Goal: Task Accomplishment & Management: Use online tool/utility

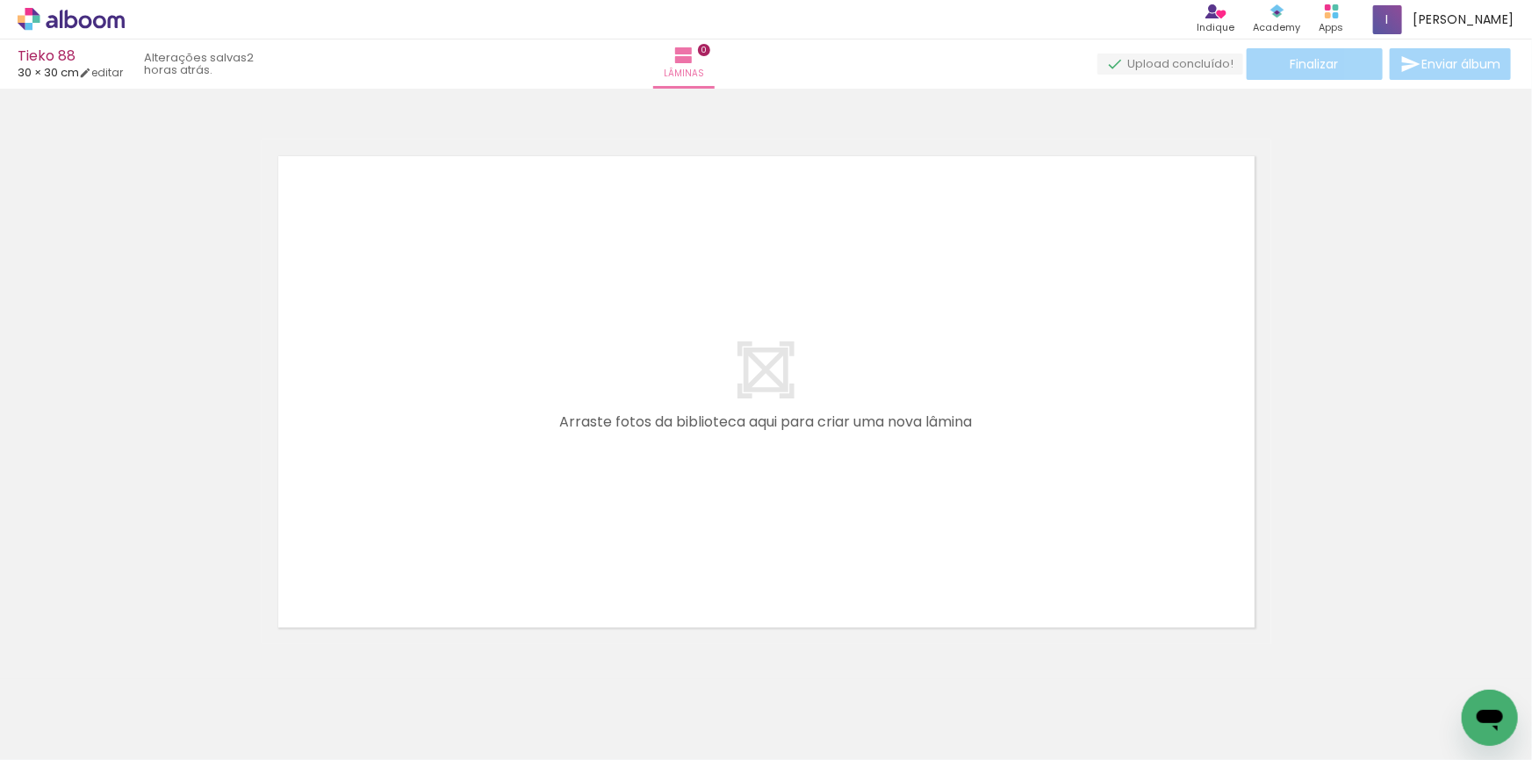
scroll to position [22, 0]
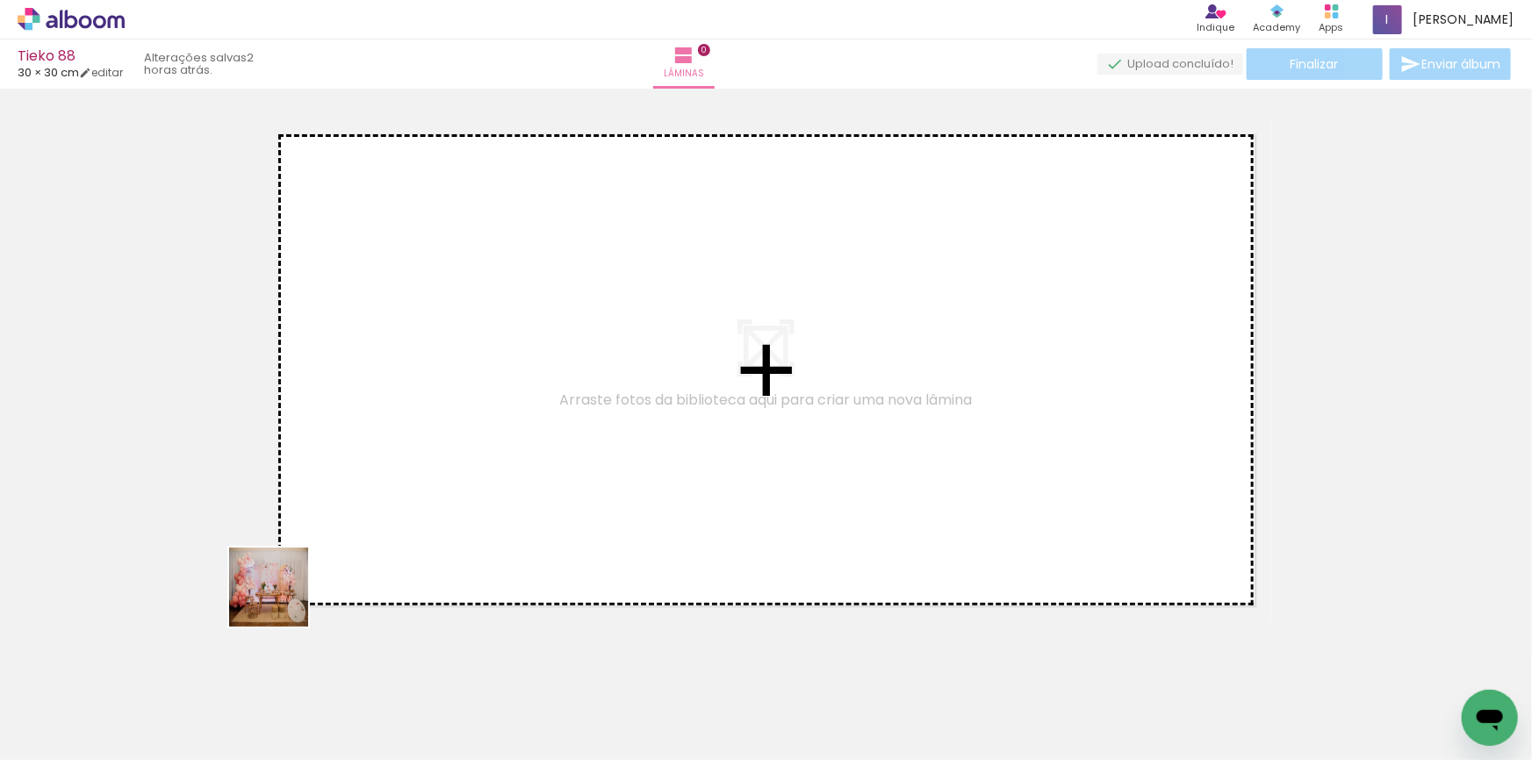
drag, startPoint x: 199, startPoint y: 694, endPoint x: 342, endPoint y: 326, distance: 395.5
click at [467, 395] on quentale-workspace at bounding box center [766, 380] width 1532 height 760
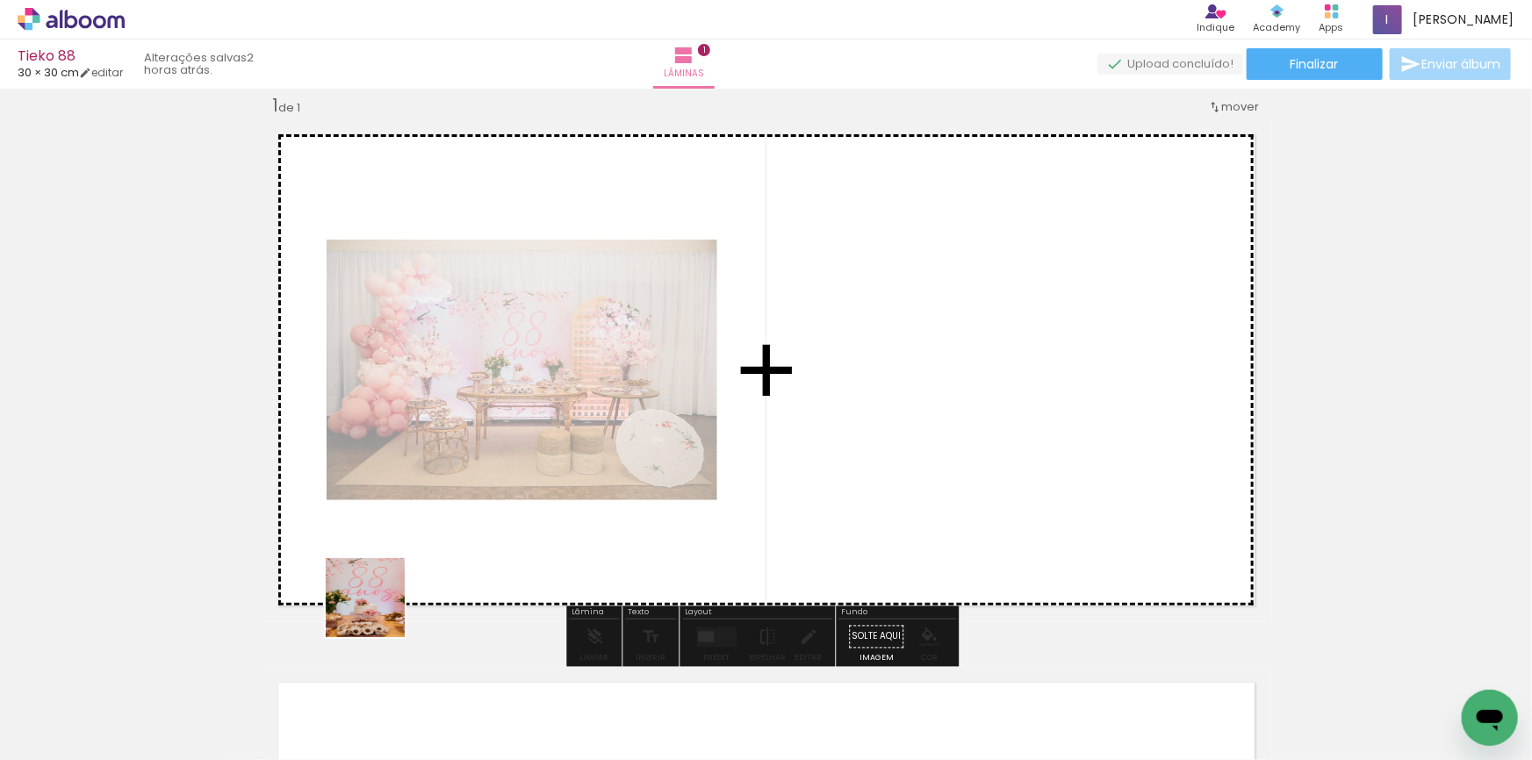
drag, startPoint x: 278, startPoint y: 709, endPoint x: 738, endPoint y: 428, distance: 539.1
click at [922, 266] on quentale-workspace at bounding box center [766, 380] width 1532 height 760
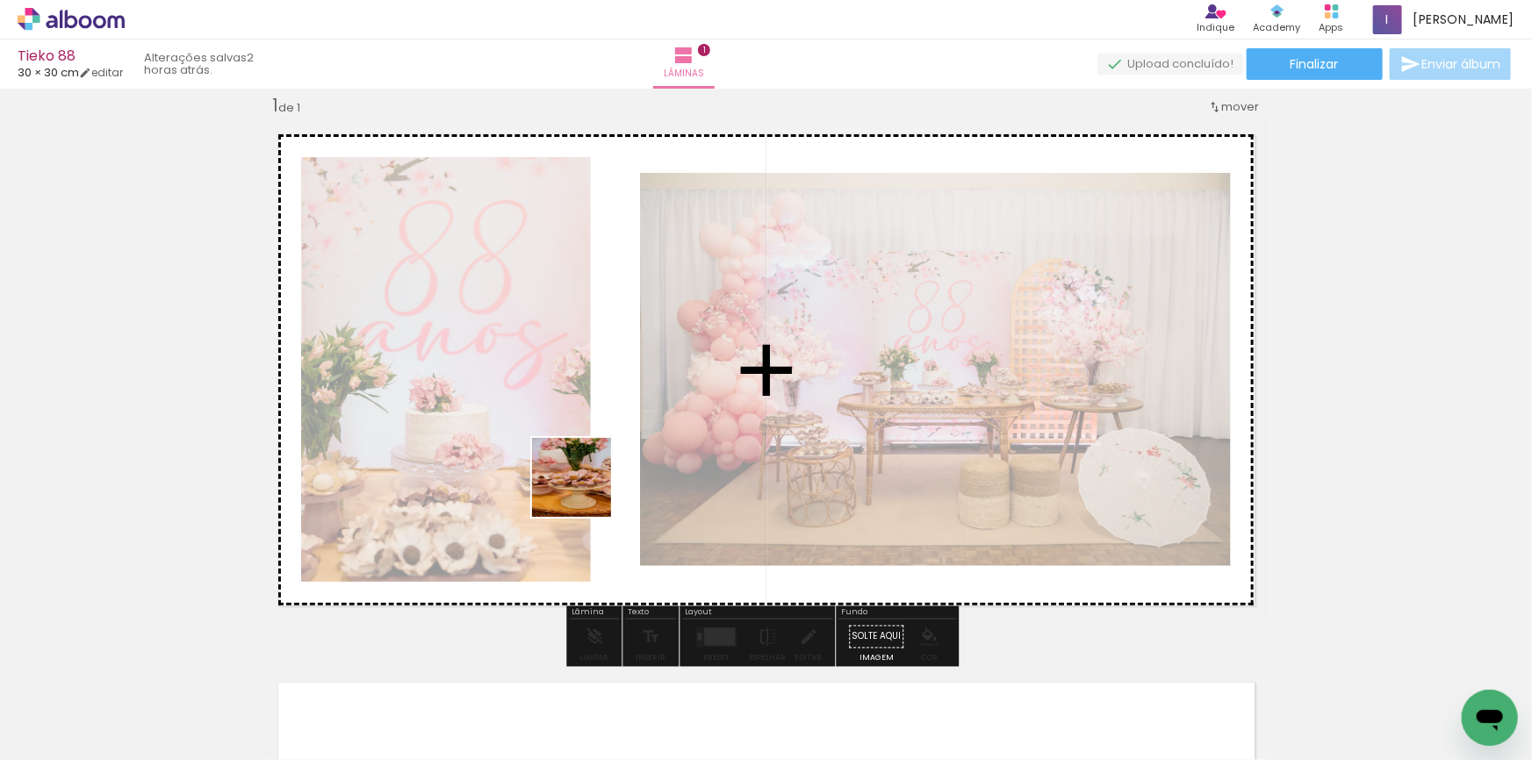
drag, startPoint x: 440, startPoint y: 667, endPoint x: 604, endPoint y: 470, distance: 256.9
click at [604, 470] on quentale-workspace at bounding box center [766, 380] width 1532 height 760
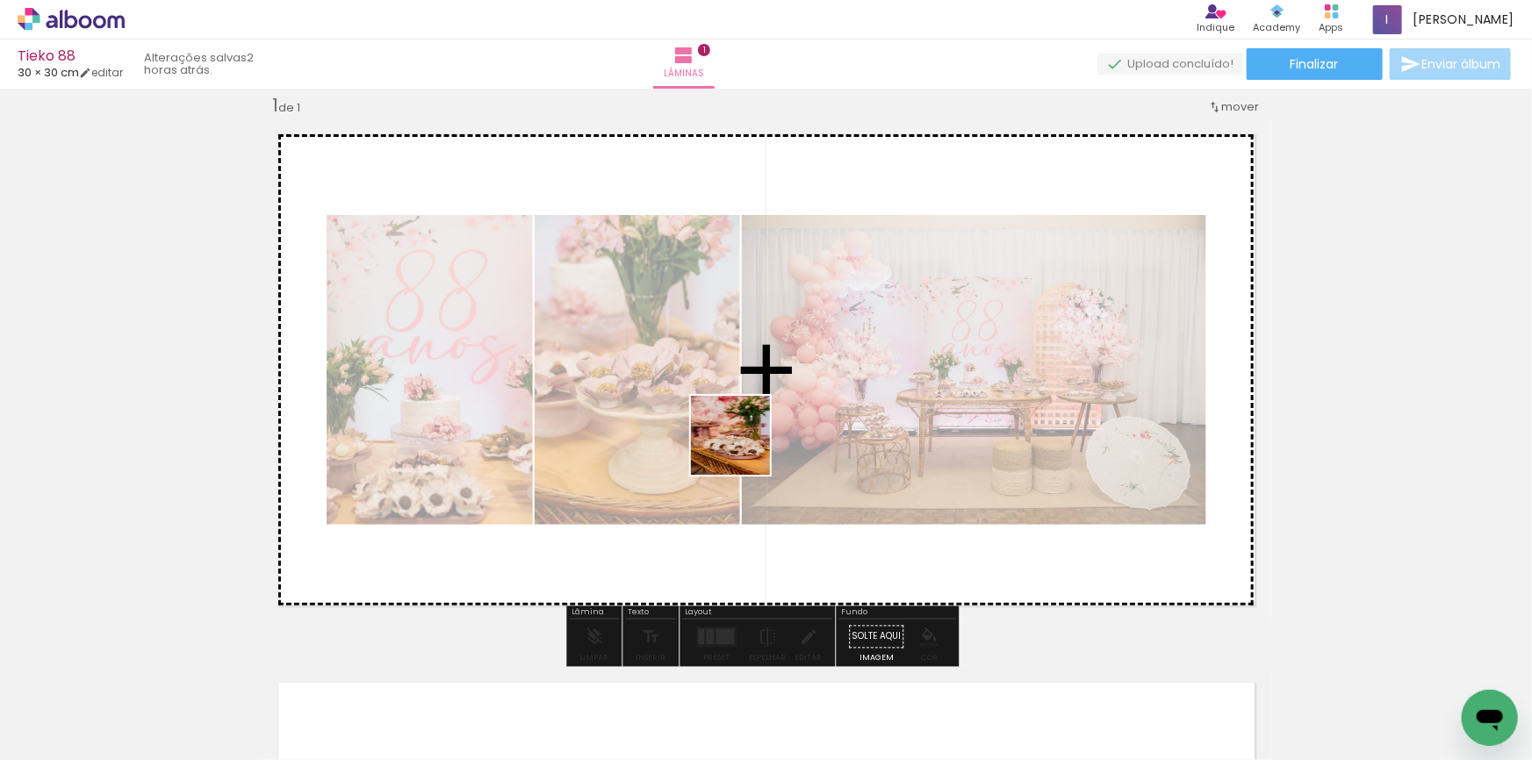
drag, startPoint x: 500, startPoint y: 699, endPoint x: 816, endPoint y: 470, distance: 389.7
click at [761, 436] on quentale-workspace at bounding box center [766, 380] width 1532 height 760
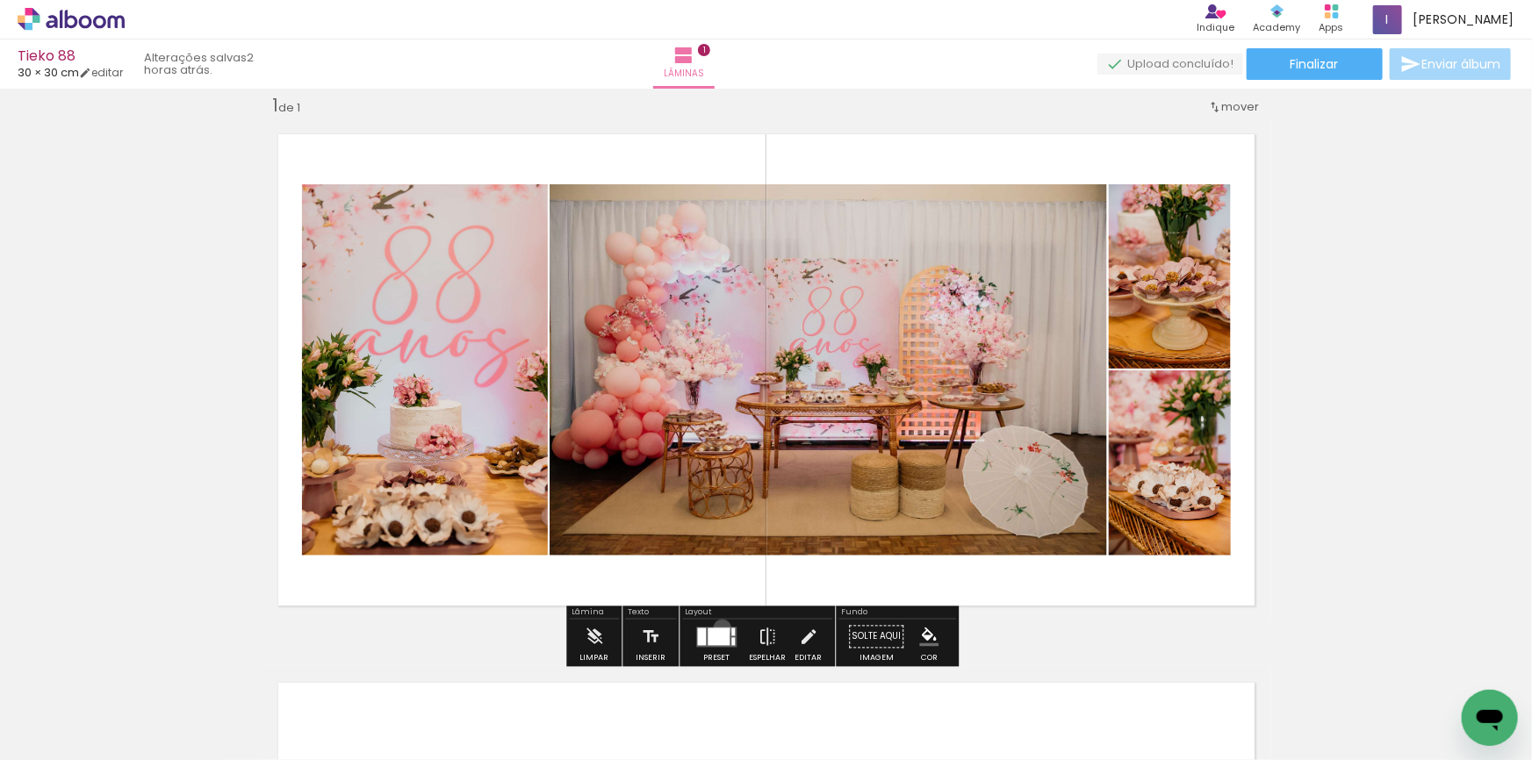
click at [718, 628] on div at bounding box center [719, 637] width 22 height 18
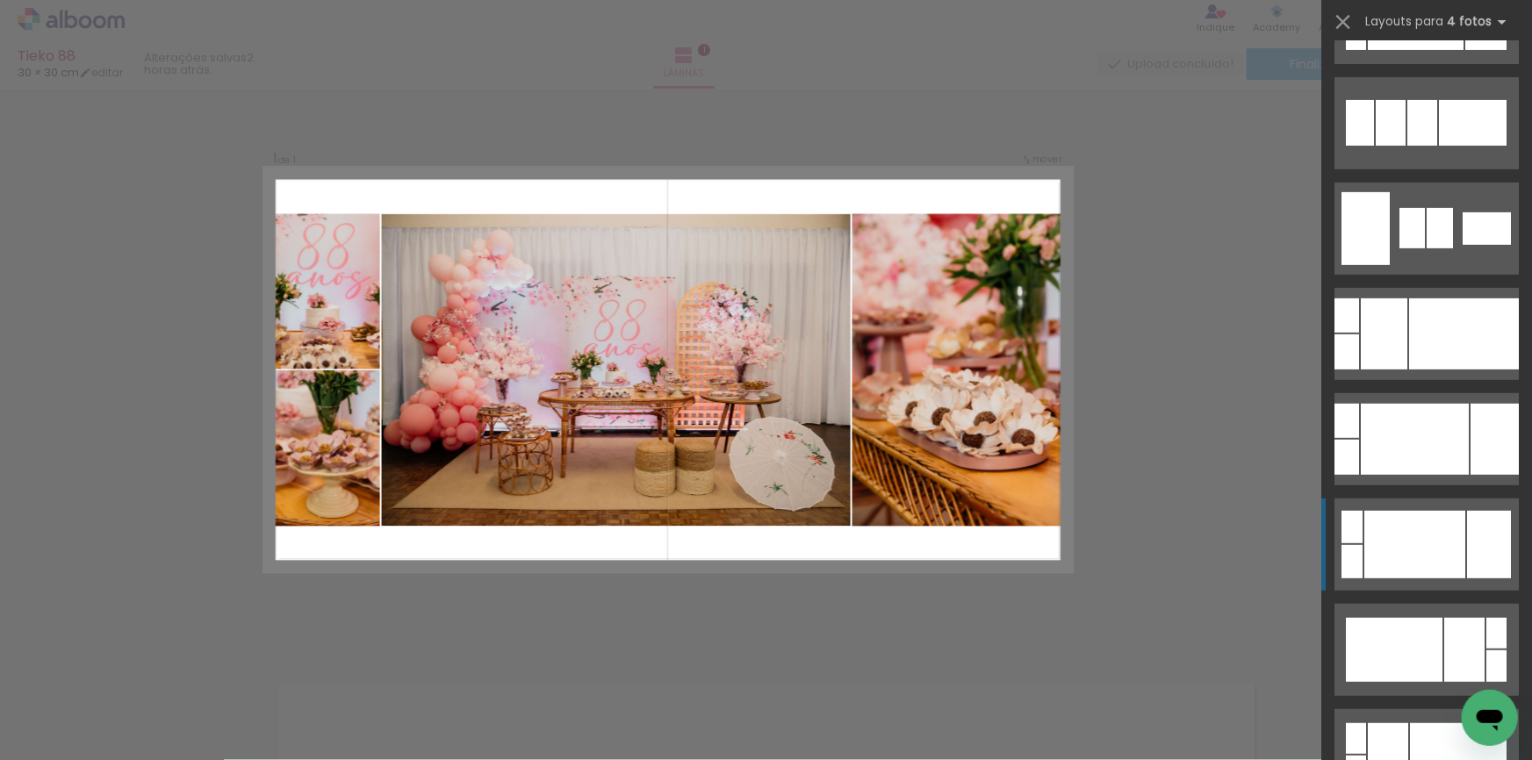
scroll to position [319, 0]
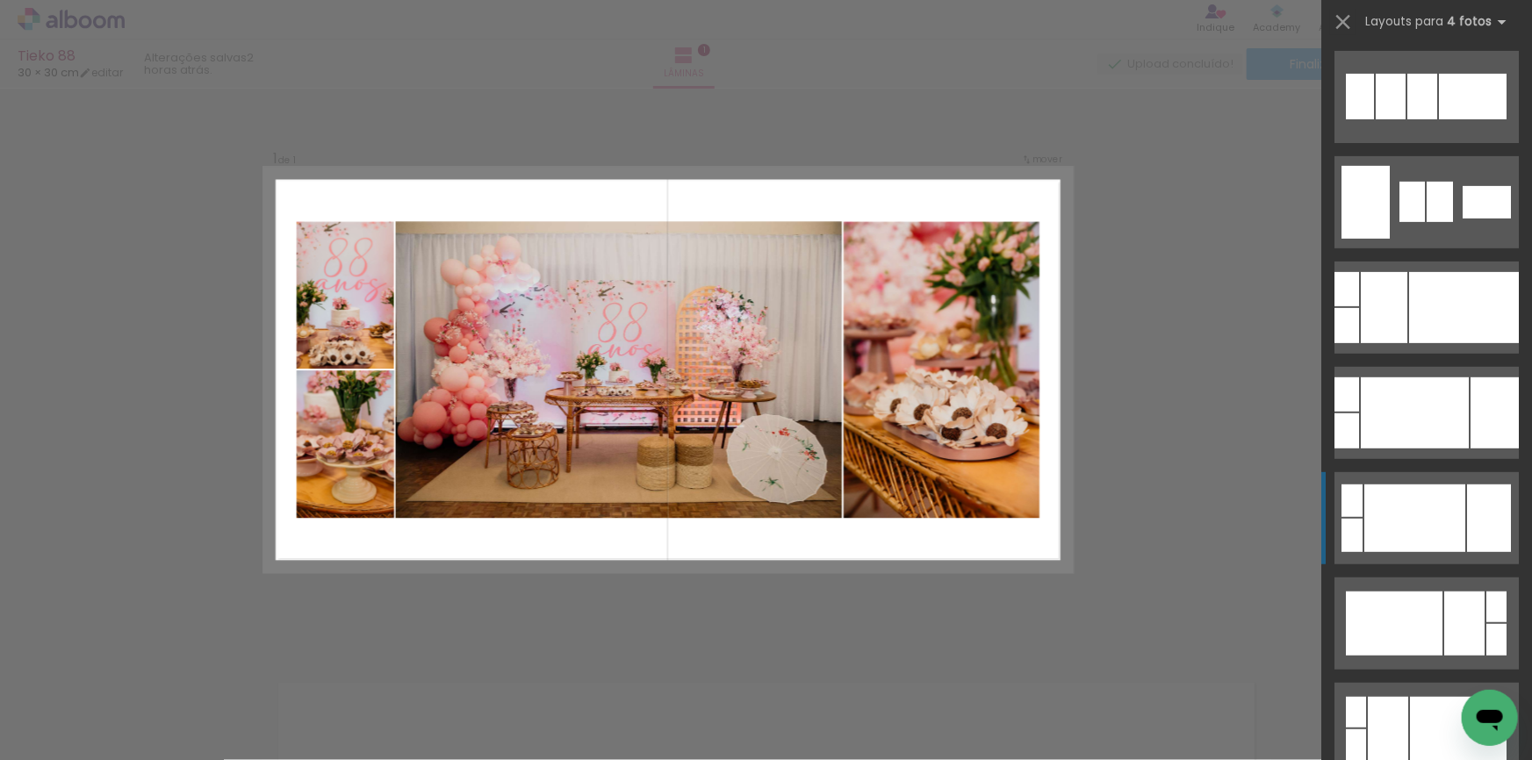
click at [1407, 119] on div at bounding box center [1422, 97] width 30 height 46
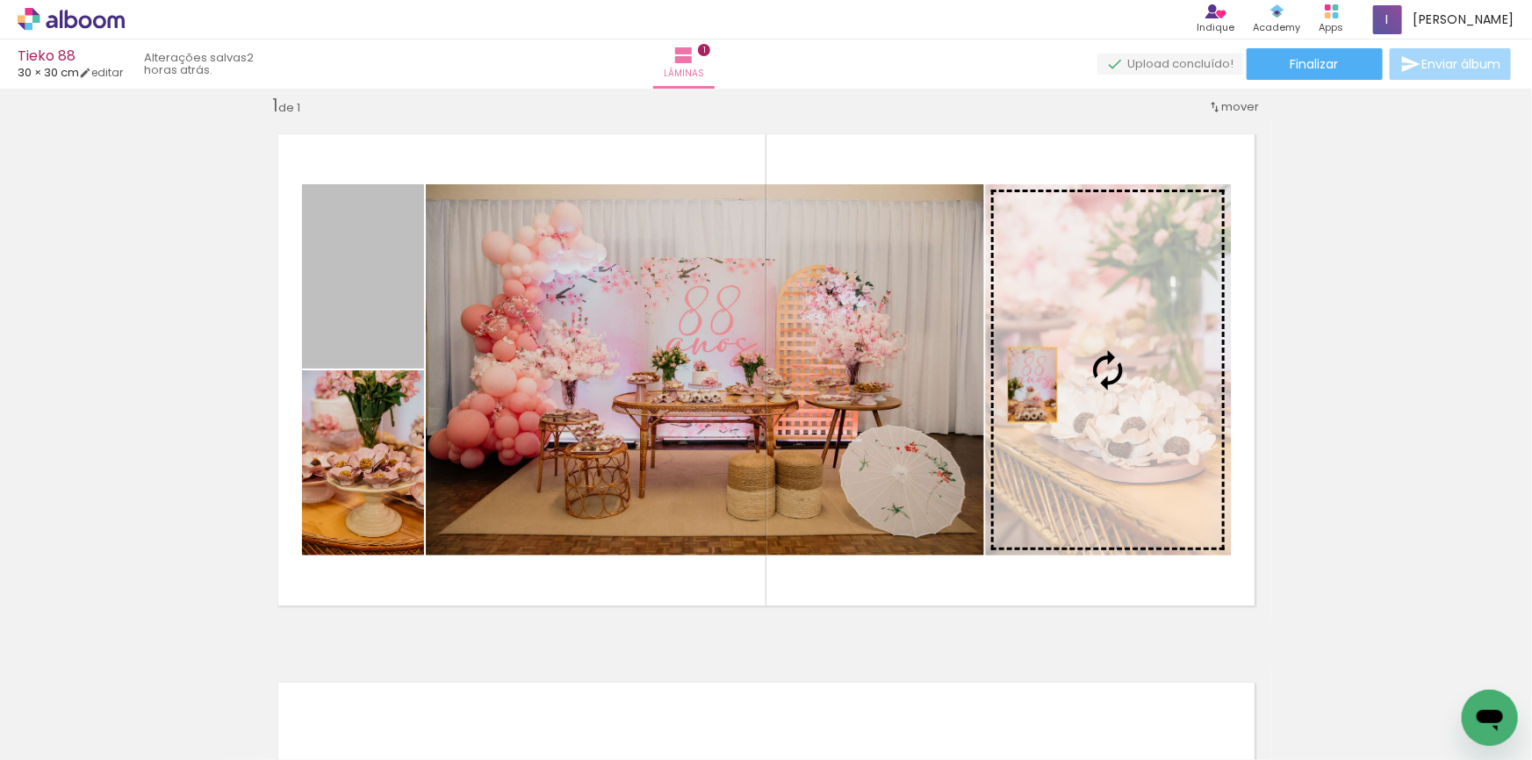
drag, startPoint x: 327, startPoint y: 299, endPoint x: 1029, endPoint y: 385, distance: 706.7
click at [0, 0] on slot at bounding box center [0, 0] width 0 height 0
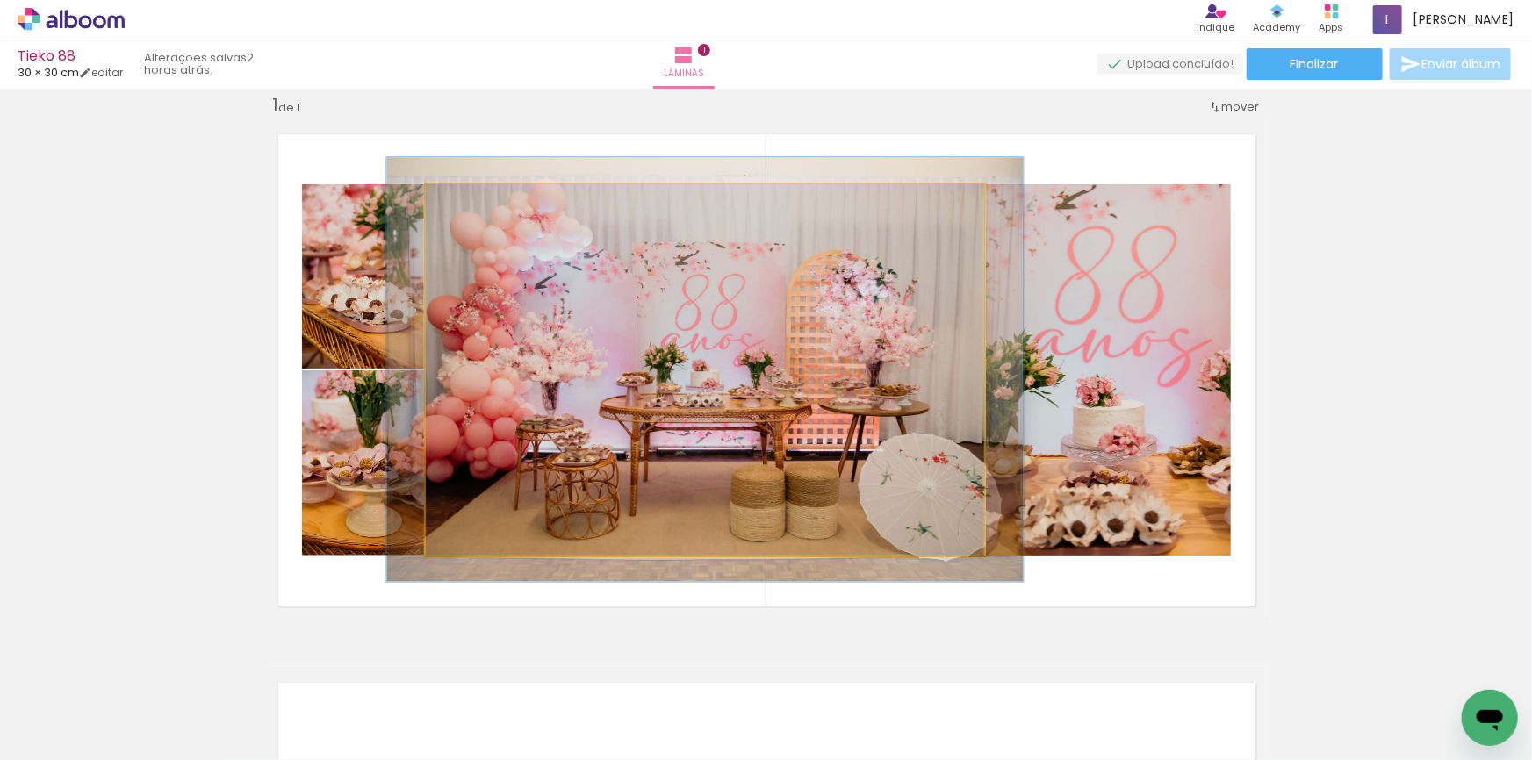
drag, startPoint x: 458, startPoint y: 203, endPoint x: 467, endPoint y: 204, distance: 8.8
type paper-slider "114"
click at [467, 204] on div at bounding box center [475, 203] width 16 height 16
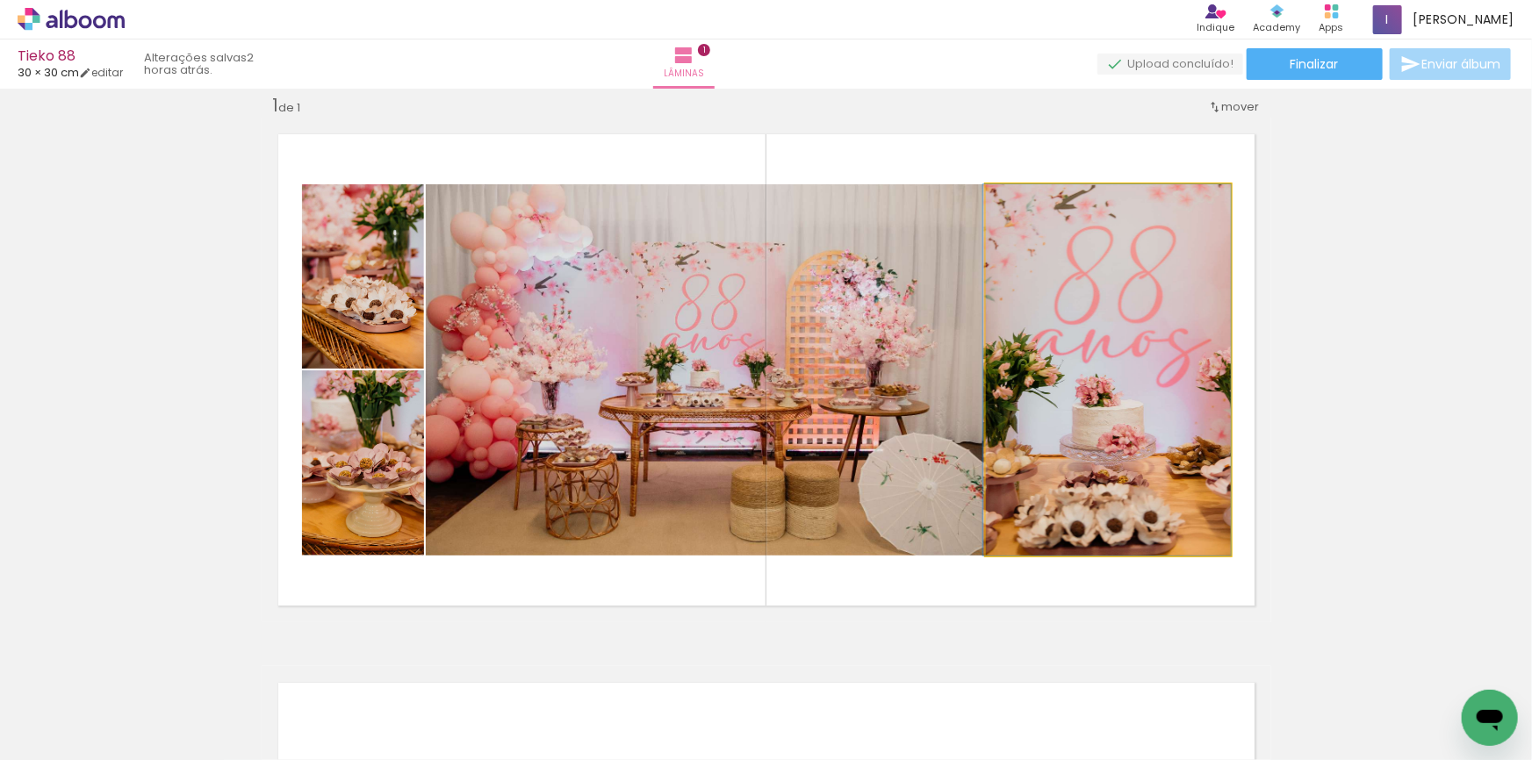
drag, startPoint x: 1166, startPoint y: 413, endPoint x: 1156, endPoint y: 410, distance: 10.0
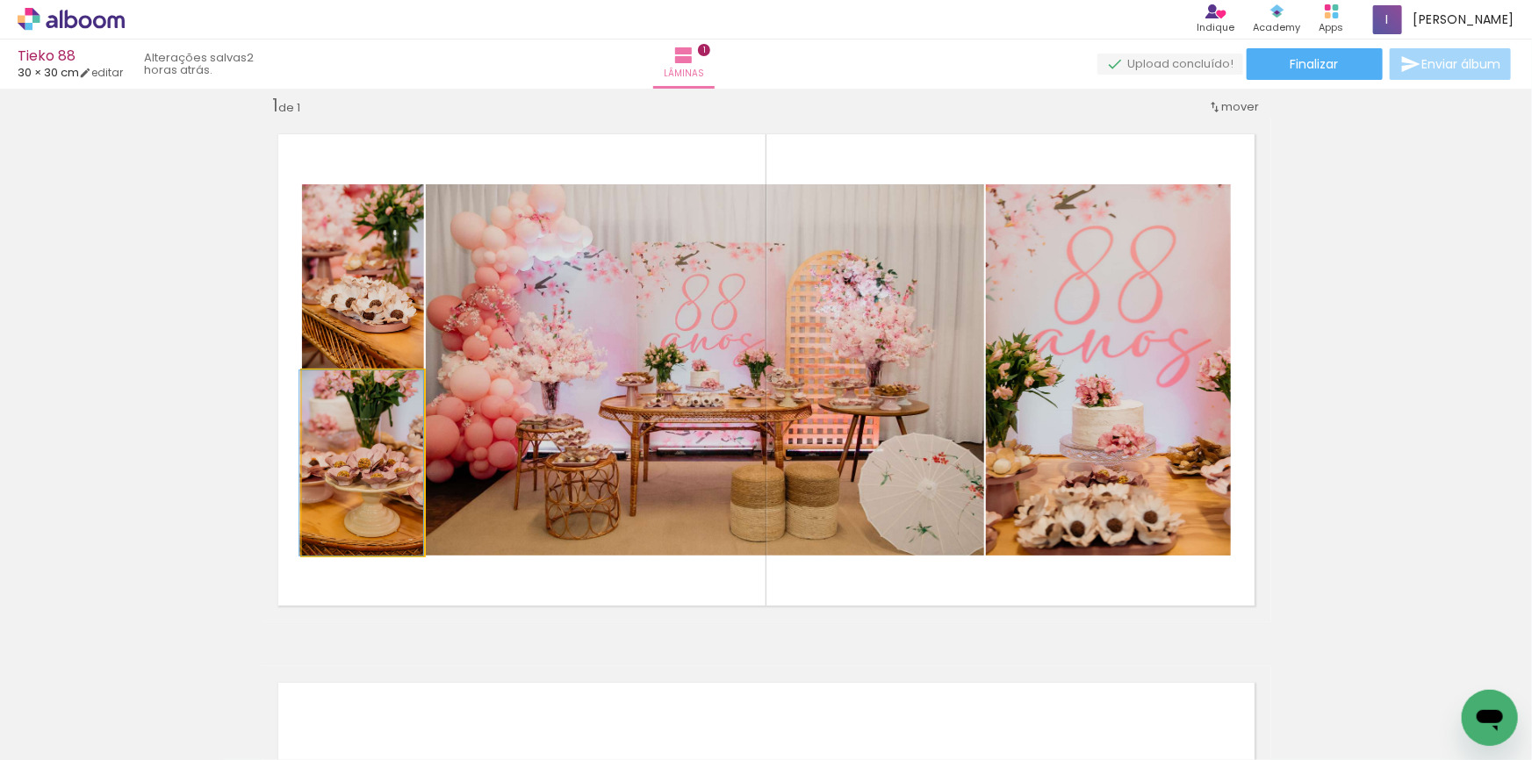
drag, startPoint x: 400, startPoint y: 453, endPoint x: 389, endPoint y: 471, distance: 20.9
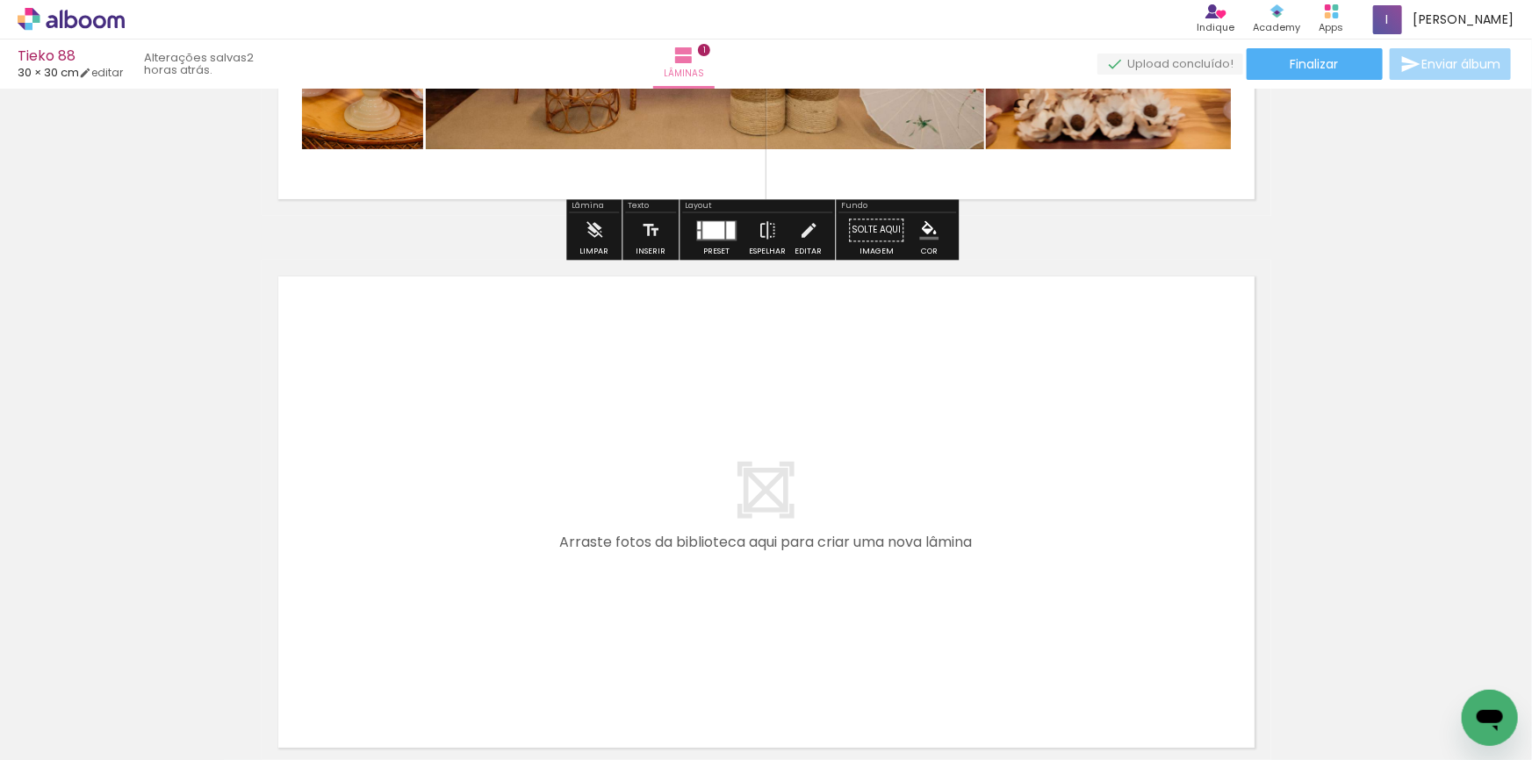
scroll to position [554, 0]
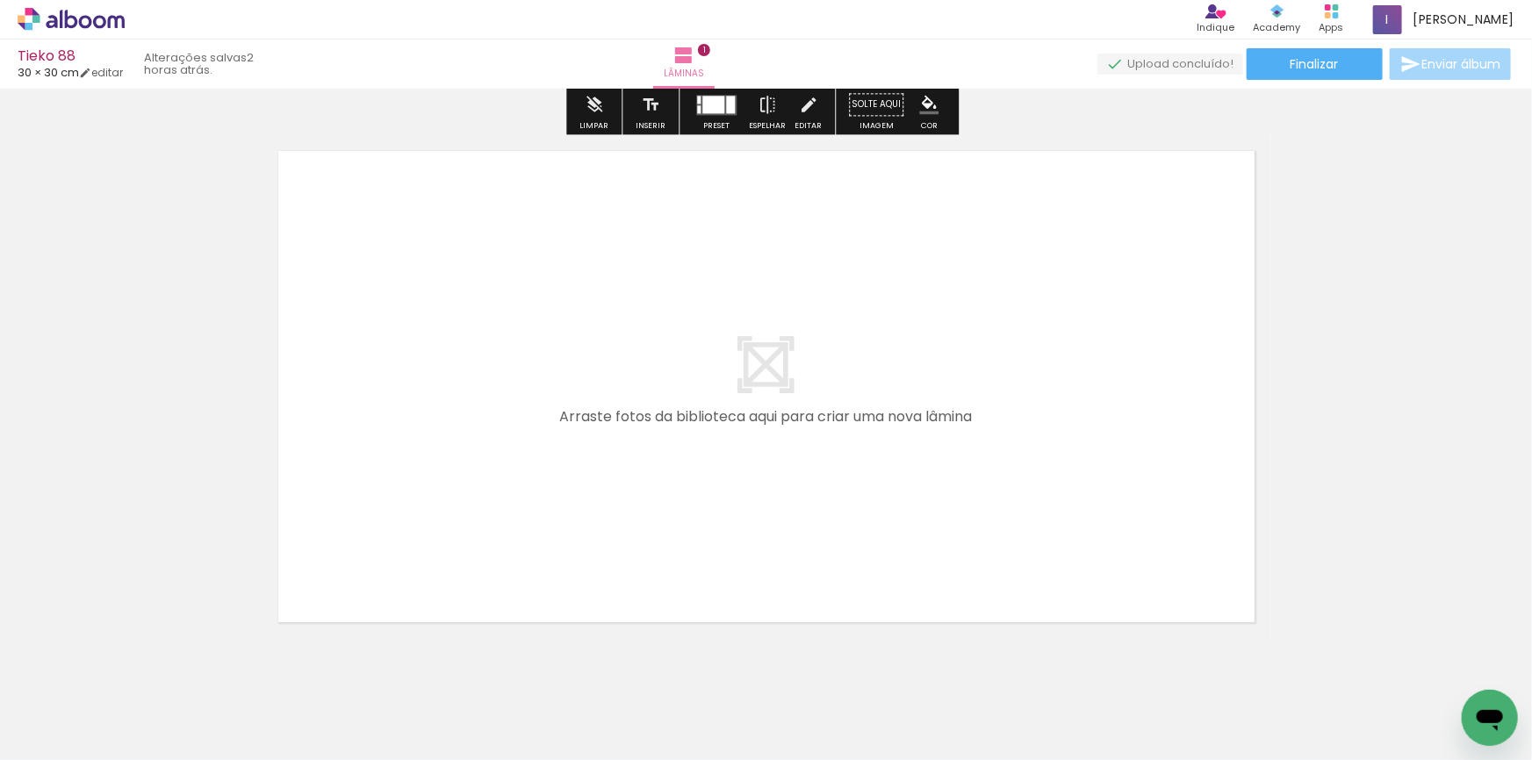
click at [74, 702] on input "Todas as fotos" at bounding box center [49, 707] width 67 height 15
click at [90, 694] on paper-item "Não utilizadas" at bounding box center [56, 701] width 90 height 15
type input "Não utilizadas"
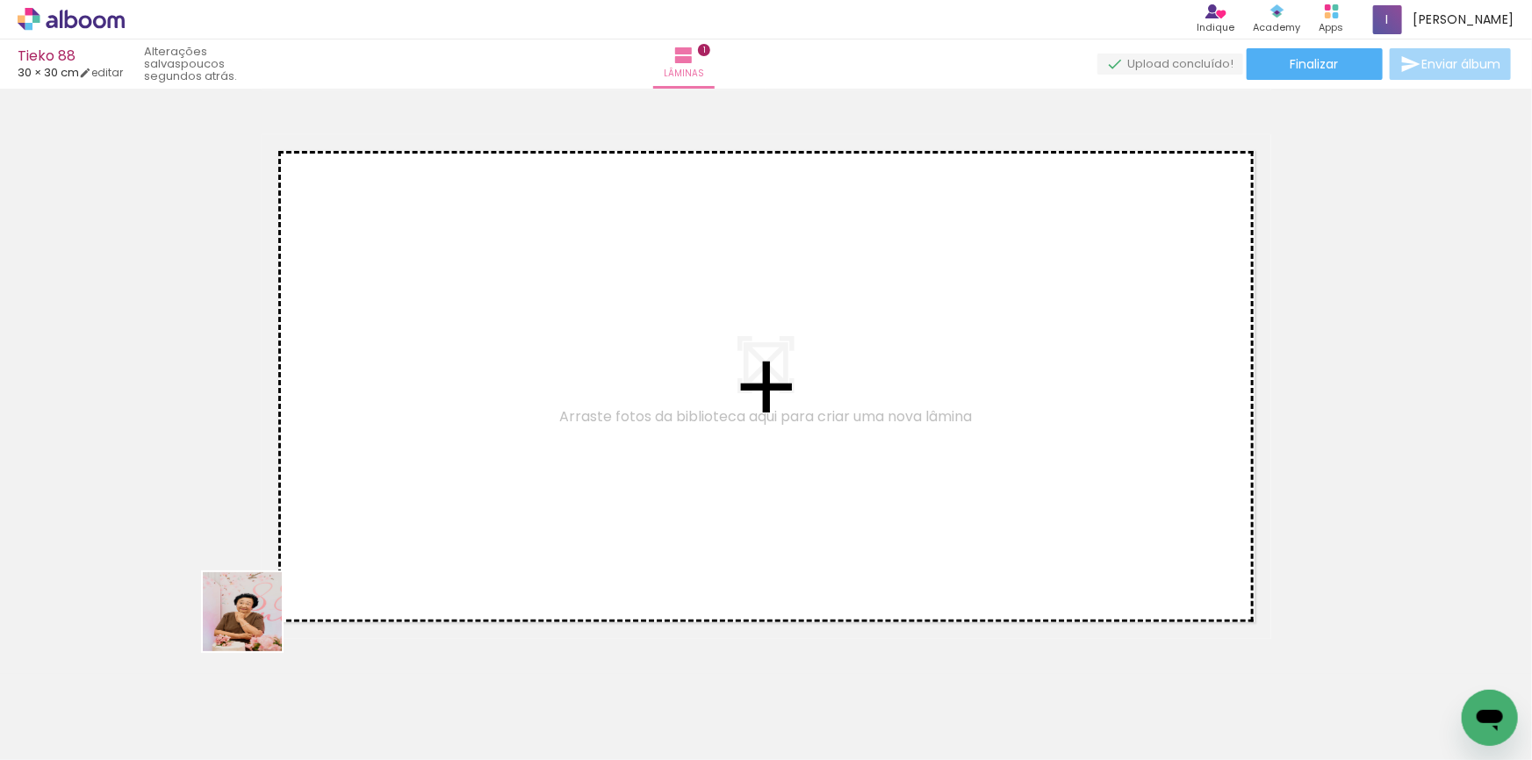
drag, startPoint x: 176, startPoint y: 701, endPoint x: 556, endPoint y: 435, distance: 464.5
click at [556, 435] on quentale-workspace at bounding box center [766, 380] width 1532 height 760
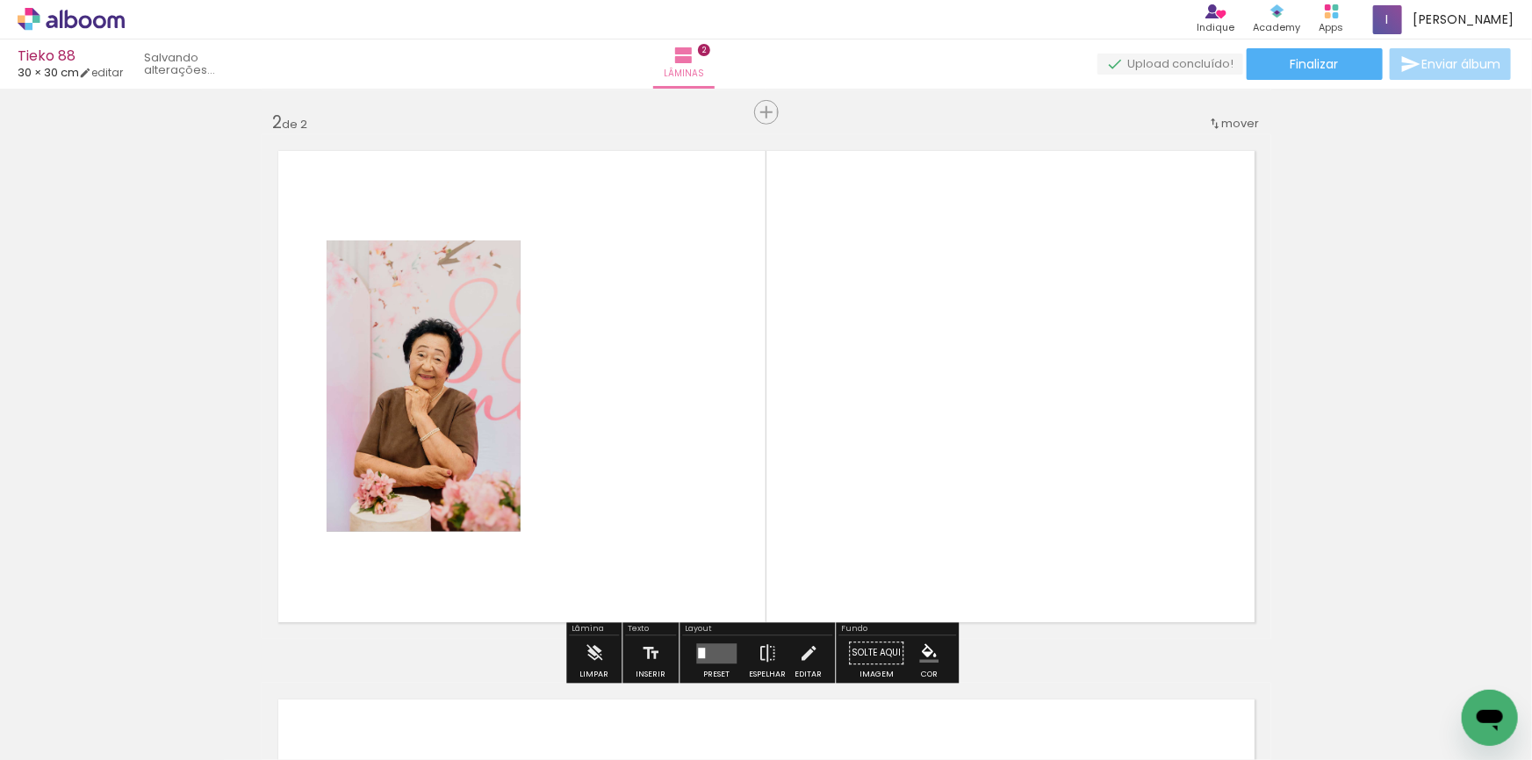
scroll to position [571, 0]
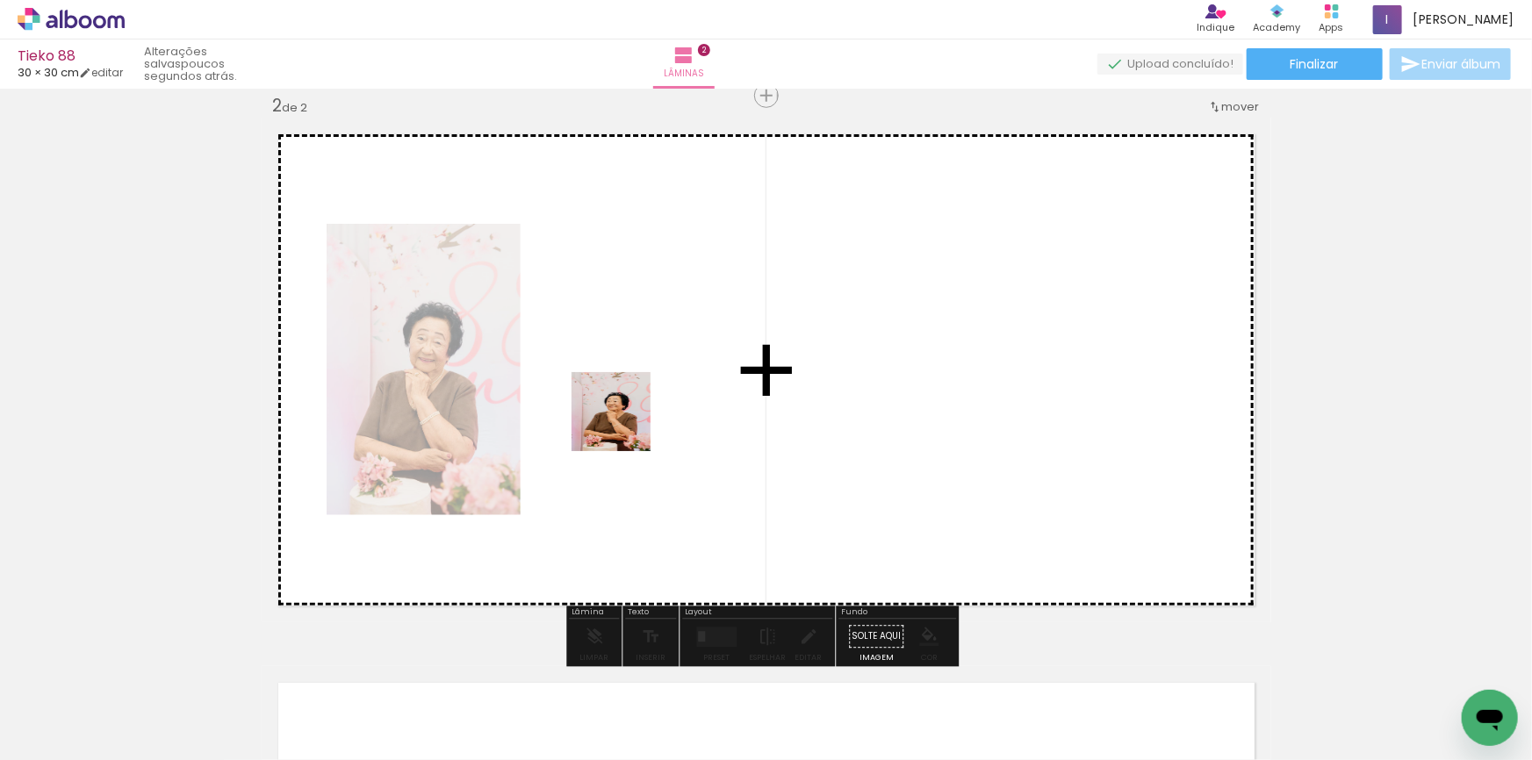
drag, startPoint x: 311, startPoint y: 622, endPoint x: 738, endPoint y: 360, distance: 501.3
click at [742, 365] on quentale-workspace at bounding box center [766, 380] width 1532 height 760
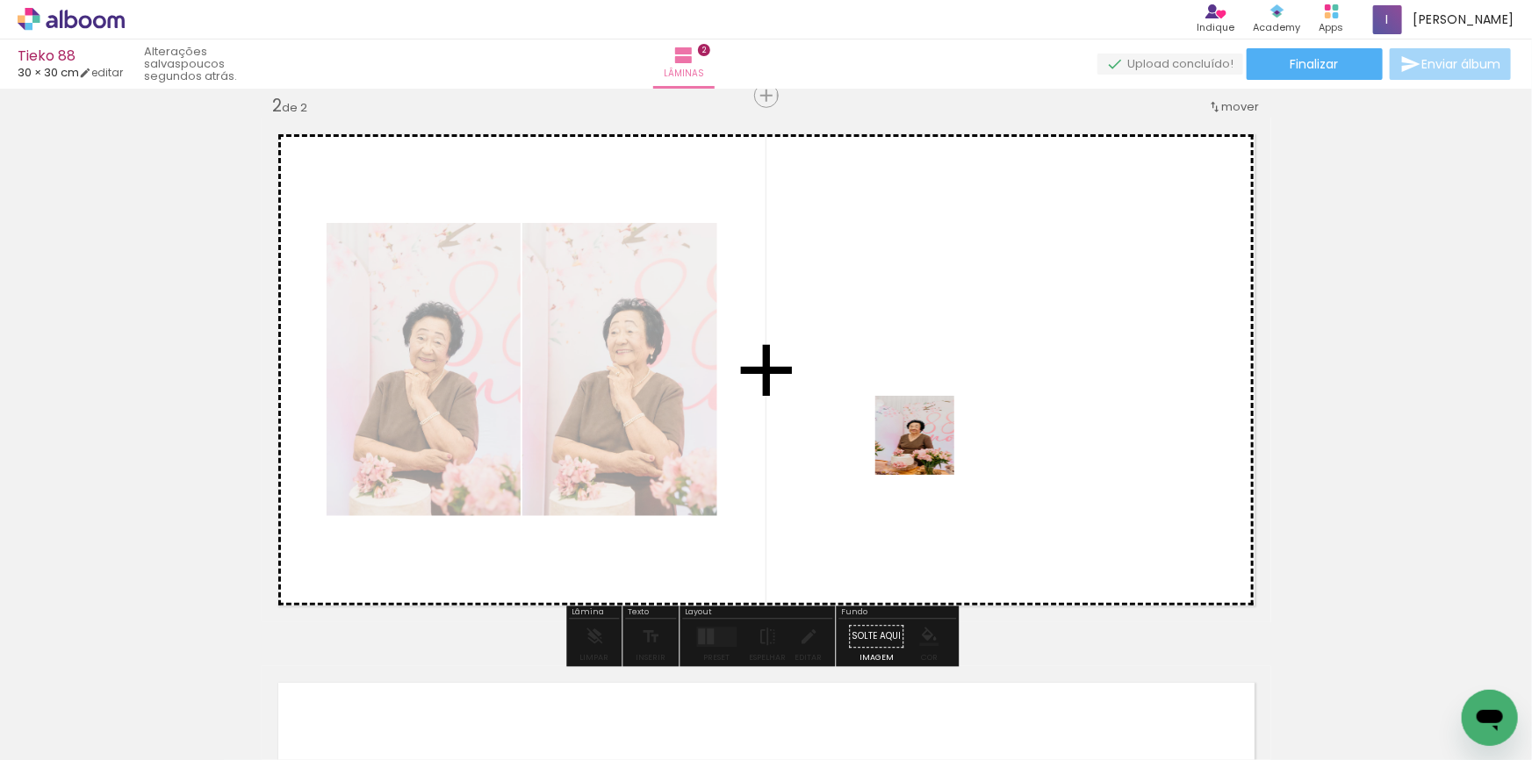
drag, startPoint x: 618, startPoint y: 635, endPoint x: 942, endPoint y: 438, distance: 379.0
click at [942, 438] on quentale-workspace at bounding box center [766, 380] width 1532 height 760
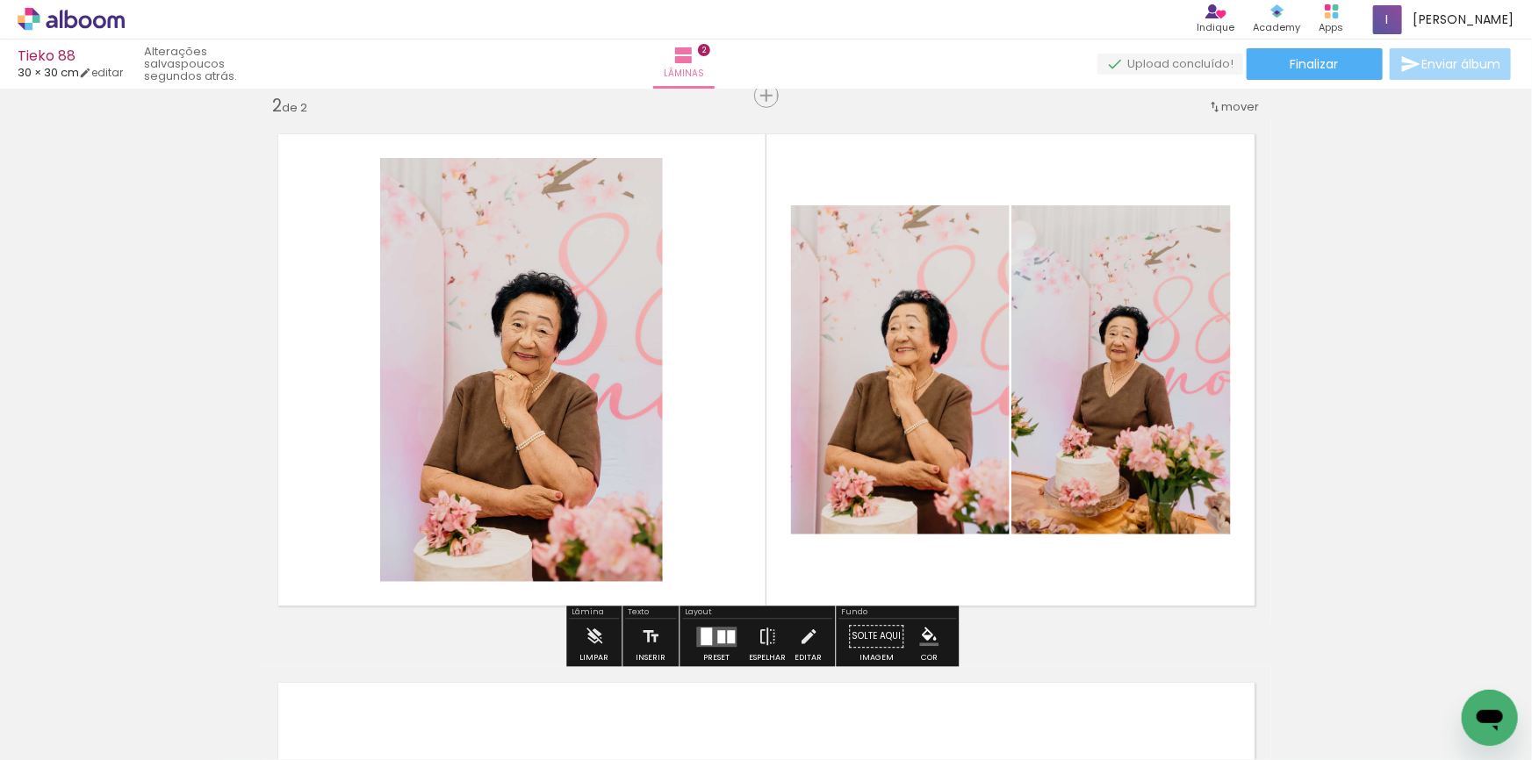
click at [701, 632] on div at bounding box center [706, 637] width 11 height 18
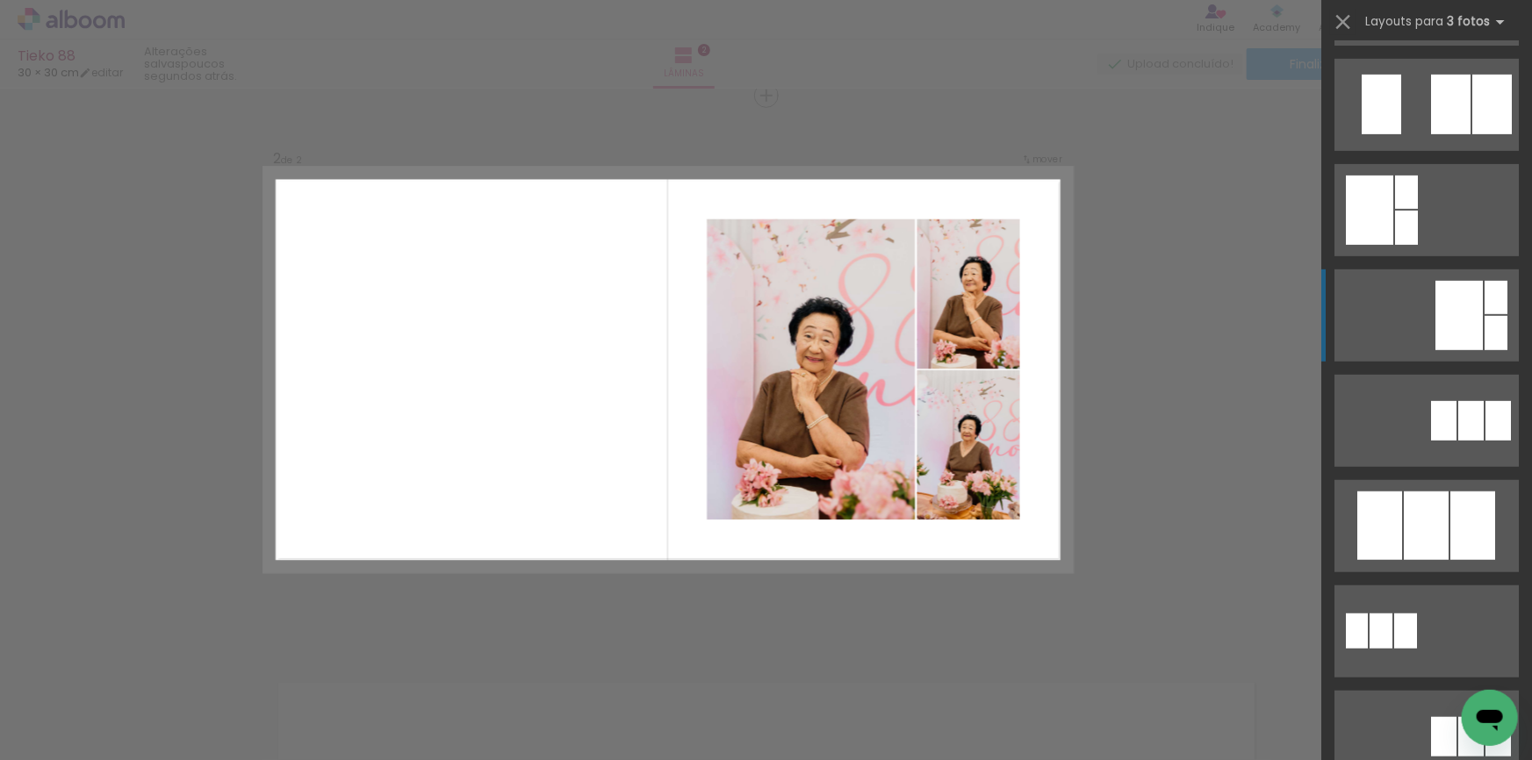
scroll to position [425, 0]
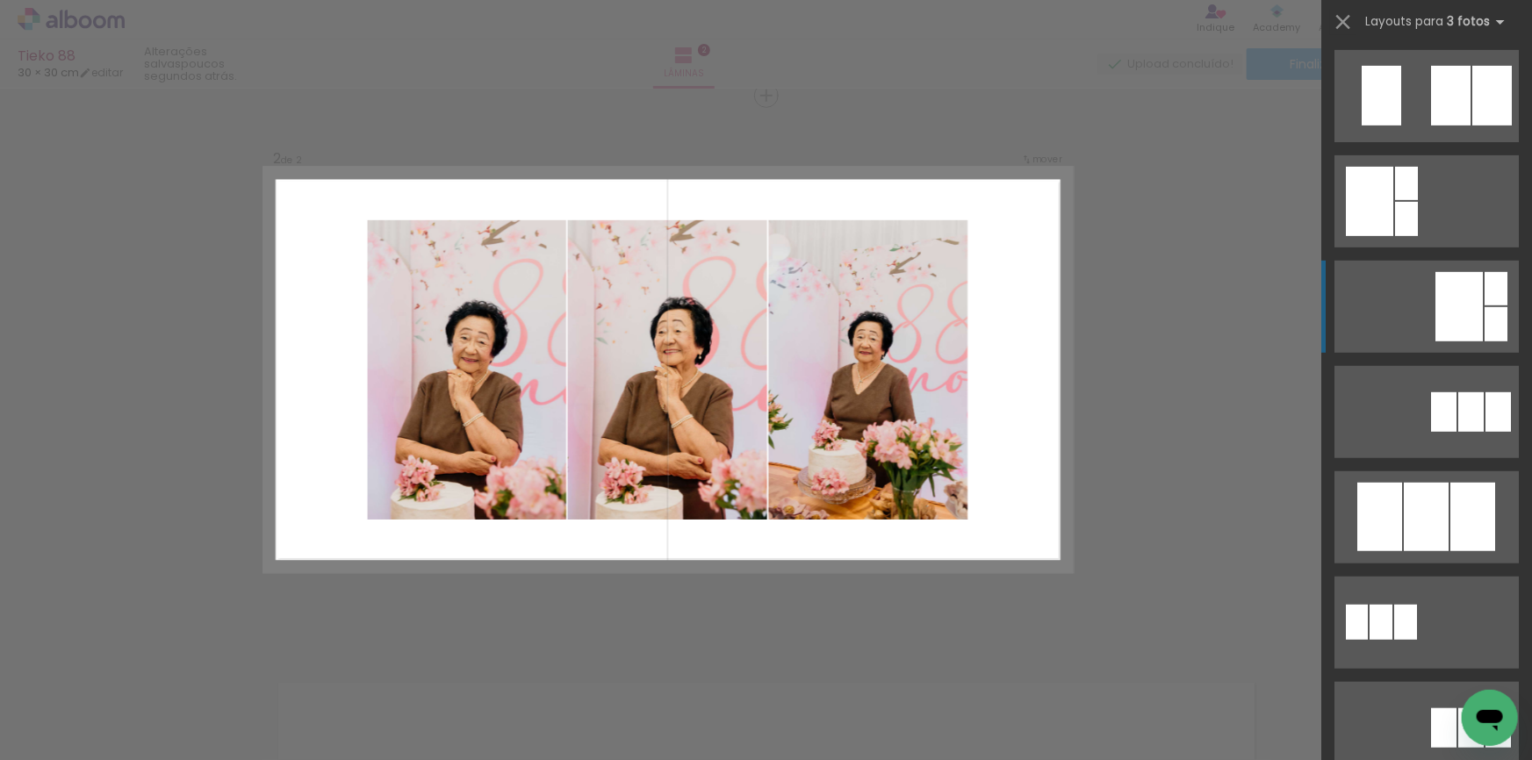
click at [1414, 502] on div at bounding box center [1426, 517] width 45 height 68
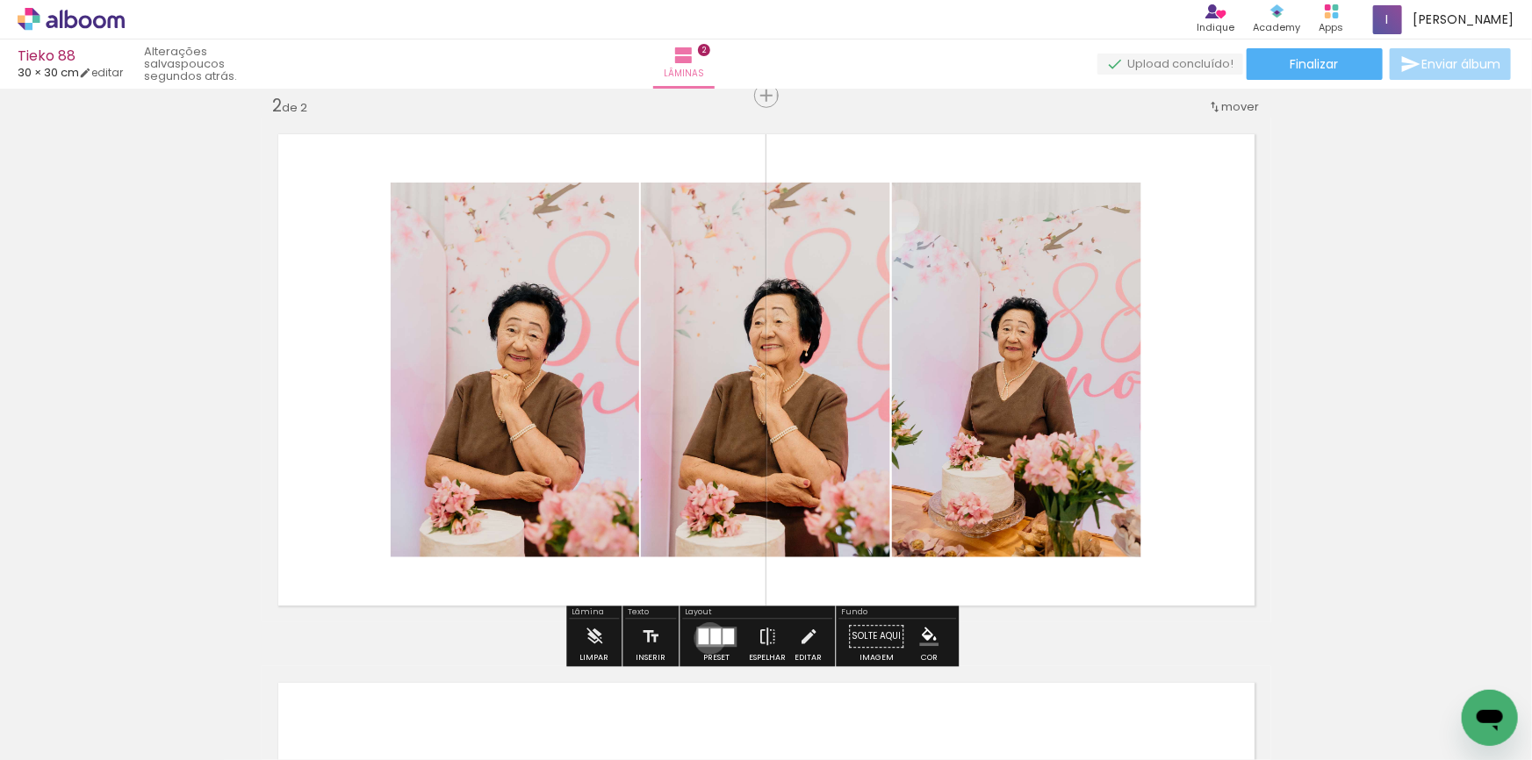
drag, startPoint x: 706, startPoint y: 638, endPoint x: 954, endPoint y: 493, distance: 288.1
click at [710, 637] on div at bounding box center [715, 637] width 11 height 16
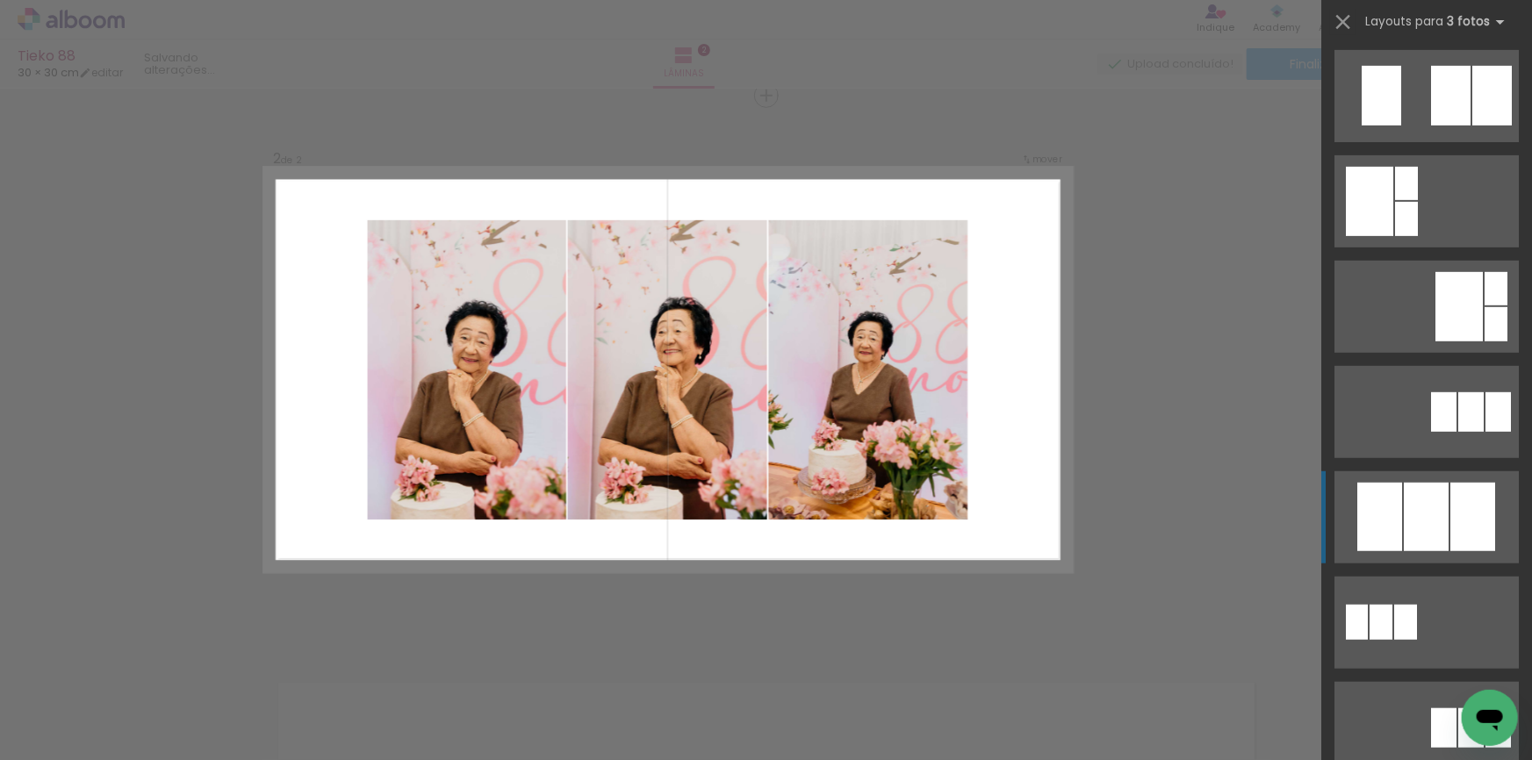
scroll to position [843, 0]
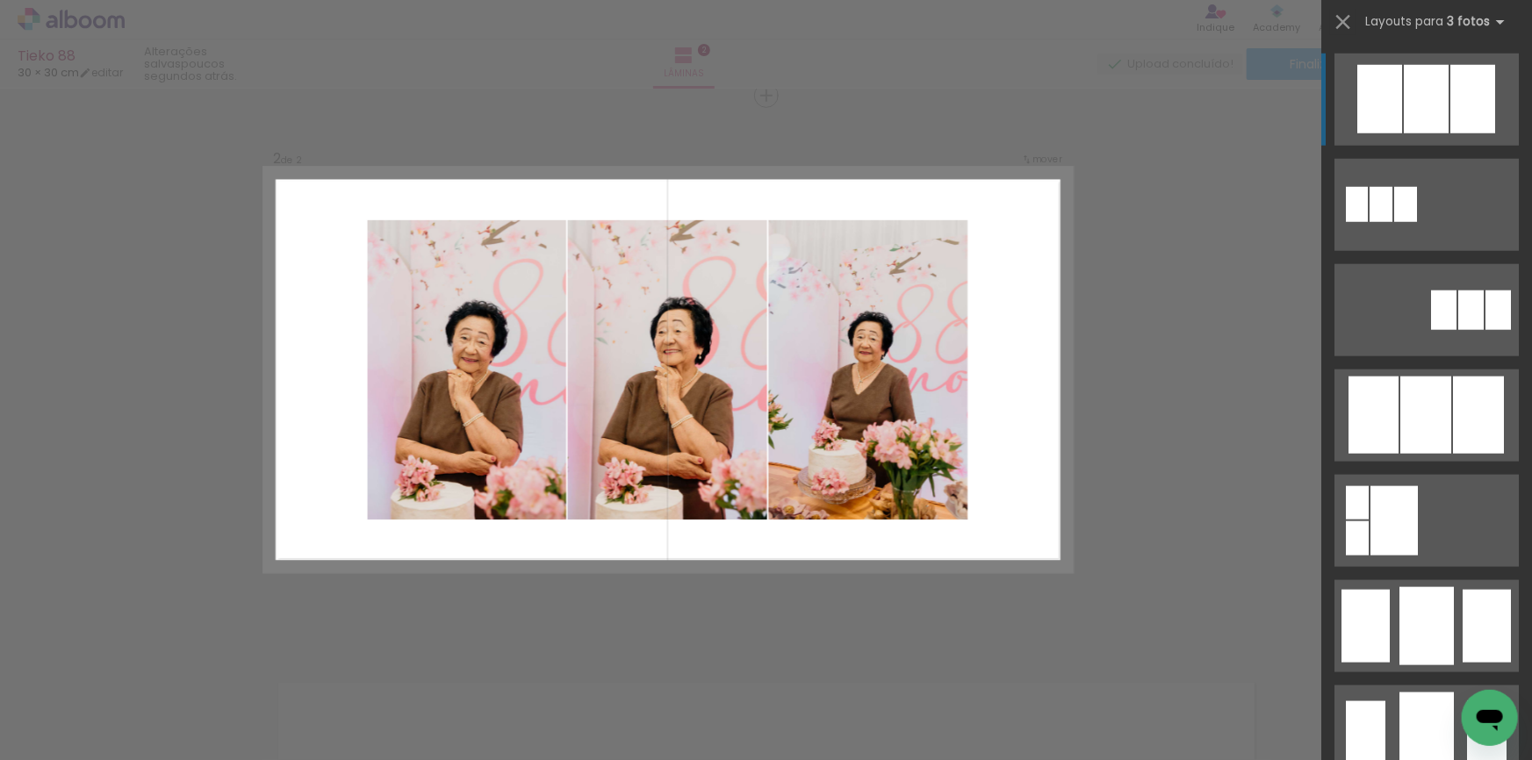
click at [1158, 437] on div "Confirmar Cancelar" at bounding box center [766, 362] width 1532 height 1688
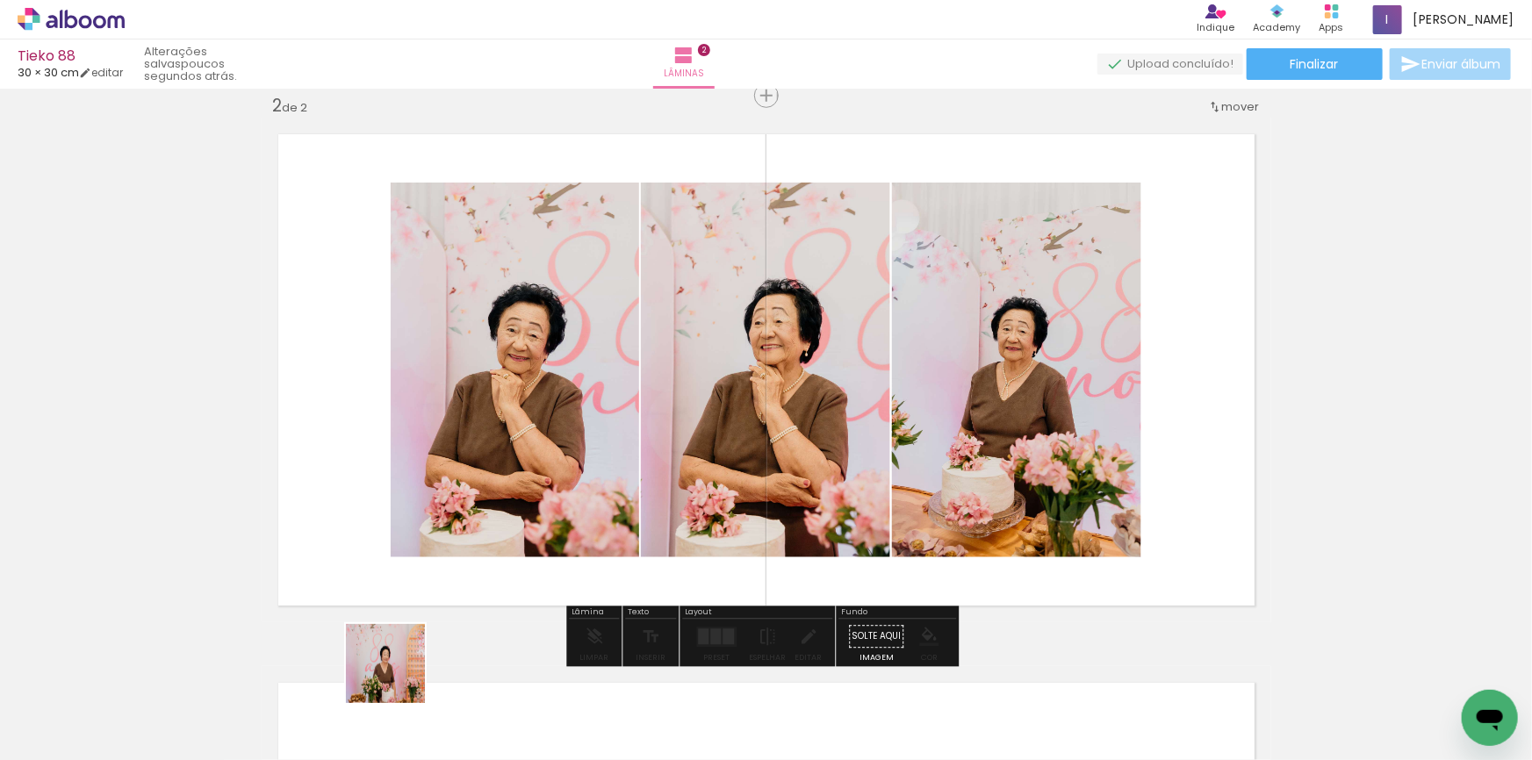
drag, startPoint x: 401, startPoint y: 689, endPoint x: 312, endPoint y: 388, distance: 314.2
click at [315, 388] on quentale-workspace at bounding box center [766, 380] width 1532 height 760
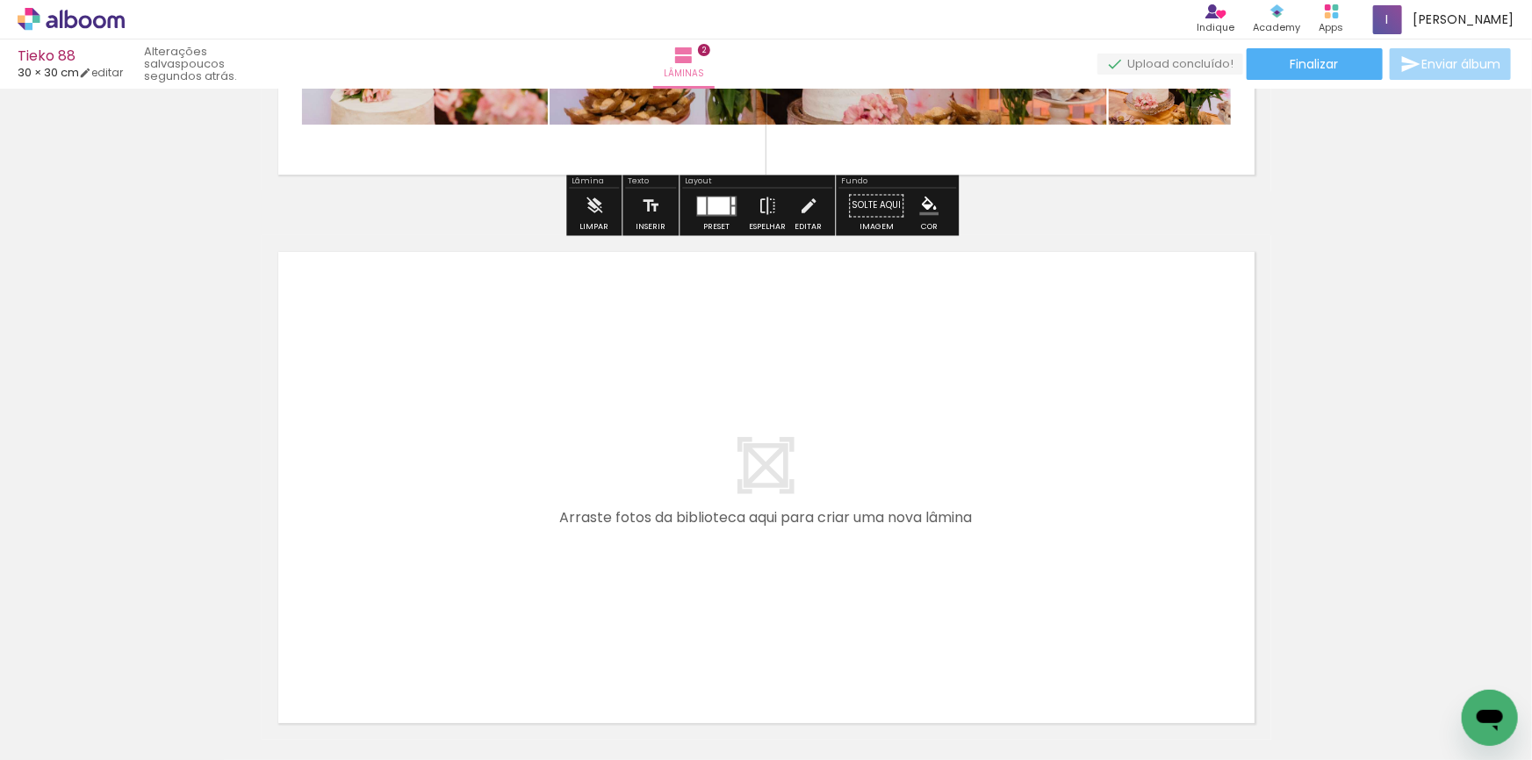
scroll to position [1102, 0]
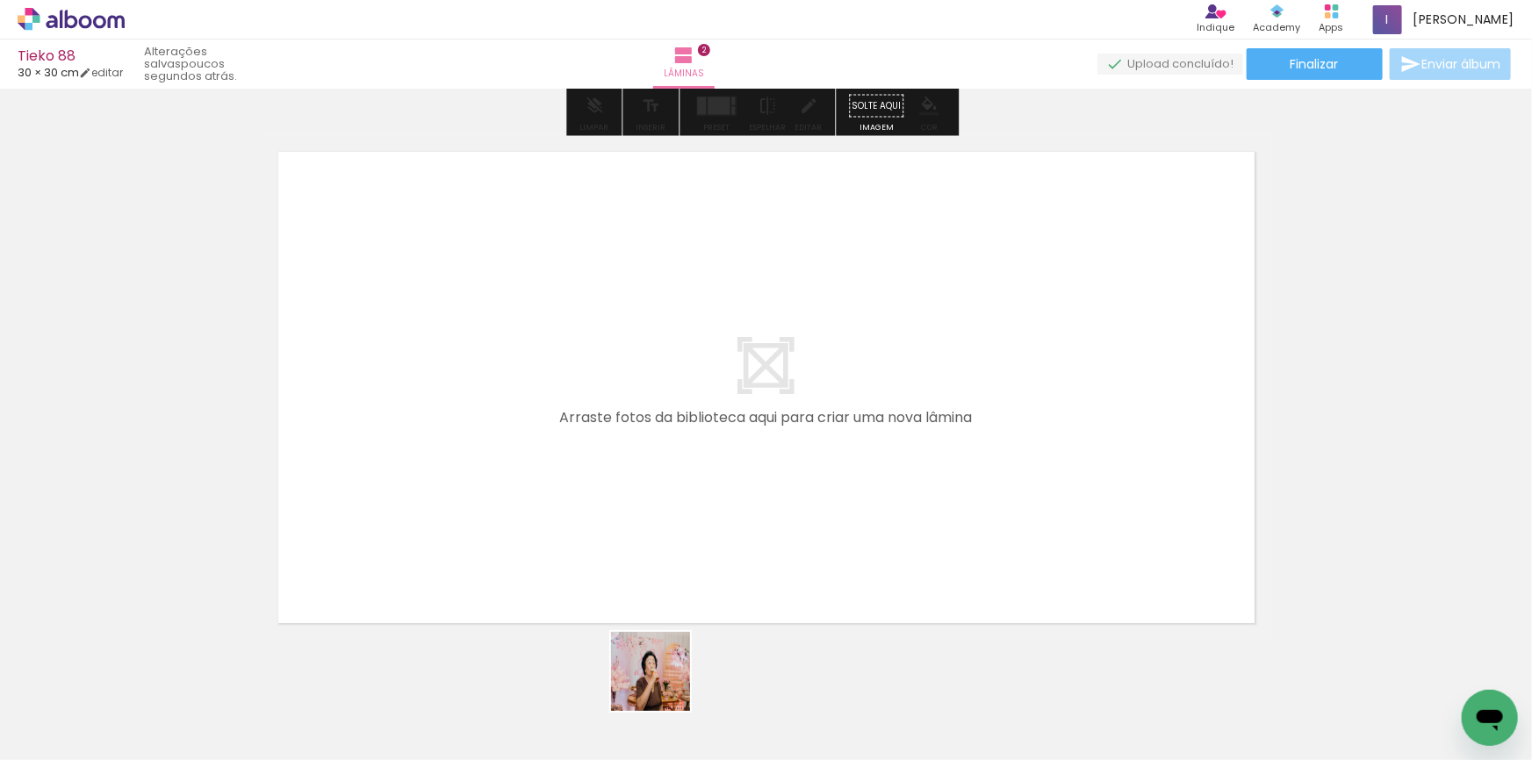
drag, startPoint x: 666, startPoint y: 711, endPoint x: 651, endPoint y: 457, distance: 255.0
click at [651, 457] on quentale-workspace at bounding box center [766, 380] width 1532 height 760
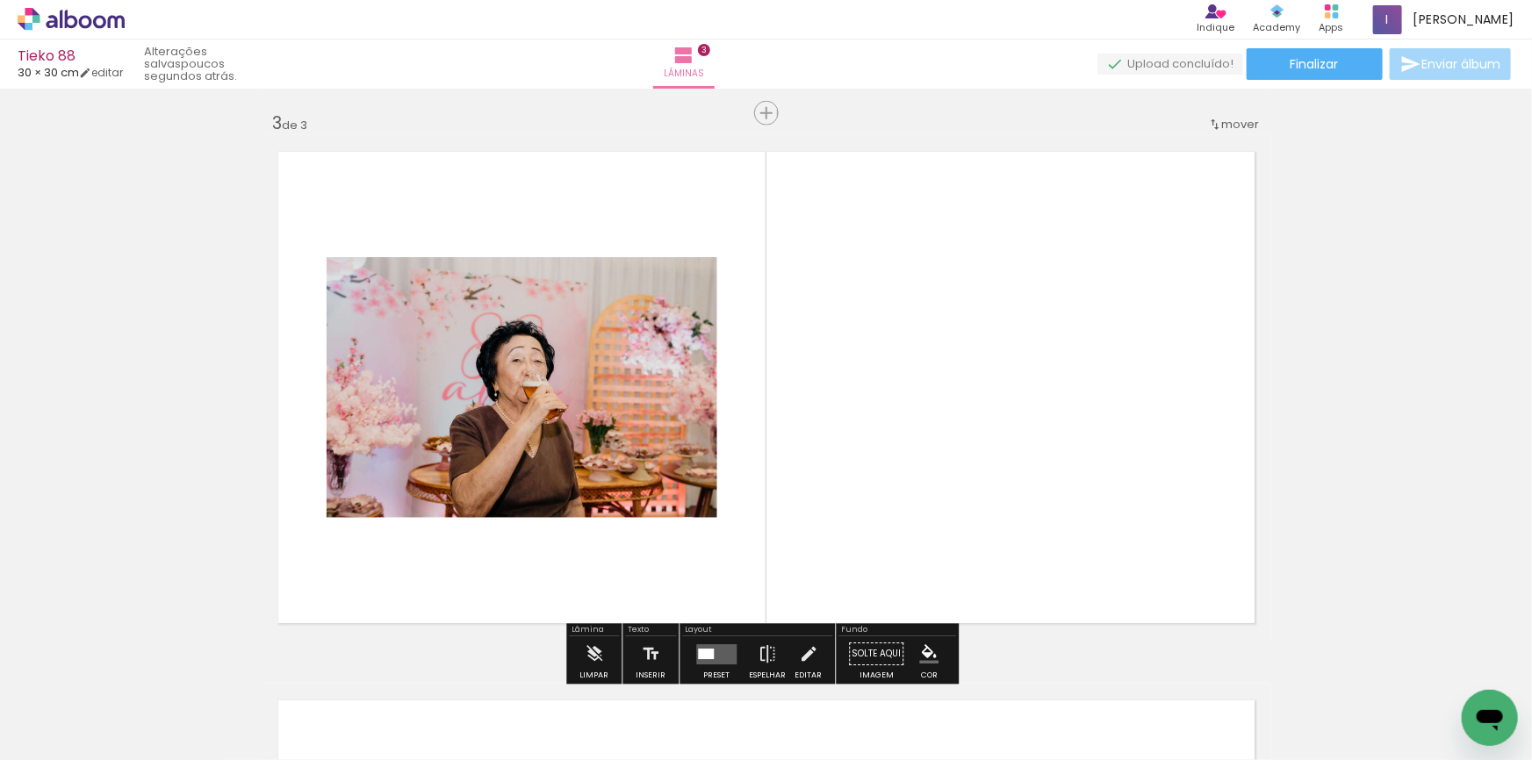
scroll to position [1119, 0]
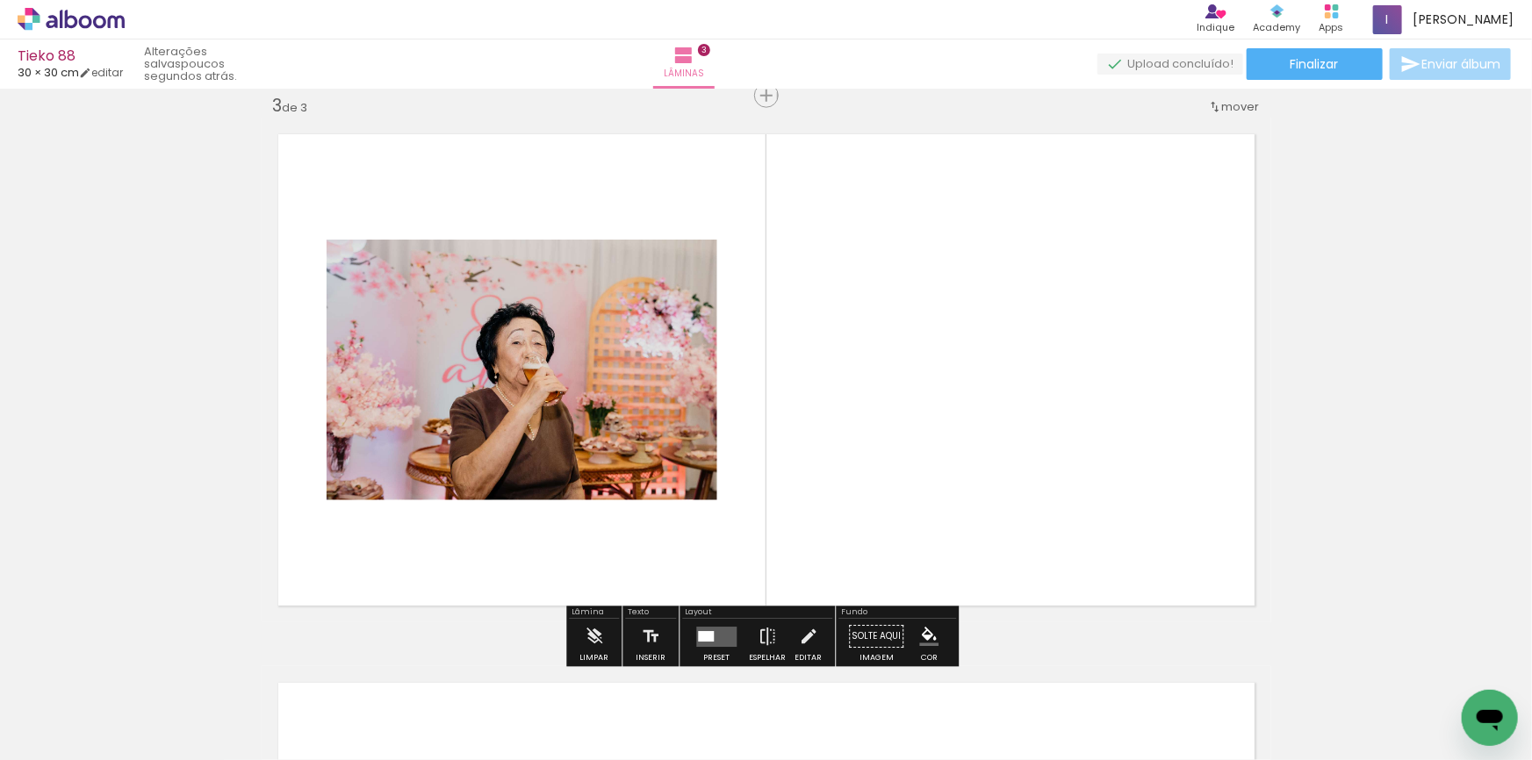
drag, startPoint x: 574, startPoint y: 697, endPoint x: 921, endPoint y: 315, distance: 515.9
click at [950, 336] on quentale-workspace at bounding box center [766, 380] width 1532 height 760
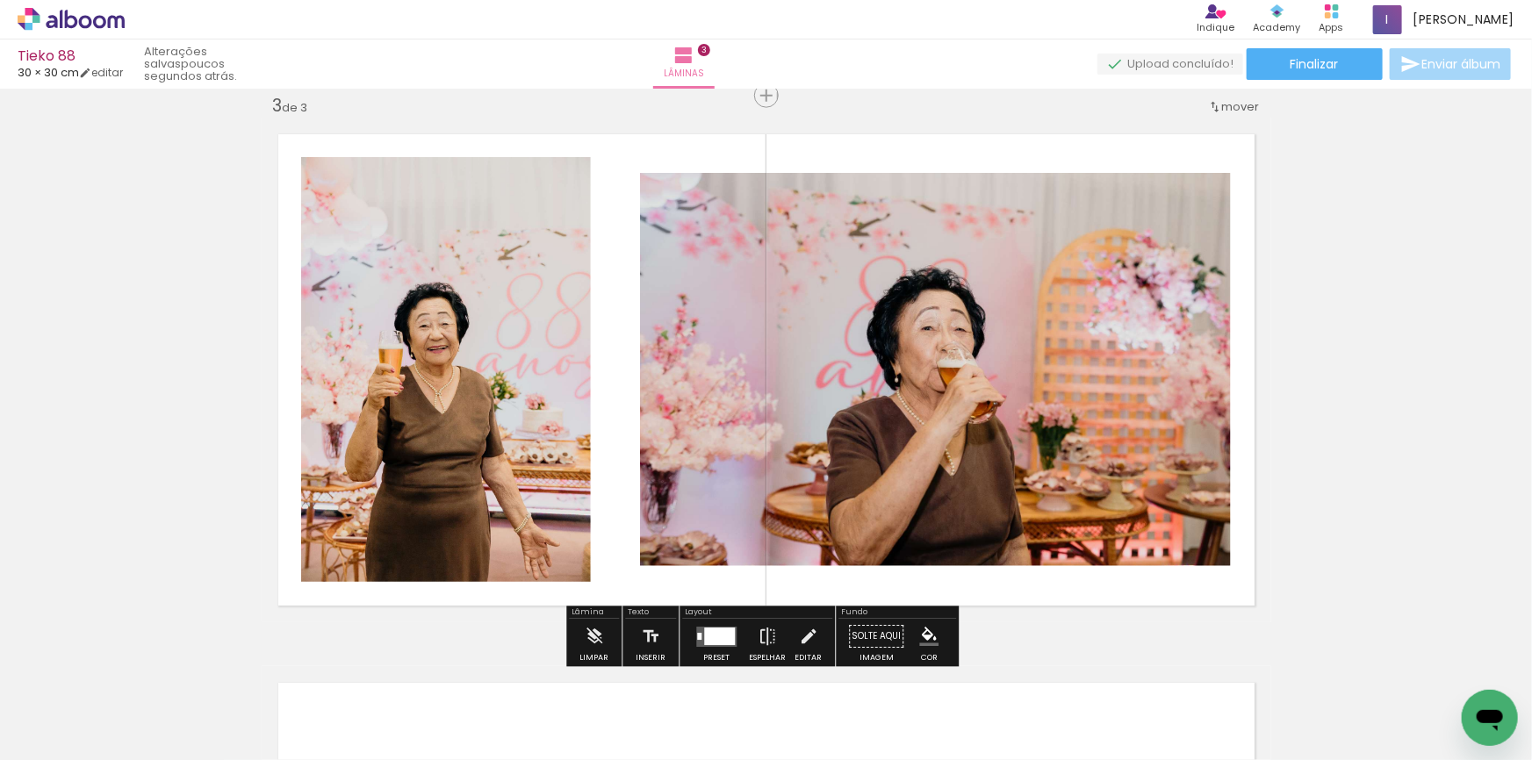
drag, startPoint x: 381, startPoint y: 711, endPoint x: 597, endPoint y: 450, distance: 338.6
click at [597, 450] on quentale-workspace at bounding box center [766, 380] width 1532 height 760
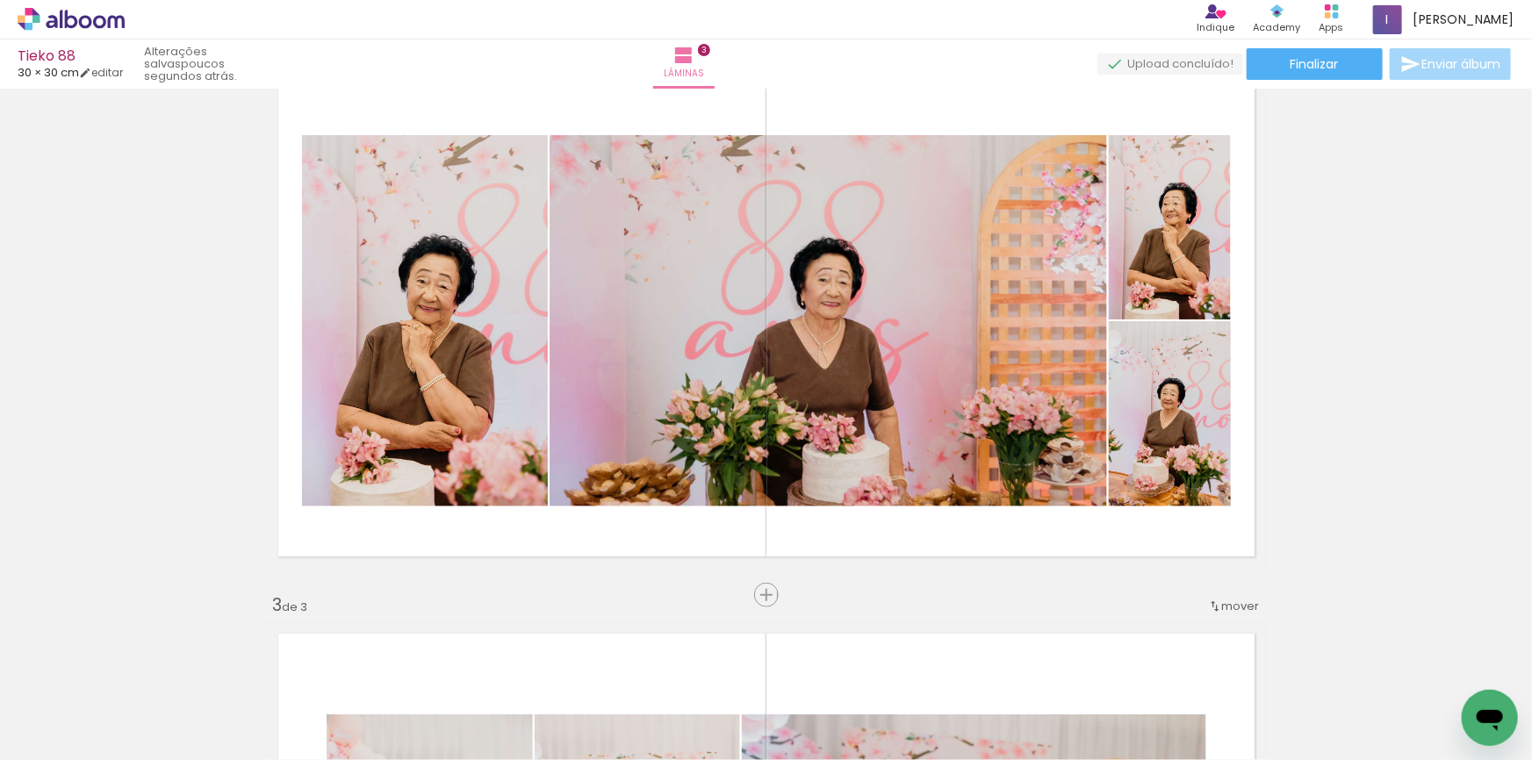
scroll to position [588, 0]
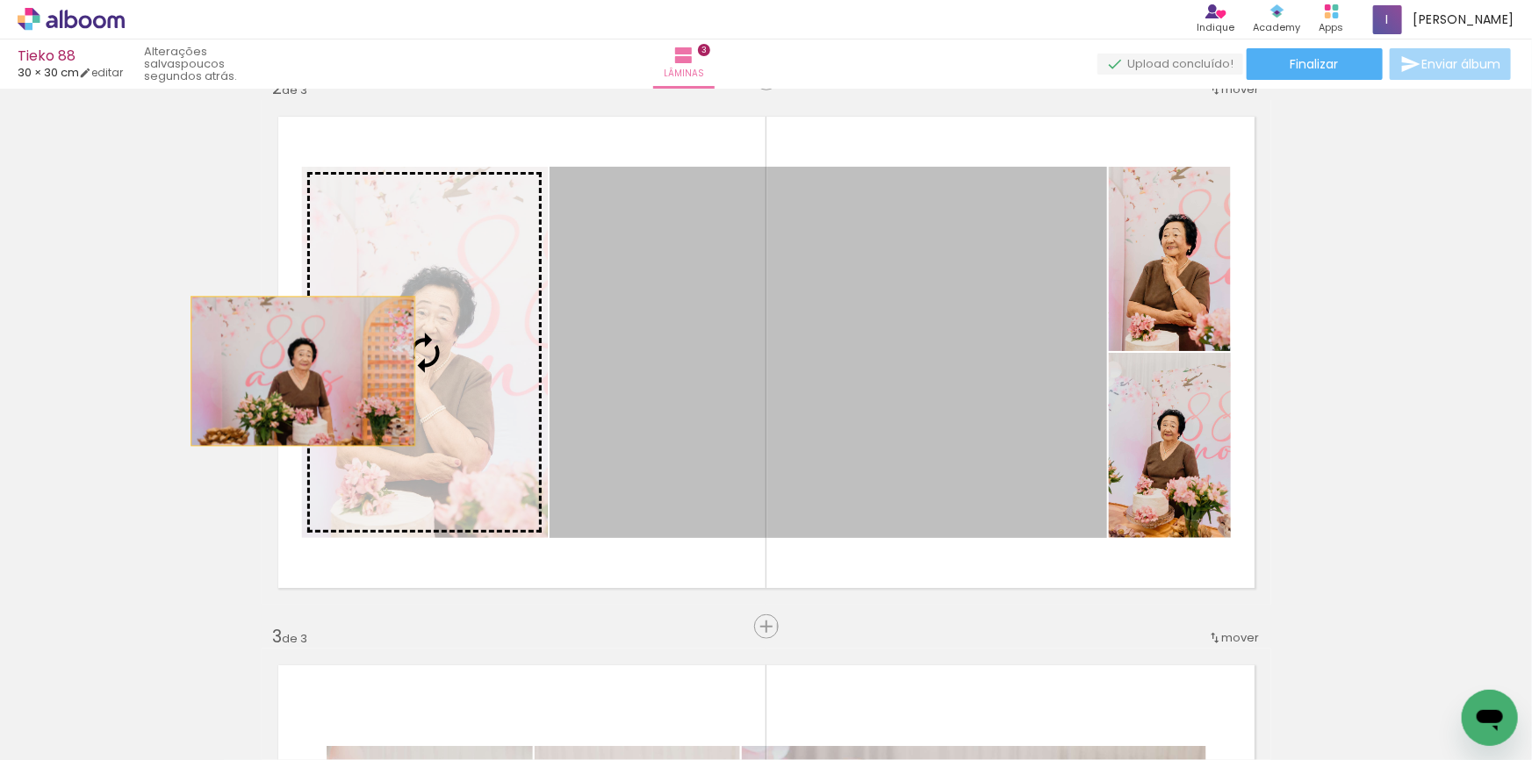
drag, startPoint x: 673, startPoint y: 387, endPoint x: 133, endPoint y: 436, distance: 542.2
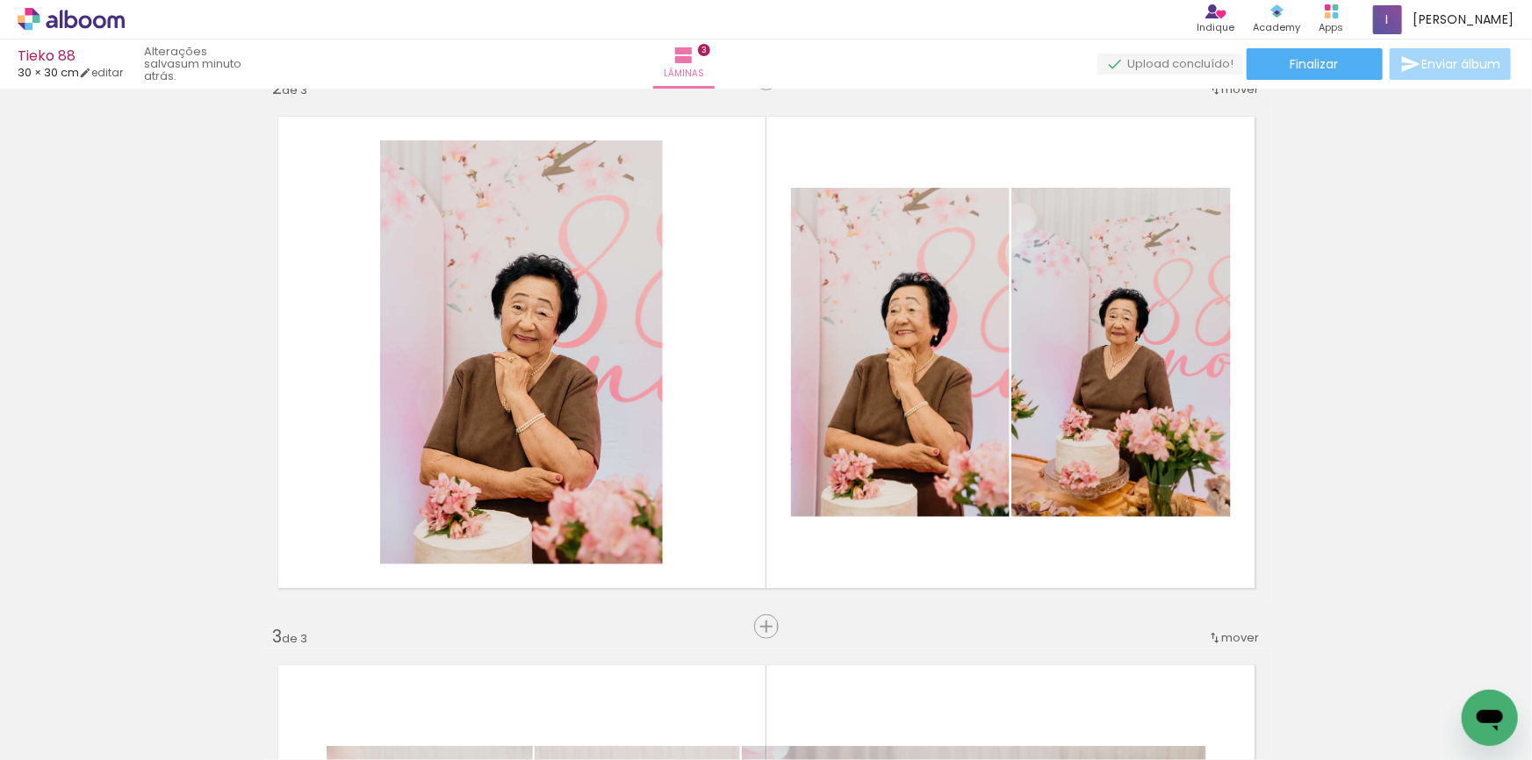
drag, startPoint x: 483, startPoint y: 723, endPoint x: 684, endPoint y: 456, distance: 334.2
click at [684, 456] on quentale-workspace at bounding box center [766, 380] width 1532 height 760
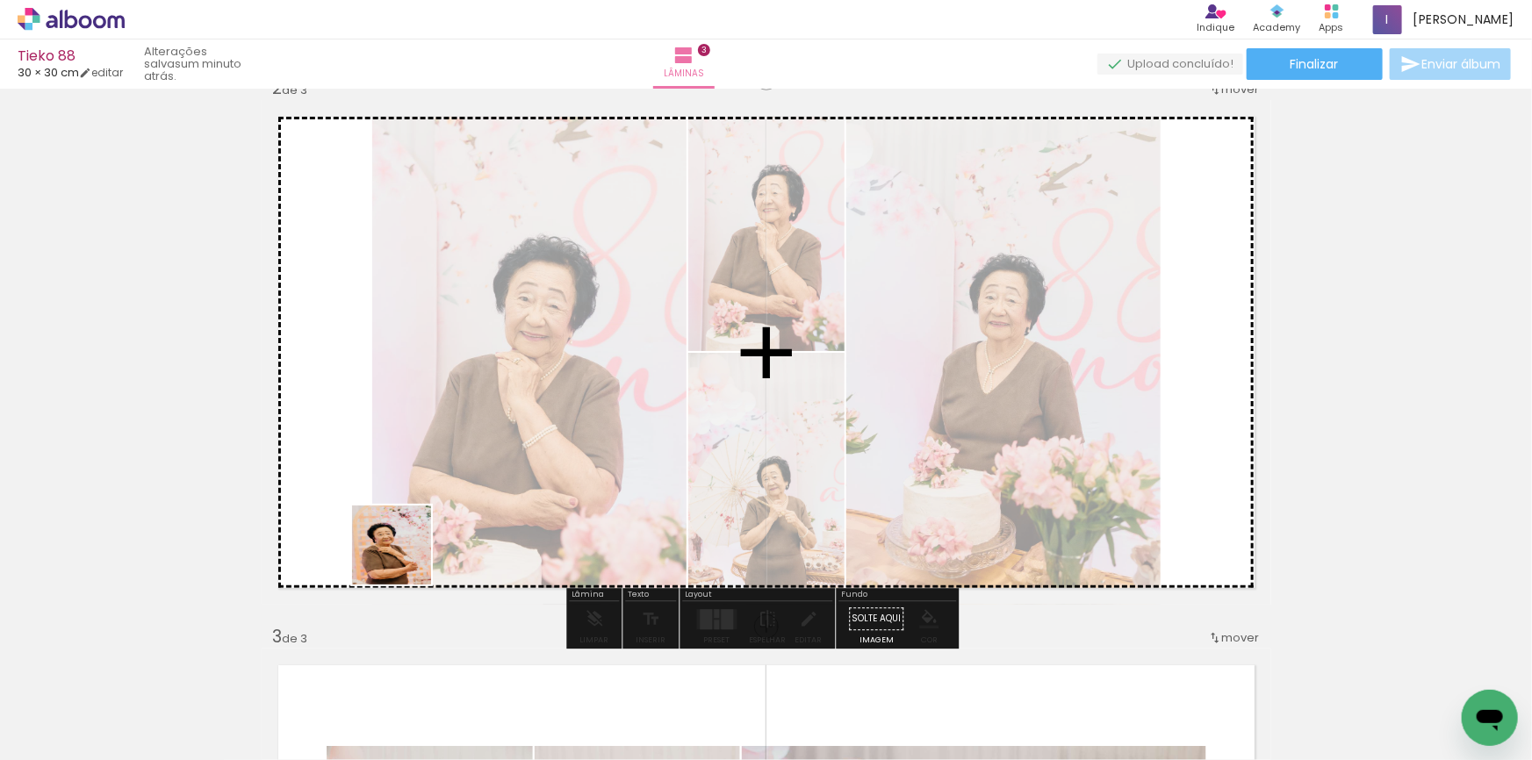
drag, startPoint x: 350, startPoint y: 599, endPoint x: 414, endPoint y: 550, distance: 80.2
click at [409, 555] on quentale-workspace at bounding box center [766, 380] width 1532 height 760
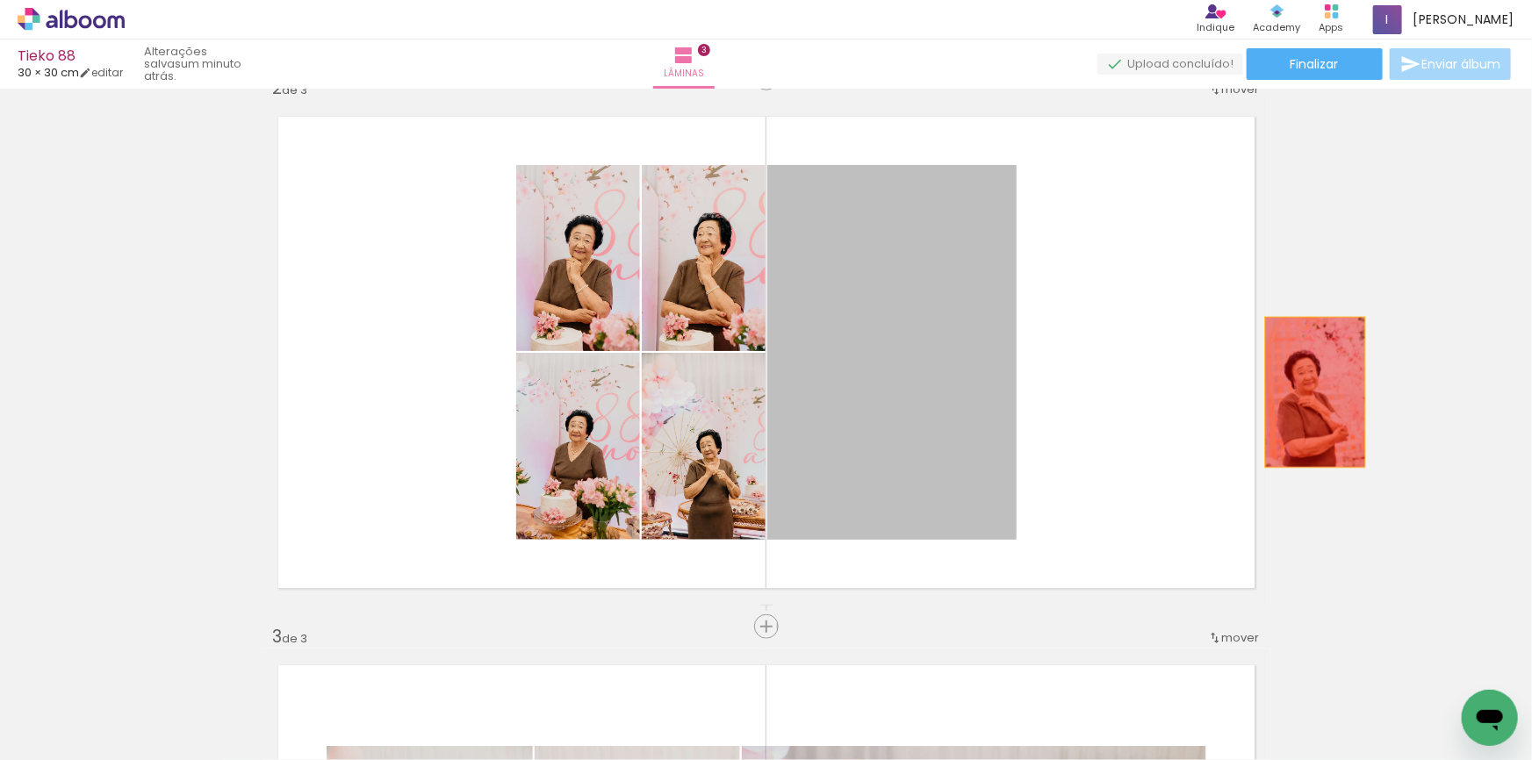
drag, startPoint x: 1124, startPoint y: 419, endPoint x: 713, endPoint y: 498, distance: 418.4
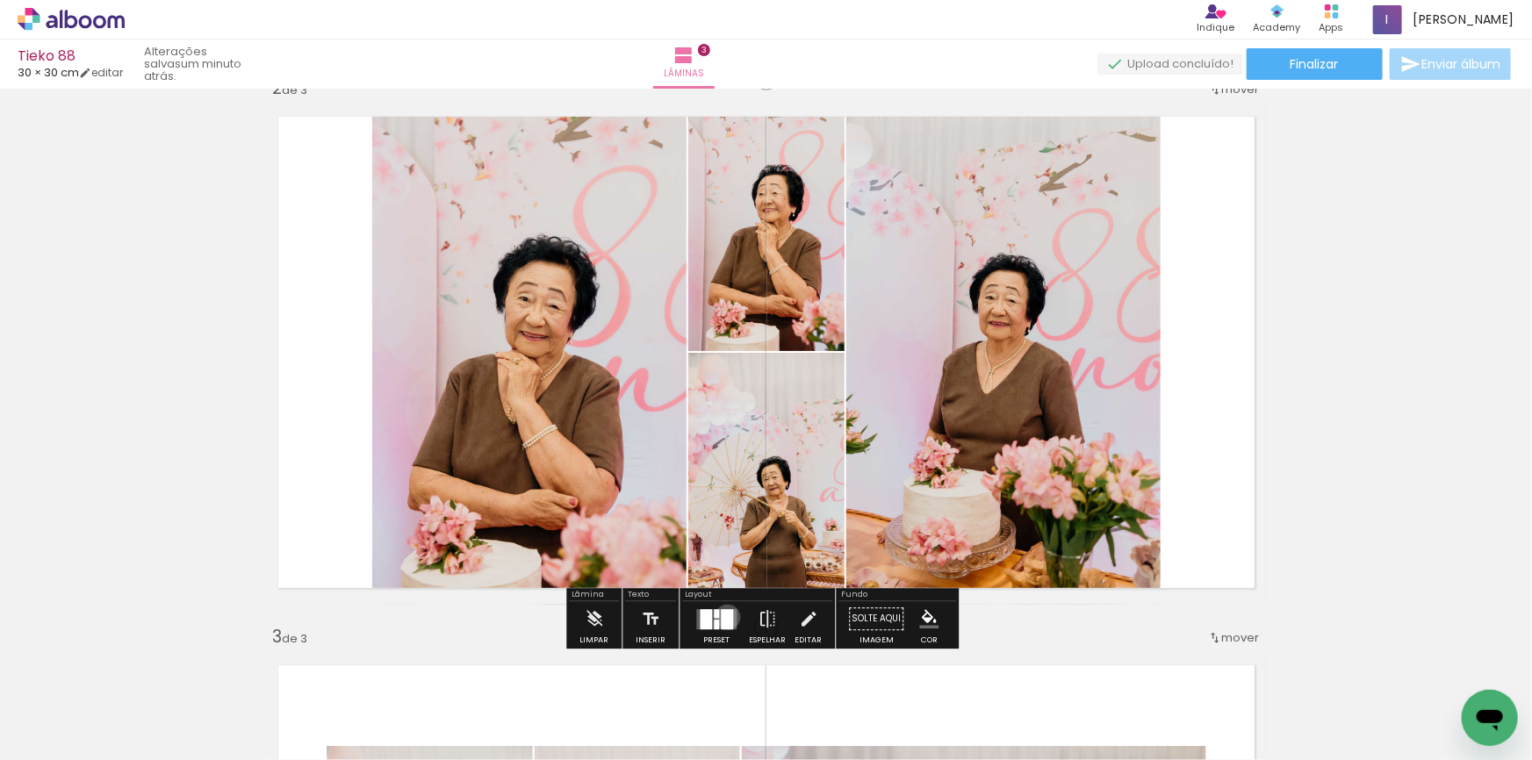
click at [723, 617] on div at bounding box center [727, 619] width 12 height 20
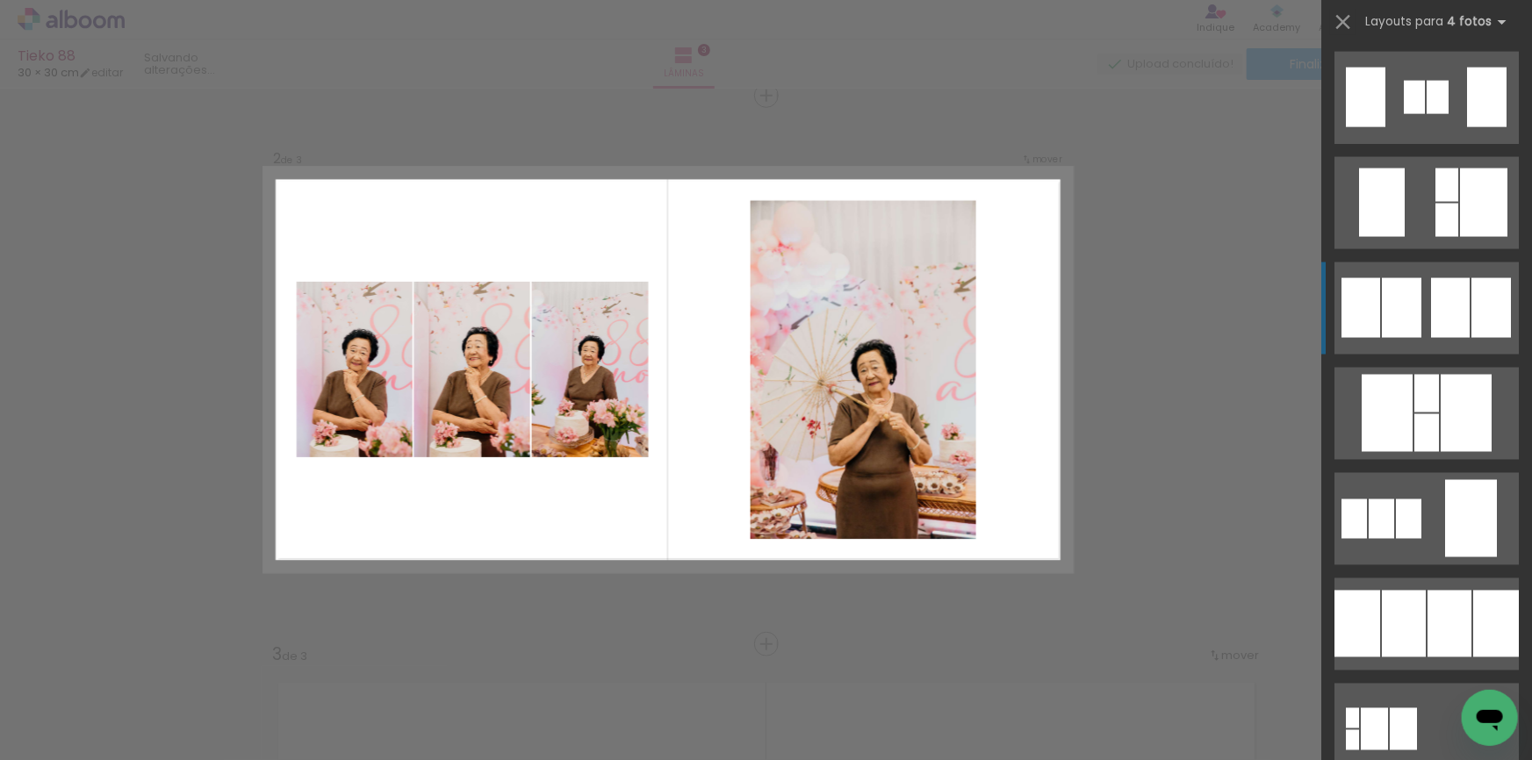
scroll to position [1384, 0]
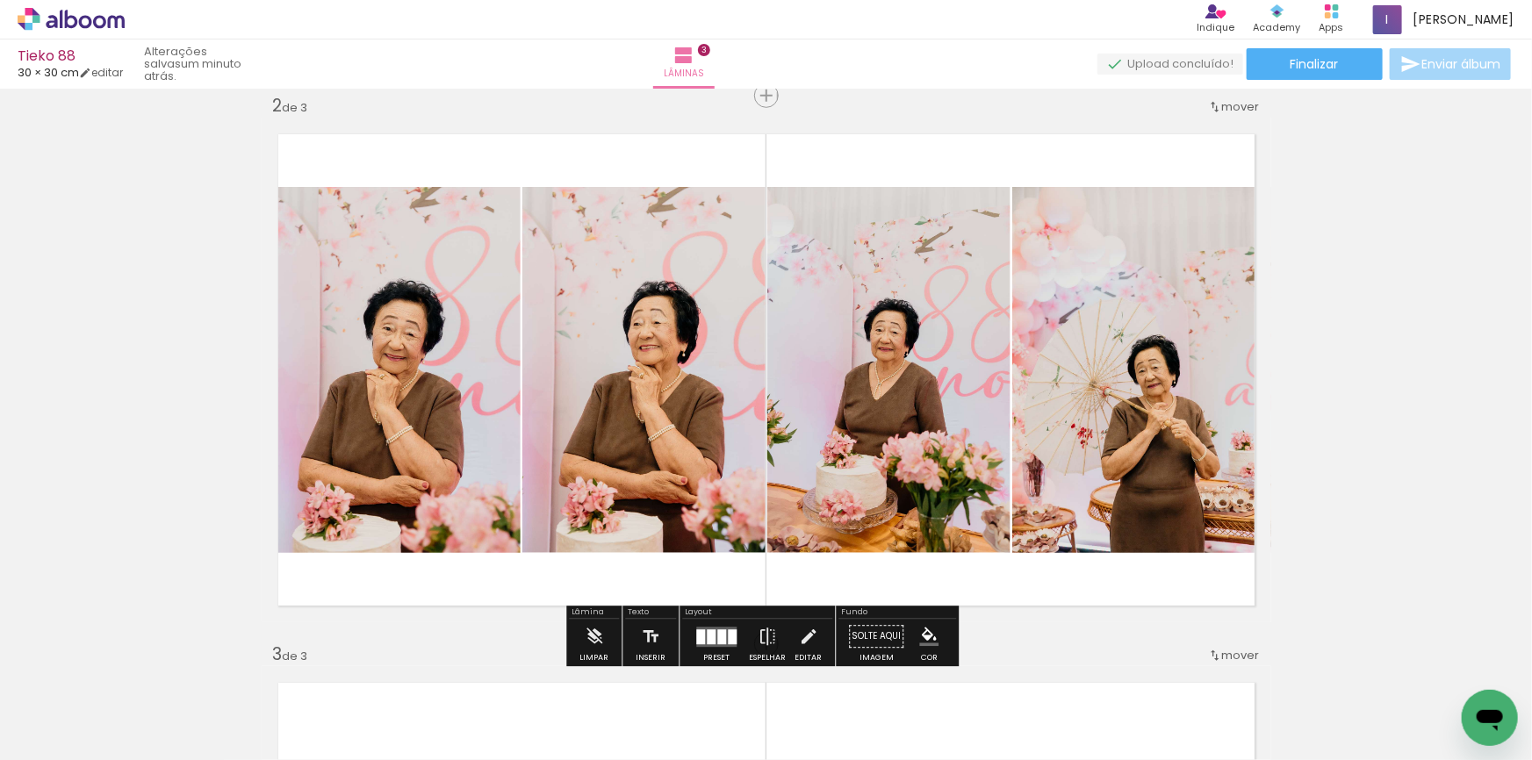
click at [709, 636] on div at bounding box center [711, 636] width 9 height 15
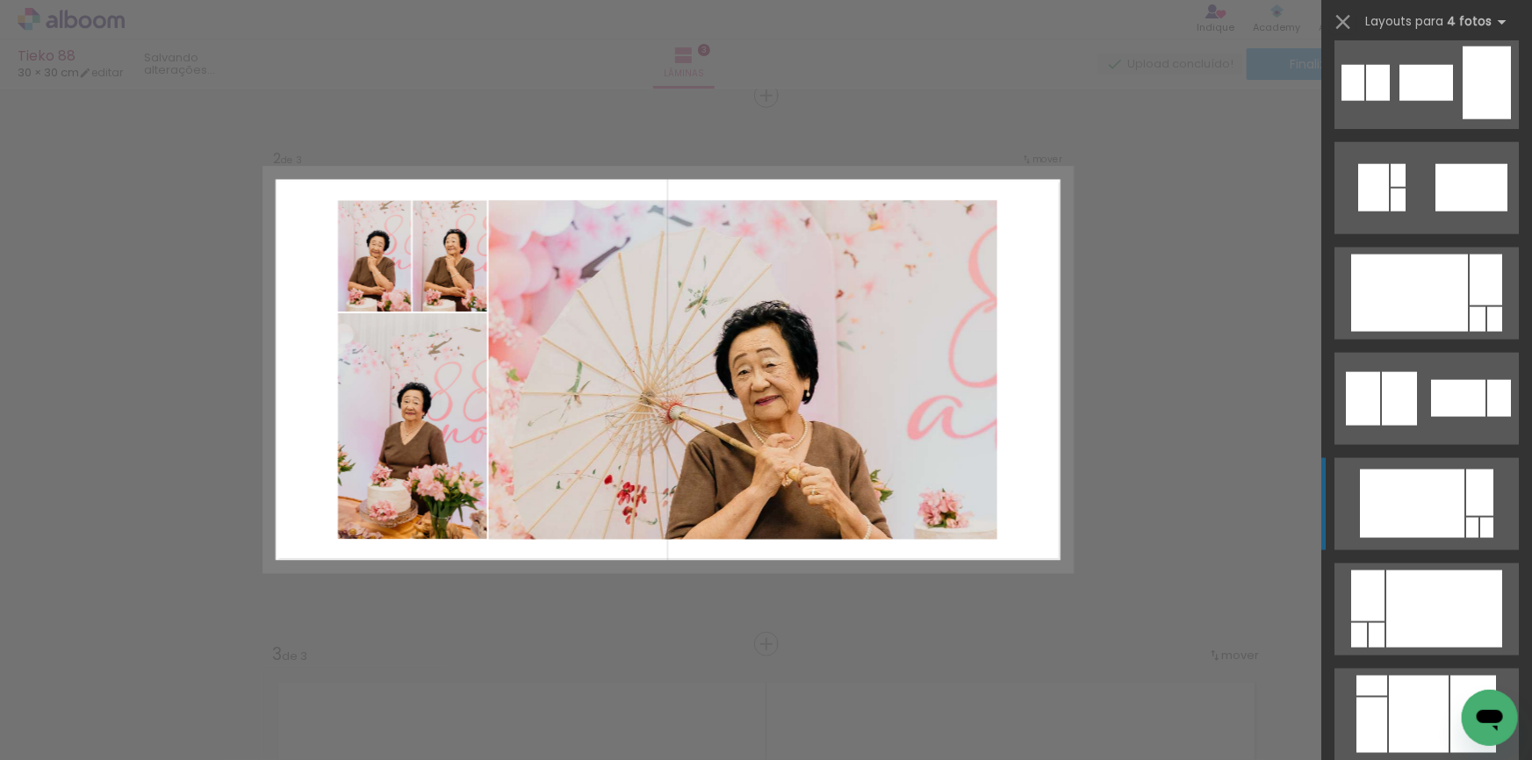
scroll to position [11367, 0]
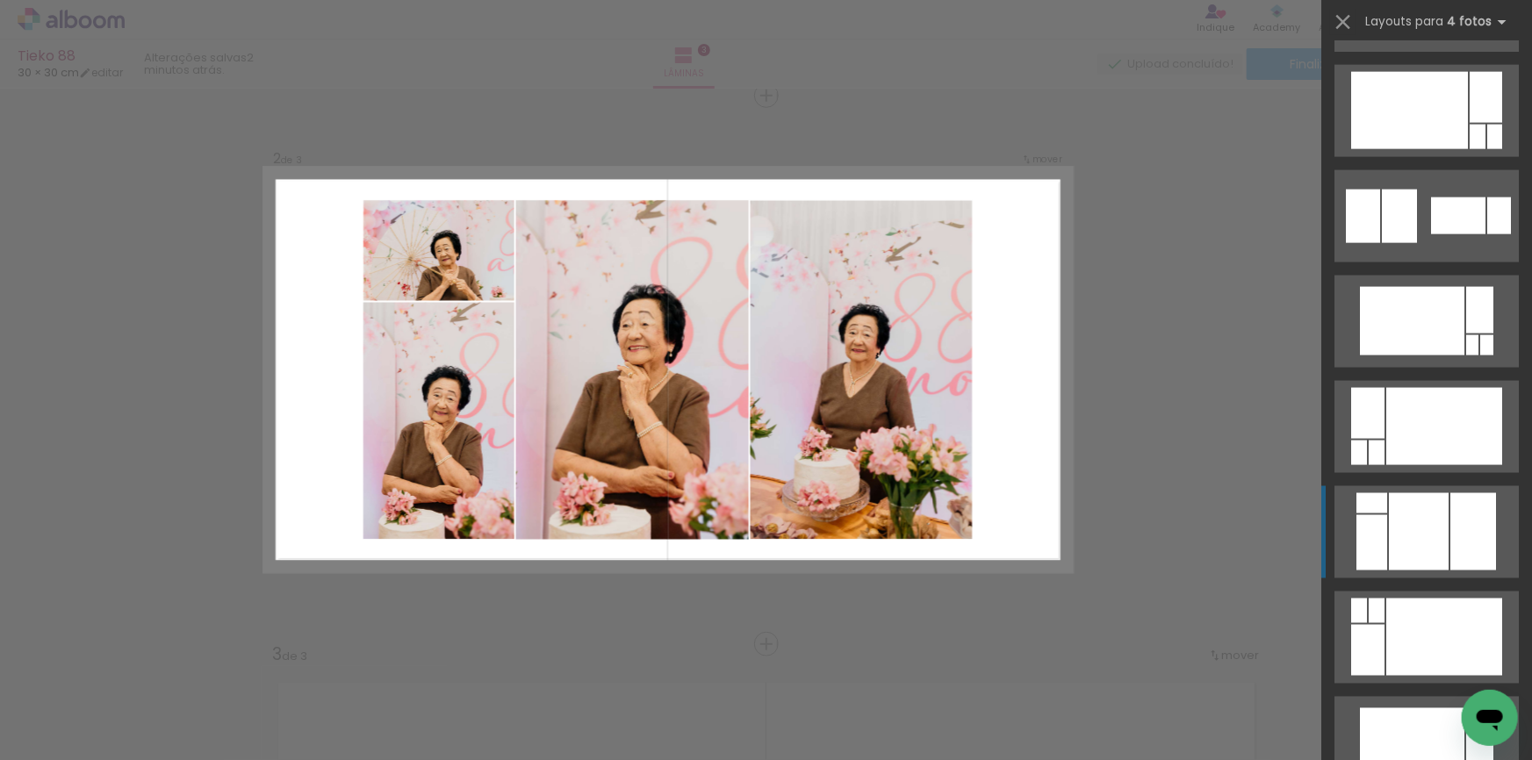
click at [1487, 234] on div at bounding box center [1499, 216] width 24 height 37
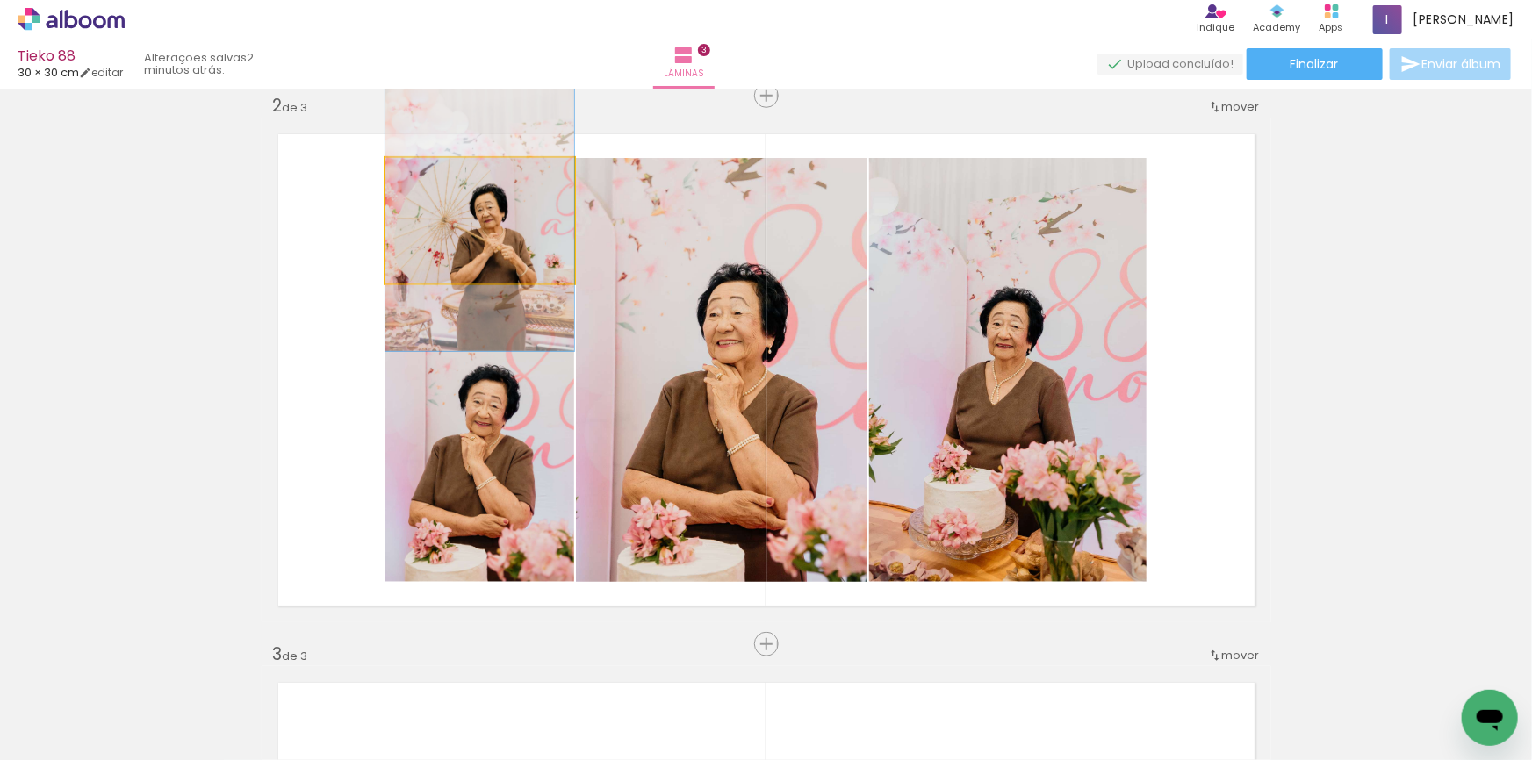
drag, startPoint x: 518, startPoint y: 255, endPoint x: 537, endPoint y: 243, distance: 22.4
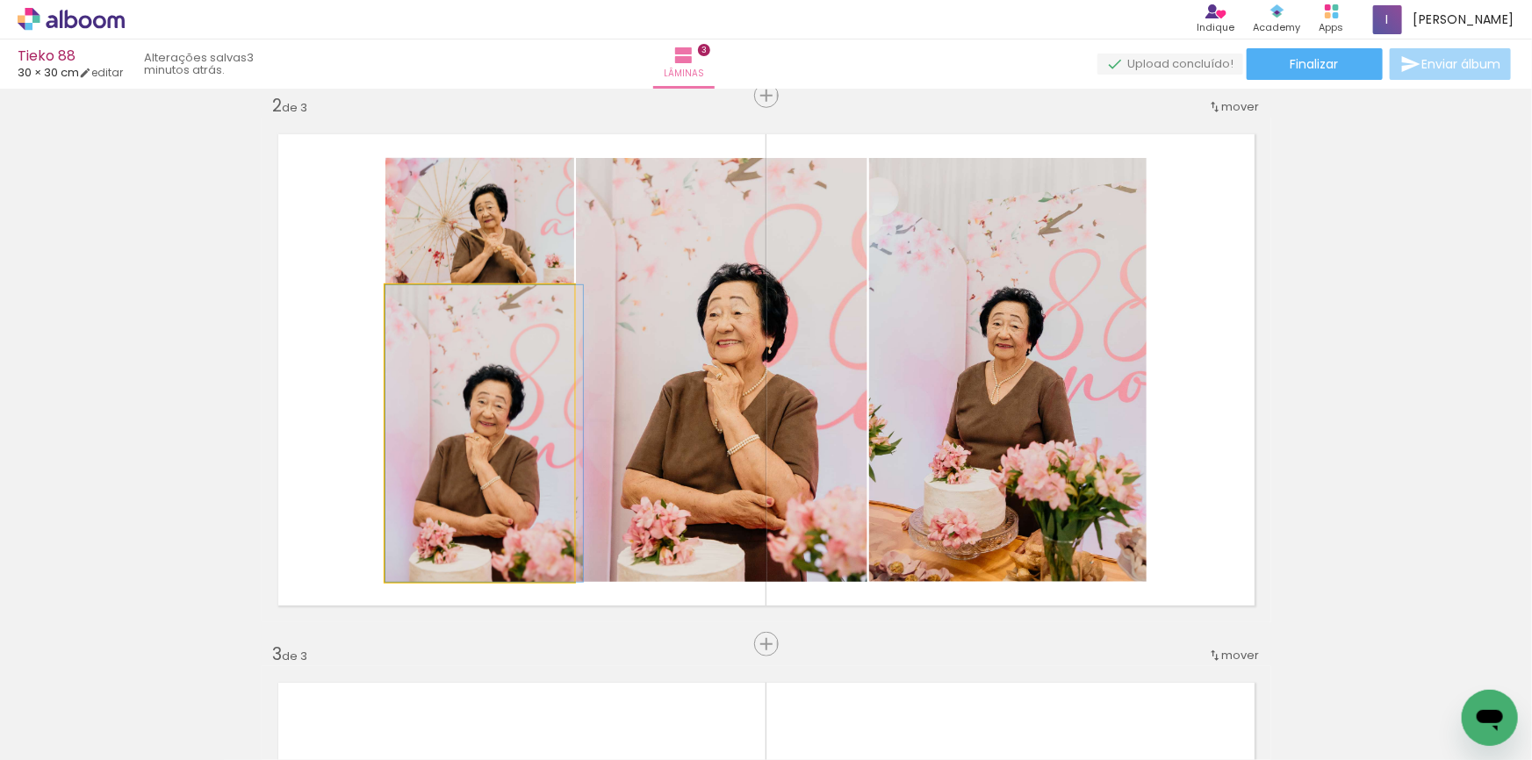
drag, startPoint x: 537, startPoint y: 408, endPoint x: 527, endPoint y: 174, distance: 234.7
click at [0, 0] on slot at bounding box center [0, 0] width 0 height 0
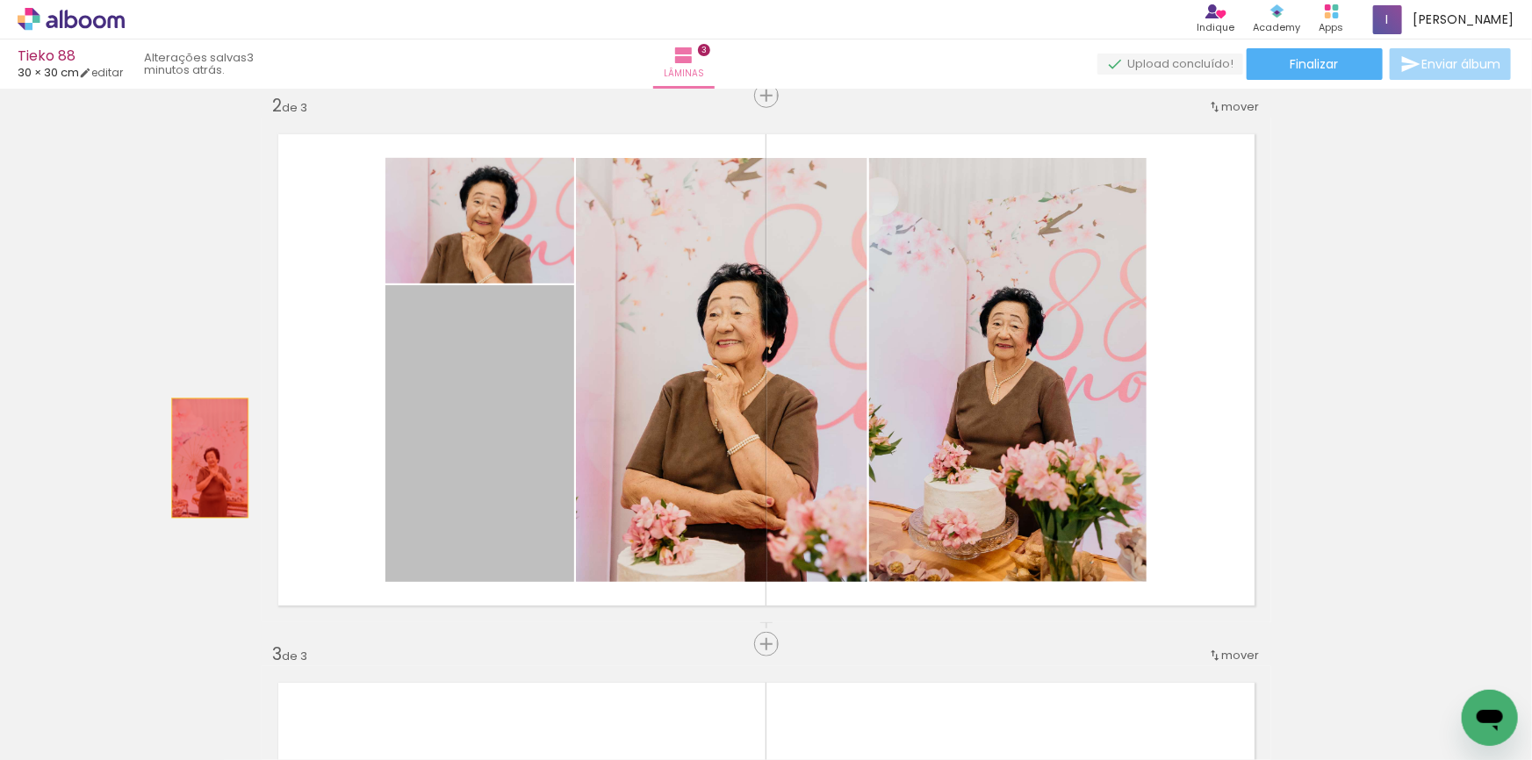
drag, startPoint x: 500, startPoint y: 486, endPoint x: 401, endPoint y: 638, distance: 182.2
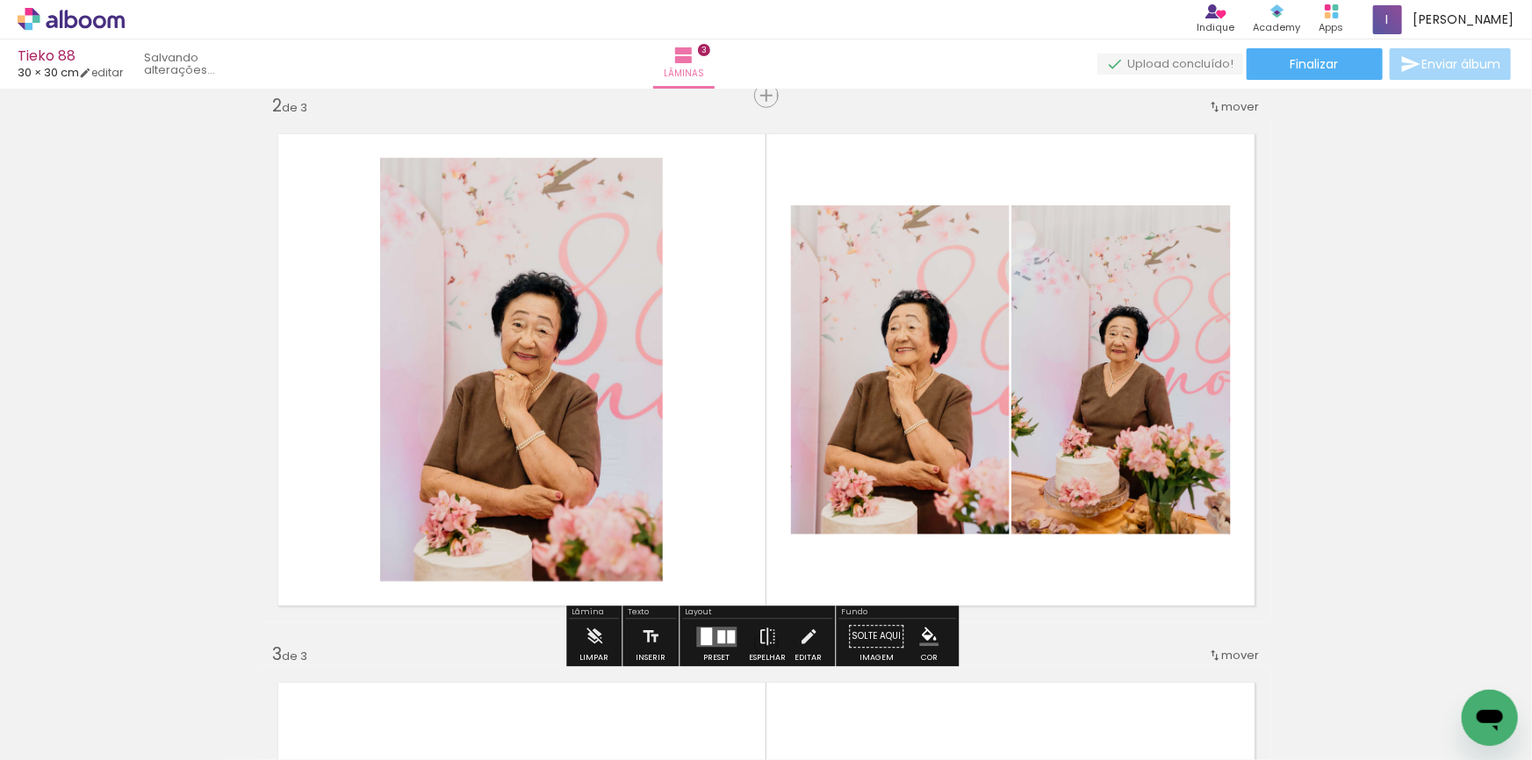
drag, startPoint x: 373, startPoint y: 709, endPoint x: 638, endPoint y: 394, distance: 411.2
click at [642, 442] on quentale-workspace at bounding box center [766, 380] width 1532 height 760
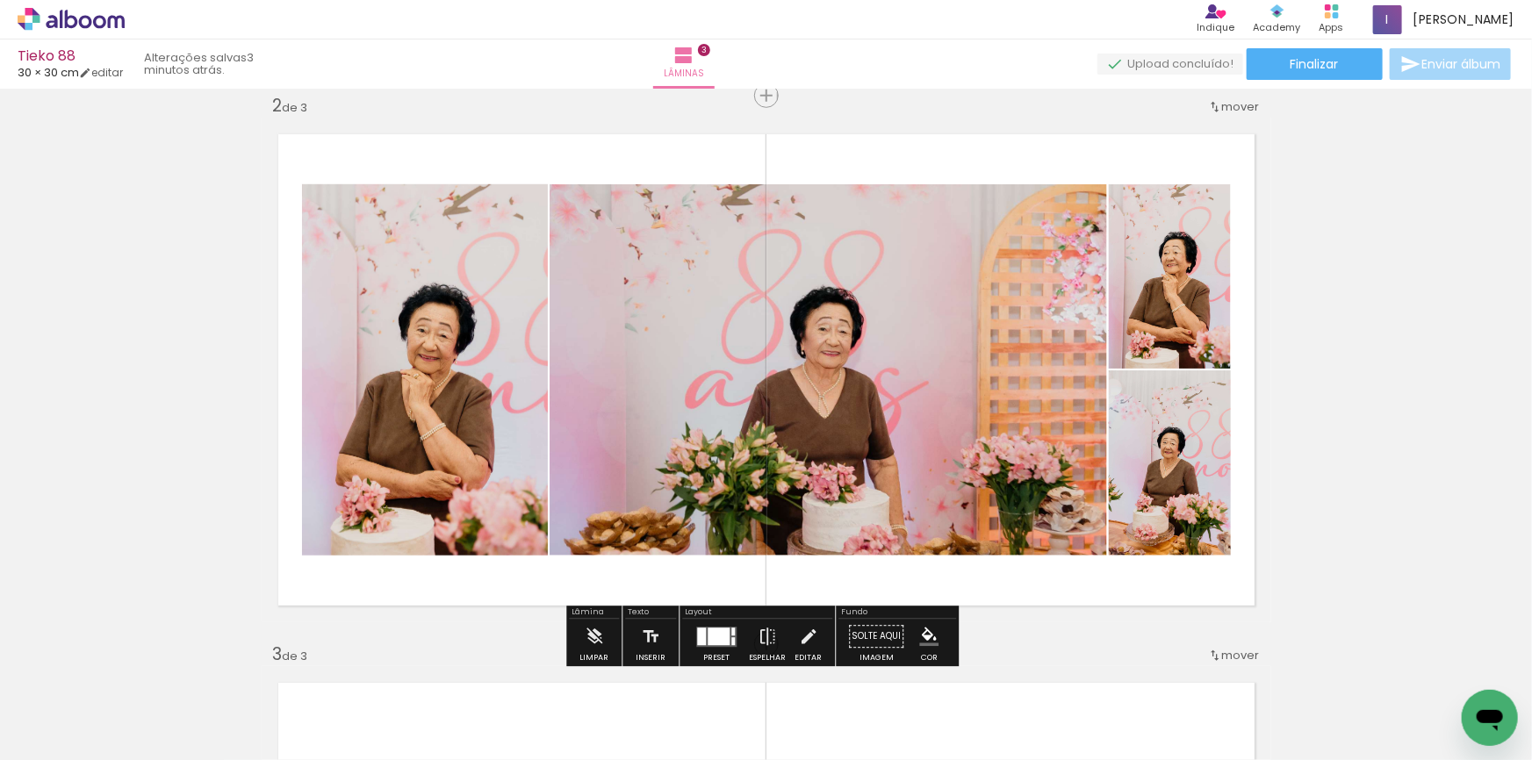
click at [718, 631] on div at bounding box center [719, 637] width 22 height 18
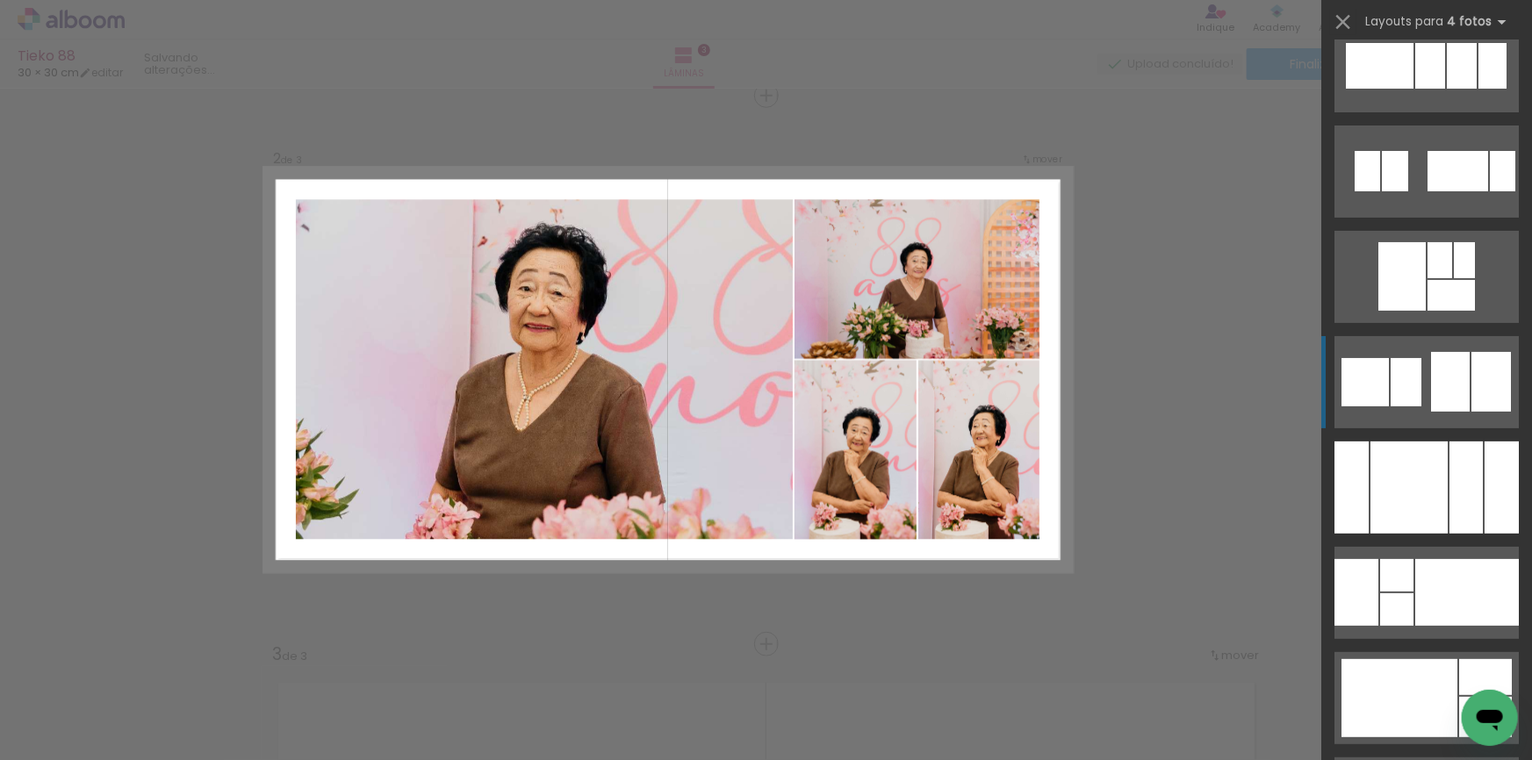
scroll to position [6917, 0]
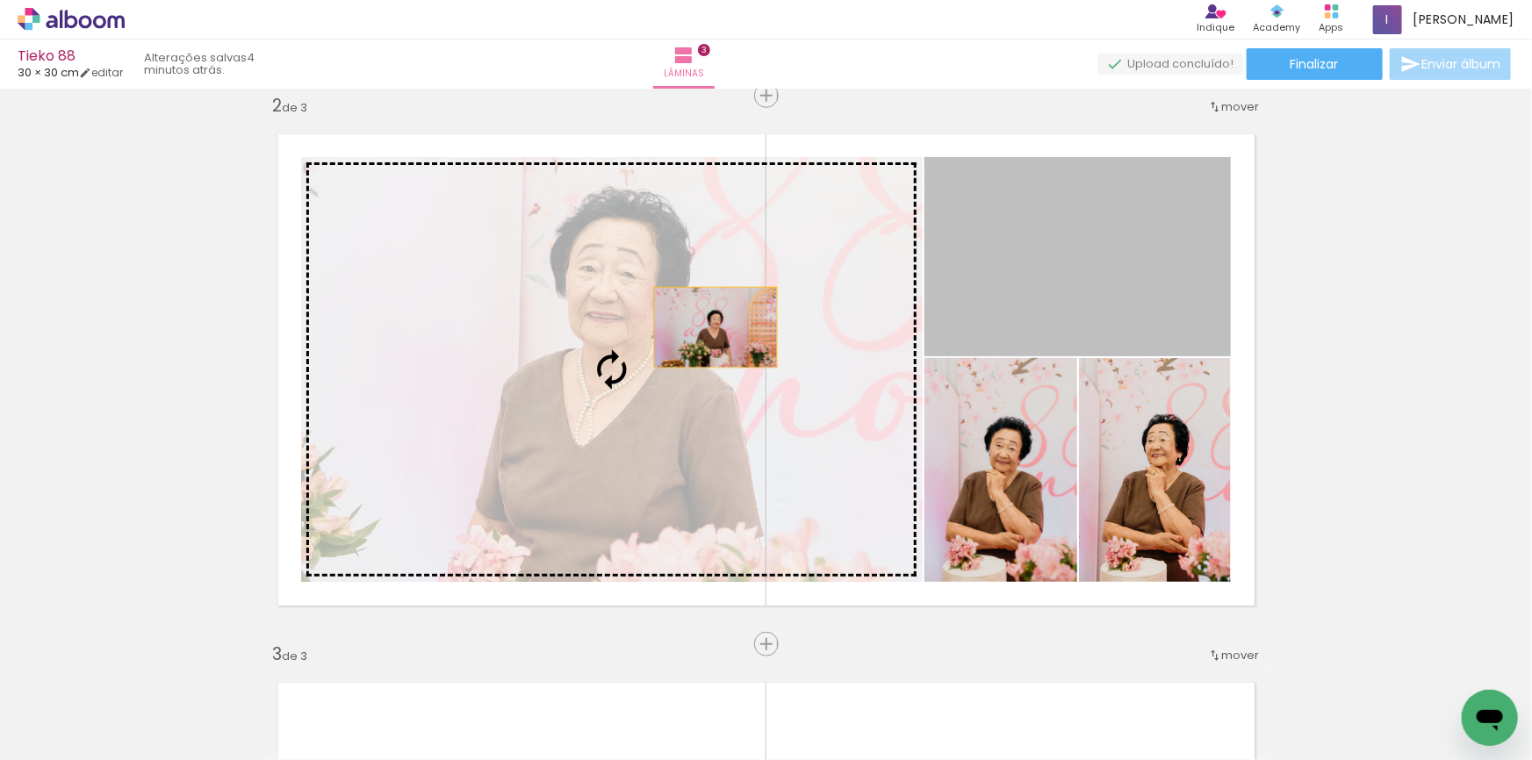
drag, startPoint x: 1050, startPoint y: 275, endPoint x: 708, endPoint y: 328, distance: 346.6
click at [0, 0] on slot at bounding box center [0, 0] width 0 height 0
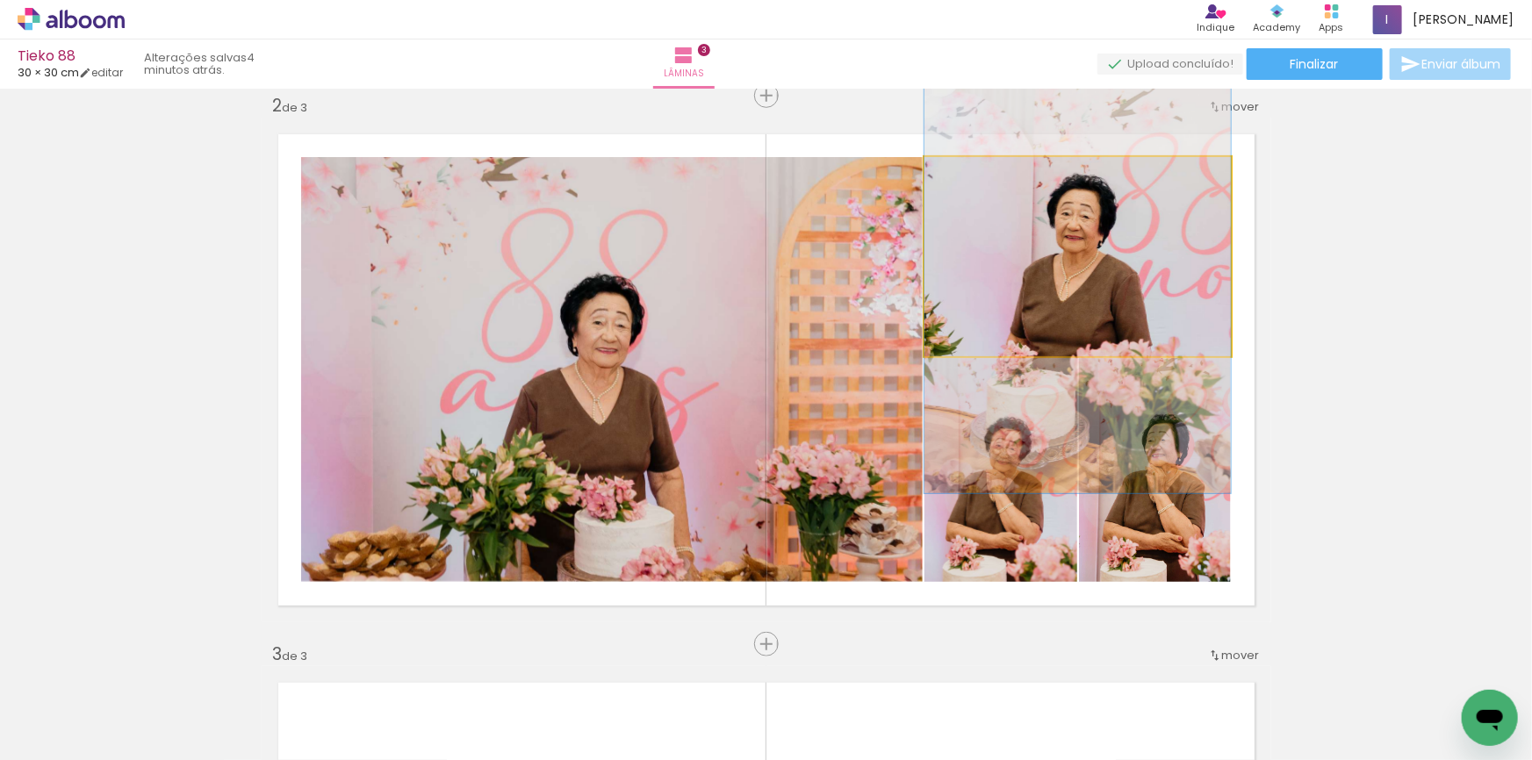
drag, startPoint x: 1170, startPoint y: 243, endPoint x: 1157, endPoint y: 250, distance: 14.9
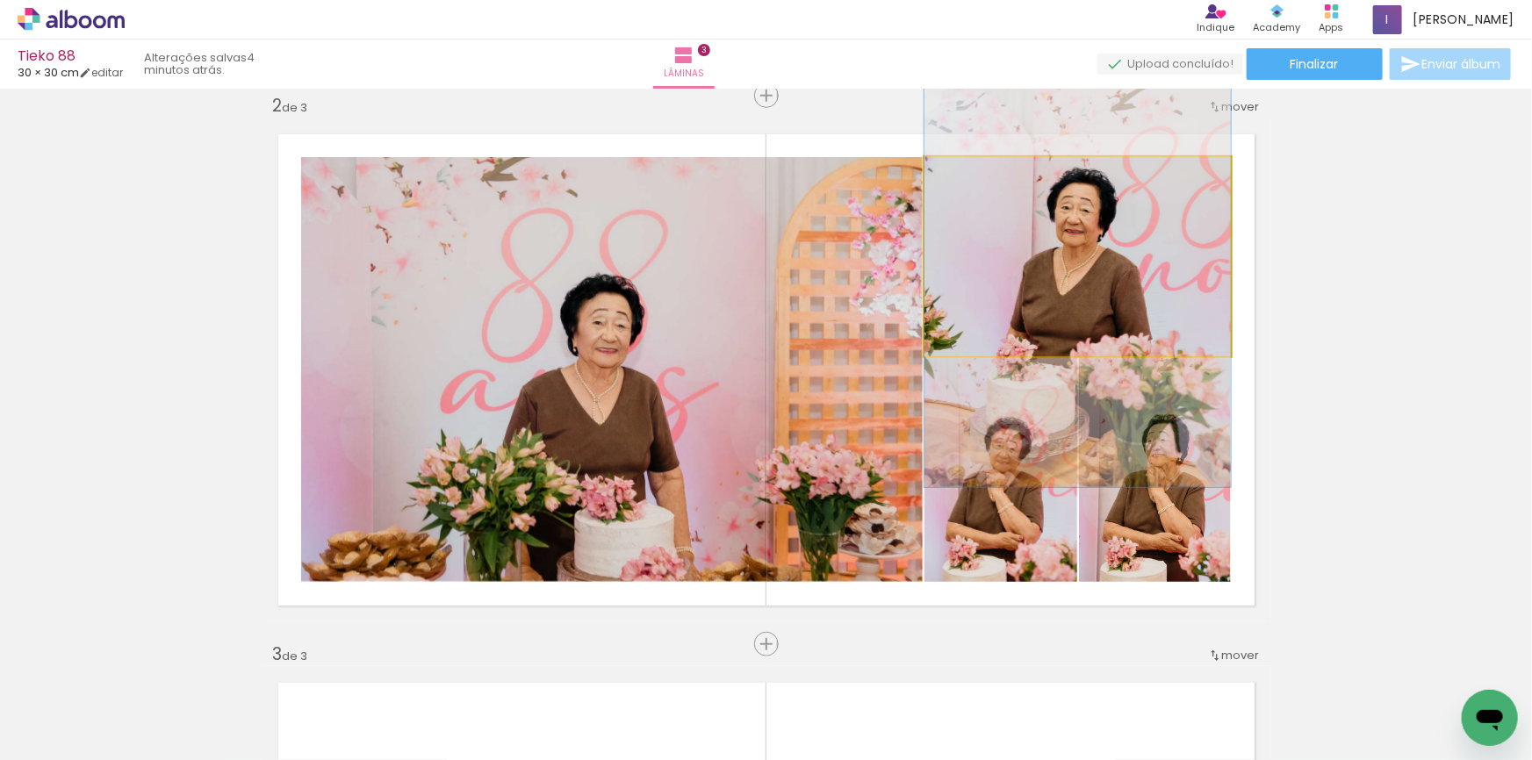
drag, startPoint x: 1111, startPoint y: 313, endPoint x: 1096, endPoint y: 307, distance: 16.1
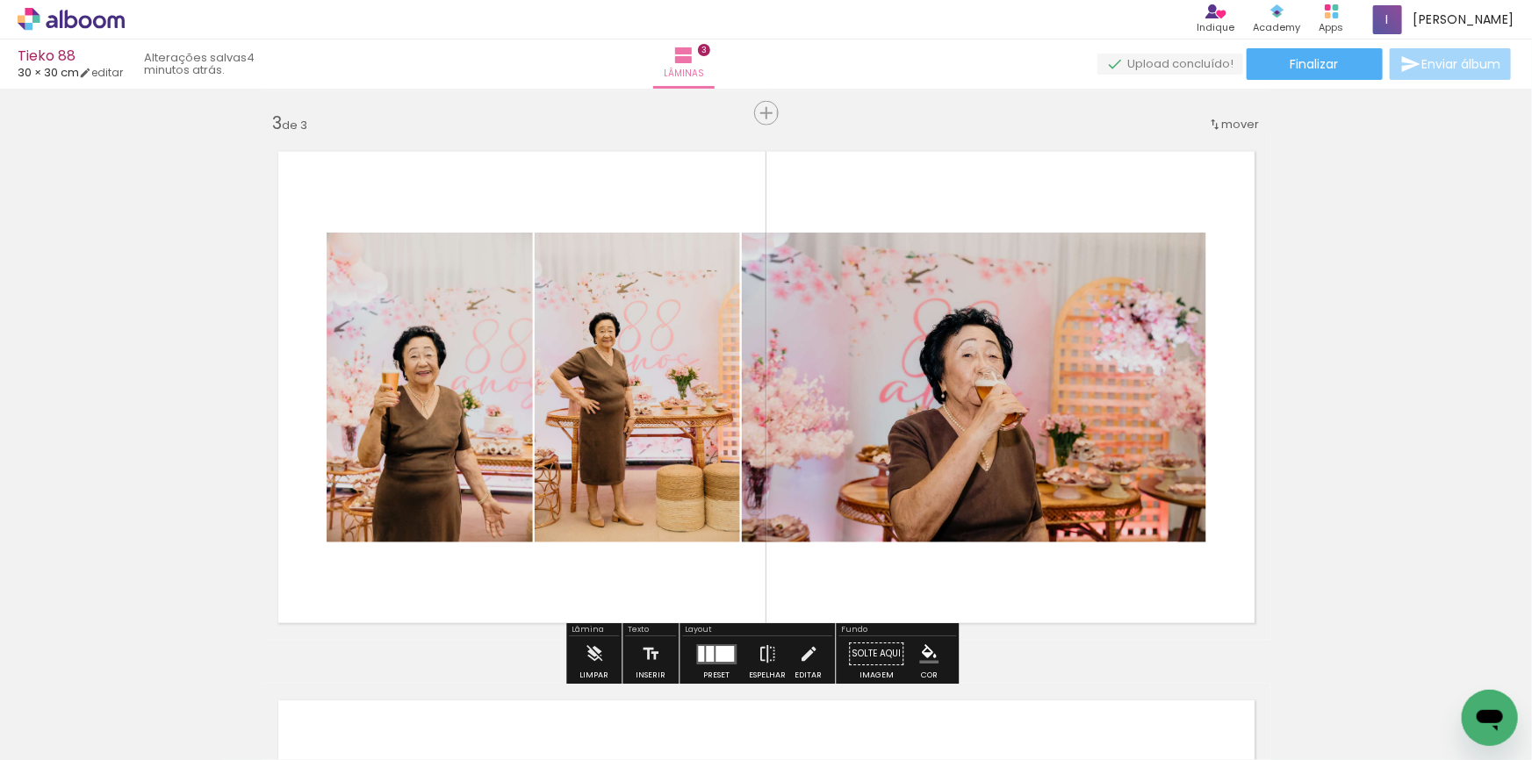
scroll to position [1209, 0]
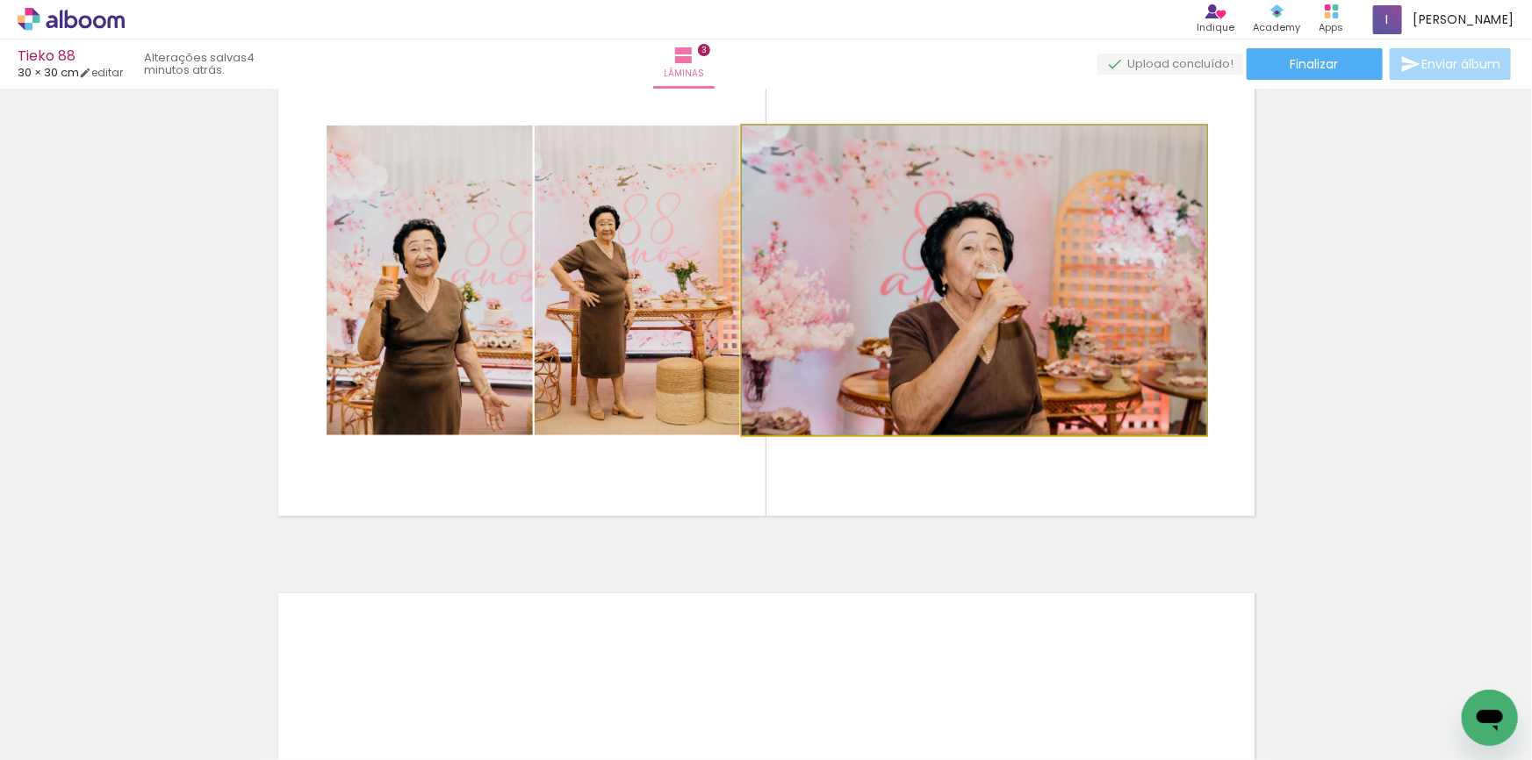
drag, startPoint x: 949, startPoint y: 285, endPoint x: 999, endPoint y: 327, distance: 65.4
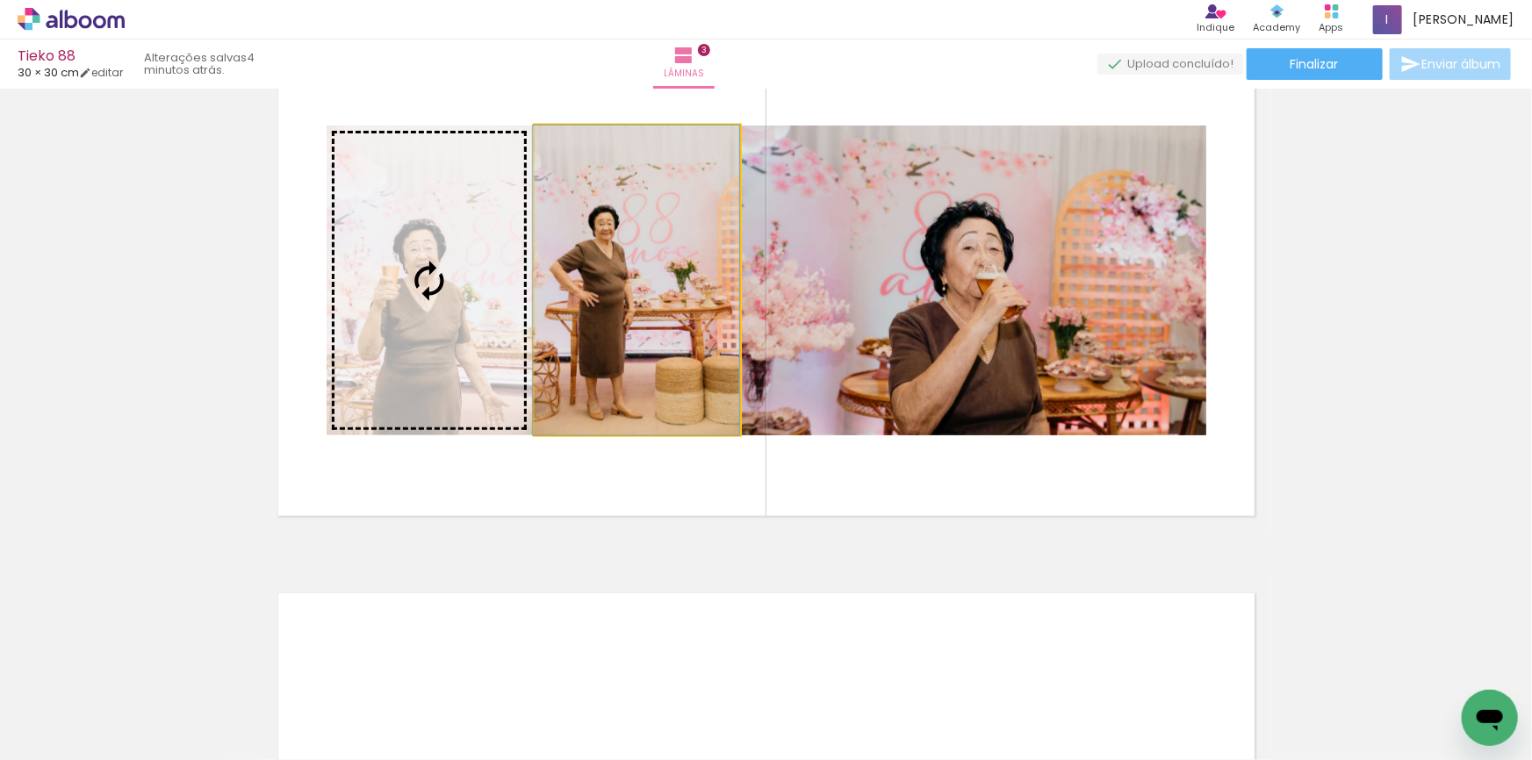
drag, startPoint x: 697, startPoint y: 314, endPoint x: 423, endPoint y: 305, distance: 274.1
click at [0, 0] on slot at bounding box center [0, 0] width 0 height 0
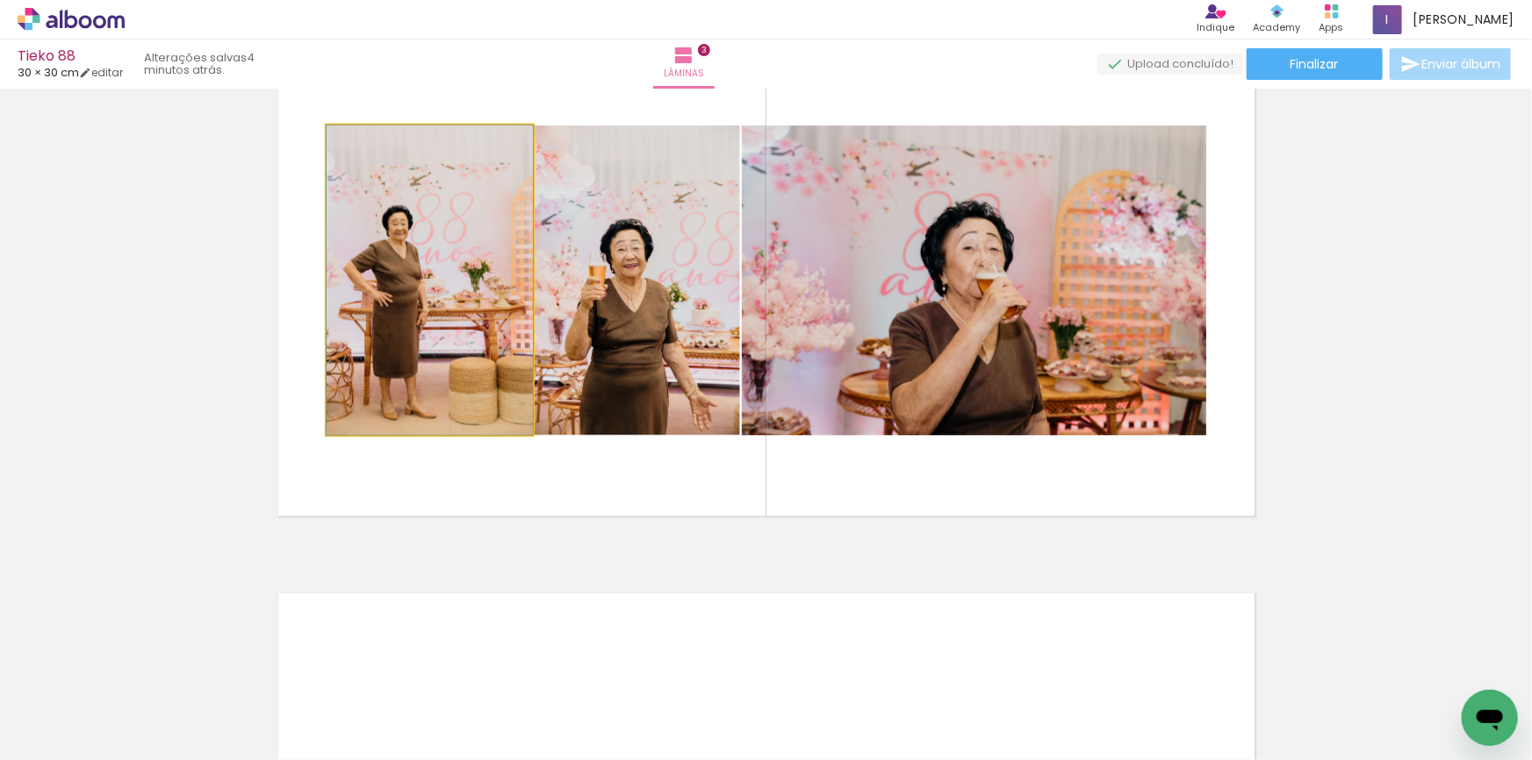
drag, startPoint x: 497, startPoint y: 334, endPoint x: 538, endPoint y: 289, distance: 60.9
click at [0, 0] on slot at bounding box center [0, 0] width 0 height 0
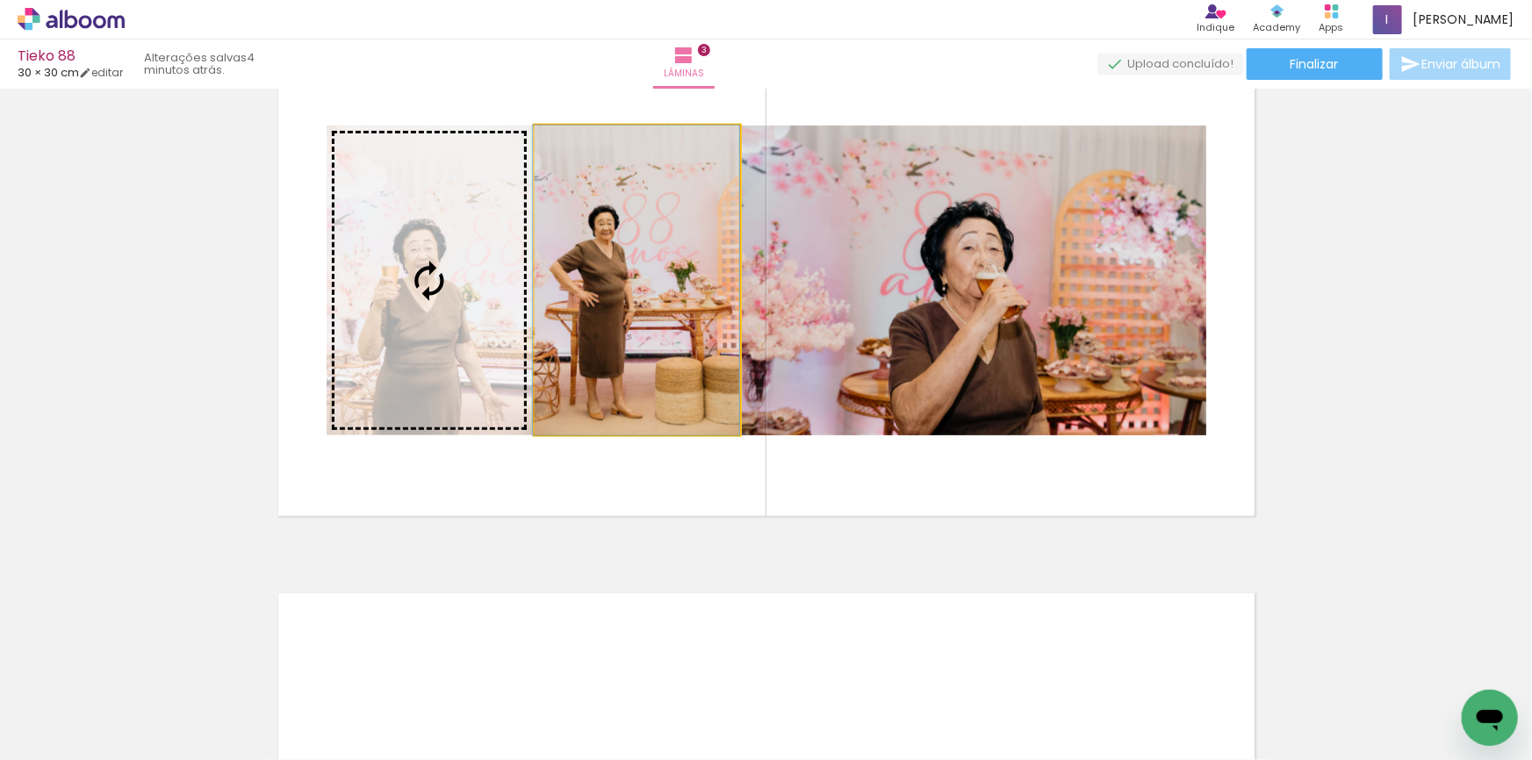
drag, startPoint x: 601, startPoint y: 313, endPoint x: 458, endPoint y: 319, distance: 143.2
click at [0, 0] on slot at bounding box center [0, 0] width 0 height 0
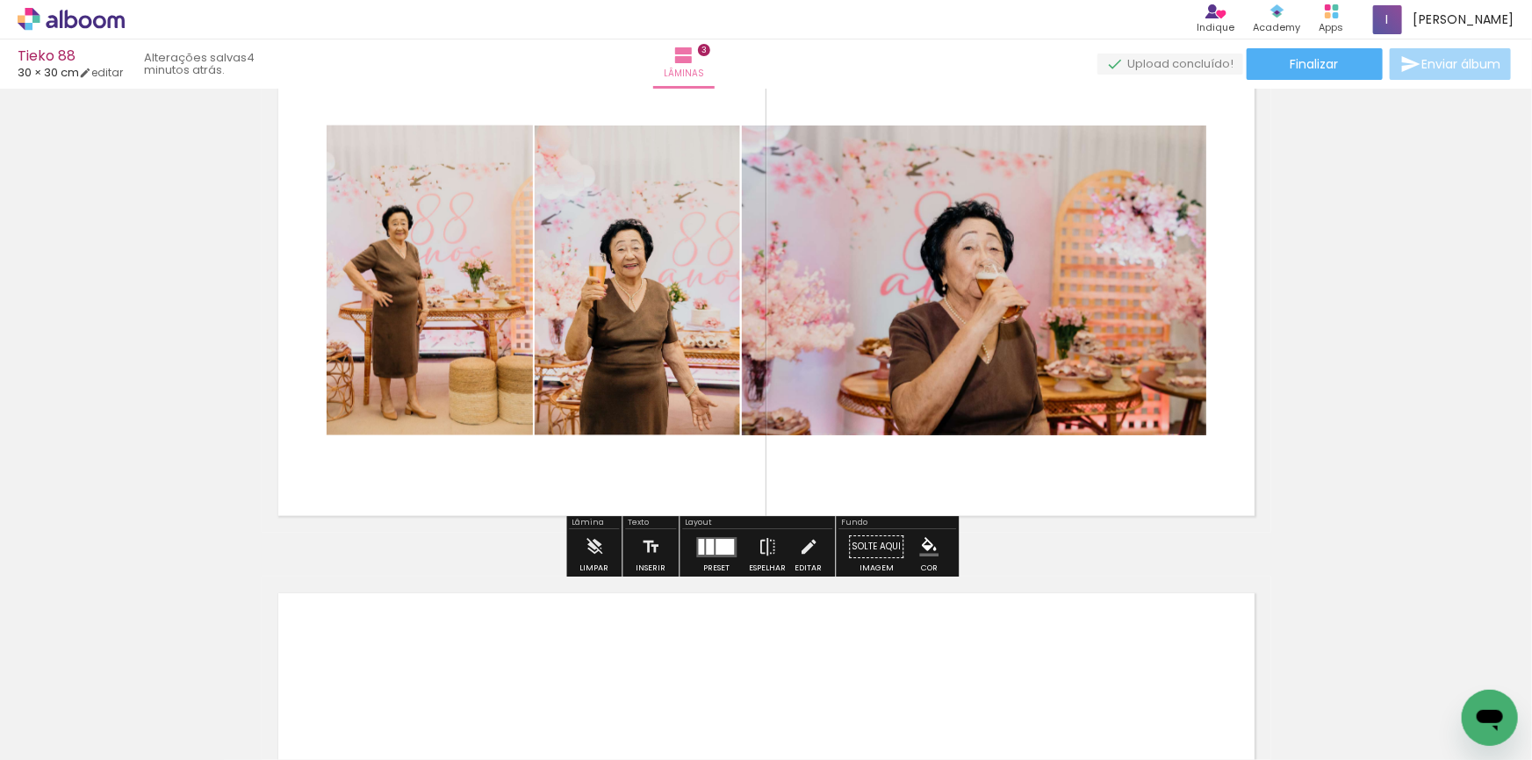
click at [716, 543] on div at bounding box center [725, 547] width 18 height 16
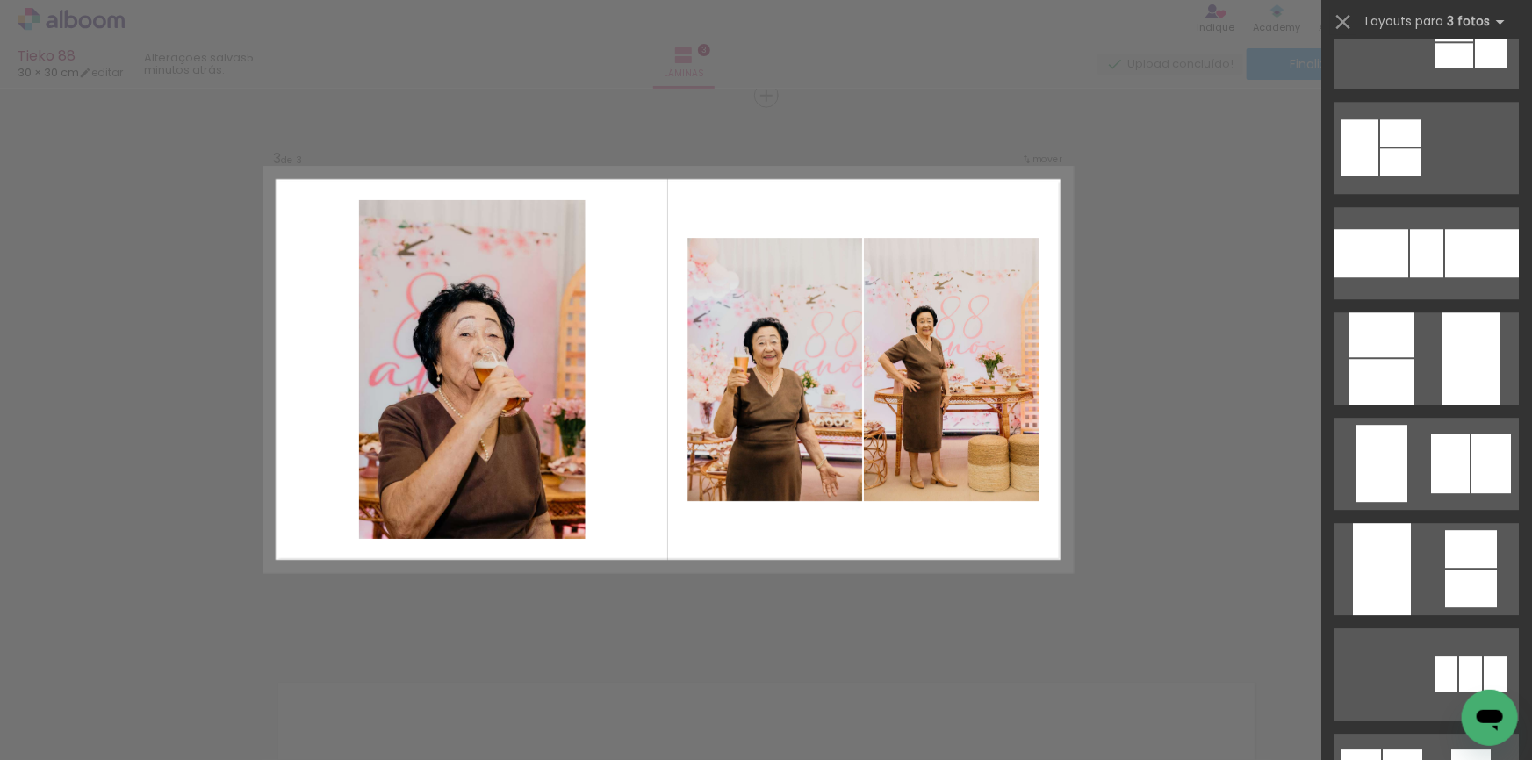
scroll to position [5960, 0]
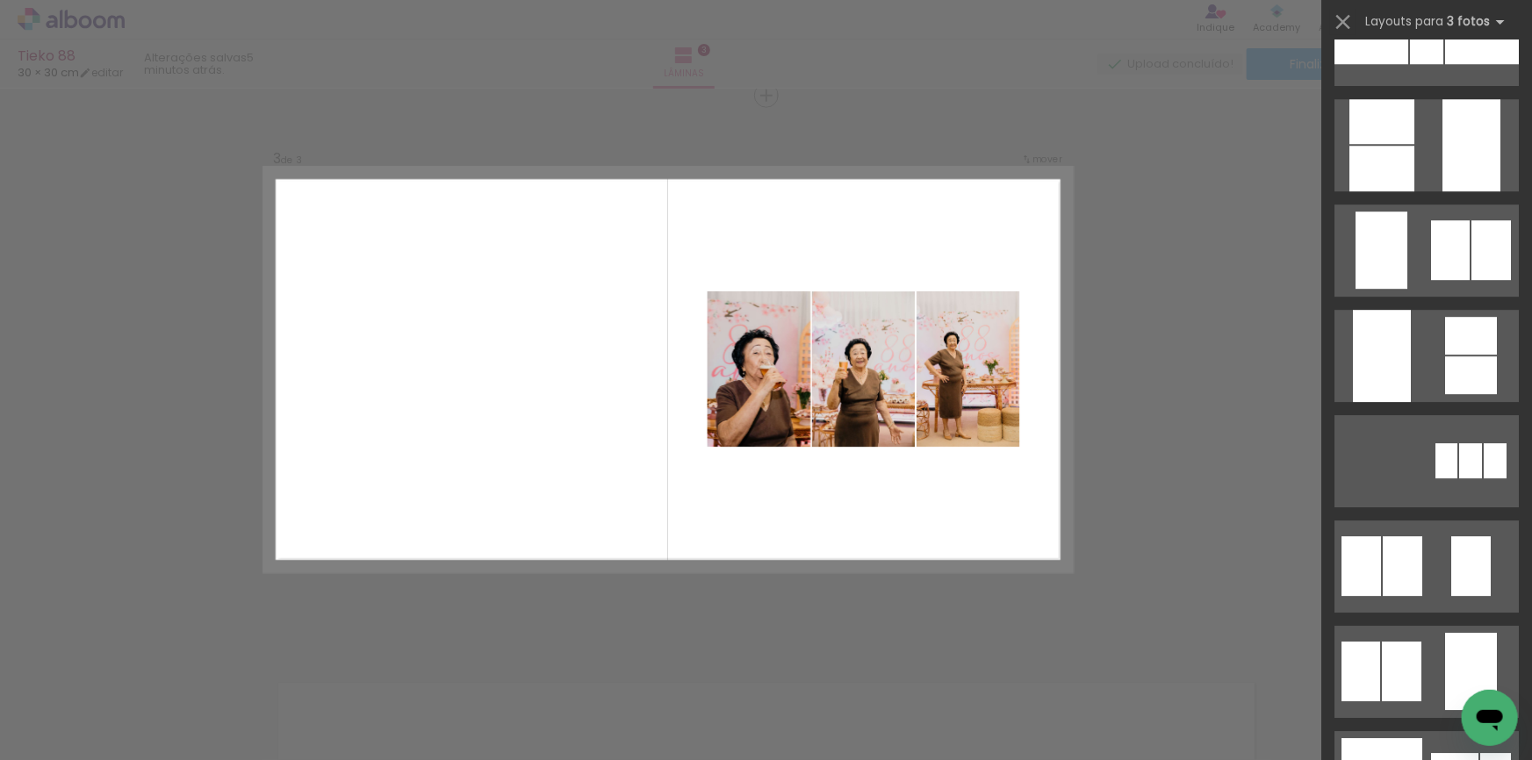
click at [1194, 424] on div "Confirmar Cancelar" at bounding box center [766, 87] width 1532 height 2237
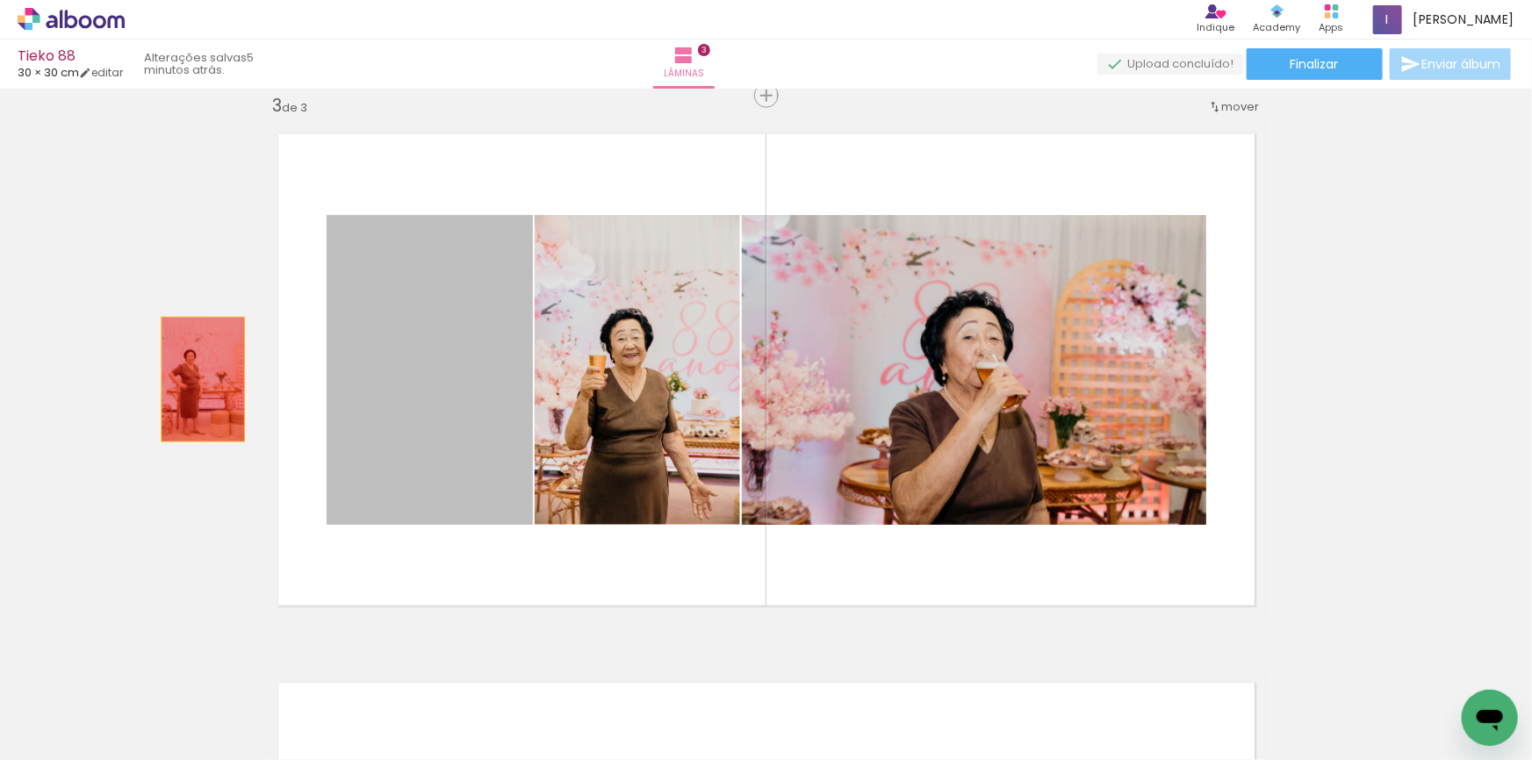
drag, startPoint x: 429, startPoint y: 403, endPoint x: 27, endPoint y: 379, distance: 402.8
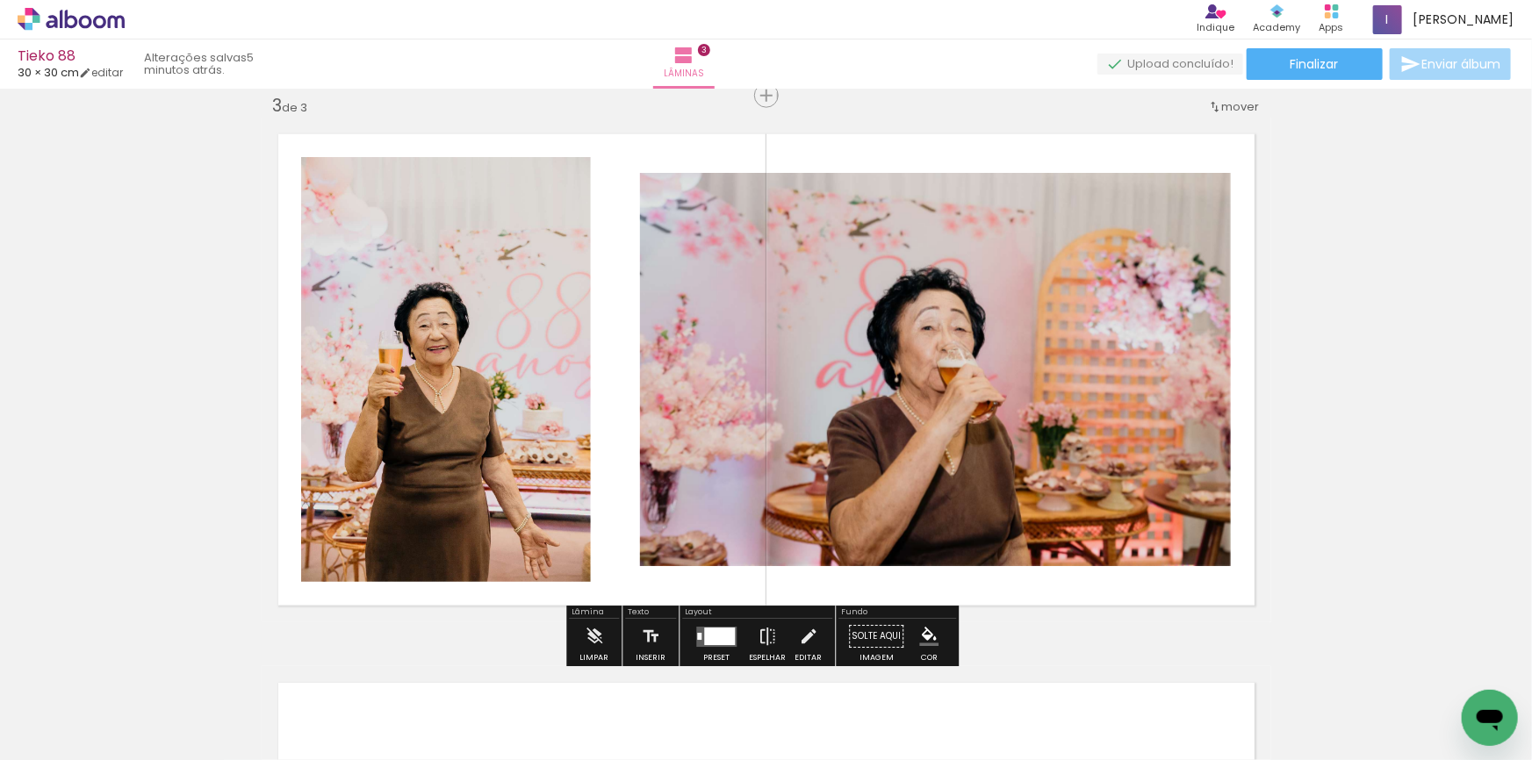
click at [697, 628] on quentale-layouter at bounding box center [716, 637] width 40 height 20
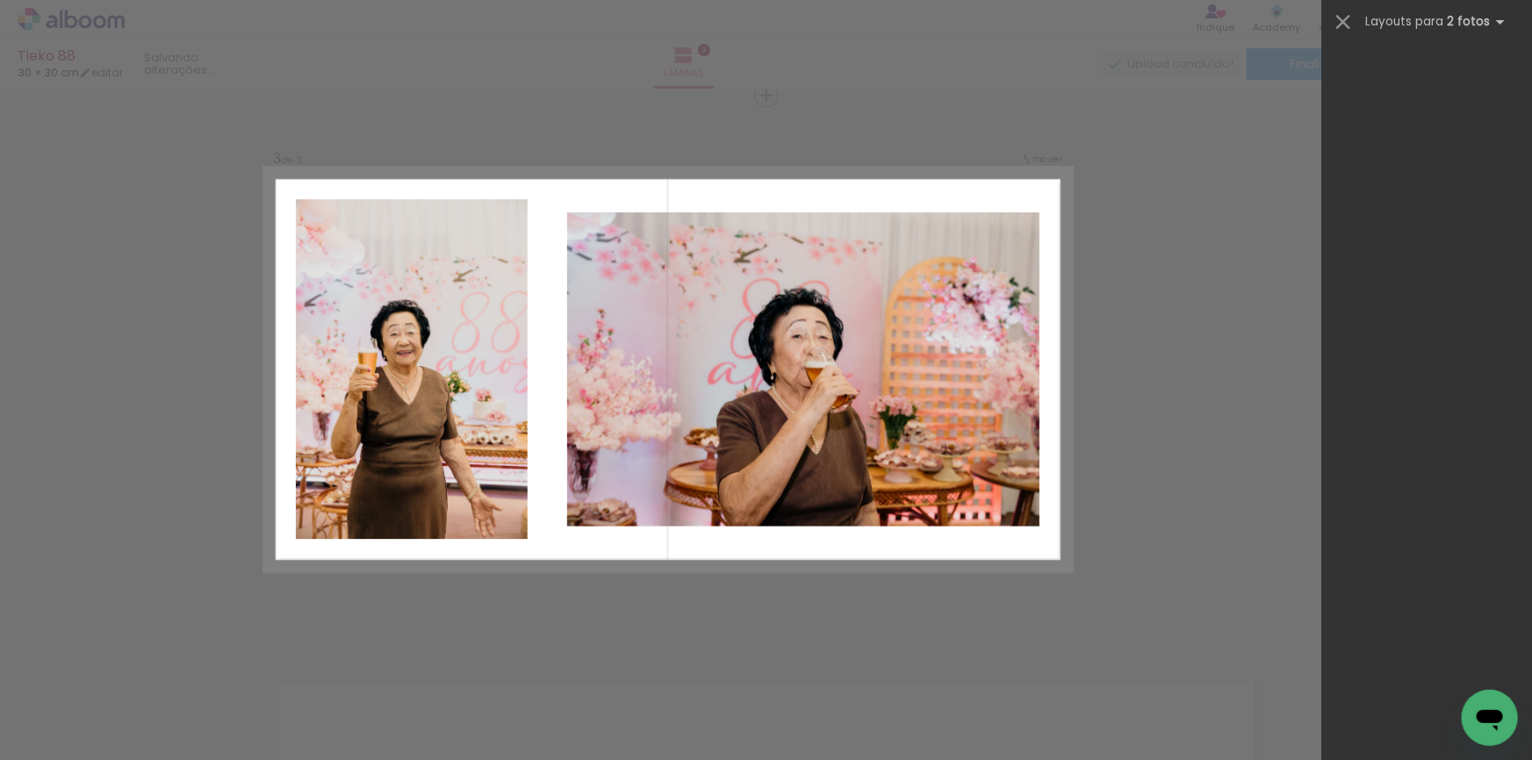
scroll to position [0, 0]
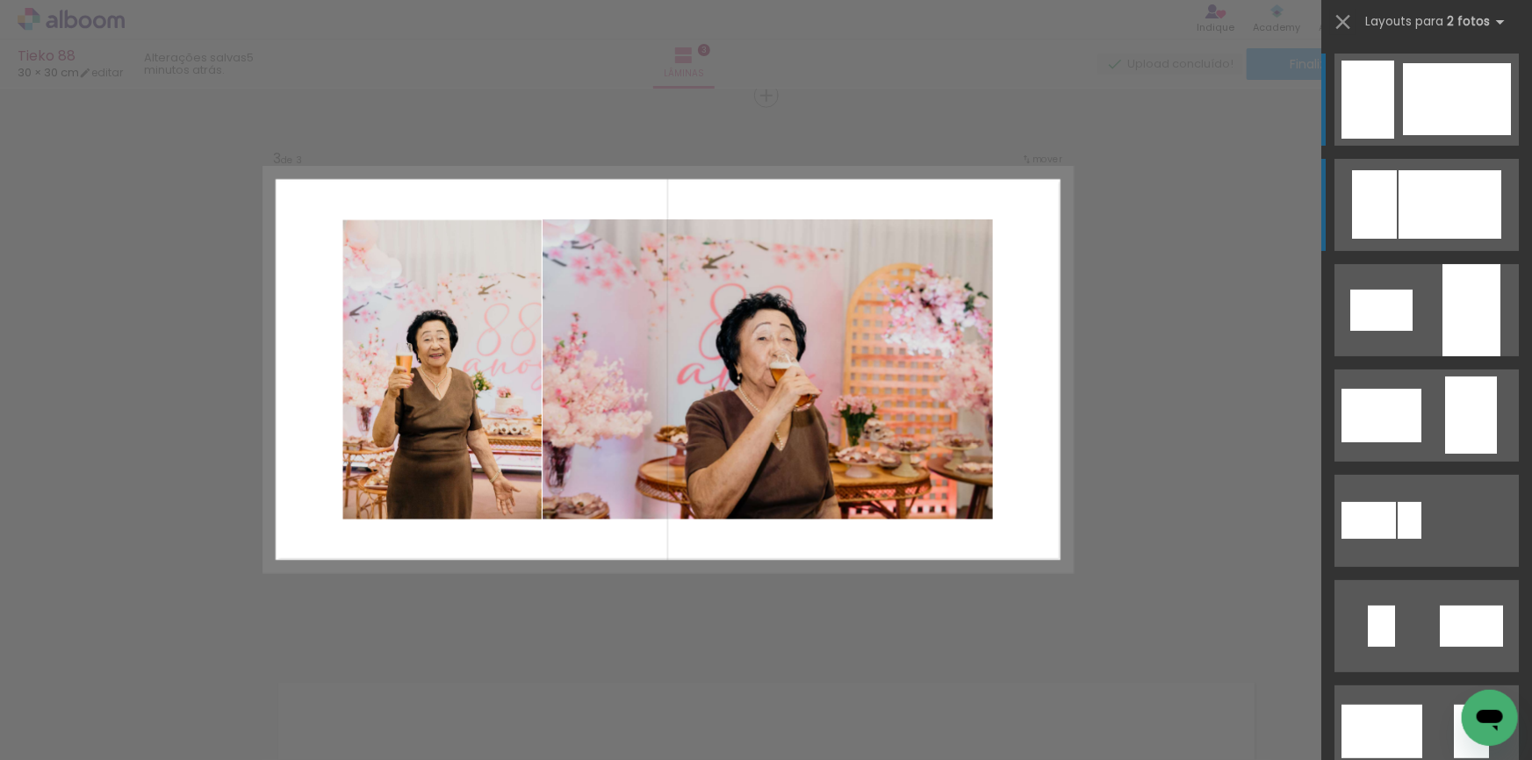
click at [1409, 195] on div at bounding box center [1450, 204] width 103 height 68
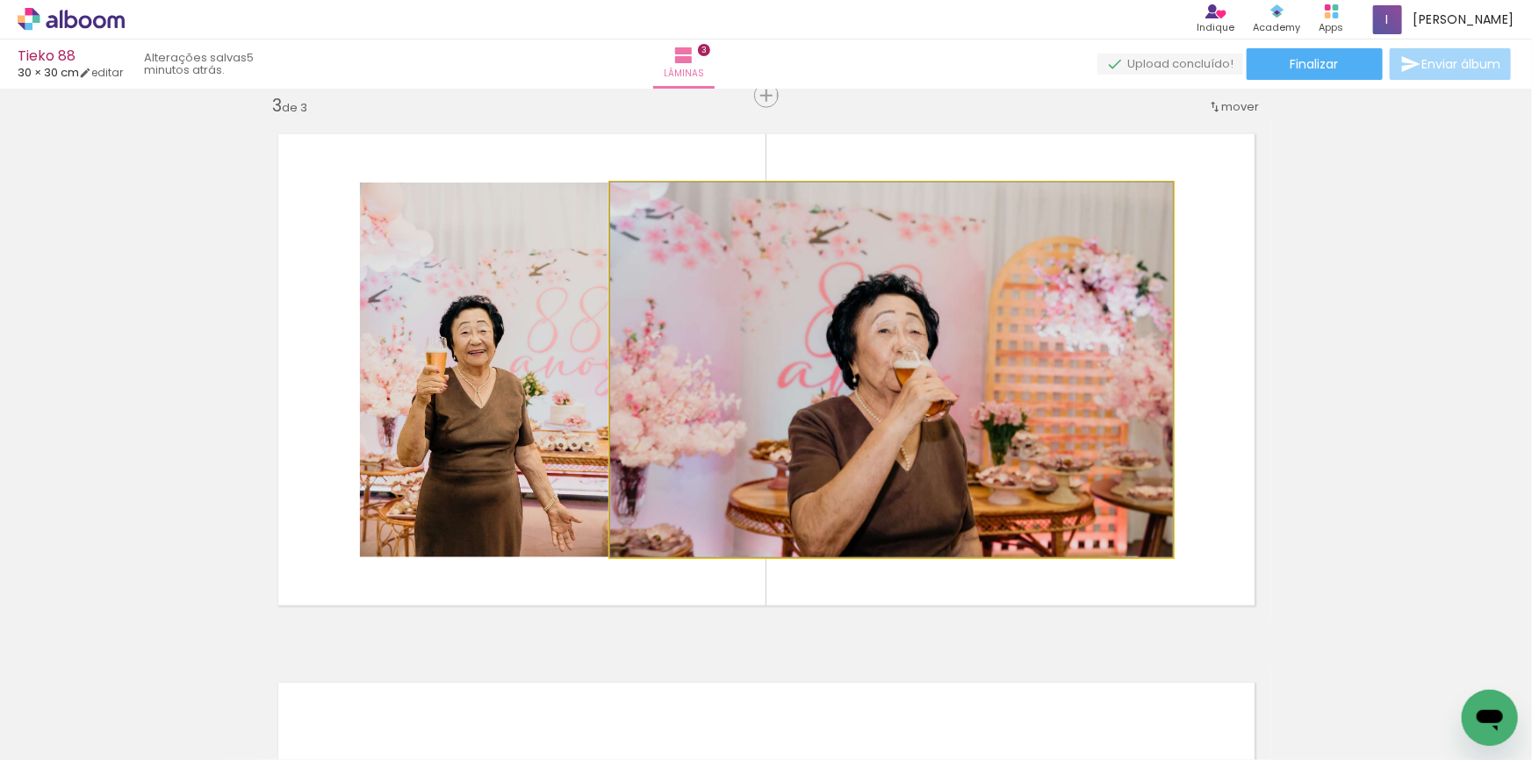
drag, startPoint x: 958, startPoint y: 460, endPoint x: 1002, endPoint y: 435, distance: 50.7
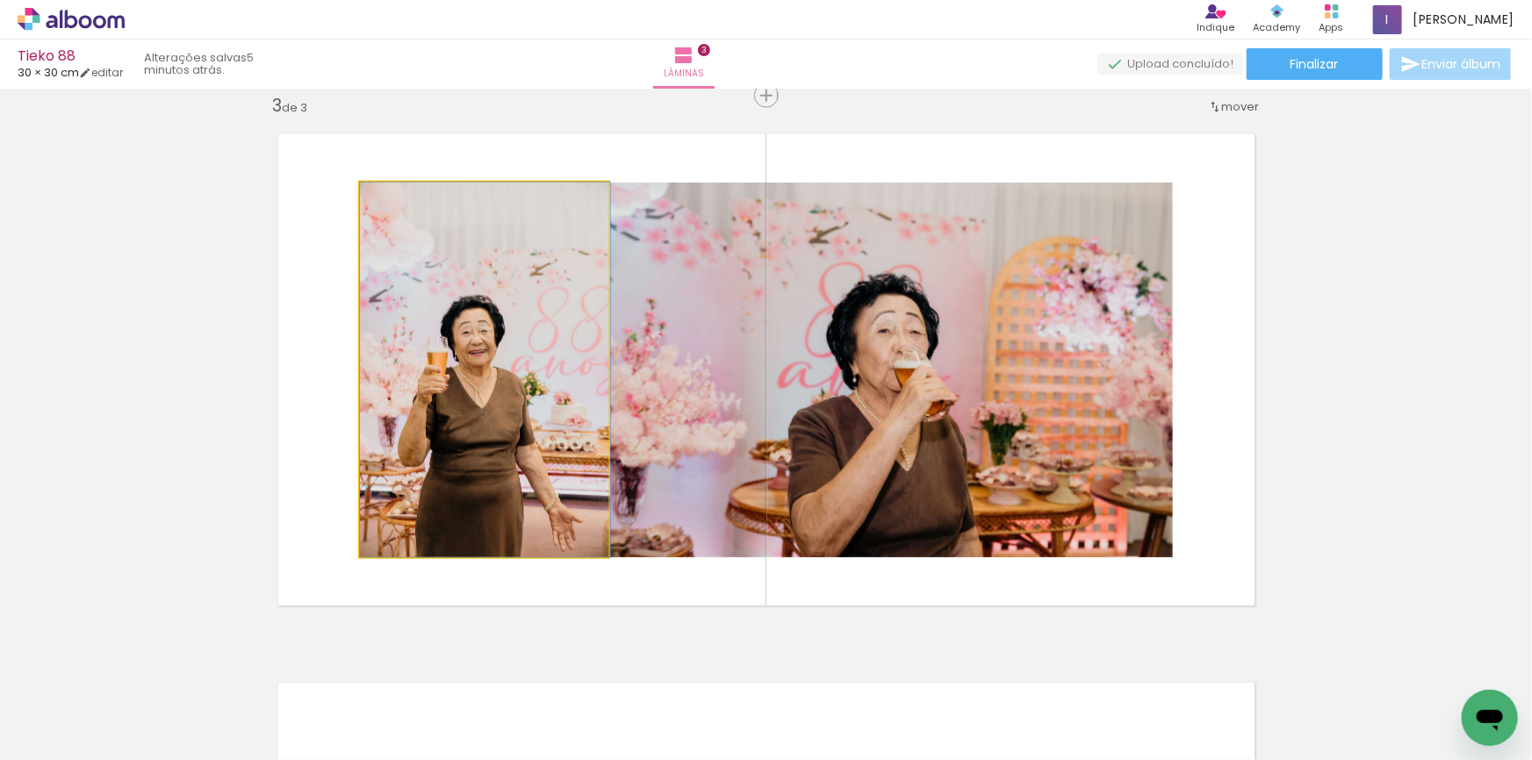
drag, startPoint x: 520, startPoint y: 398, endPoint x: 550, endPoint y: 336, distance: 68.7
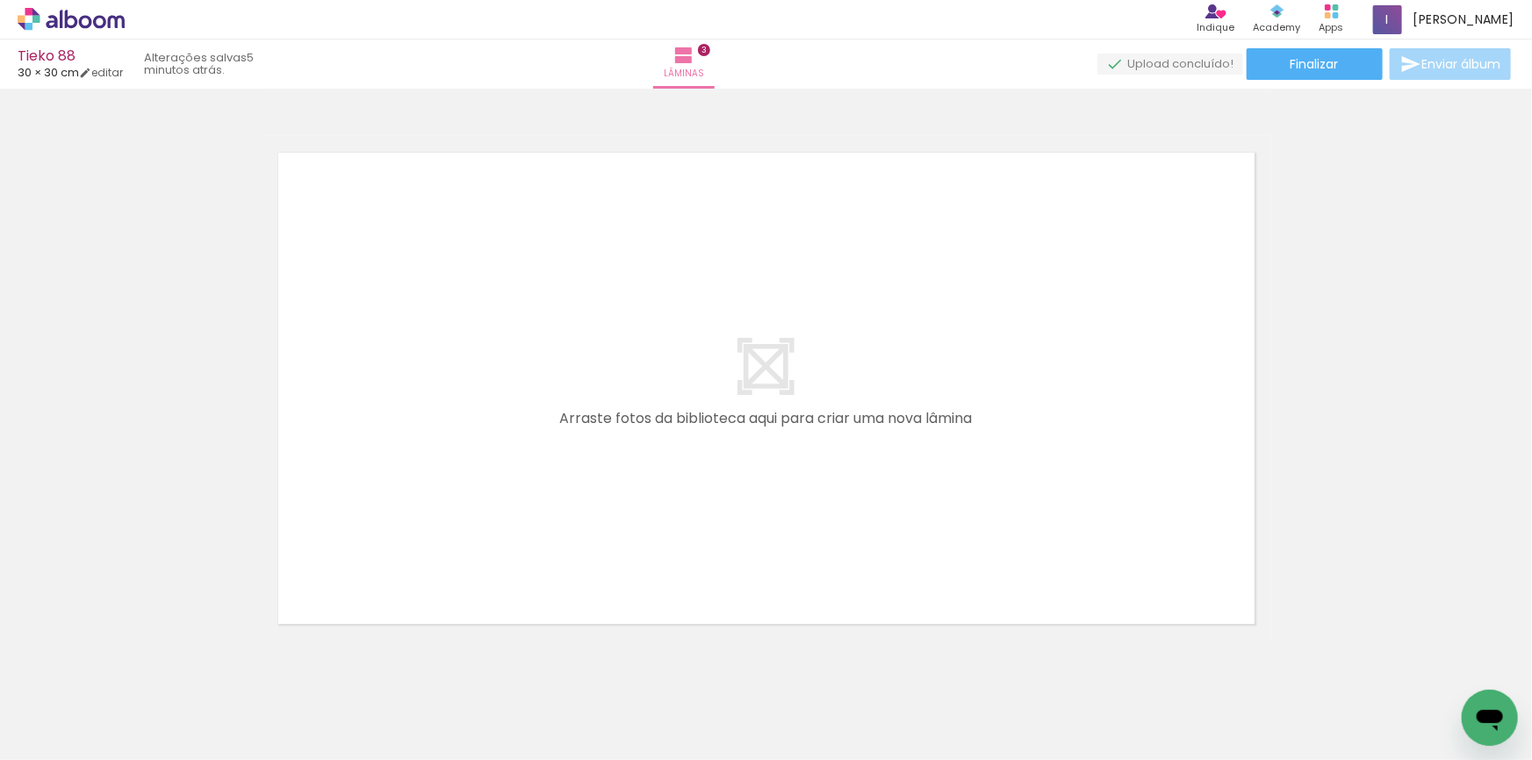
scroll to position [1651, 0]
drag, startPoint x: 519, startPoint y: 599, endPoint x: 552, endPoint y: 500, distance: 103.8
click at [552, 500] on quentale-workspace at bounding box center [766, 380] width 1532 height 760
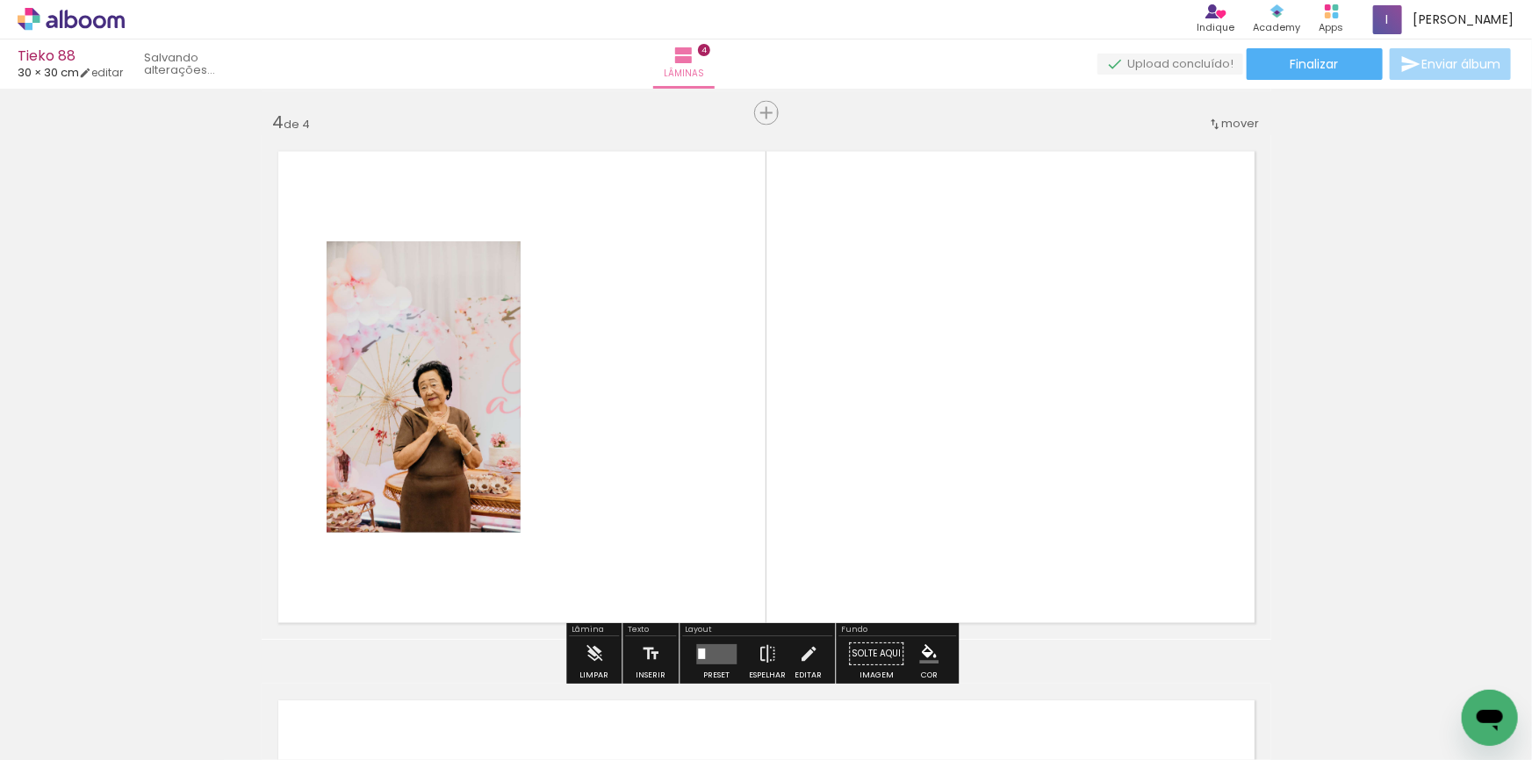
scroll to position [1668, 0]
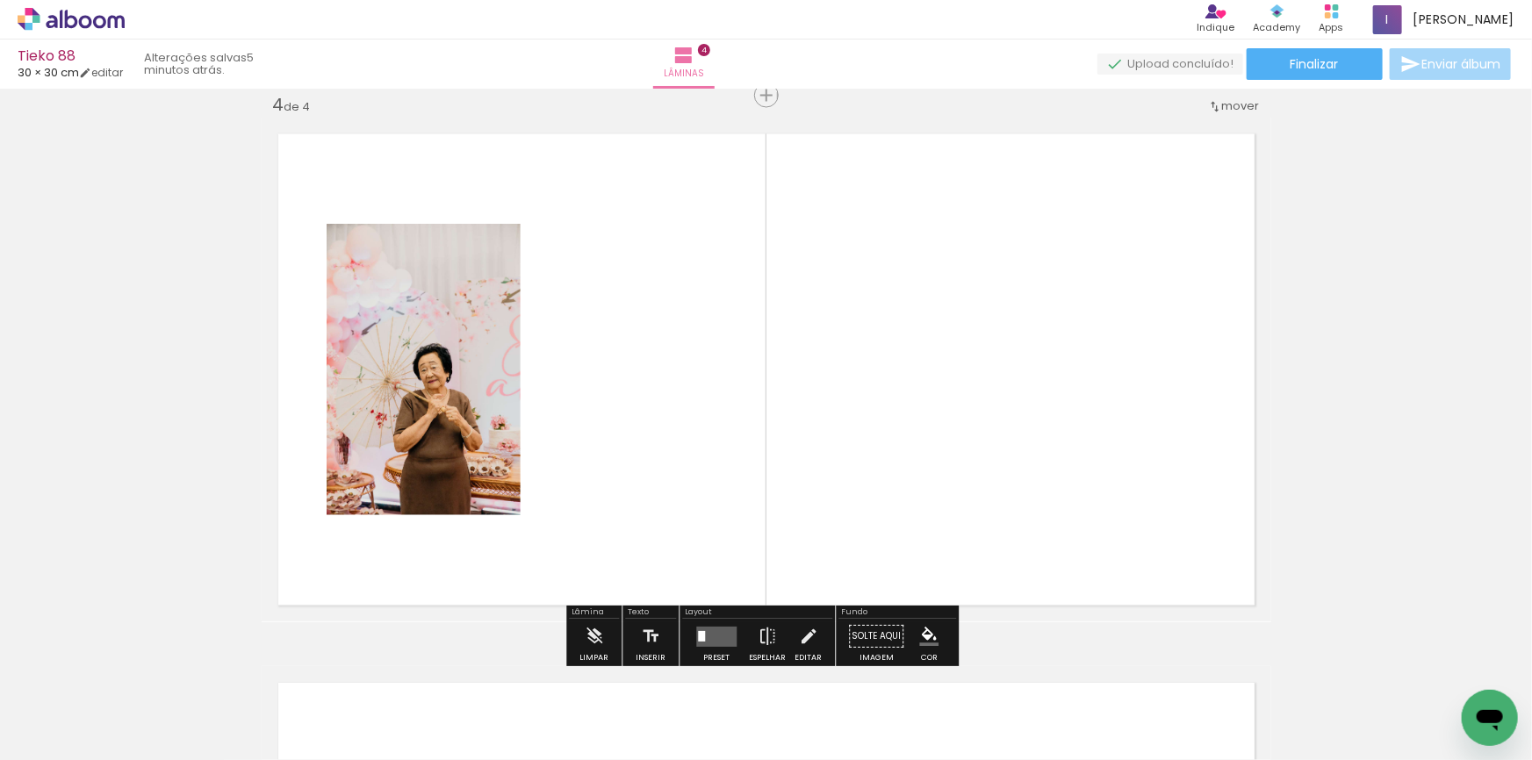
drag, startPoint x: 377, startPoint y: 685, endPoint x: 360, endPoint y: 586, distance: 100.6
click at [647, 310] on quentale-workspace at bounding box center [766, 380] width 1532 height 760
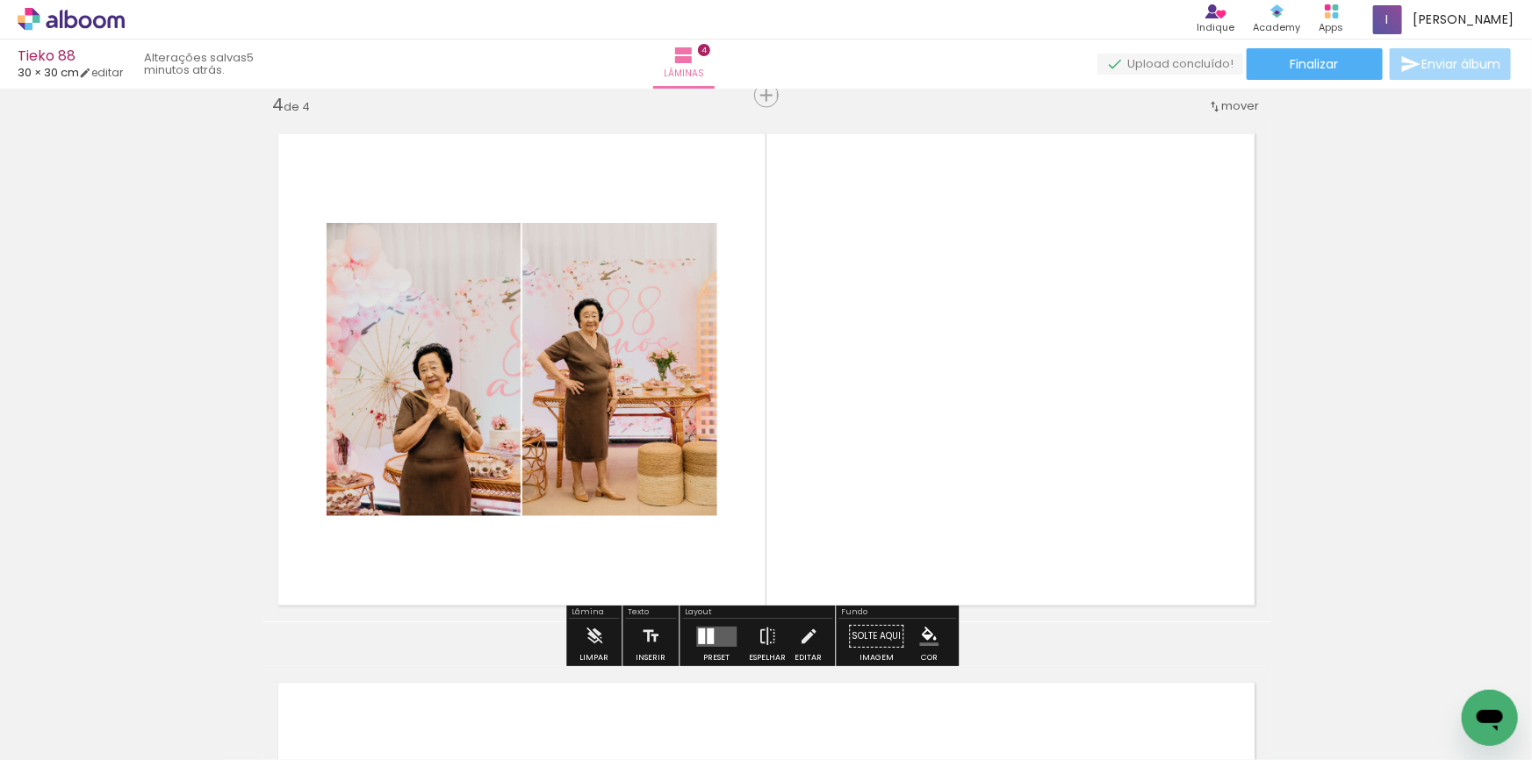
drag, startPoint x: 274, startPoint y: 700, endPoint x: 270, endPoint y: 632, distance: 67.7
click at [363, 481] on quentale-workspace at bounding box center [766, 380] width 1532 height 760
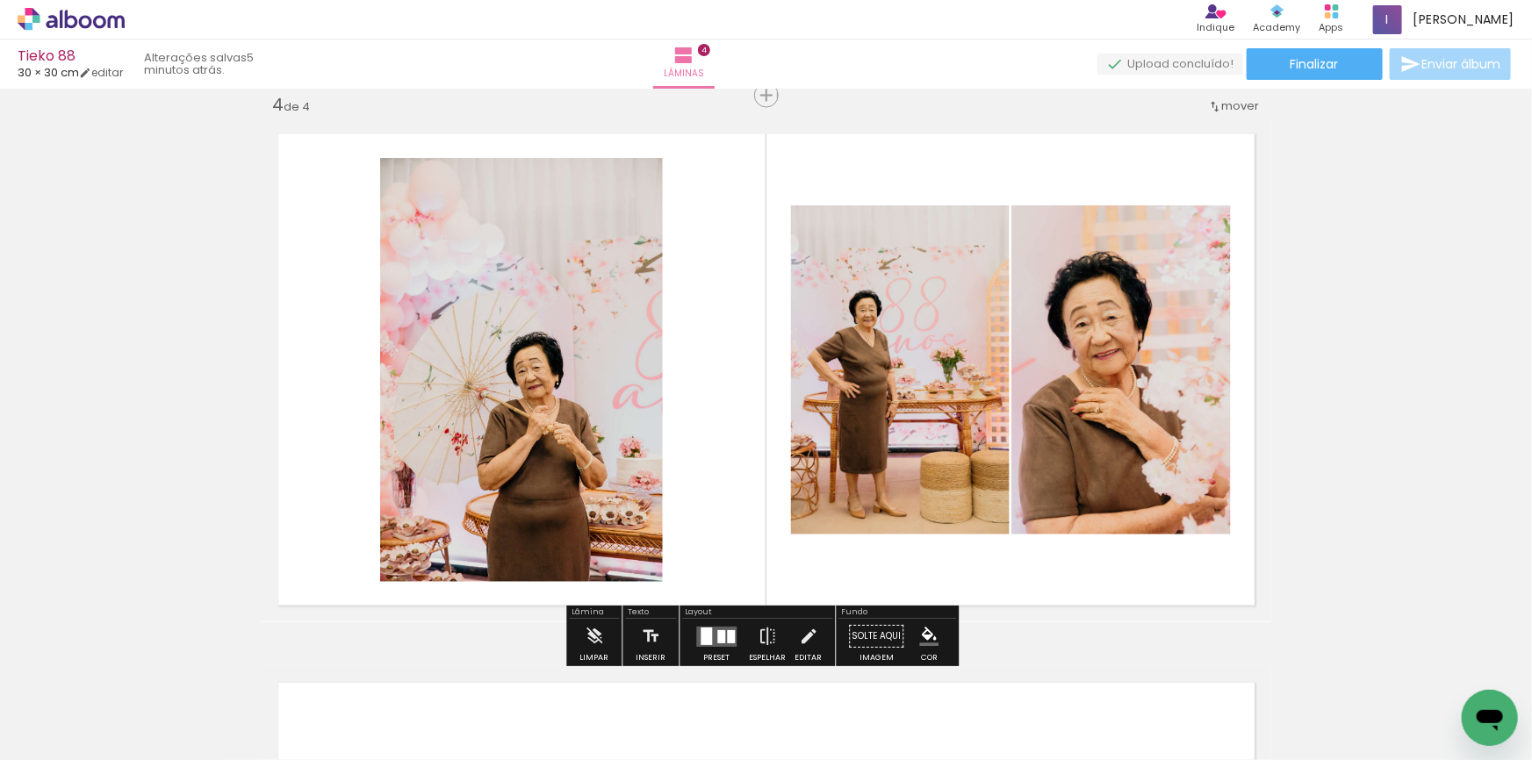
drag, startPoint x: 196, startPoint y: 700, endPoint x: 547, endPoint y: 369, distance: 482.6
click at [464, 422] on quentale-workspace at bounding box center [766, 380] width 1532 height 760
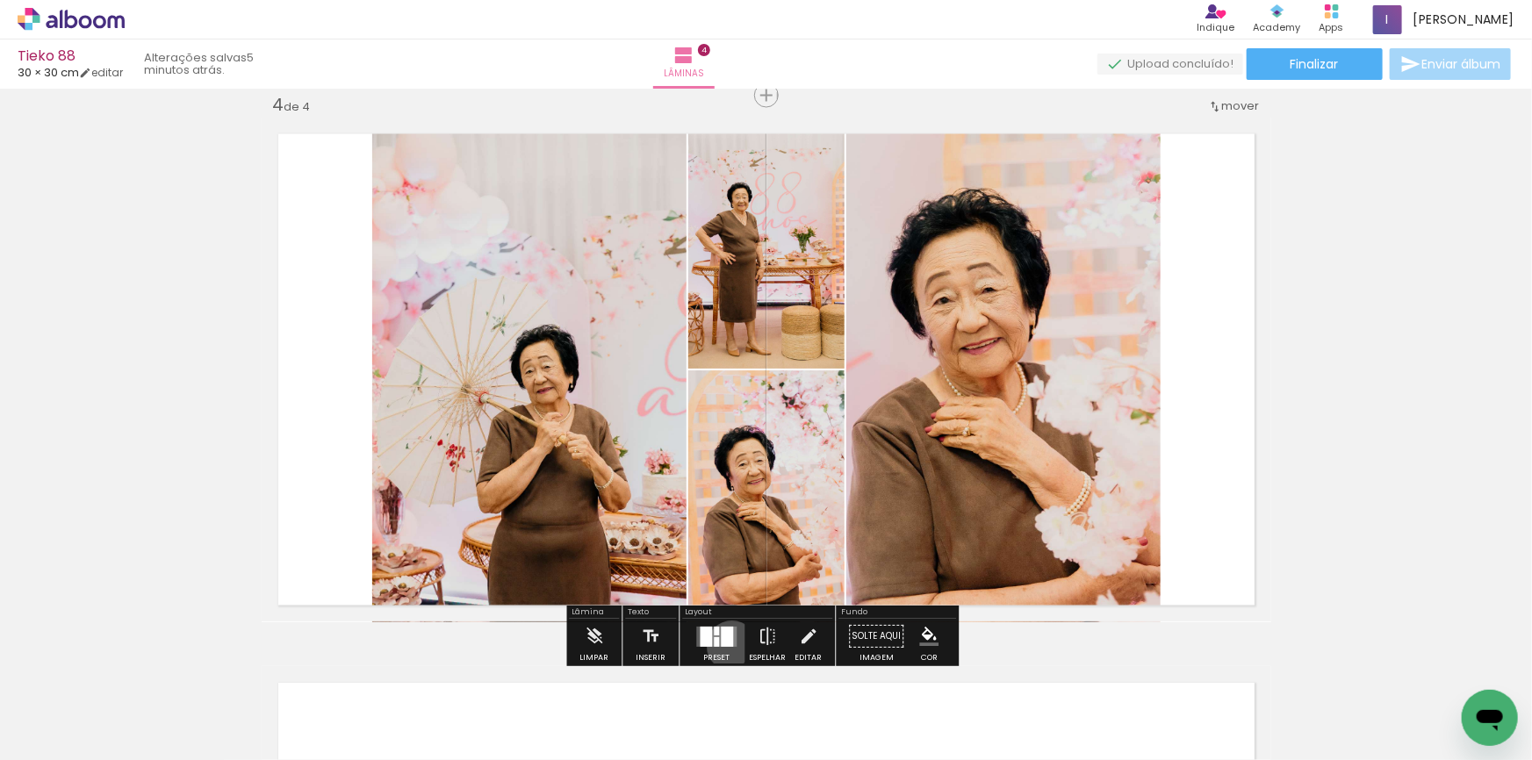
click at [728, 646] on div at bounding box center [727, 637] width 12 height 20
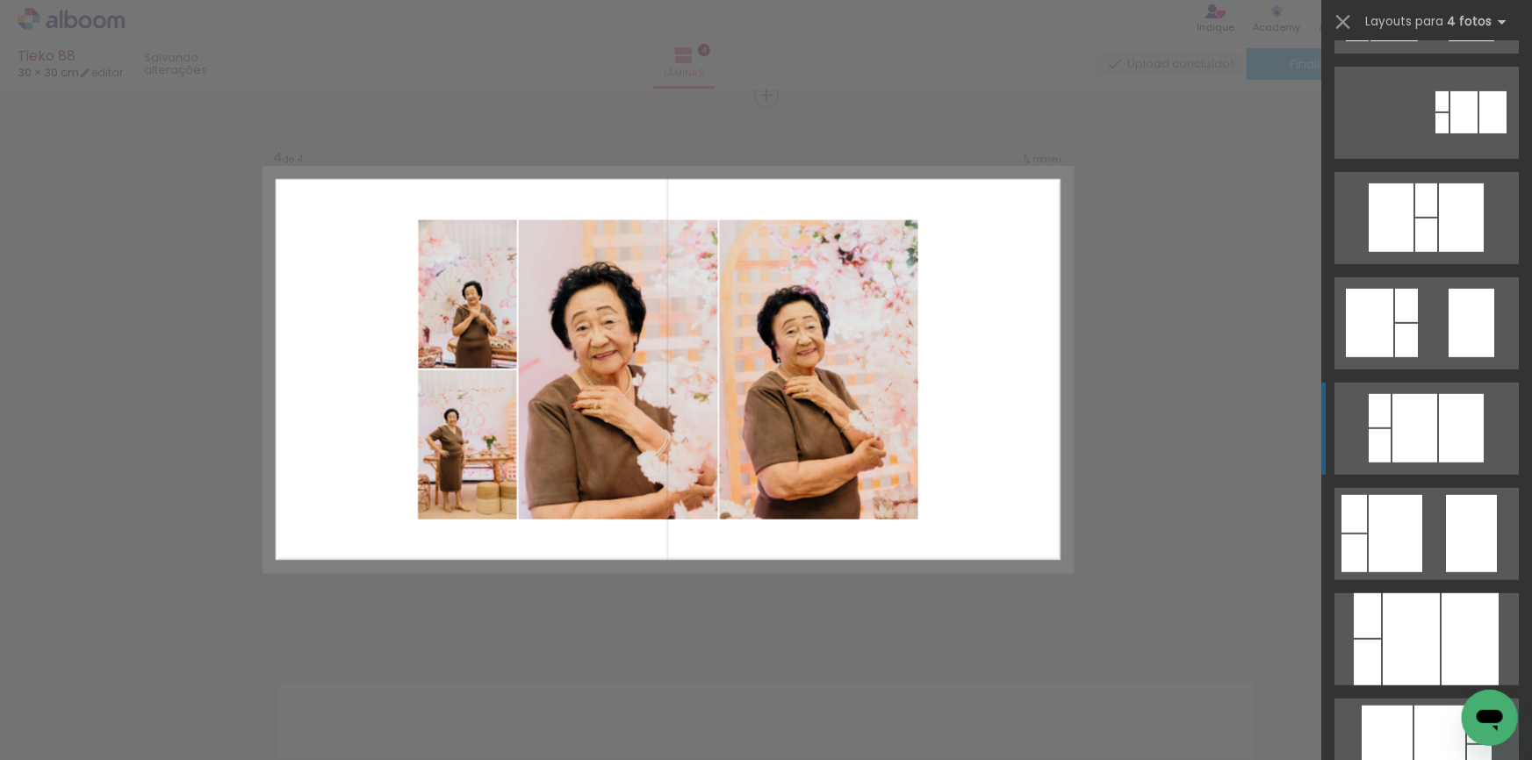
scroll to position [319, 0]
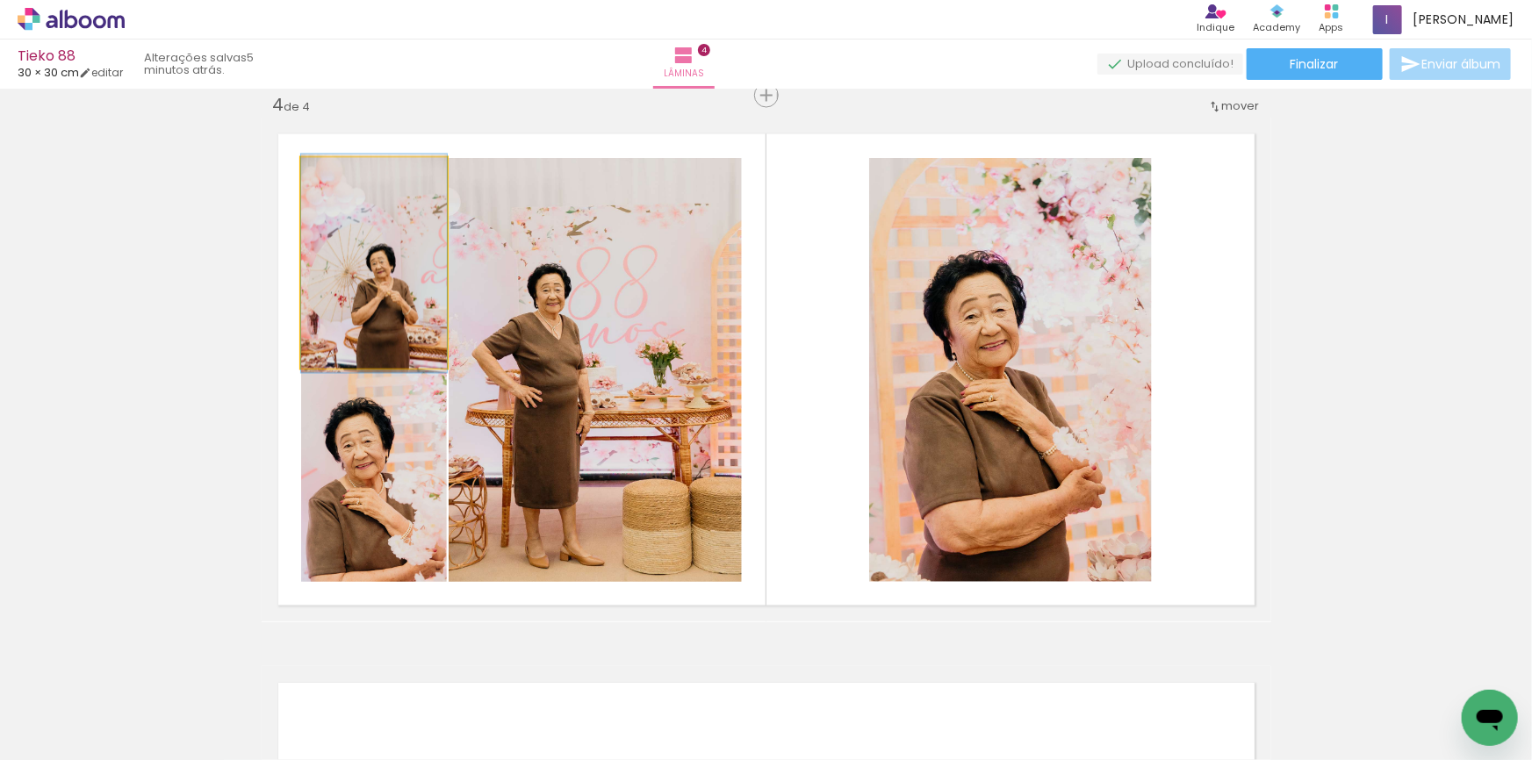
drag, startPoint x: 385, startPoint y: 298, endPoint x: 989, endPoint y: 316, distance: 604.3
click at [0, 0] on slot at bounding box center [0, 0] width 0 height 0
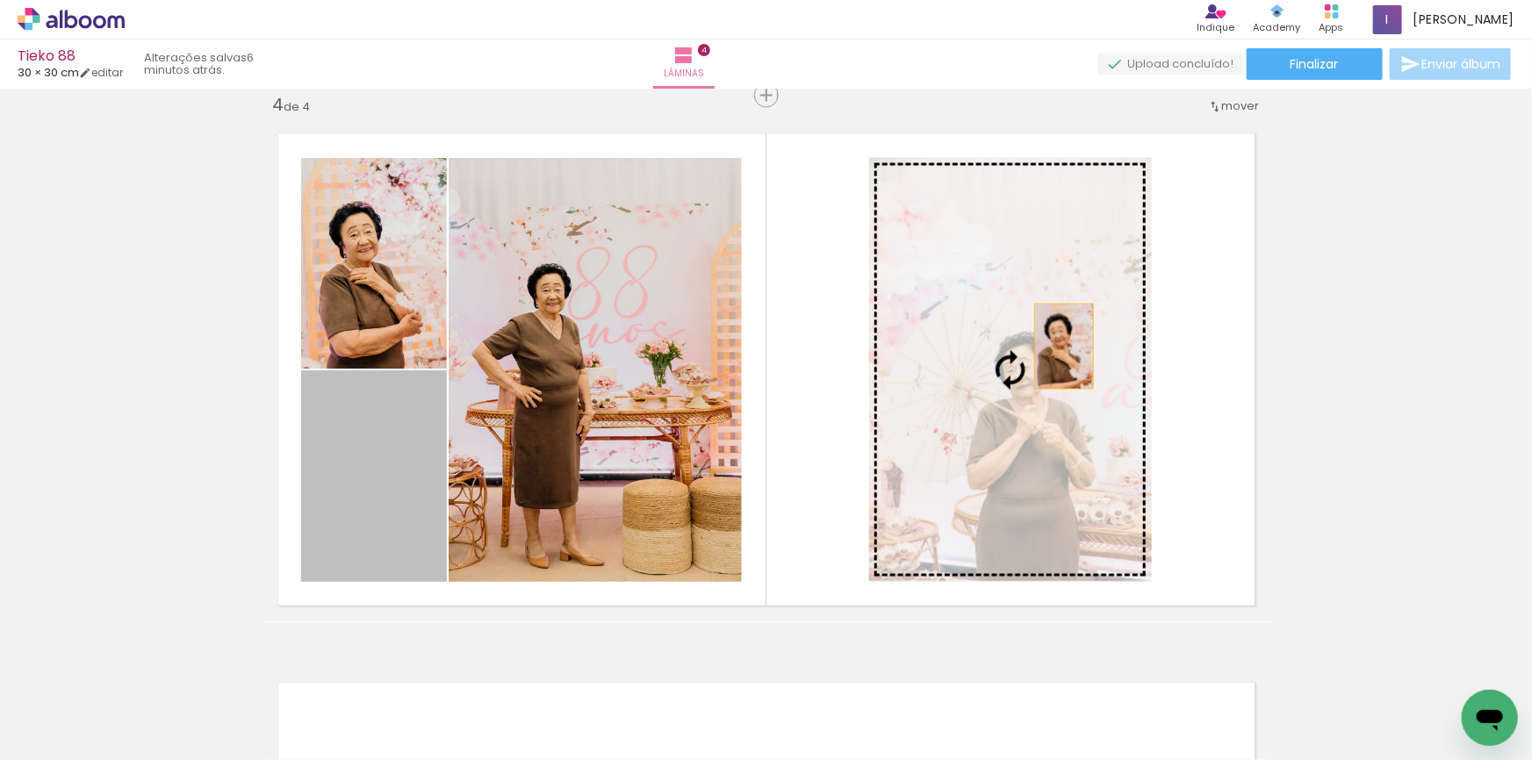
drag, startPoint x: 478, startPoint y: 464, endPoint x: 1051, endPoint y: 346, distance: 585.3
click at [0, 0] on slot at bounding box center [0, 0] width 0 height 0
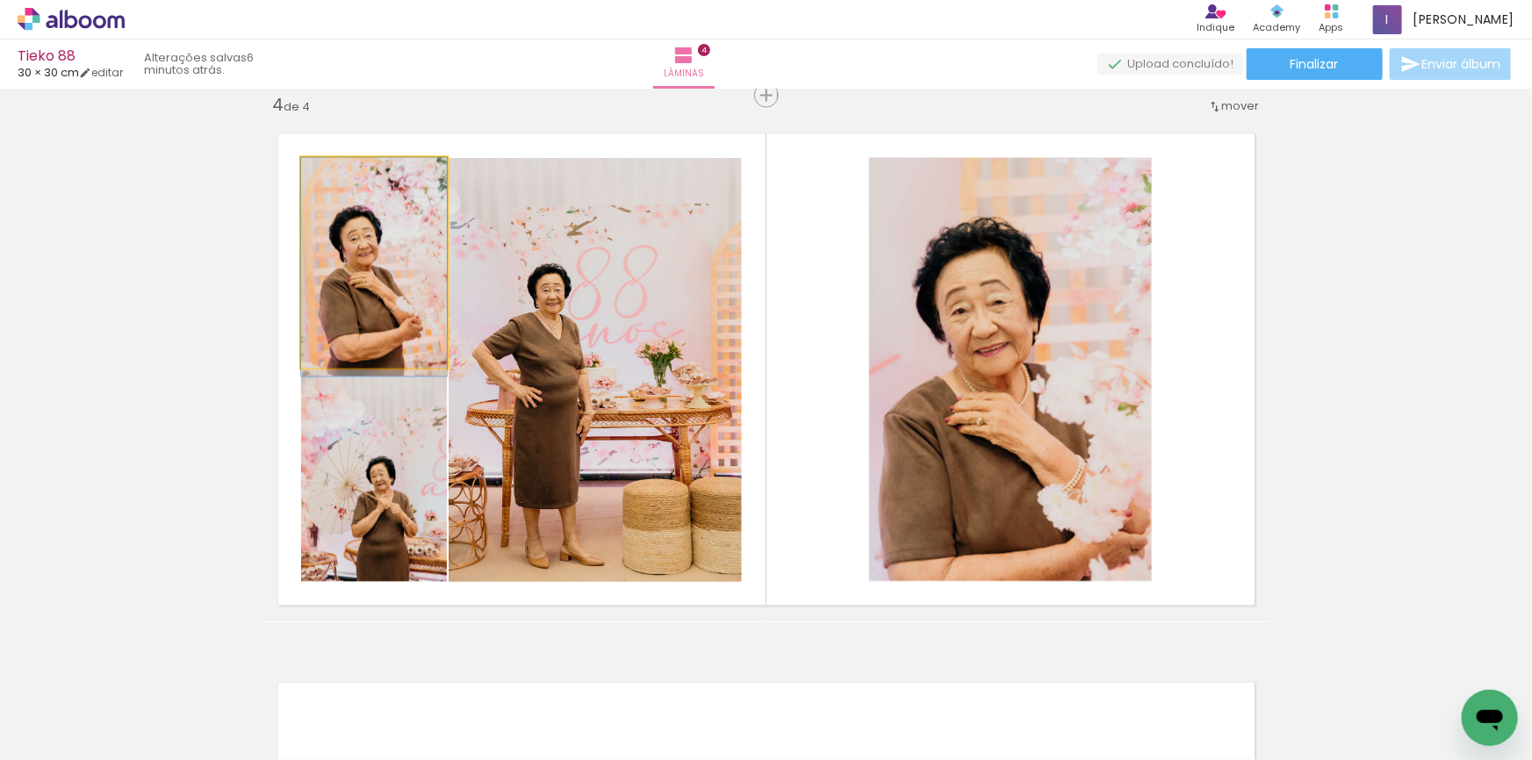
drag, startPoint x: 401, startPoint y: 301, endPoint x: 619, endPoint y: 363, distance: 226.5
click at [0, 0] on slot at bounding box center [0, 0] width 0 height 0
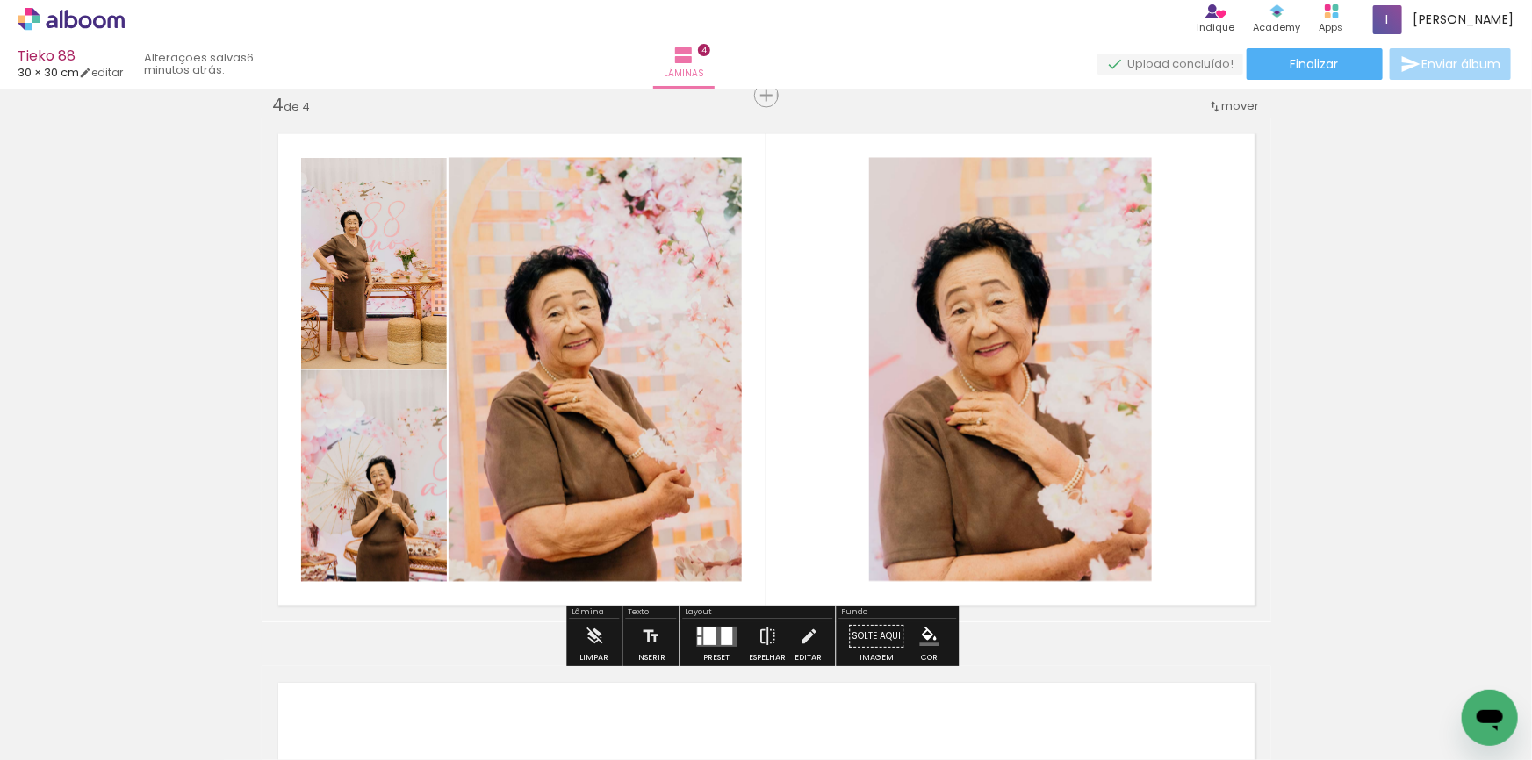
drag, startPoint x: 558, startPoint y: 354, endPoint x: 579, endPoint y: 349, distance: 20.7
click at [0, 0] on slot at bounding box center [0, 0] width 0 height 0
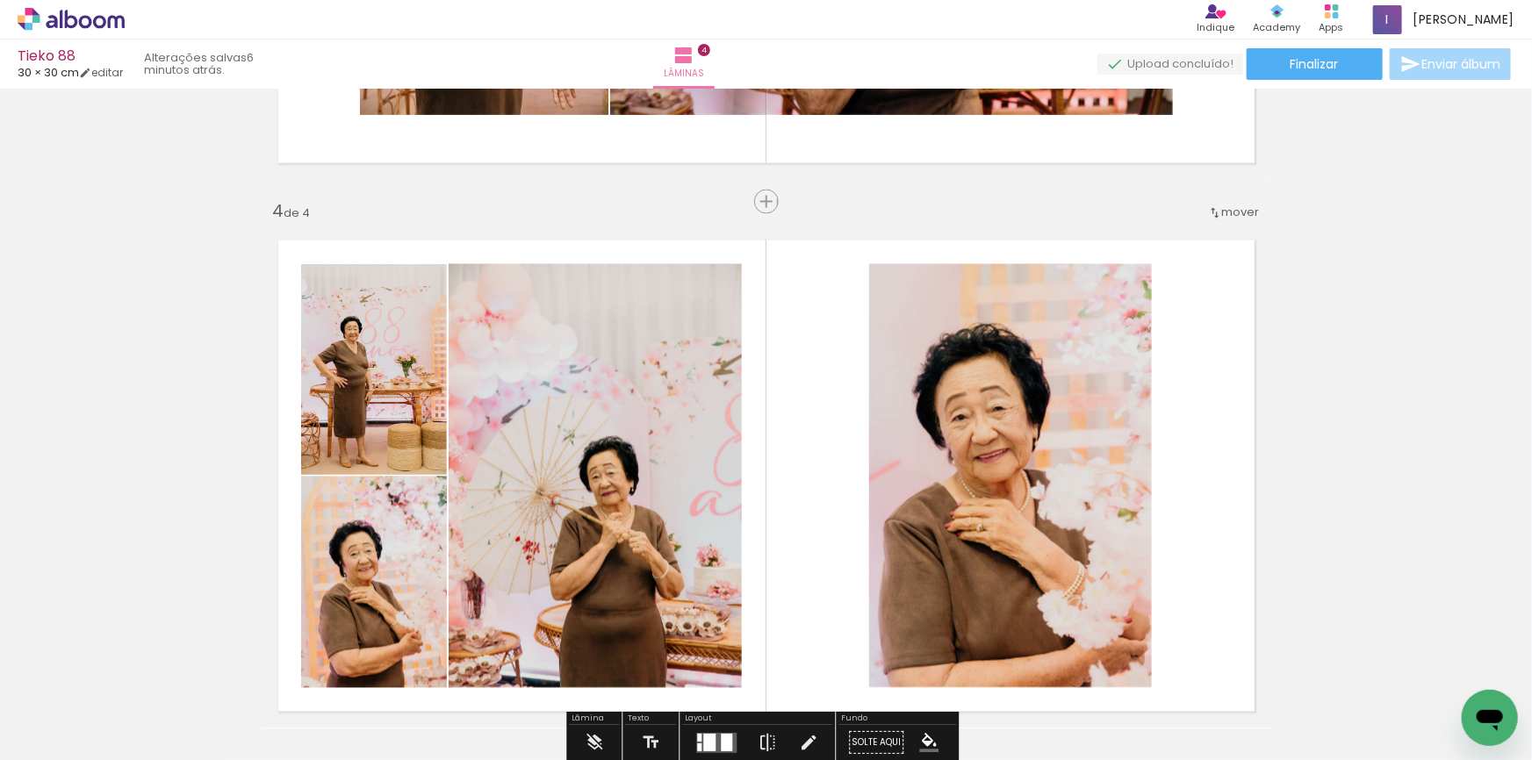
scroll to position [1668, 0]
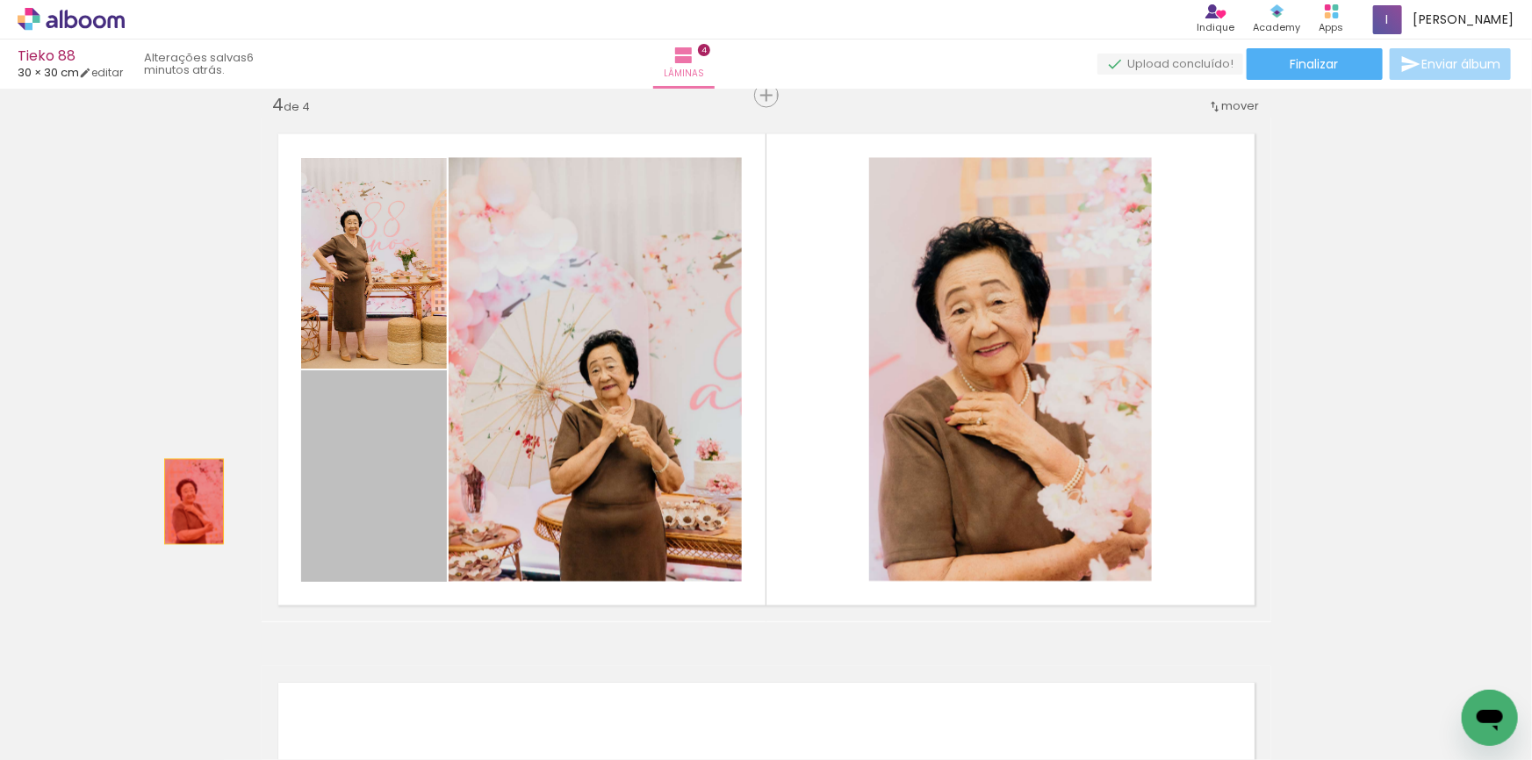
drag, startPoint x: 392, startPoint y: 487, endPoint x: 677, endPoint y: 480, distance: 284.5
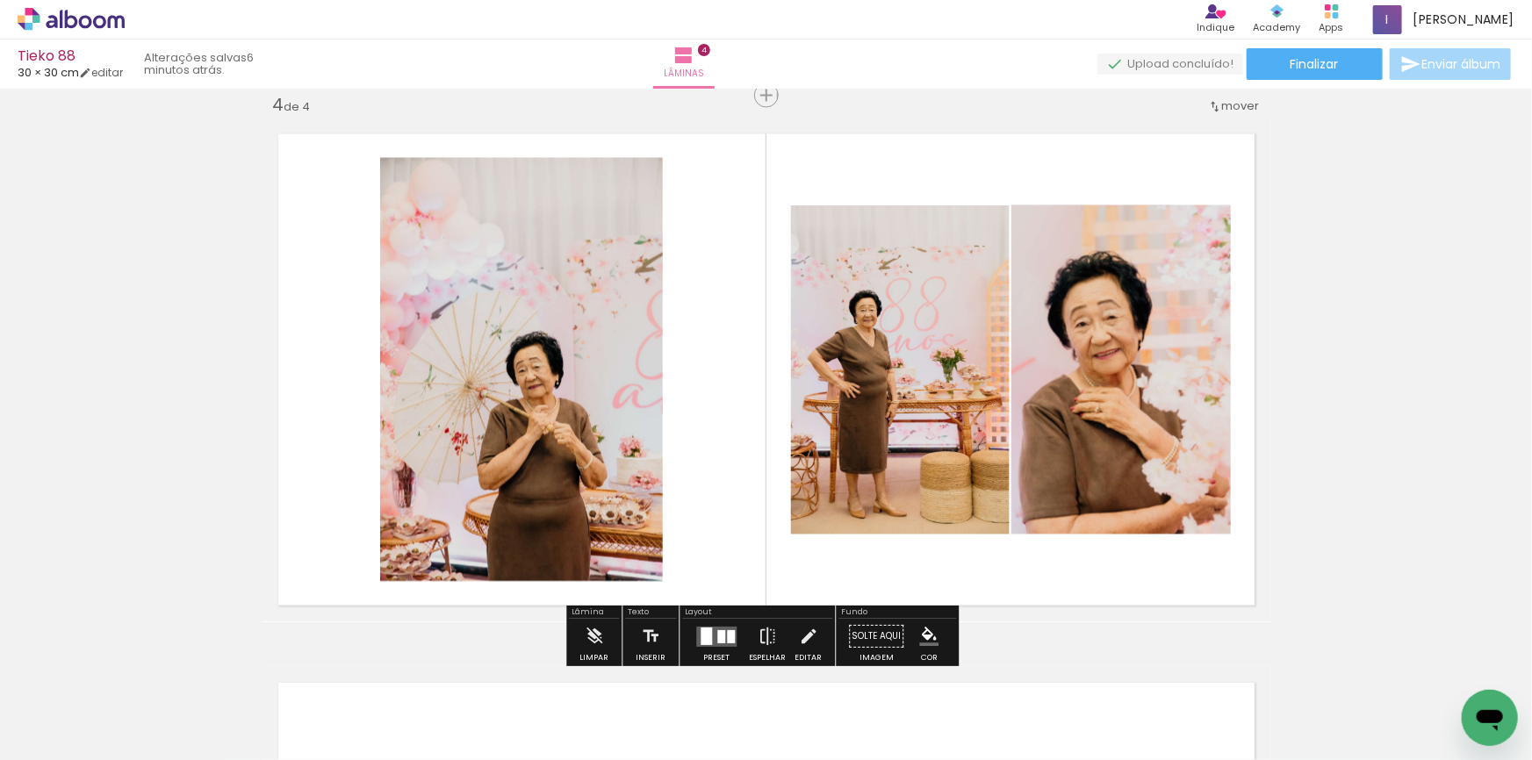
drag, startPoint x: 882, startPoint y: 433, endPoint x: 627, endPoint y: 438, distance: 255.5
click at [0, 0] on slot at bounding box center [0, 0] width 0 height 0
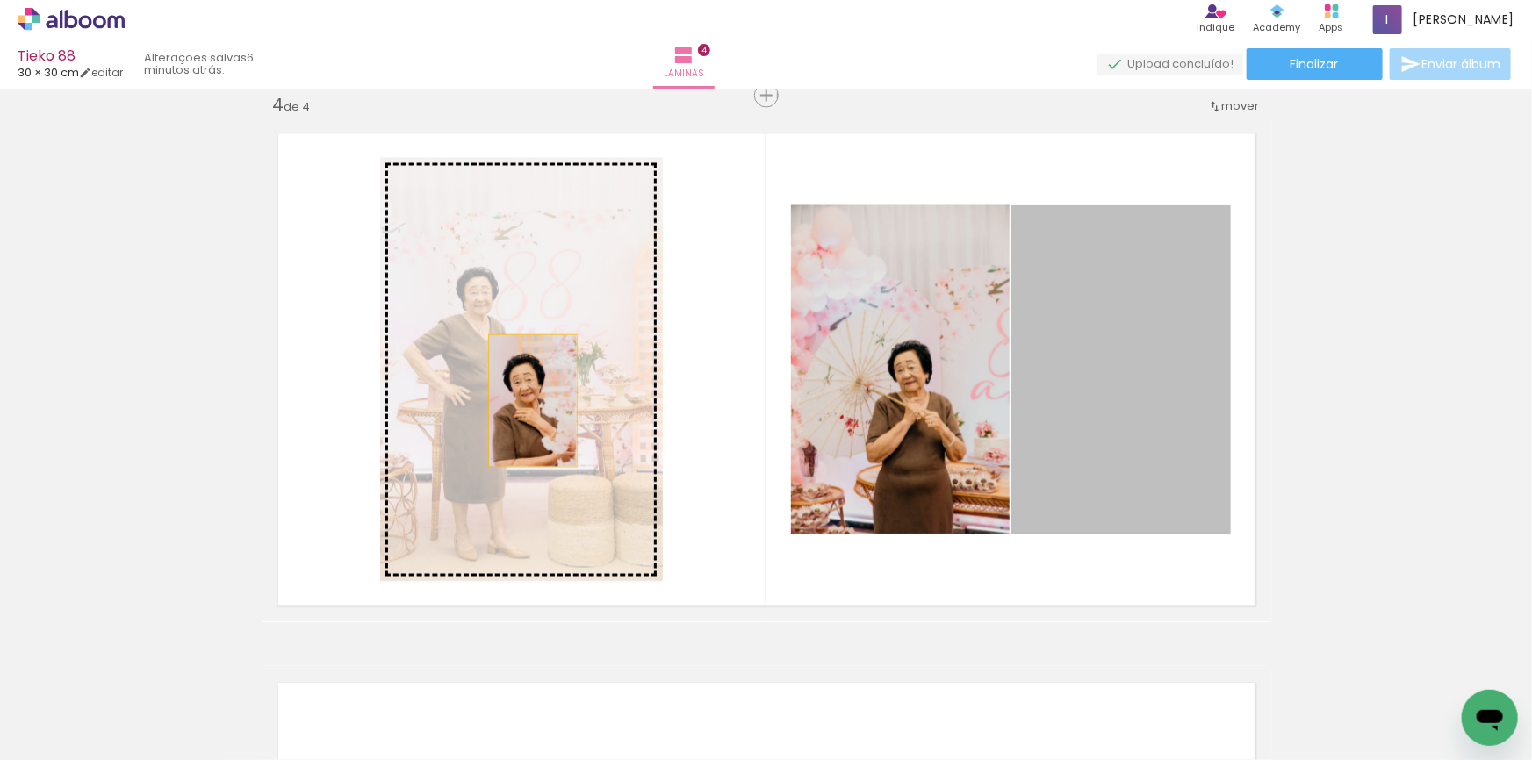
drag, startPoint x: 710, startPoint y: 403, endPoint x: 527, endPoint y: 401, distance: 183.5
click at [0, 0] on slot at bounding box center [0, 0] width 0 height 0
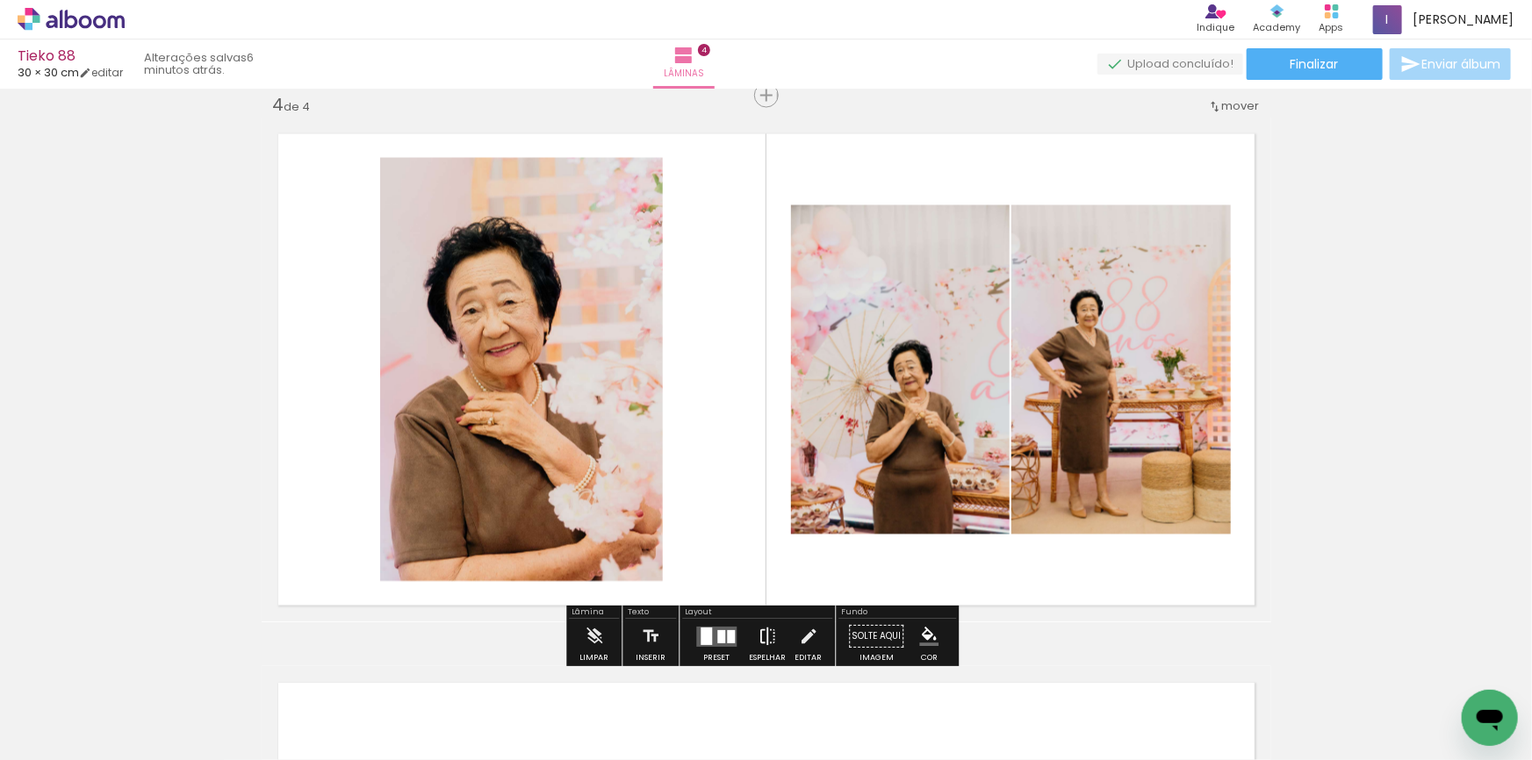
click at [759, 637] on iron-icon at bounding box center [767, 637] width 19 height 35
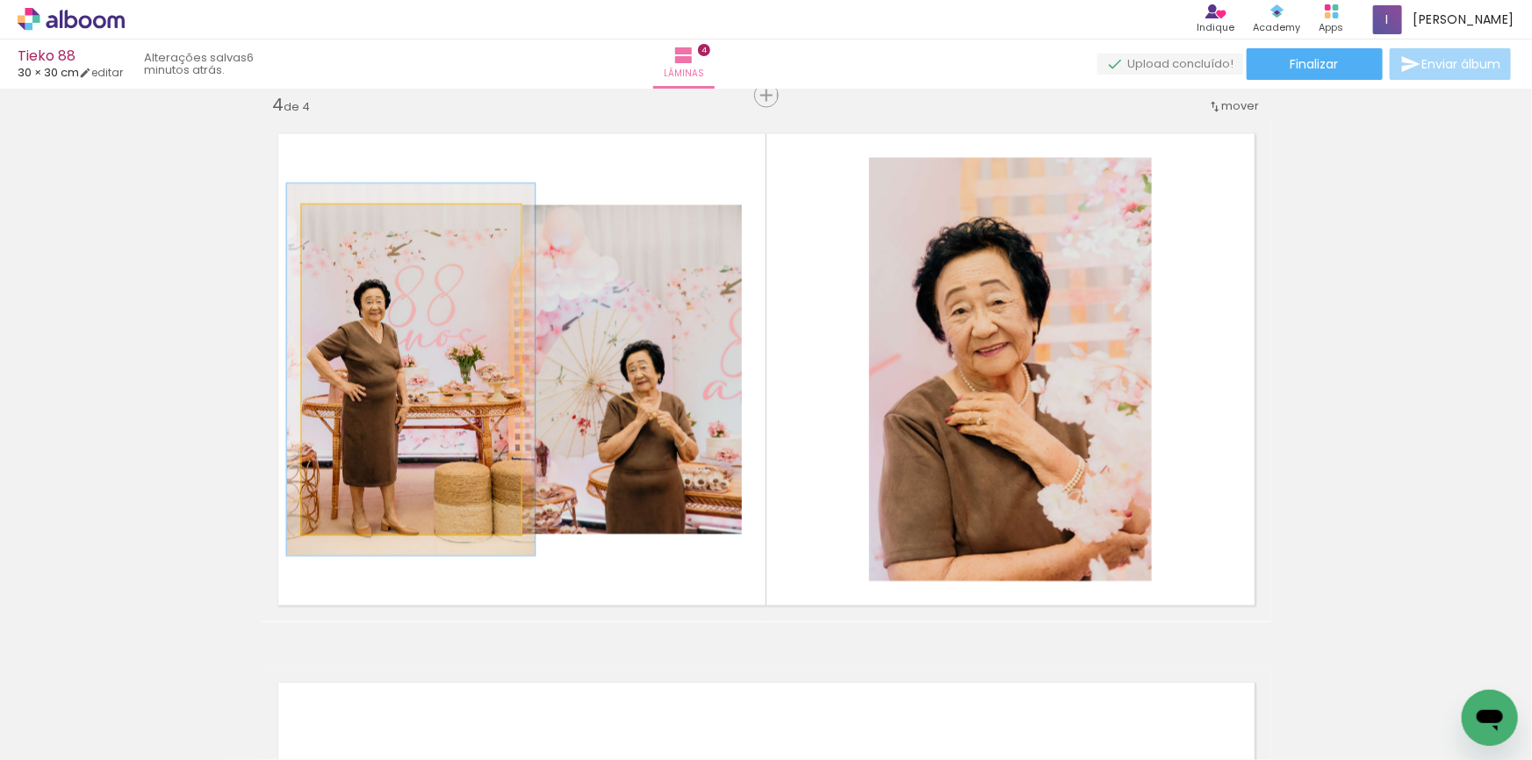
type paper-slider "114"
click at [352, 228] on div at bounding box center [350, 224] width 28 height 28
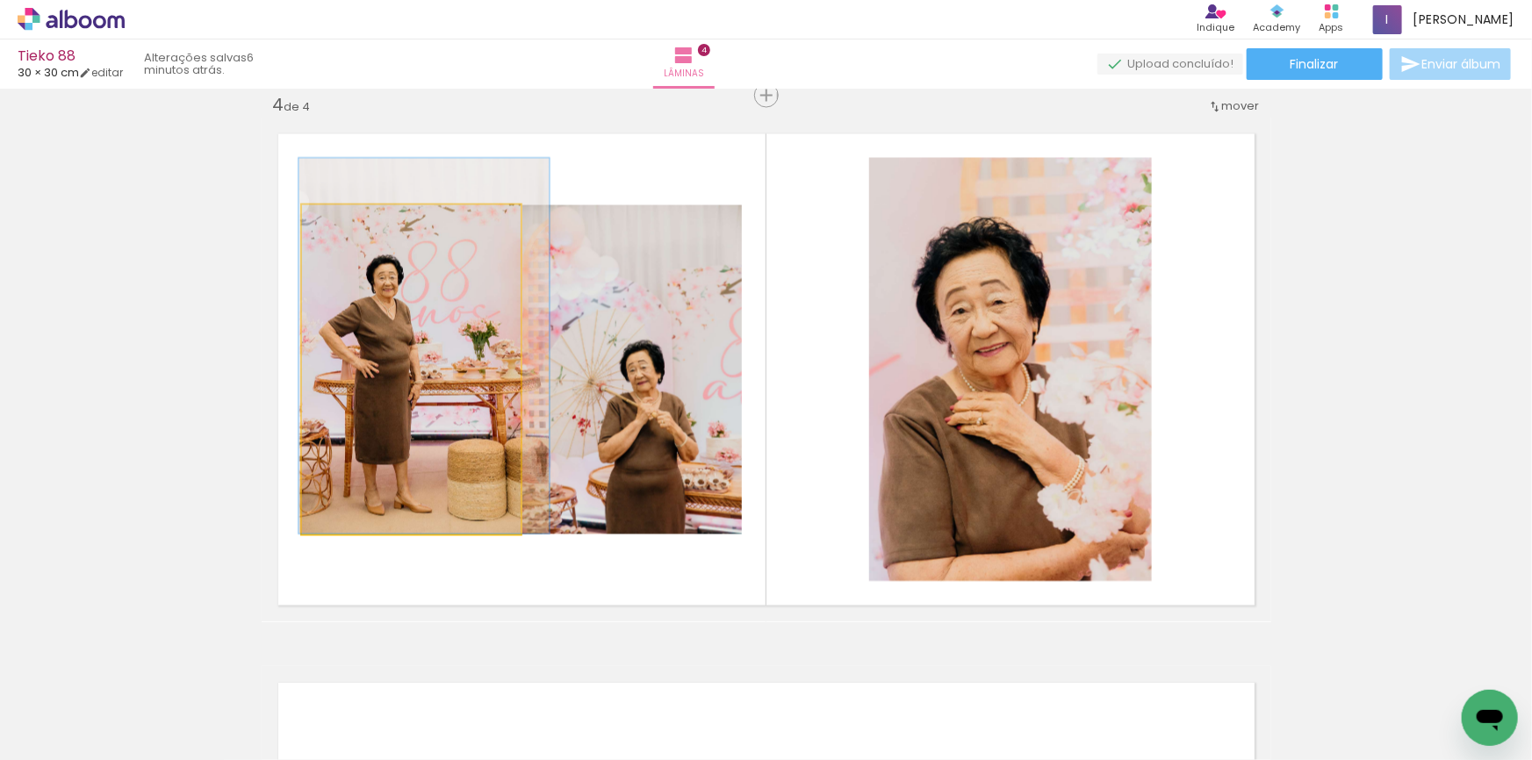
drag, startPoint x: 489, startPoint y: 406, endPoint x: 502, endPoint y: 372, distance: 36.7
drag, startPoint x: 457, startPoint y: 389, endPoint x: 466, endPoint y: 387, distance: 9.8
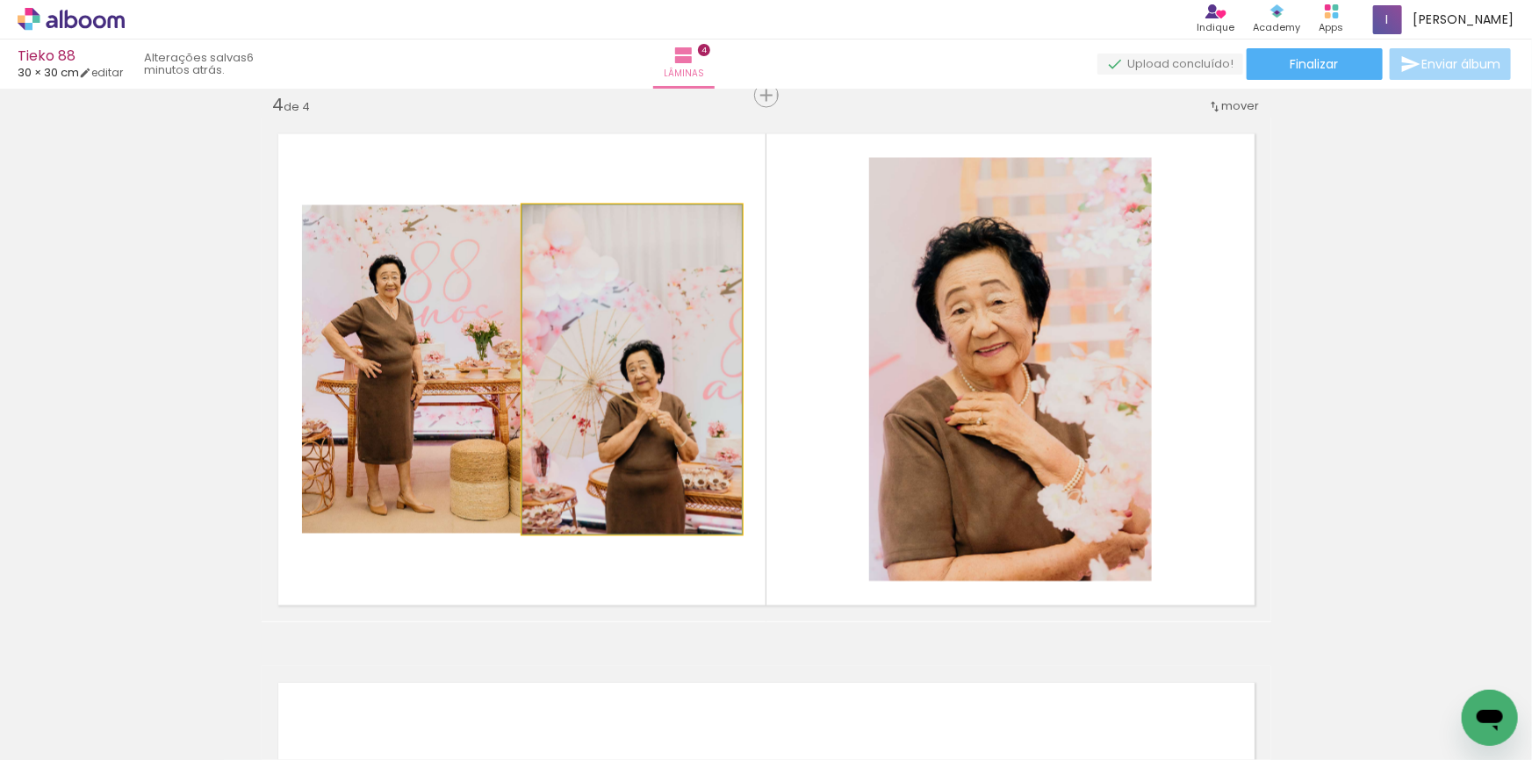
drag, startPoint x: 665, startPoint y: 426, endPoint x: 606, endPoint y: 299, distance: 140.2
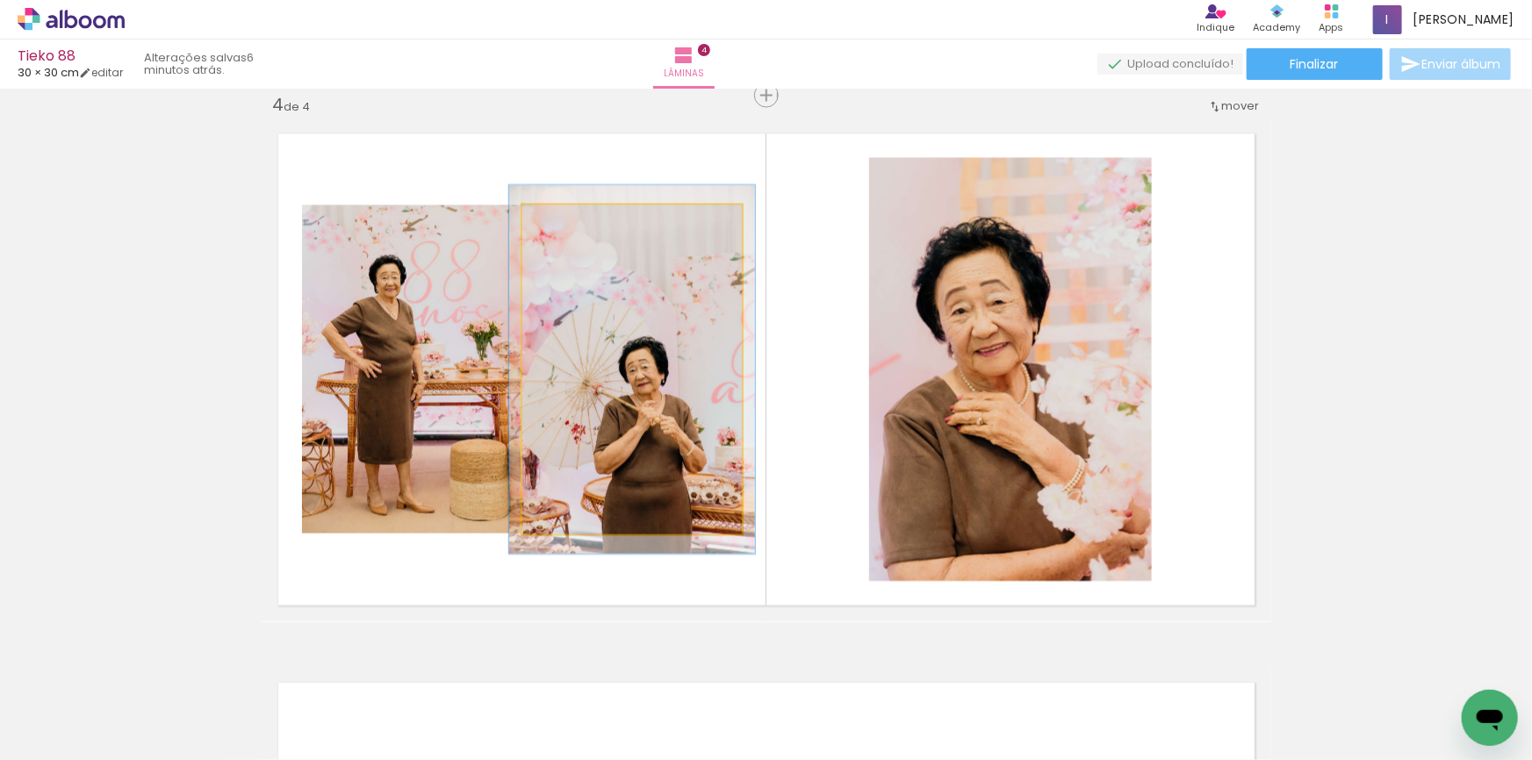
type paper-slider "112"
click at [564, 227] on div at bounding box center [571, 224] width 16 height 16
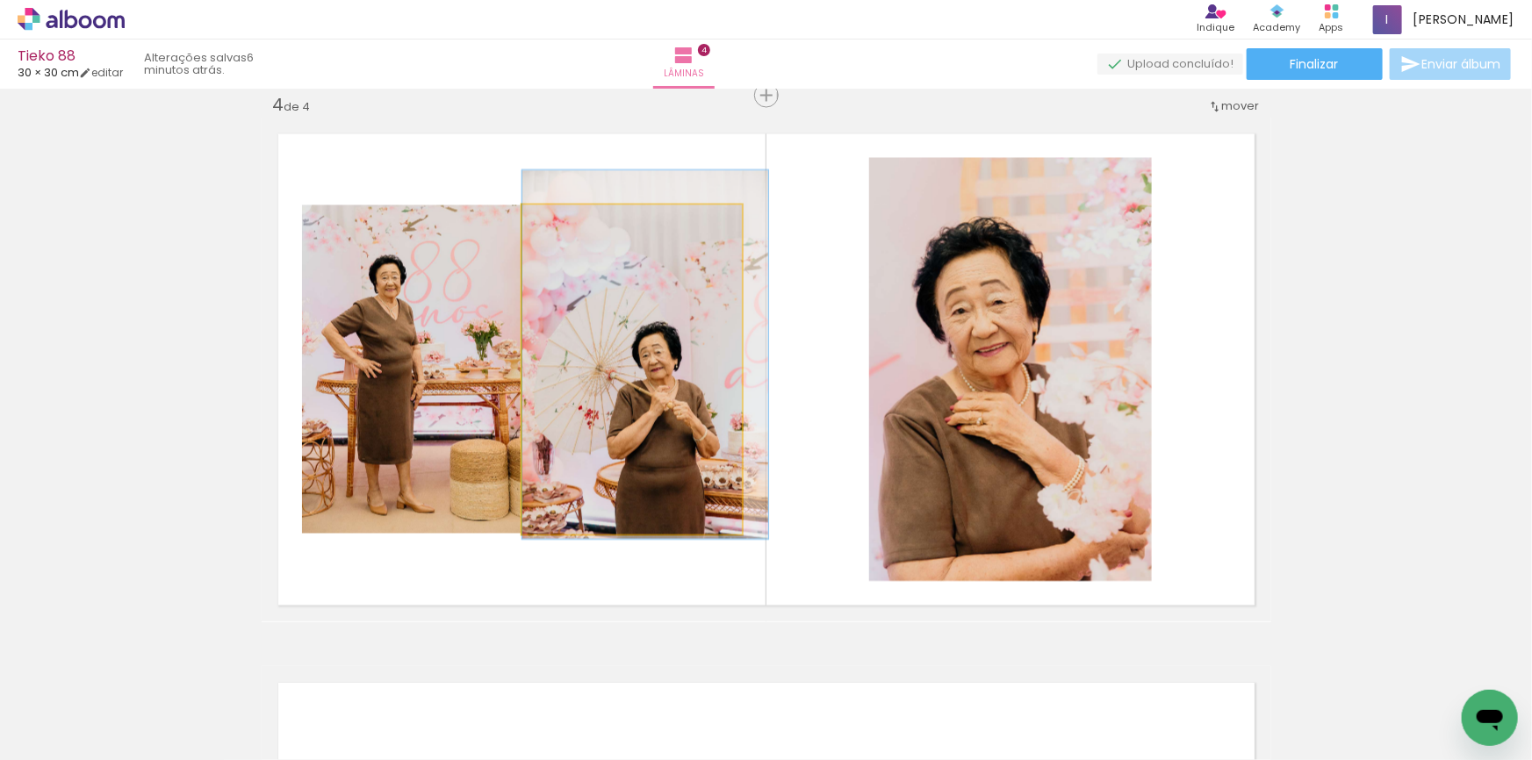
drag, startPoint x: 654, startPoint y: 404, endPoint x: 668, endPoint y: 389, distance: 20.5
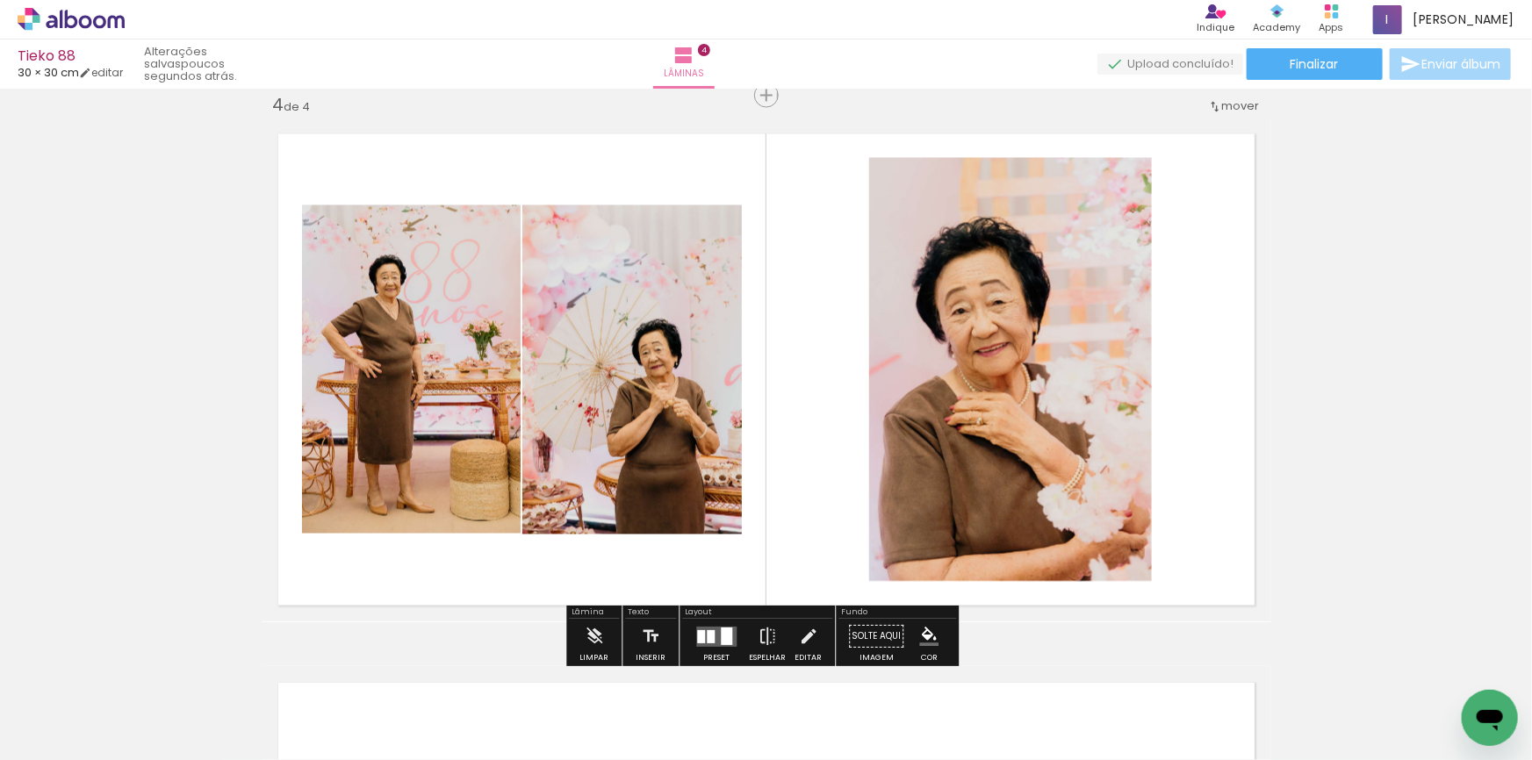
scroll to position [1349, 0]
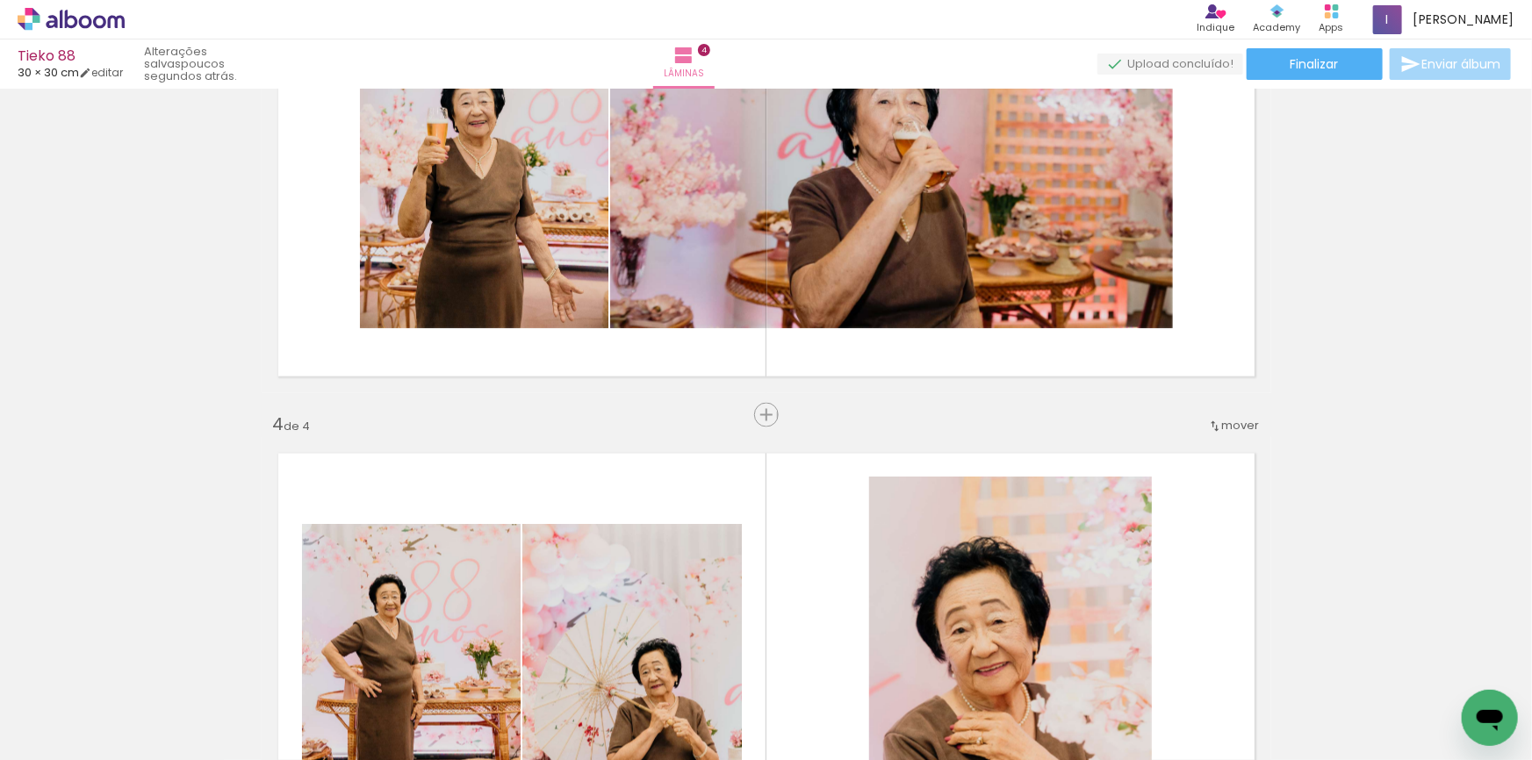
click at [1266, 421] on div "Inserir lâmina 1 de 4 Inserir lâmina 2 de 4 Inserir lâmina 3 de 4 Inserir lâmin…" at bounding box center [766, 118] width 1532 height 2744
click at [1223, 421] on span "mover" at bounding box center [1241, 426] width 38 height 17
click at [1190, 477] on span "3" at bounding box center [1193, 481] width 10 height 29
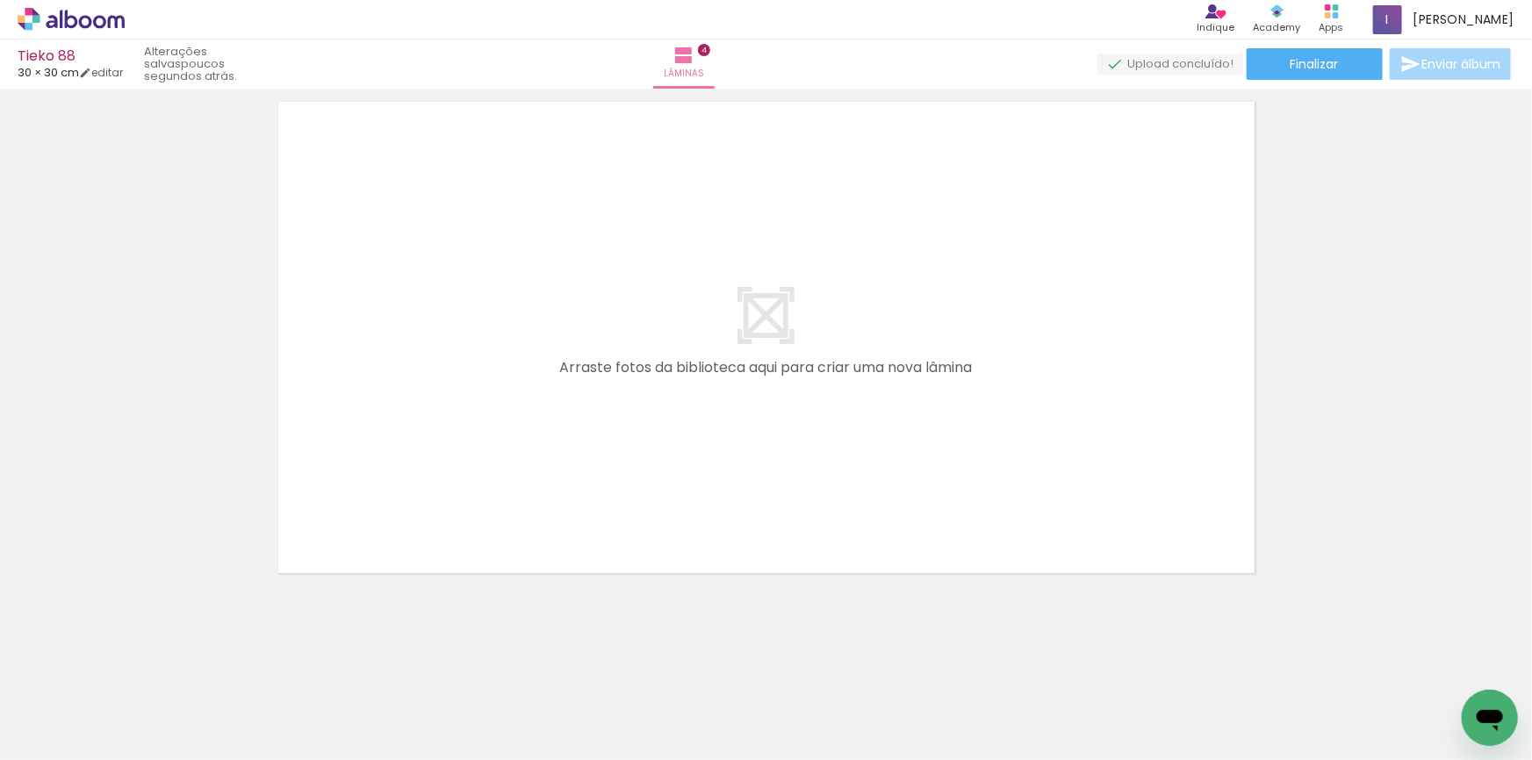
scroll to position [0, 975]
drag, startPoint x: 201, startPoint y: 709, endPoint x: 482, endPoint y: 428, distance: 397.3
click at [479, 429] on quentale-workspace at bounding box center [766, 380] width 1532 height 760
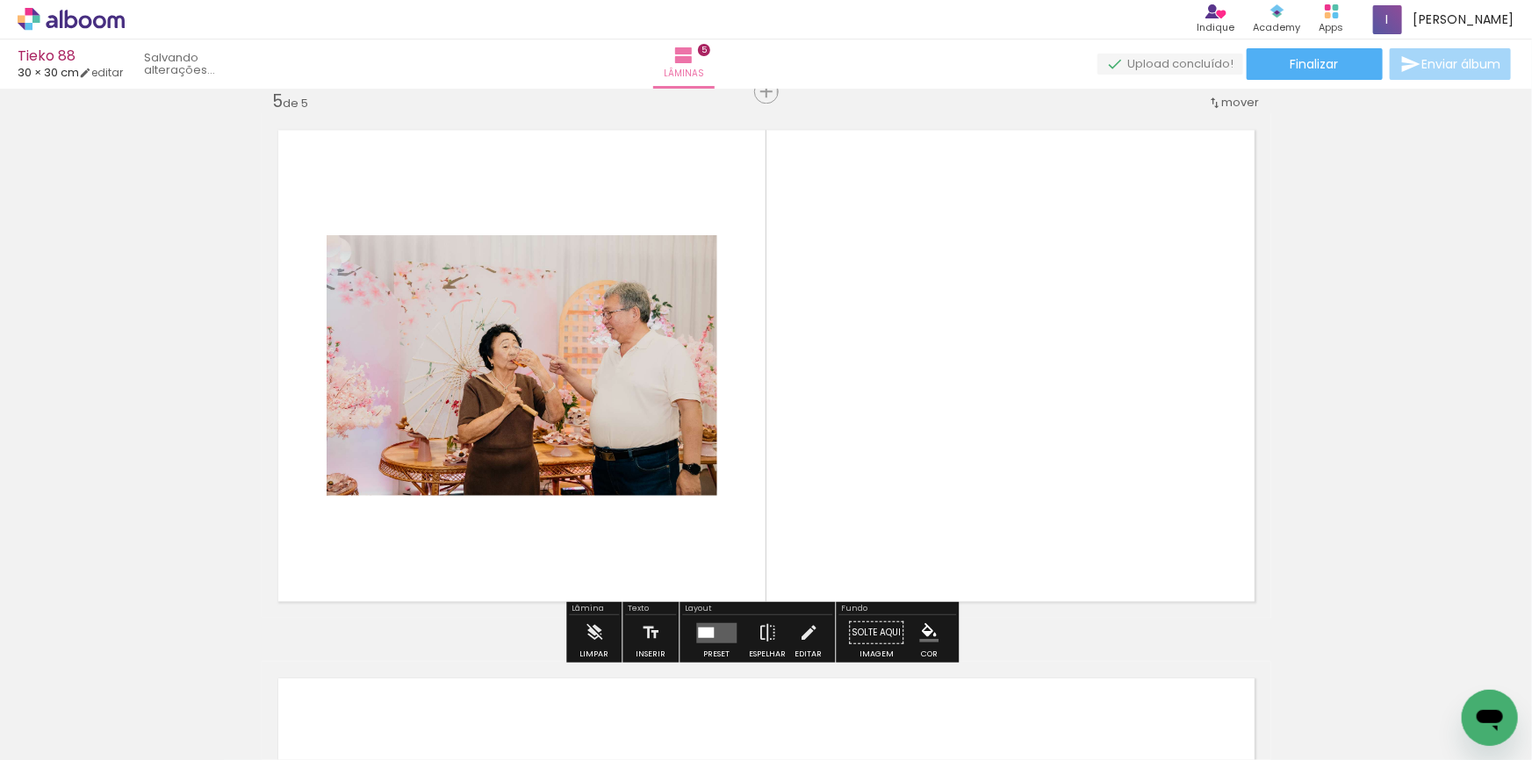
scroll to position [2217, 0]
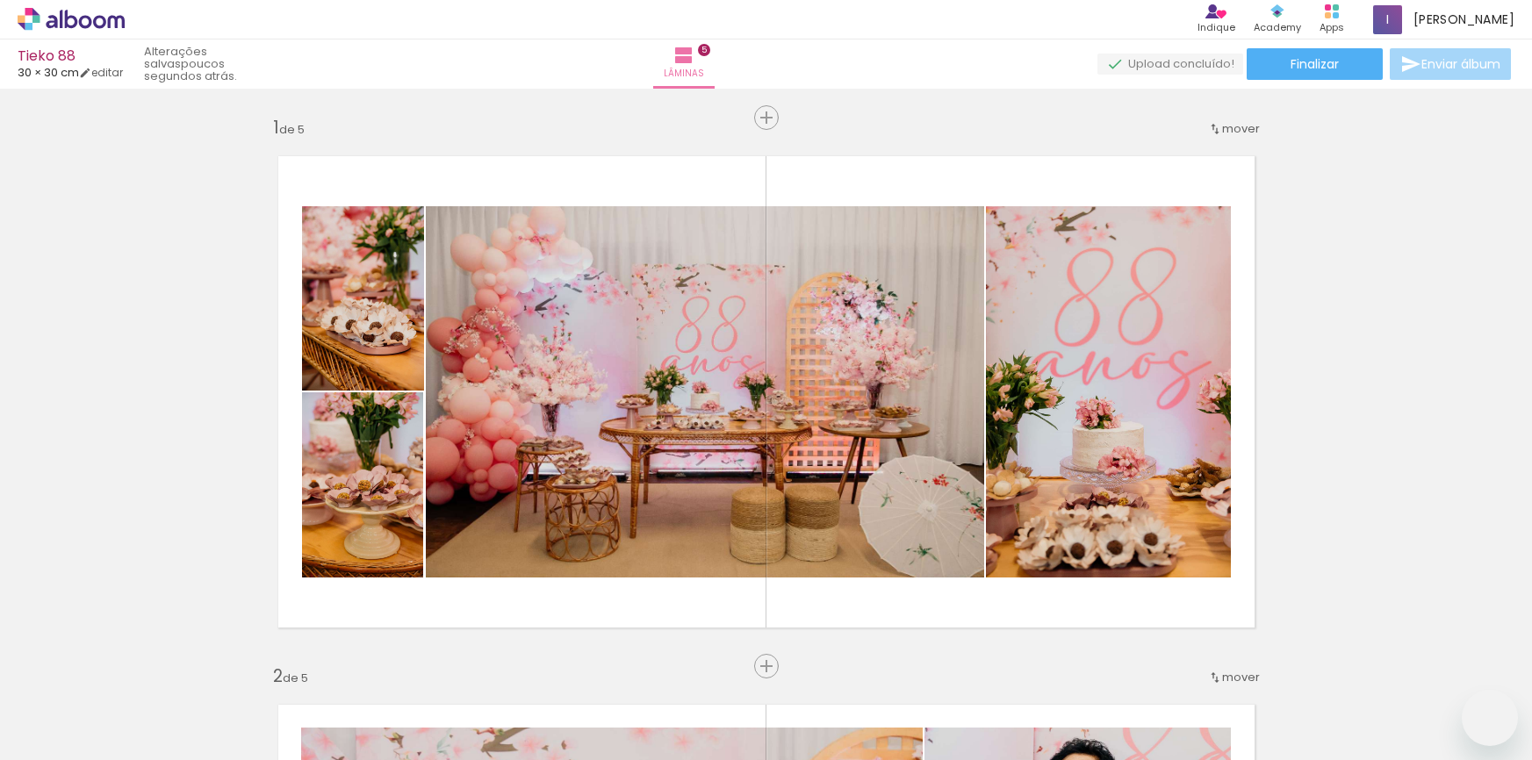
click at [464, 580] on quentale-workspace at bounding box center [766, 380] width 1532 height 760
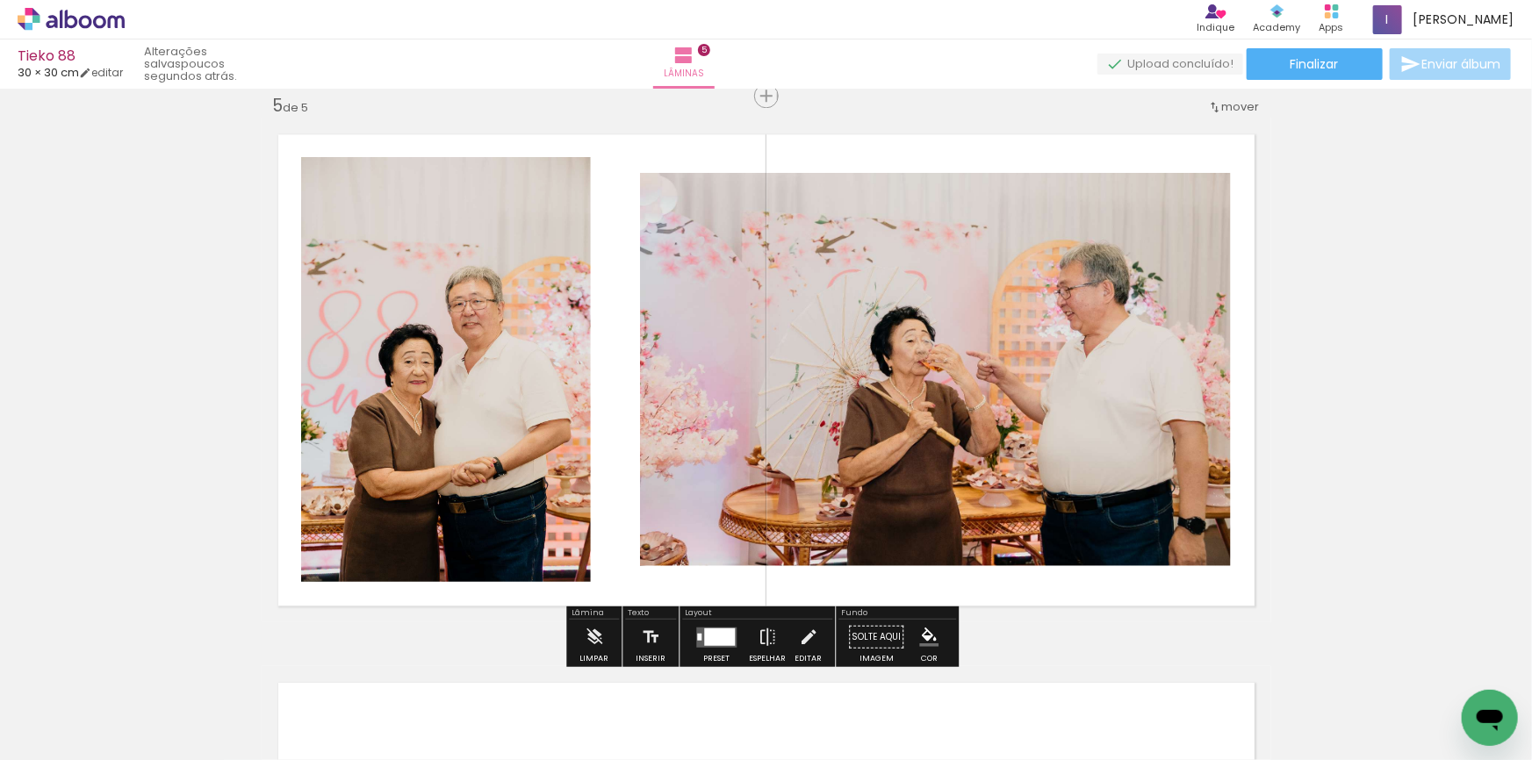
scroll to position [0, 975]
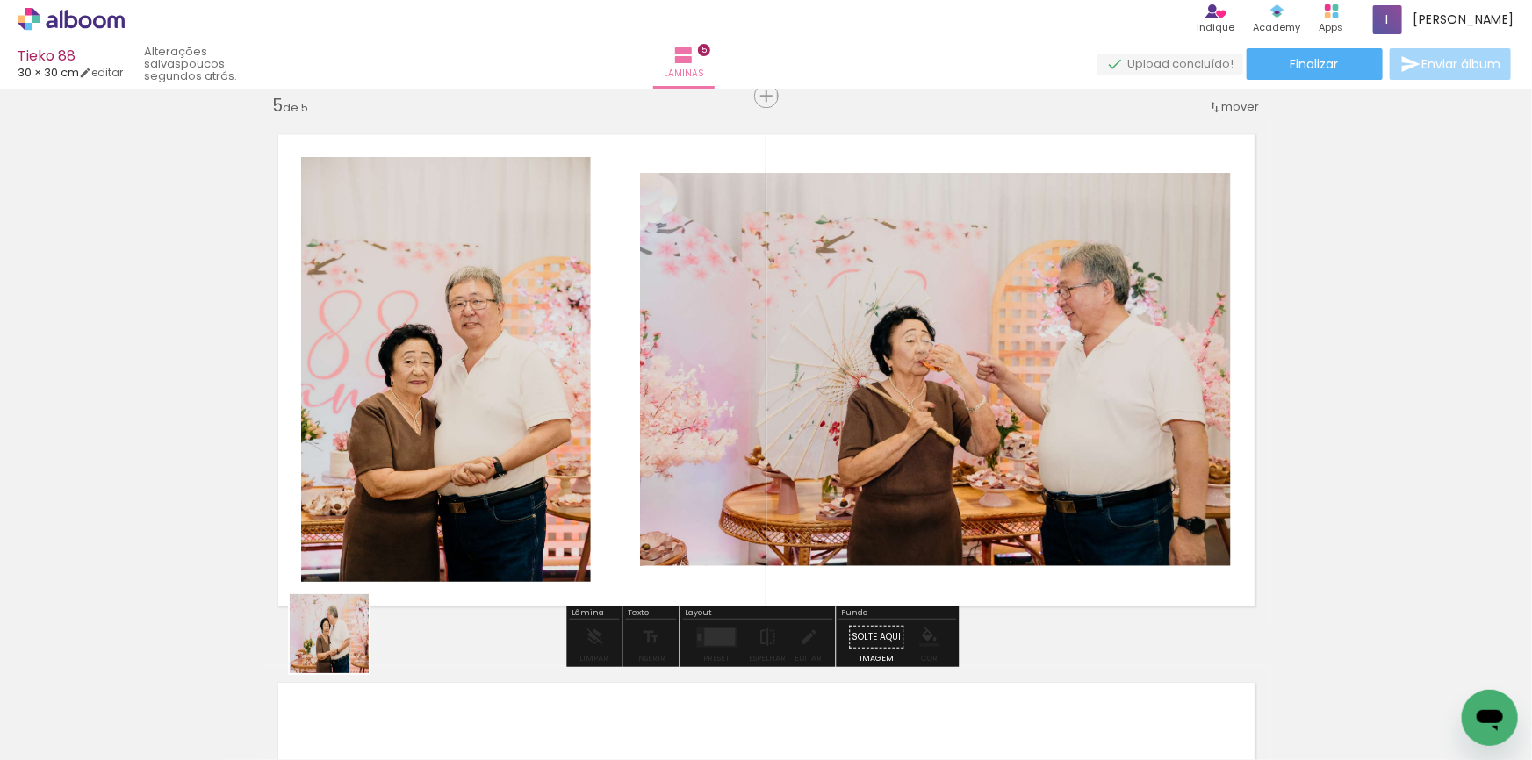
drag, startPoint x: 342, startPoint y: 647, endPoint x: 577, endPoint y: 501, distance: 276.0
click at [558, 457] on quentale-workspace at bounding box center [766, 380] width 1532 height 760
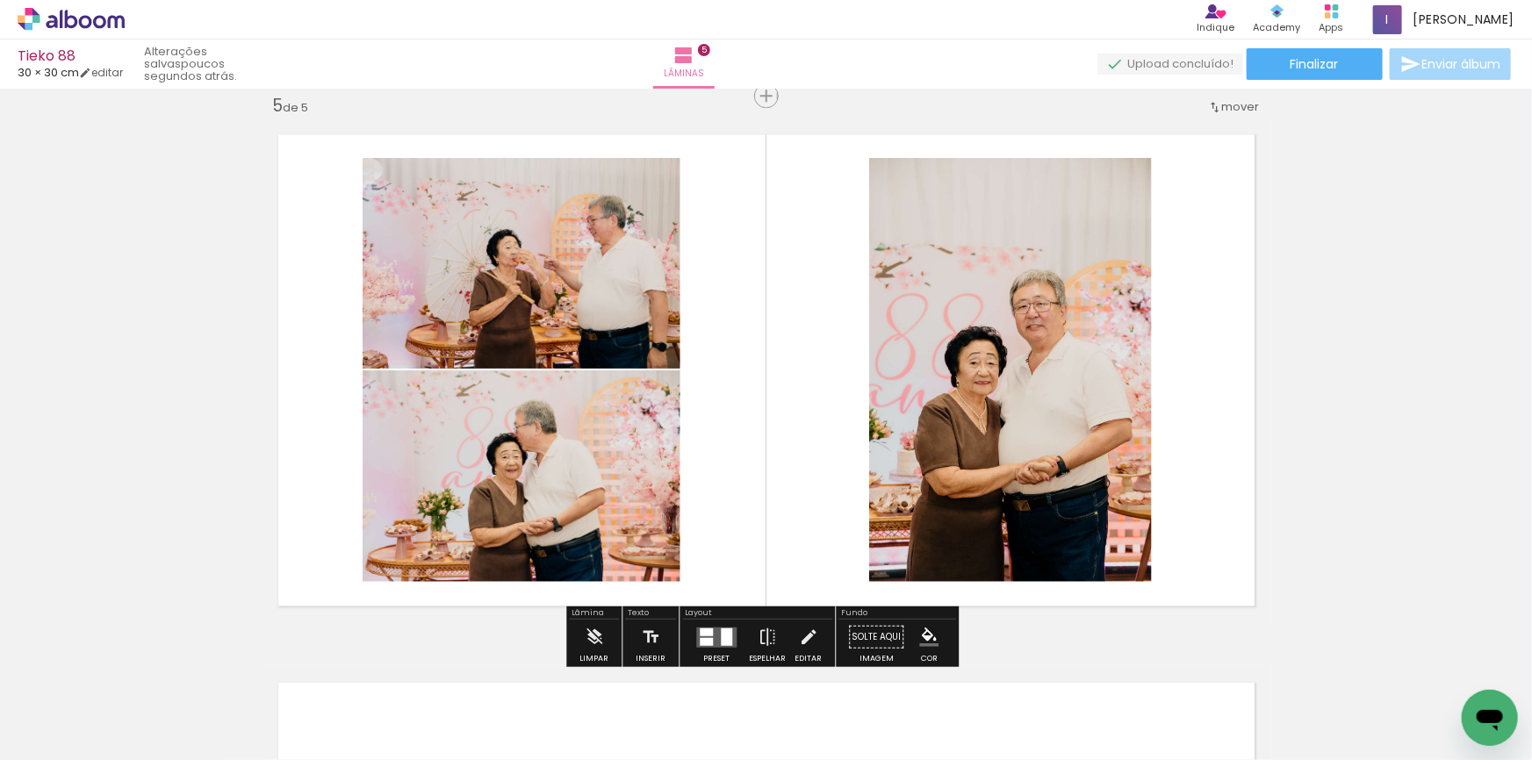
click at [709, 629] on quentale-layouter at bounding box center [716, 637] width 40 height 20
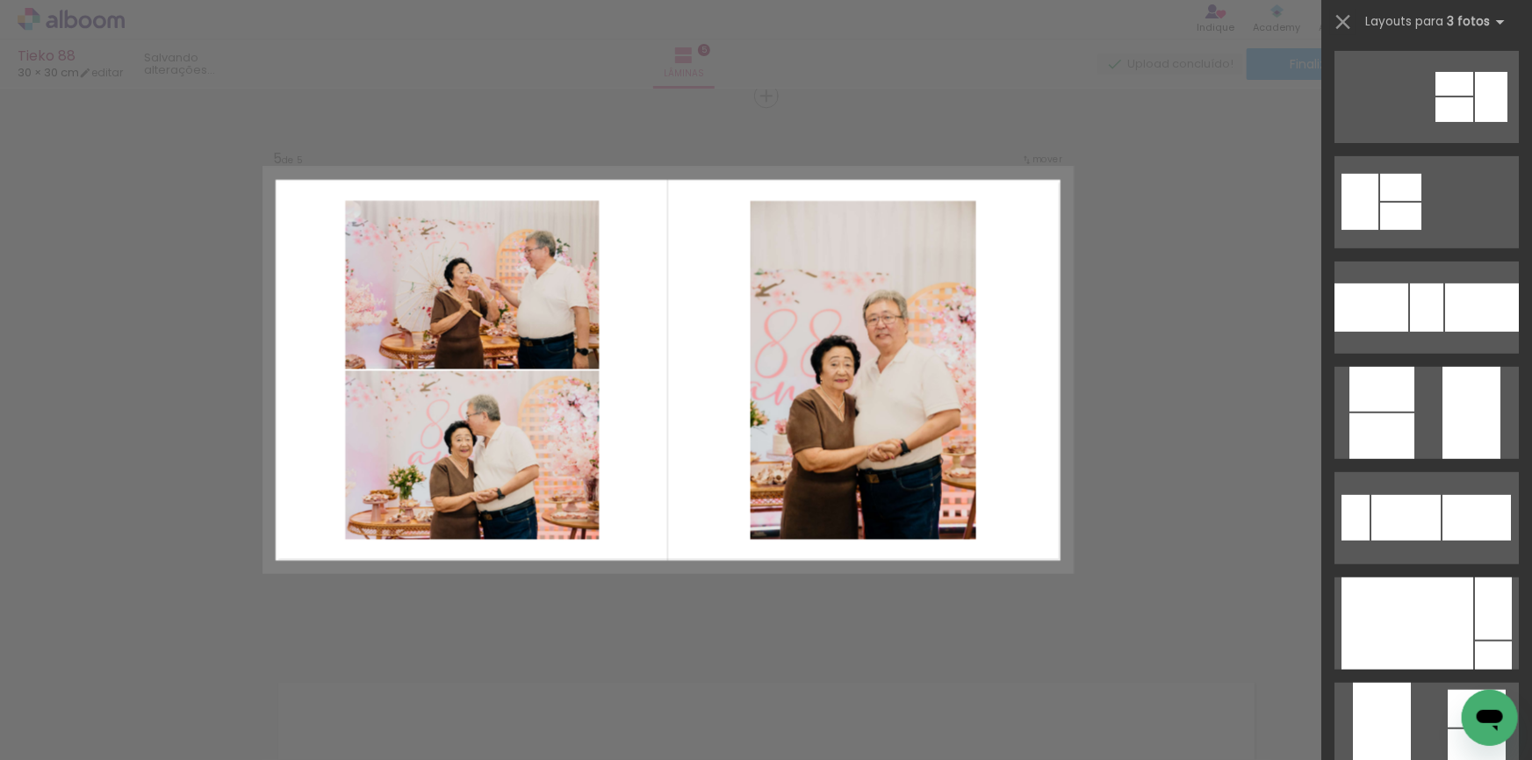
scroll to position [0, 0]
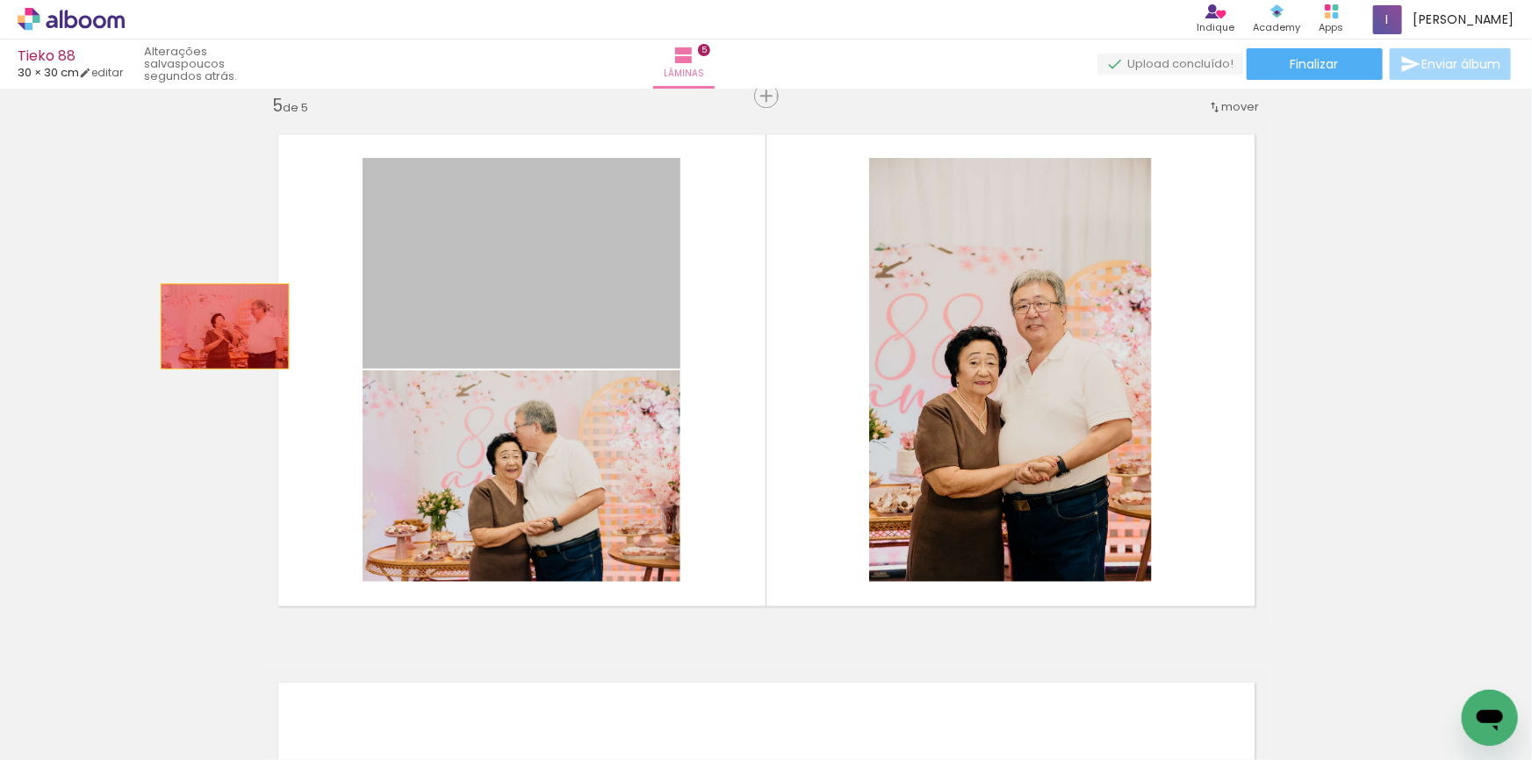
drag, startPoint x: 592, startPoint y: 273, endPoint x: 219, endPoint y: 326, distance: 376.8
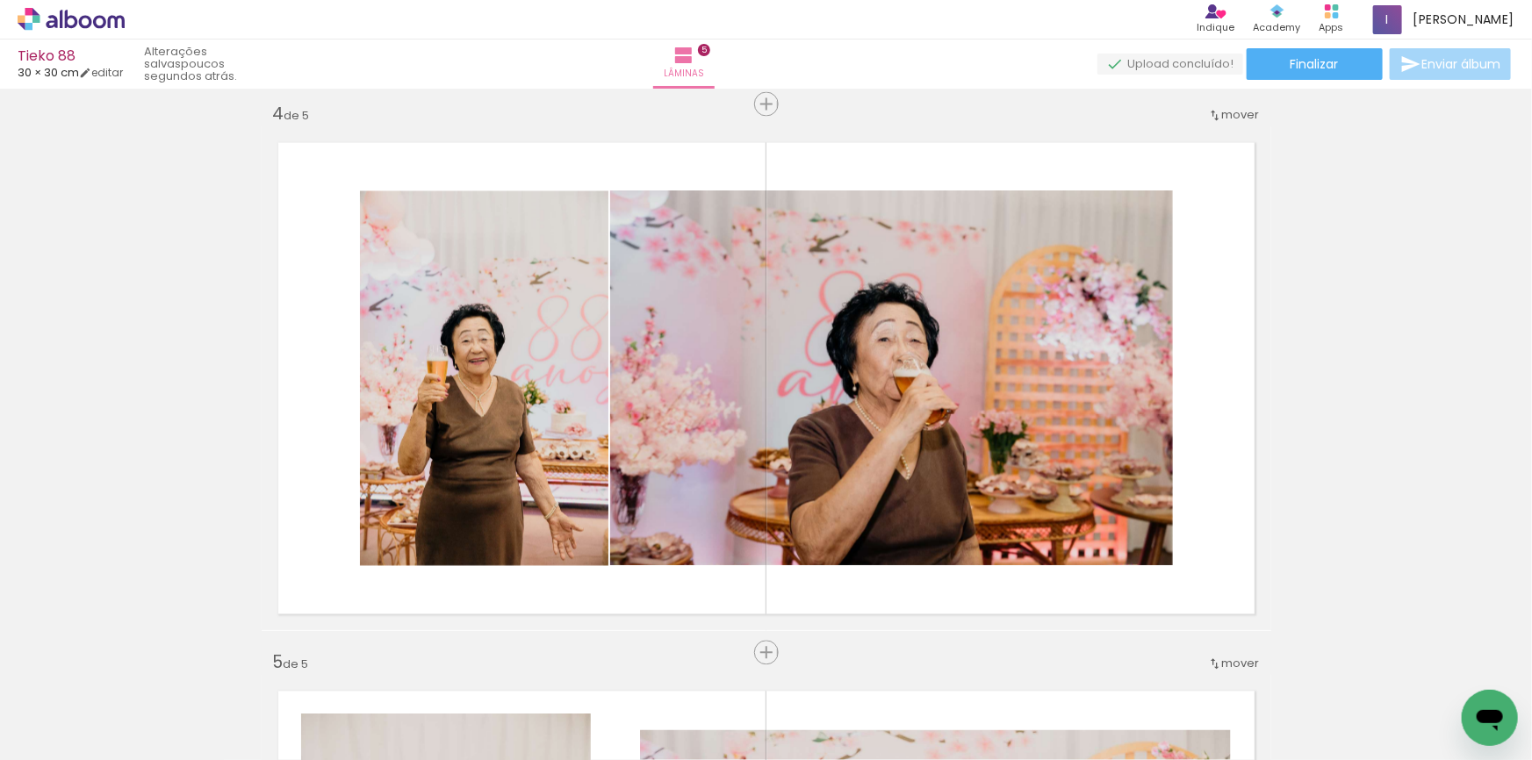
scroll to position [1579, 0]
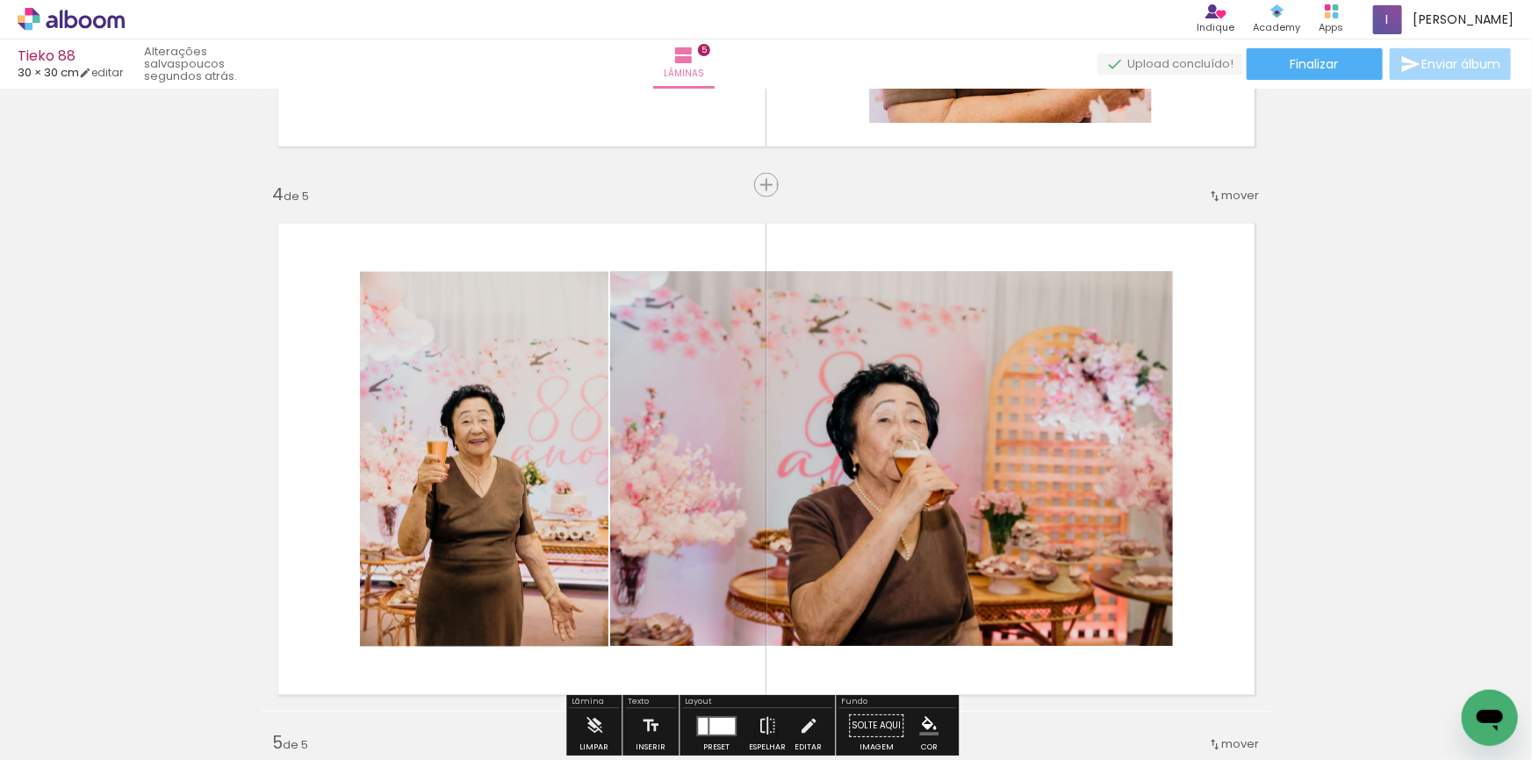
drag, startPoint x: 186, startPoint y: 706, endPoint x: 586, endPoint y: 531, distance: 436.8
click at [586, 531] on quentale-workspace at bounding box center [766, 380] width 1532 height 760
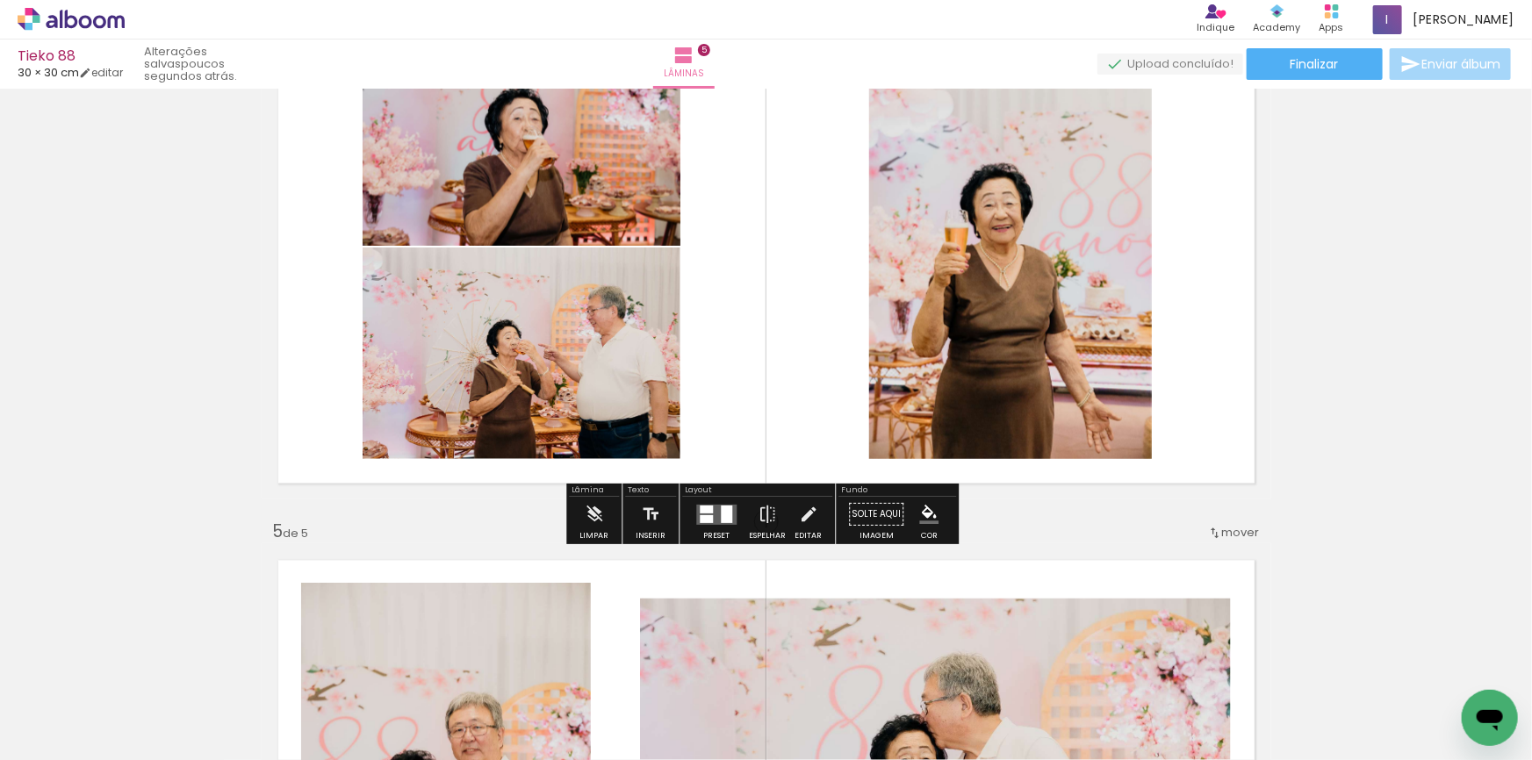
scroll to position [1791, 0]
click at [715, 522] on quentale-layouter at bounding box center [716, 514] width 40 height 20
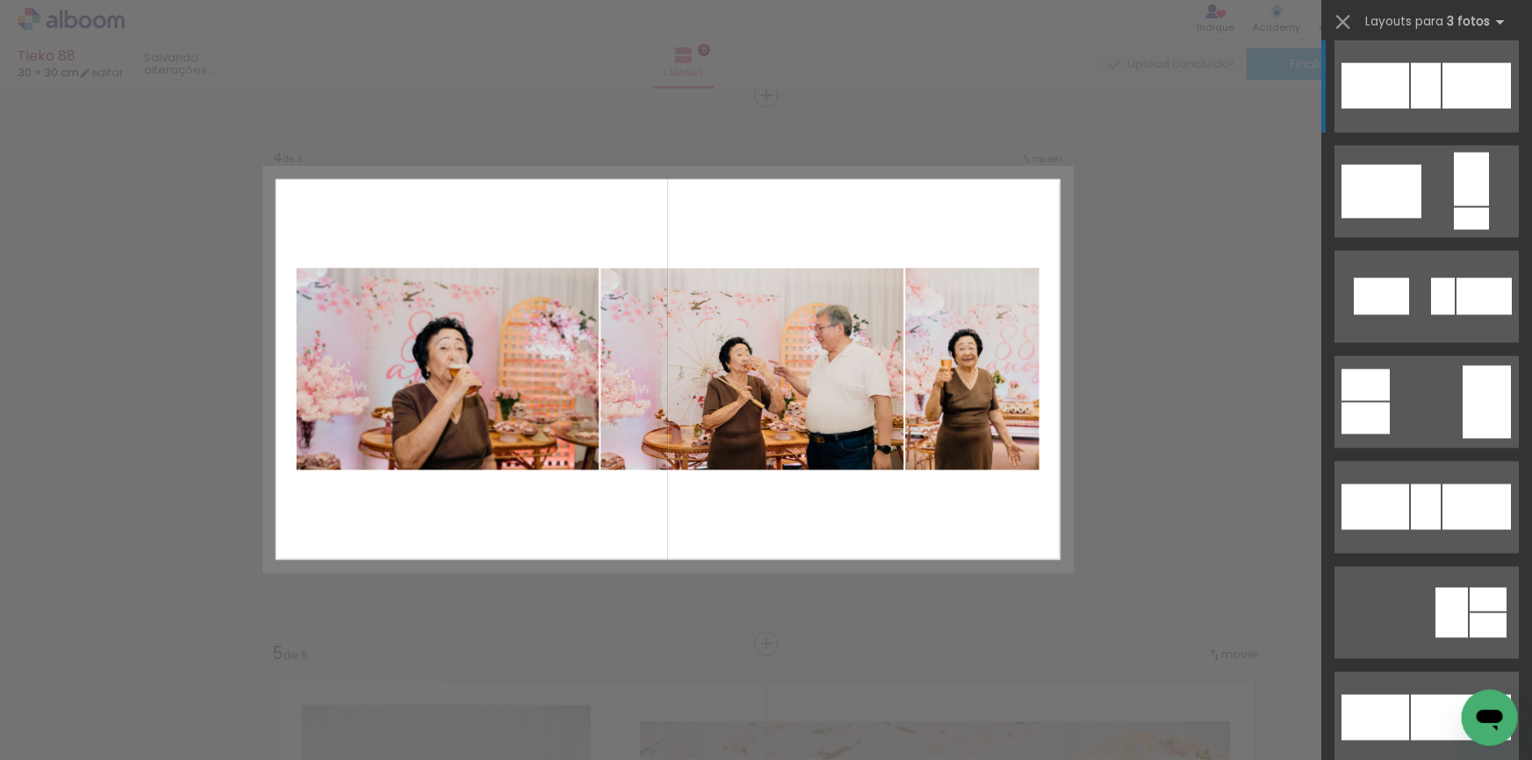
scroll to position [1596, 0]
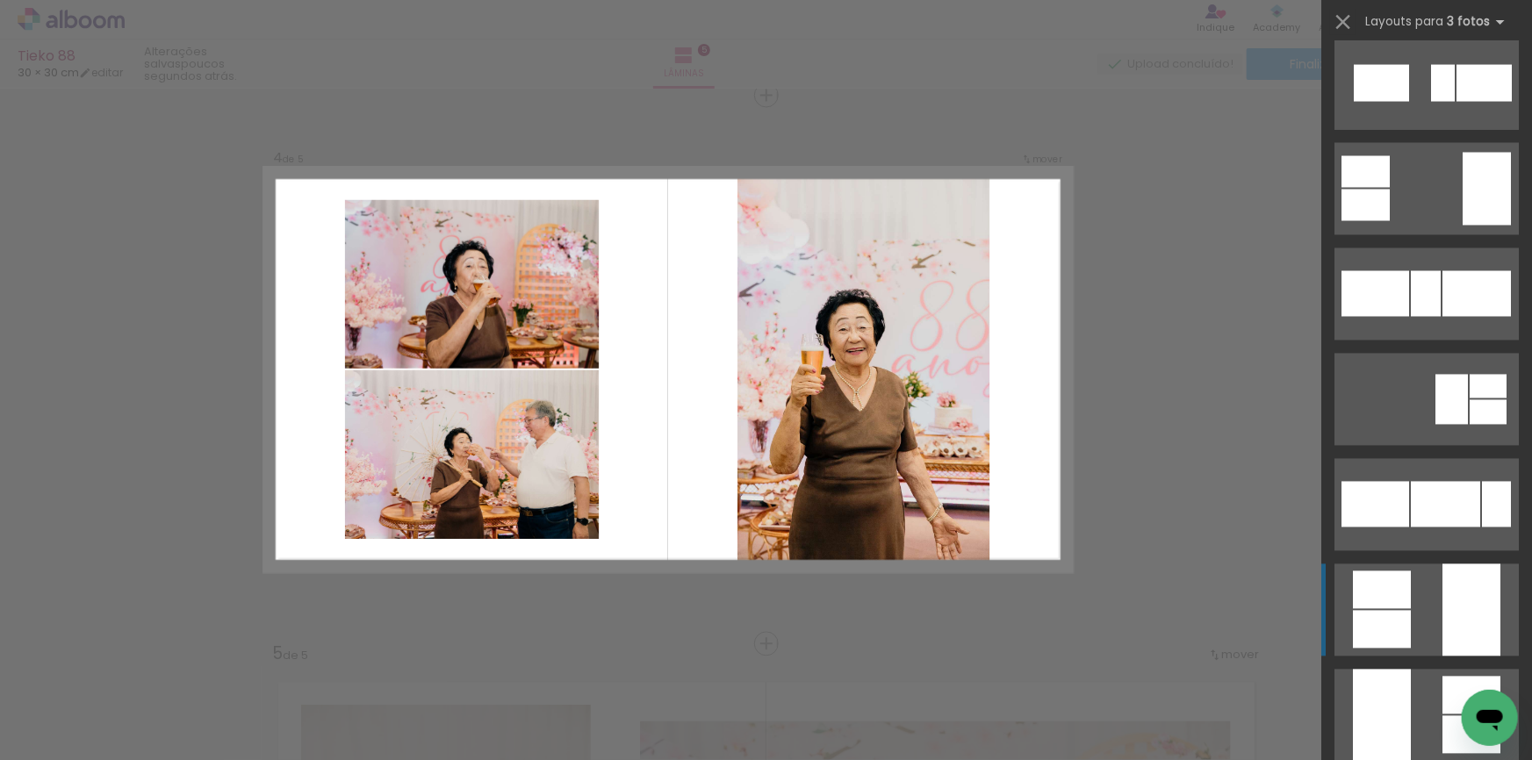
click at [1442, 614] on div at bounding box center [1471, 611] width 58 height 92
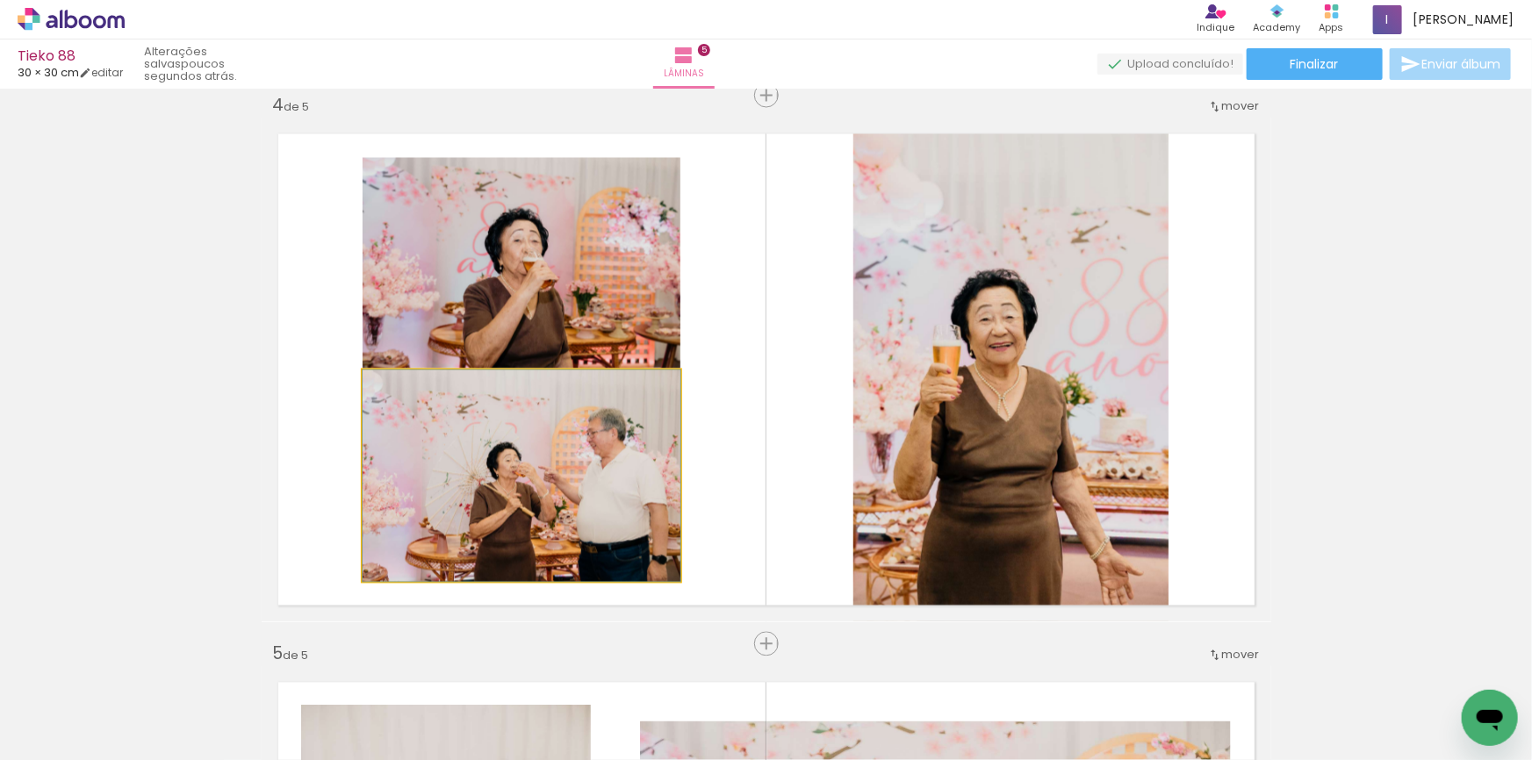
drag, startPoint x: 617, startPoint y: 524, endPoint x: 623, endPoint y: 303, distance: 221.3
click at [0, 0] on slot at bounding box center [0, 0] width 0 height 0
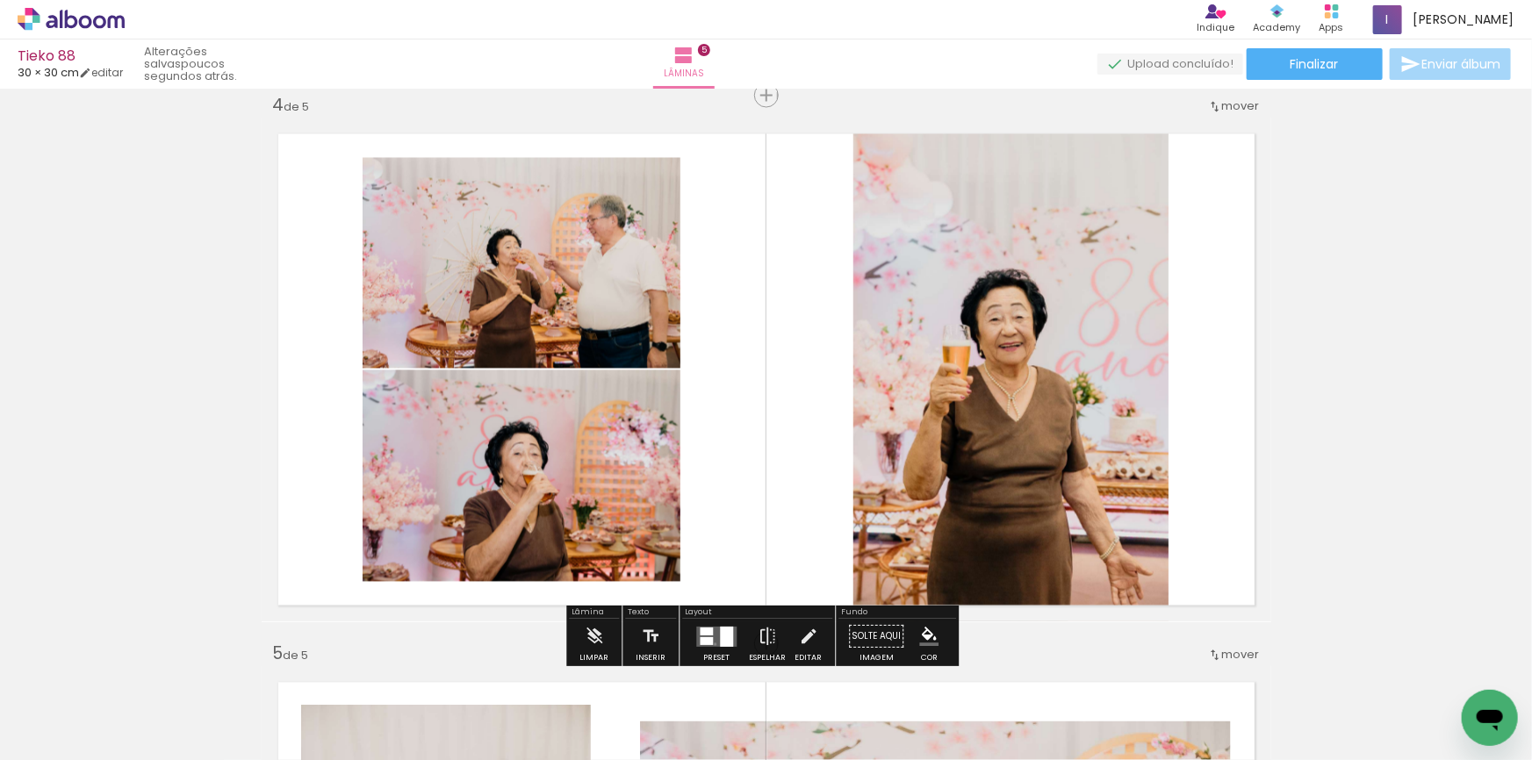
click at [711, 644] on quentale-layouter at bounding box center [716, 637] width 40 height 20
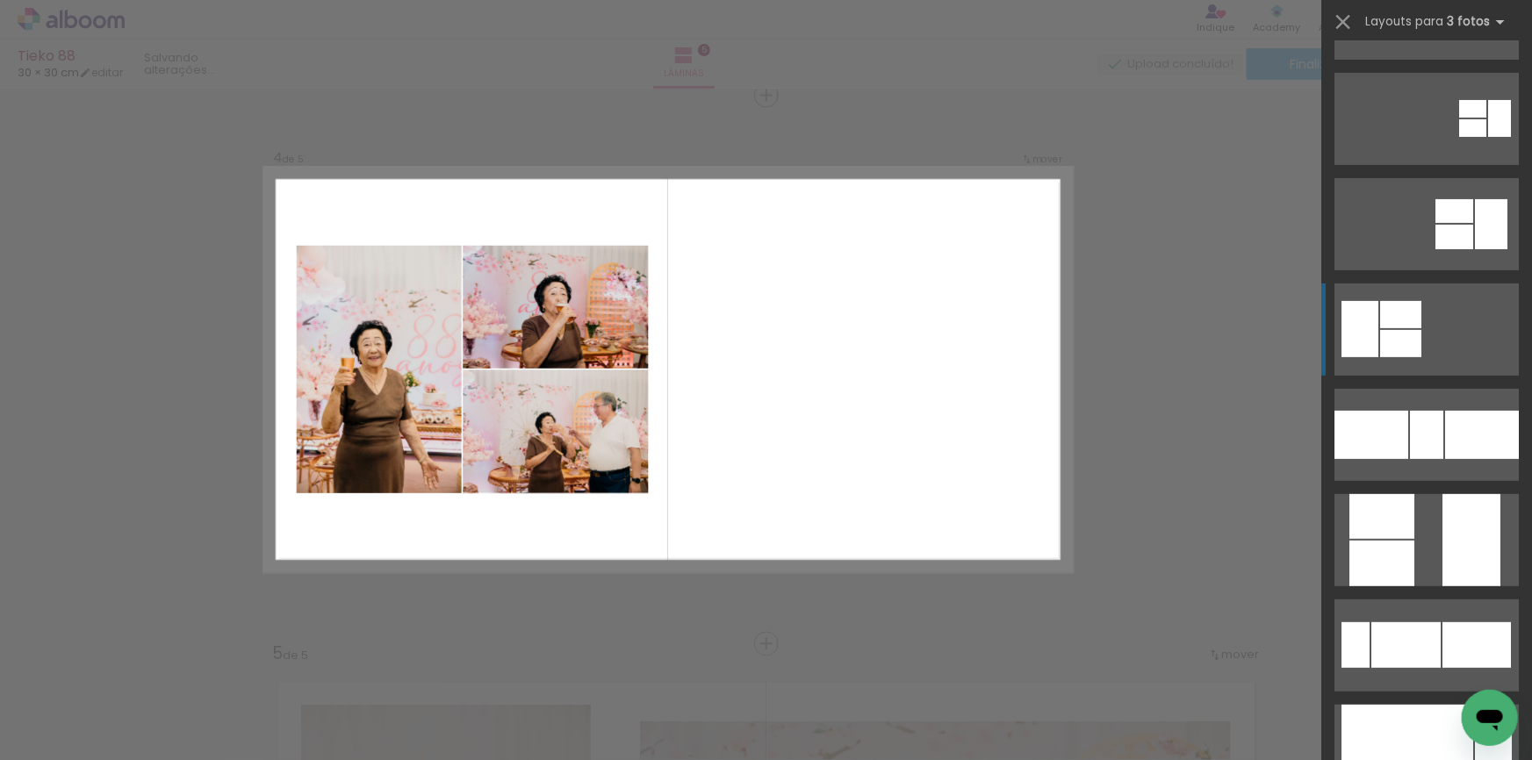
scroll to position [0, 0]
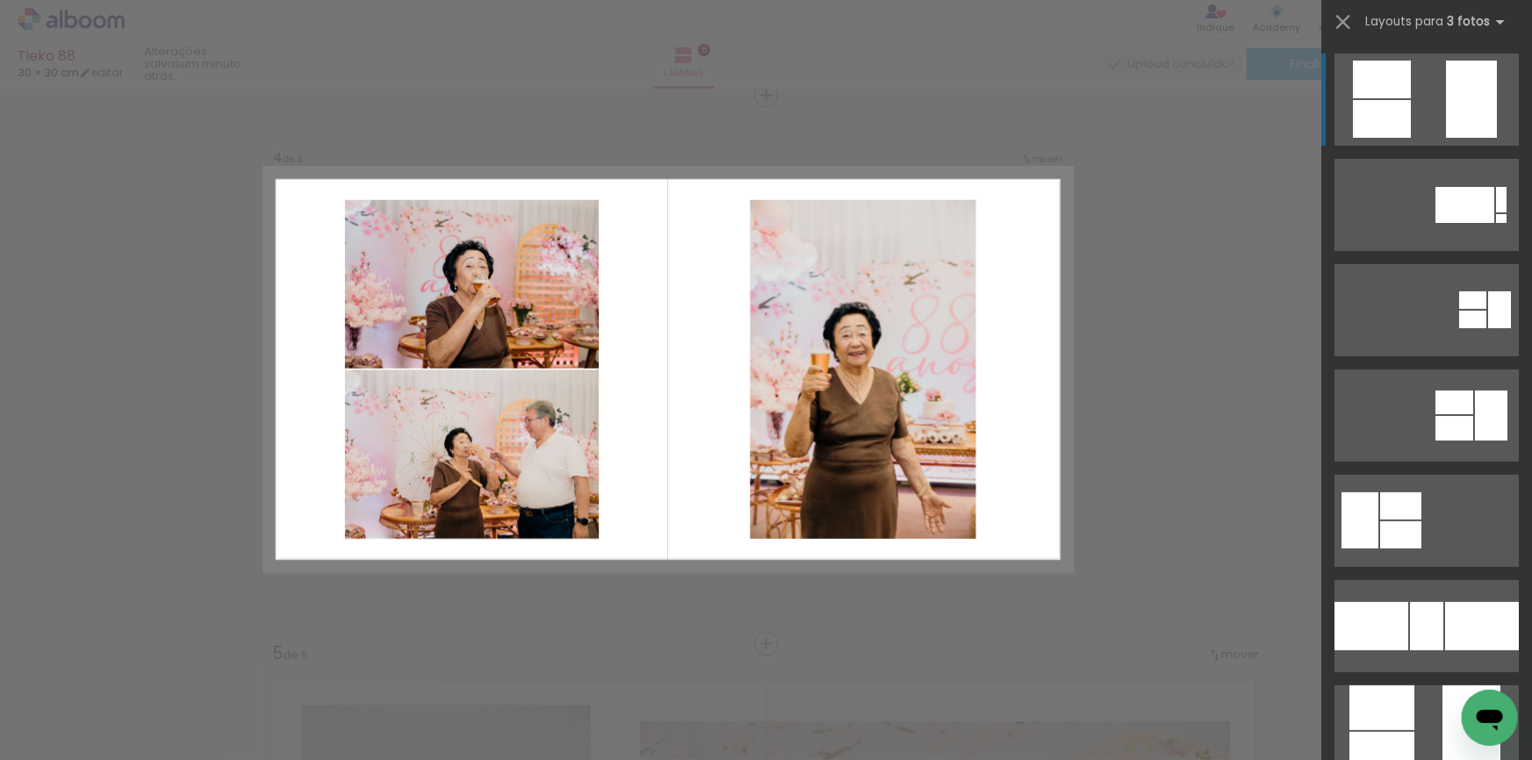
click at [1428, 159] on quentale-layouter at bounding box center [1426, 205] width 184 height 92
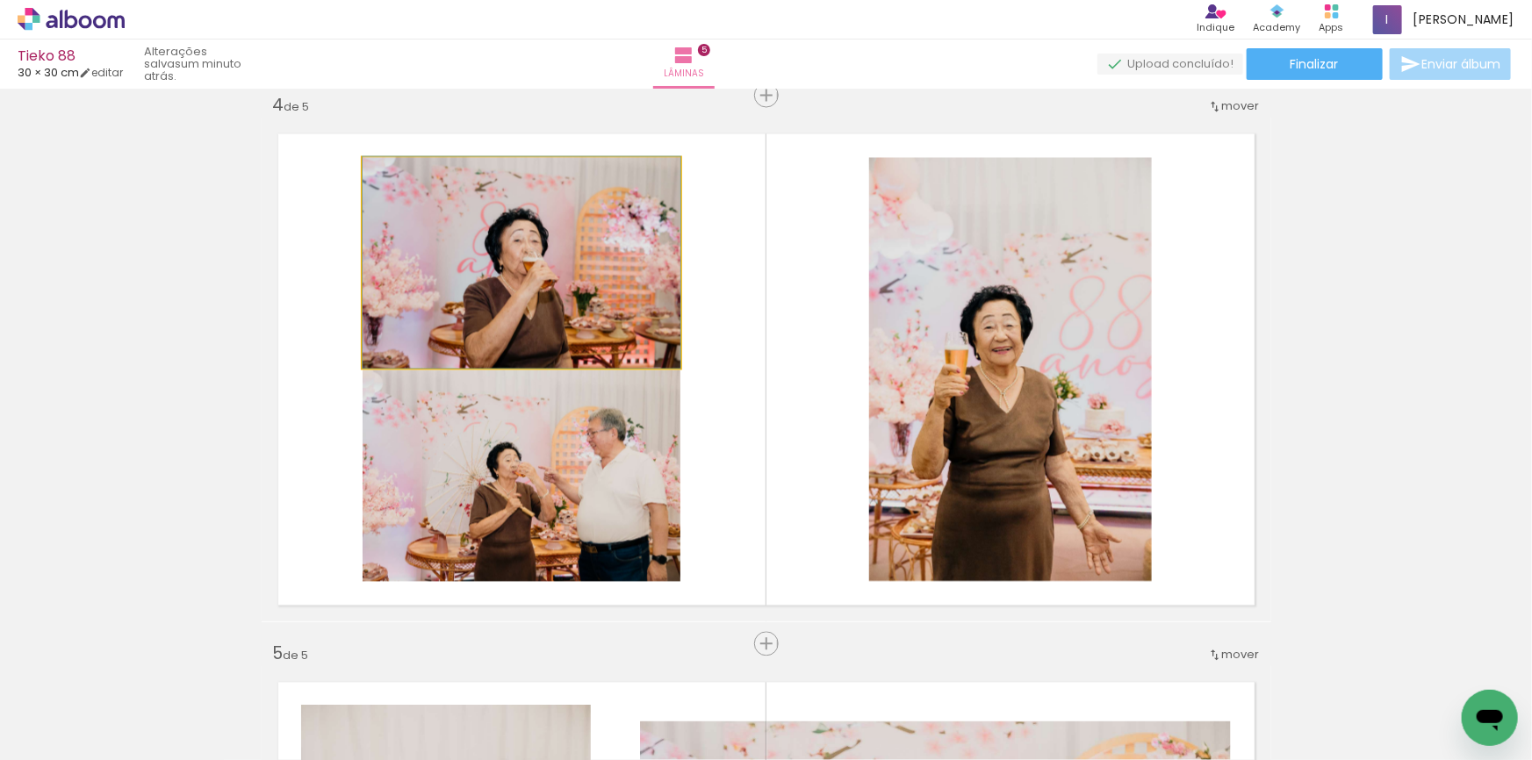
drag, startPoint x: 566, startPoint y: 272, endPoint x: 573, endPoint y: 245, distance: 28.1
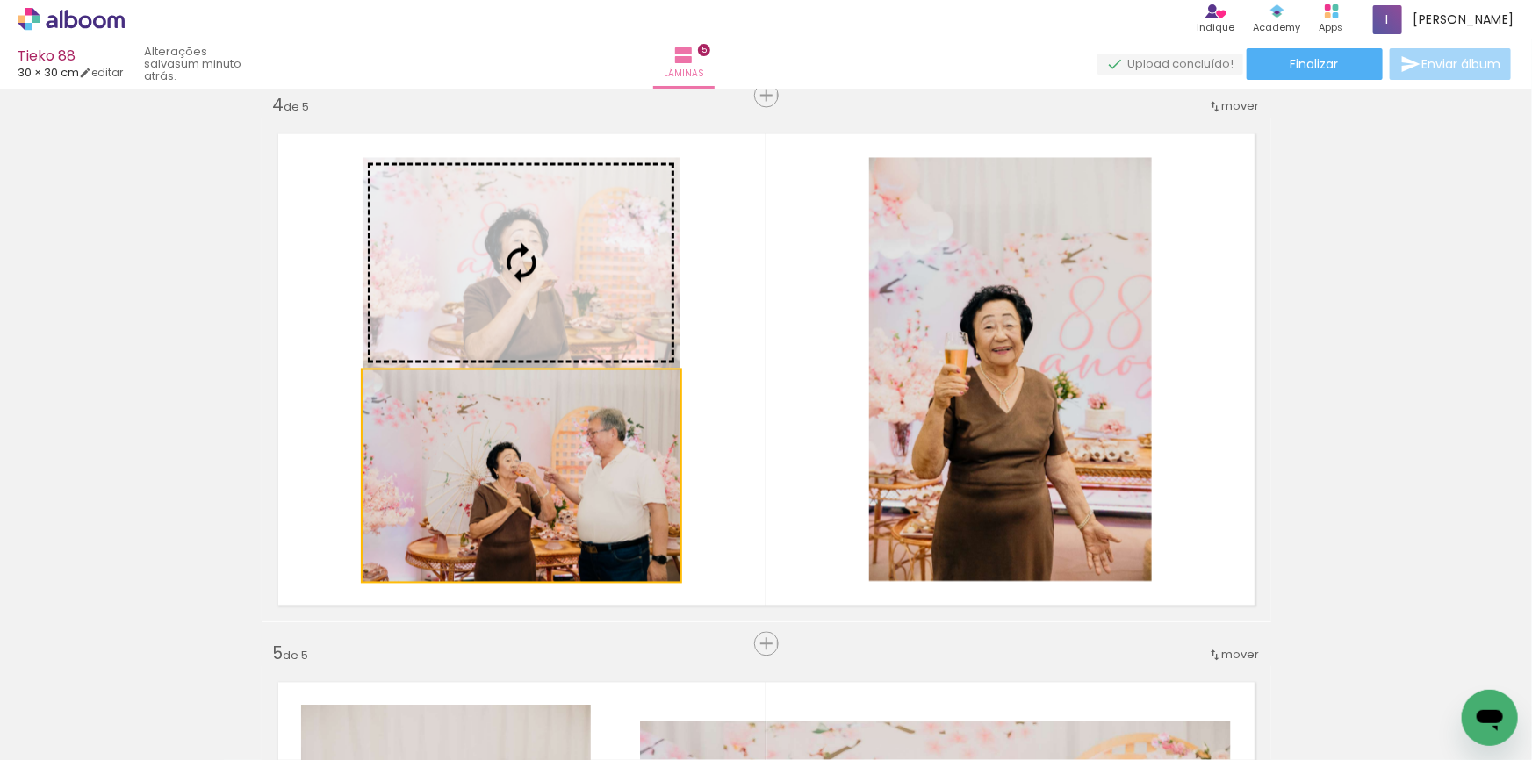
drag, startPoint x: 601, startPoint y: 429, endPoint x: 597, endPoint y: 255, distance: 174.7
click at [0, 0] on slot at bounding box center [0, 0] width 0 height 0
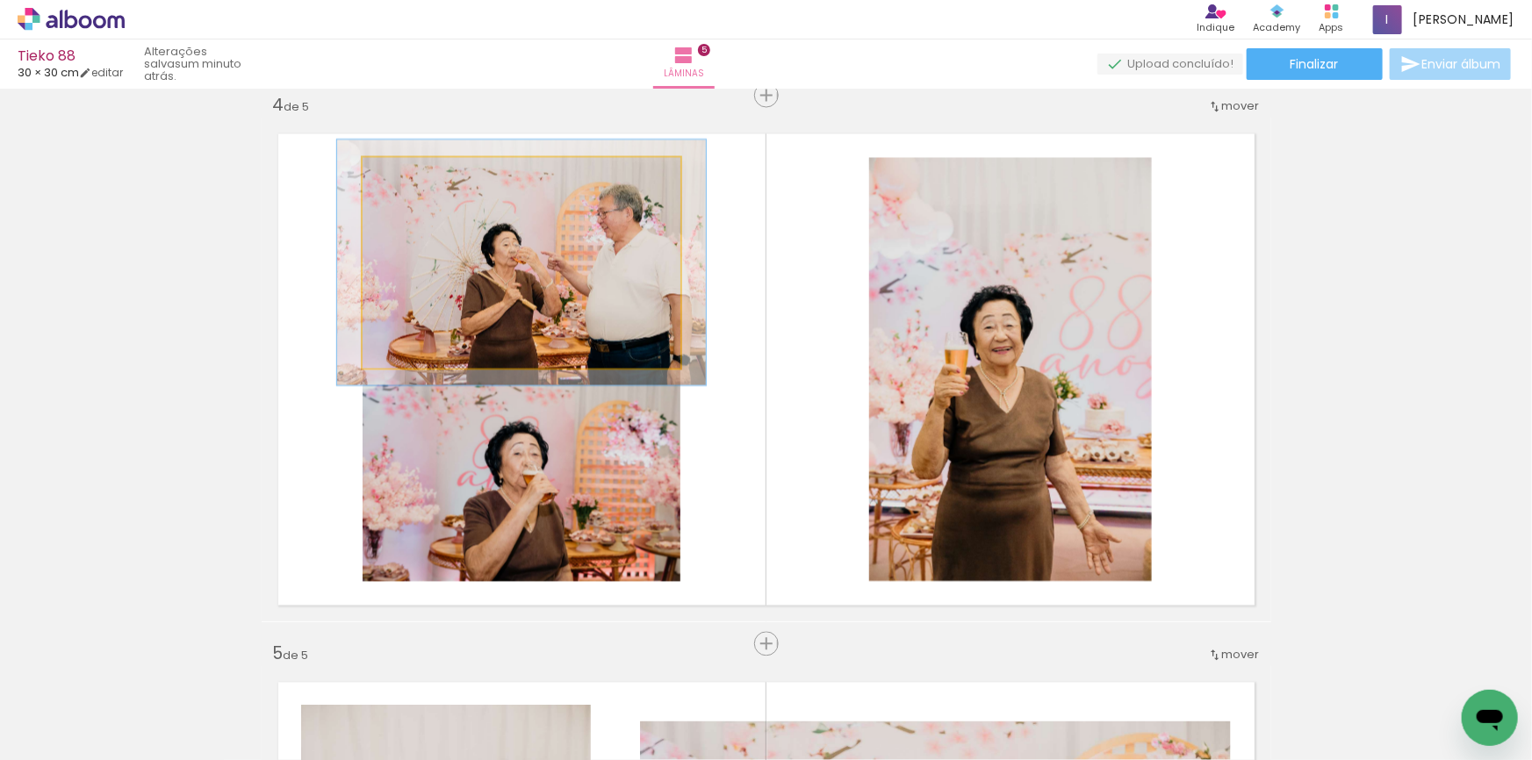
type paper-slider "116"
click at [406, 176] on div at bounding box center [414, 177] width 16 height 16
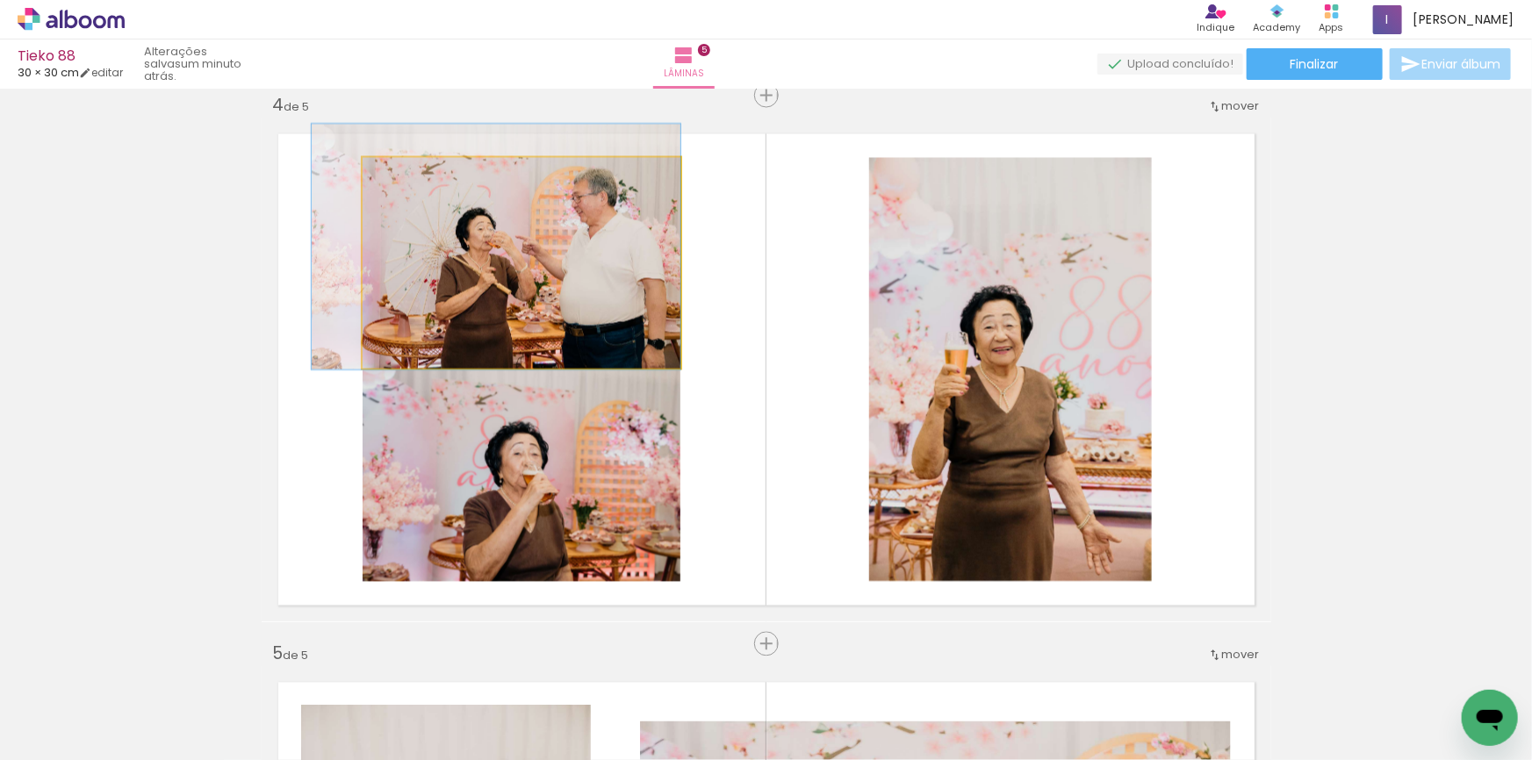
drag, startPoint x: 559, startPoint y: 256, endPoint x: 526, endPoint y: 241, distance: 36.5
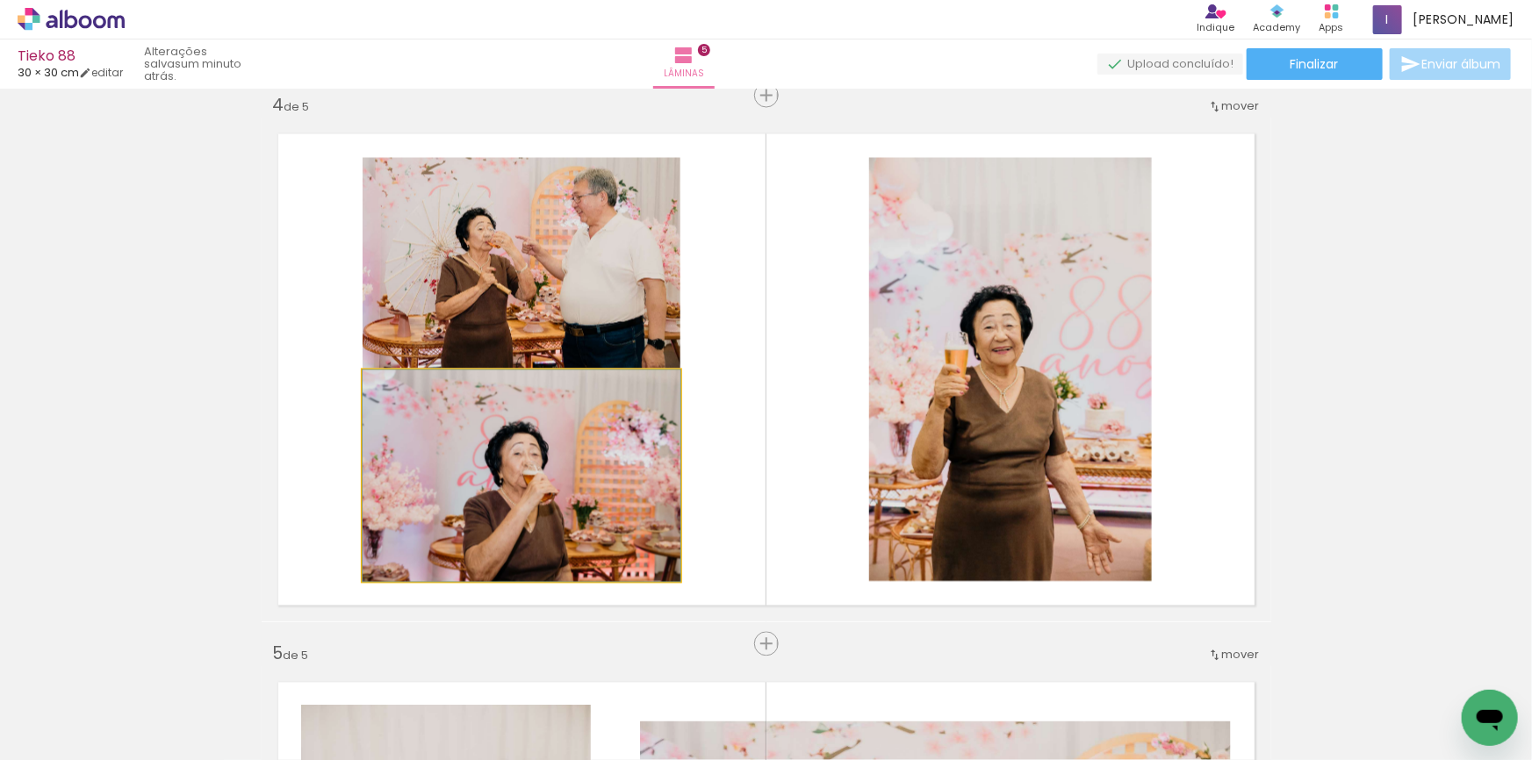
drag, startPoint x: 591, startPoint y: 457, endPoint x: 586, endPoint y: 394, distance: 62.6
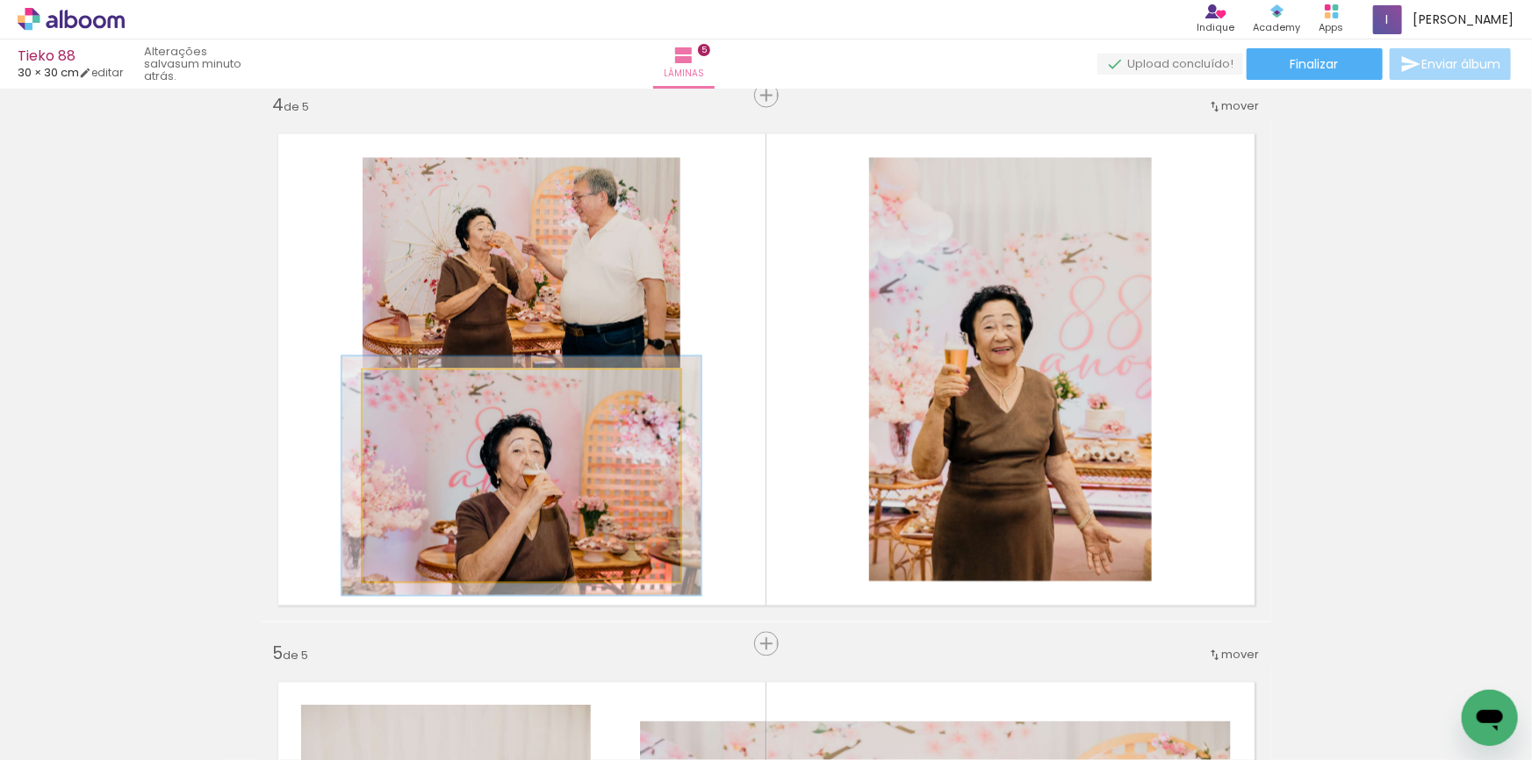
type paper-slider "113"
click at [412, 382] on div at bounding box center [411, 389] width 28 height 28
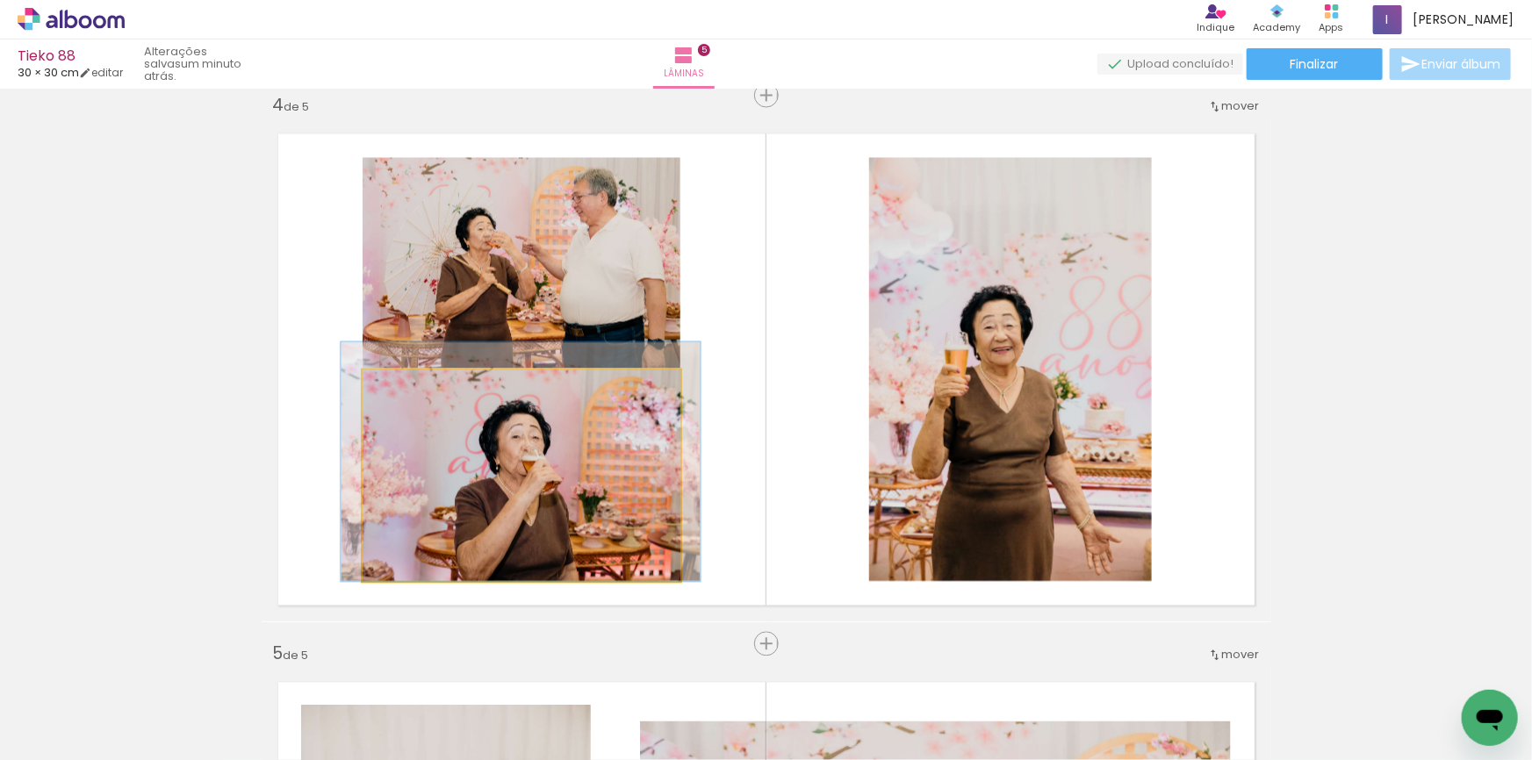
drag, startPoint x: 610, startPoint y: 483, endPoint x: 610, endPoint y: 440, distance: 43.0
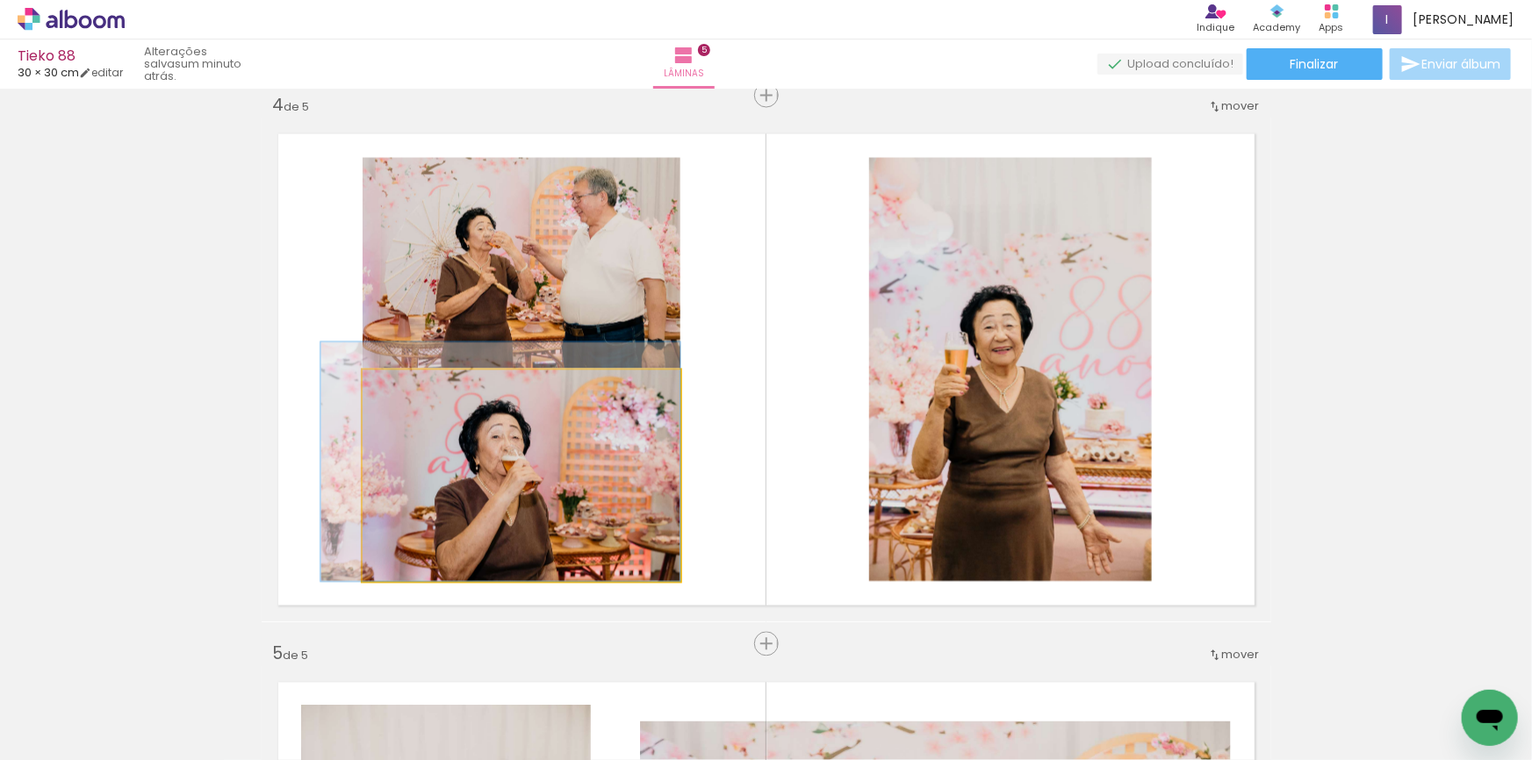
drag, startPoint x: 565, startPoint y: 464, endPoint x: 507, endPoint y: 454, distance: 59.8
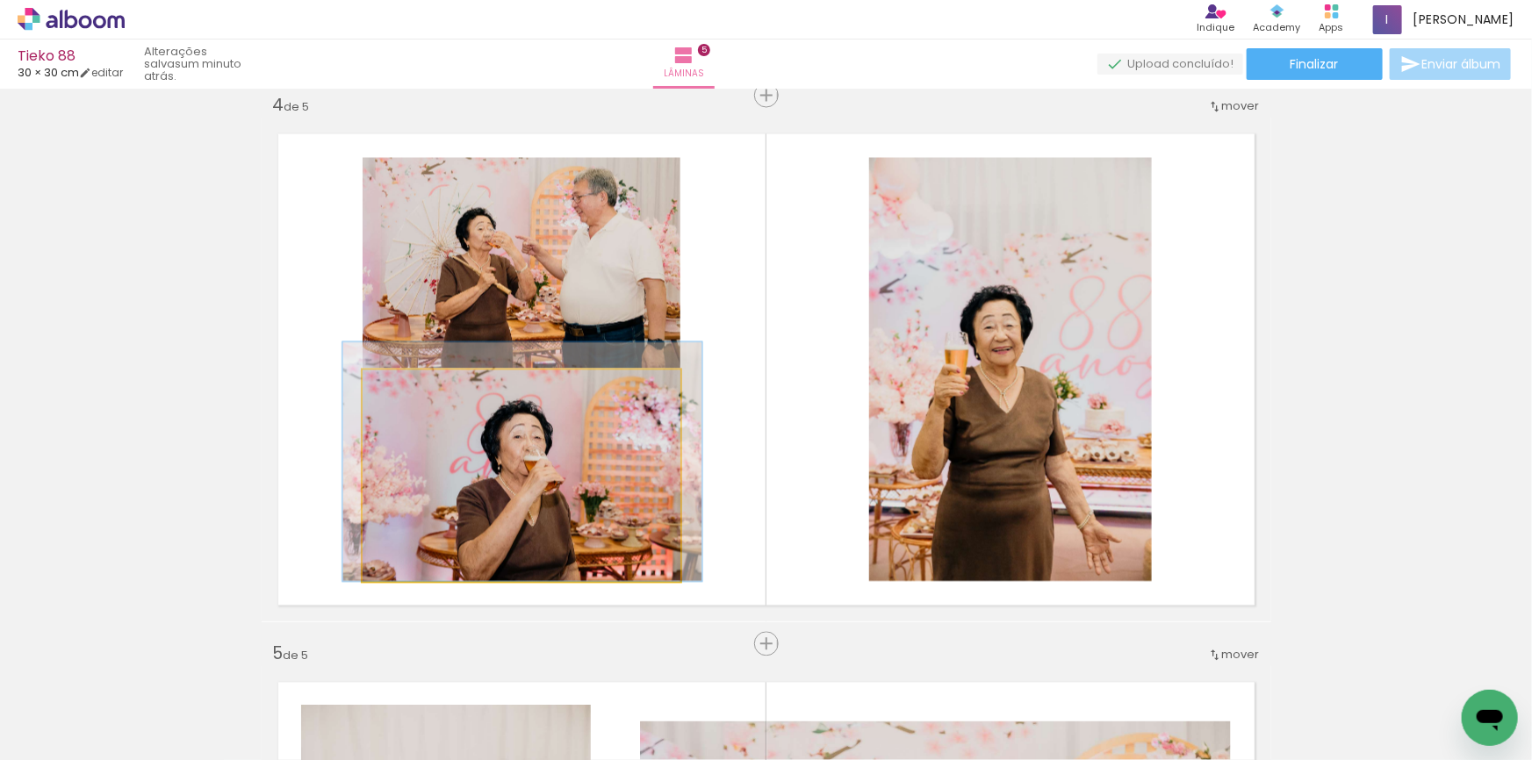
drag, startPoint x: 501, startPoint y: 483, endPoint x: 518, endPoint y: 479, distance: 17.0
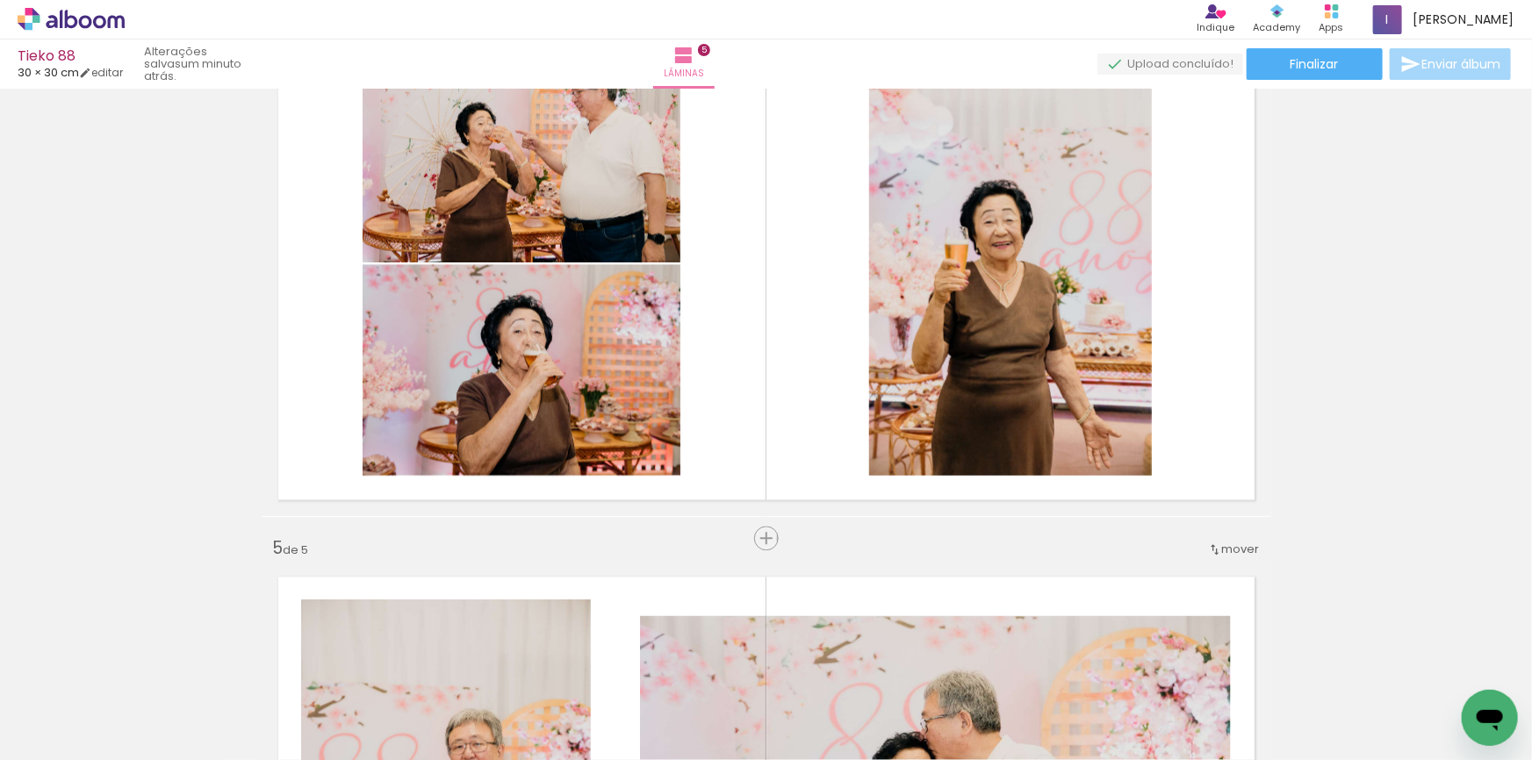
scroll to position [2306, 0]
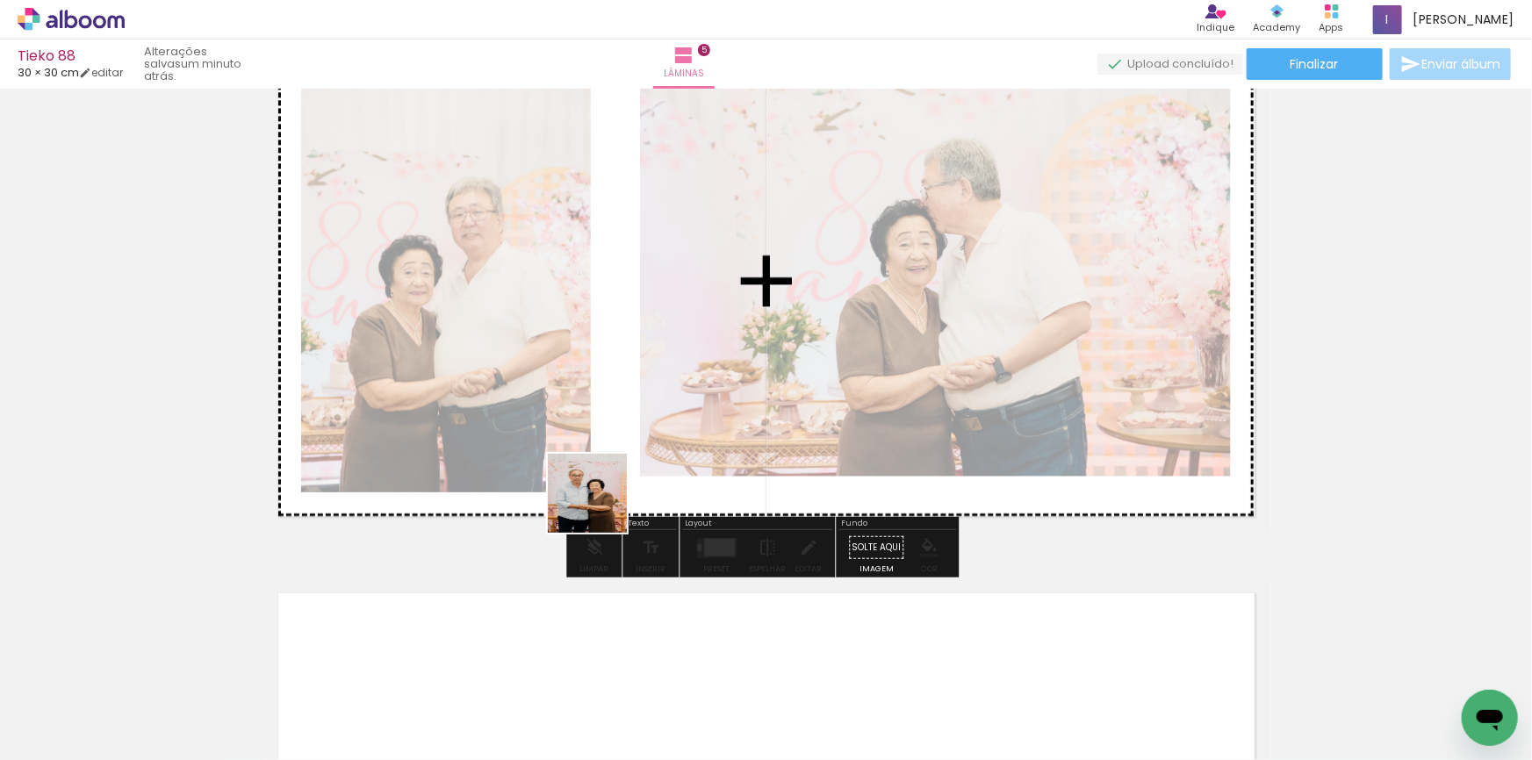
drag, startPoint x: 483, startPoint y: 737, endPoint x: 645, endPoint y: 440, distance: 338.3
click at [617, 487] on quentale-workspace at bounding box center [766, 380] width 1532 height 760
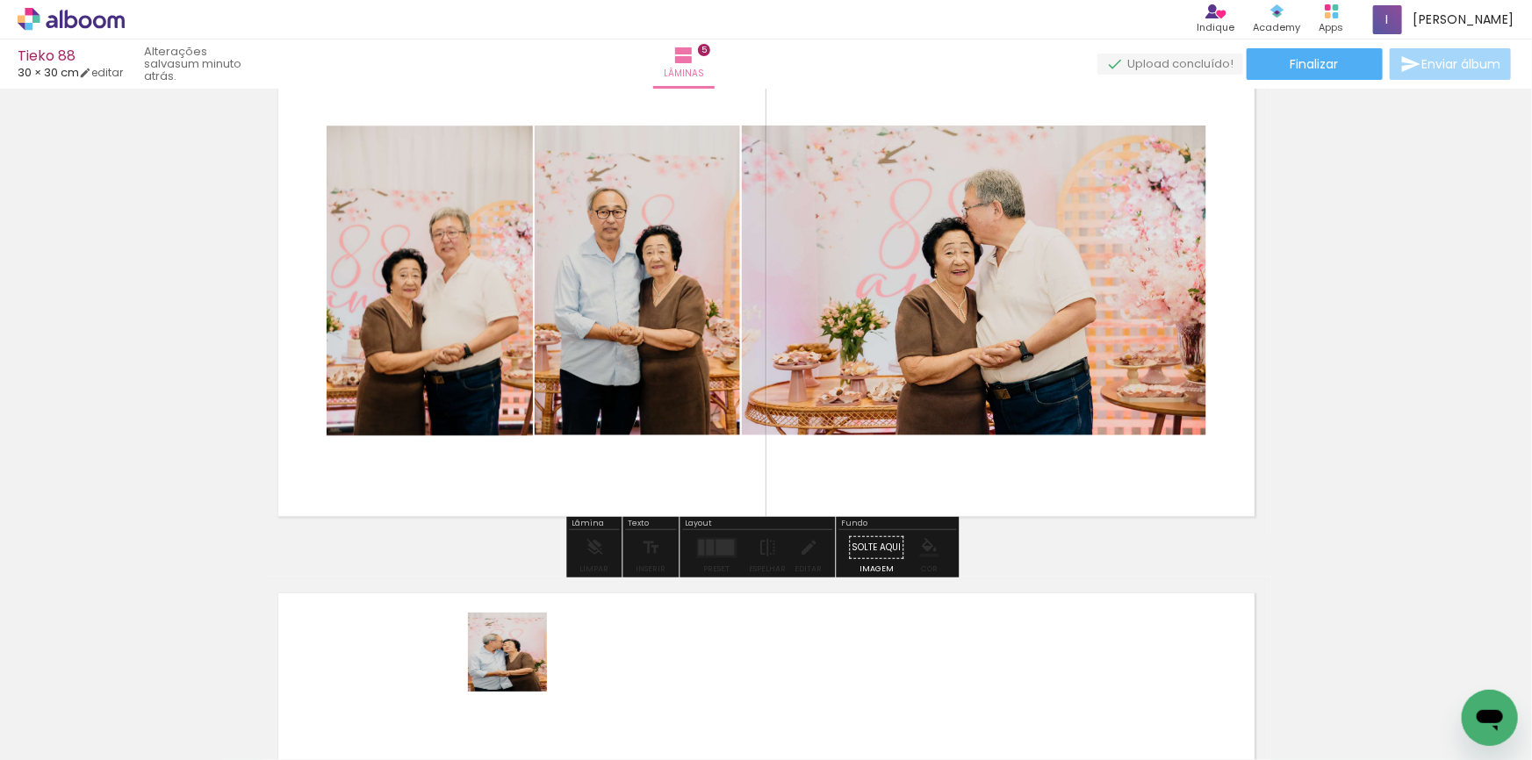
drag, startPoint x: 496, startPoint y: 713, endPoint x: 608, endPoint y: 358, distance: 372.1
click at [656, 385] on quentale-workspace at bounding box center [766, 380] width 1532 height 760
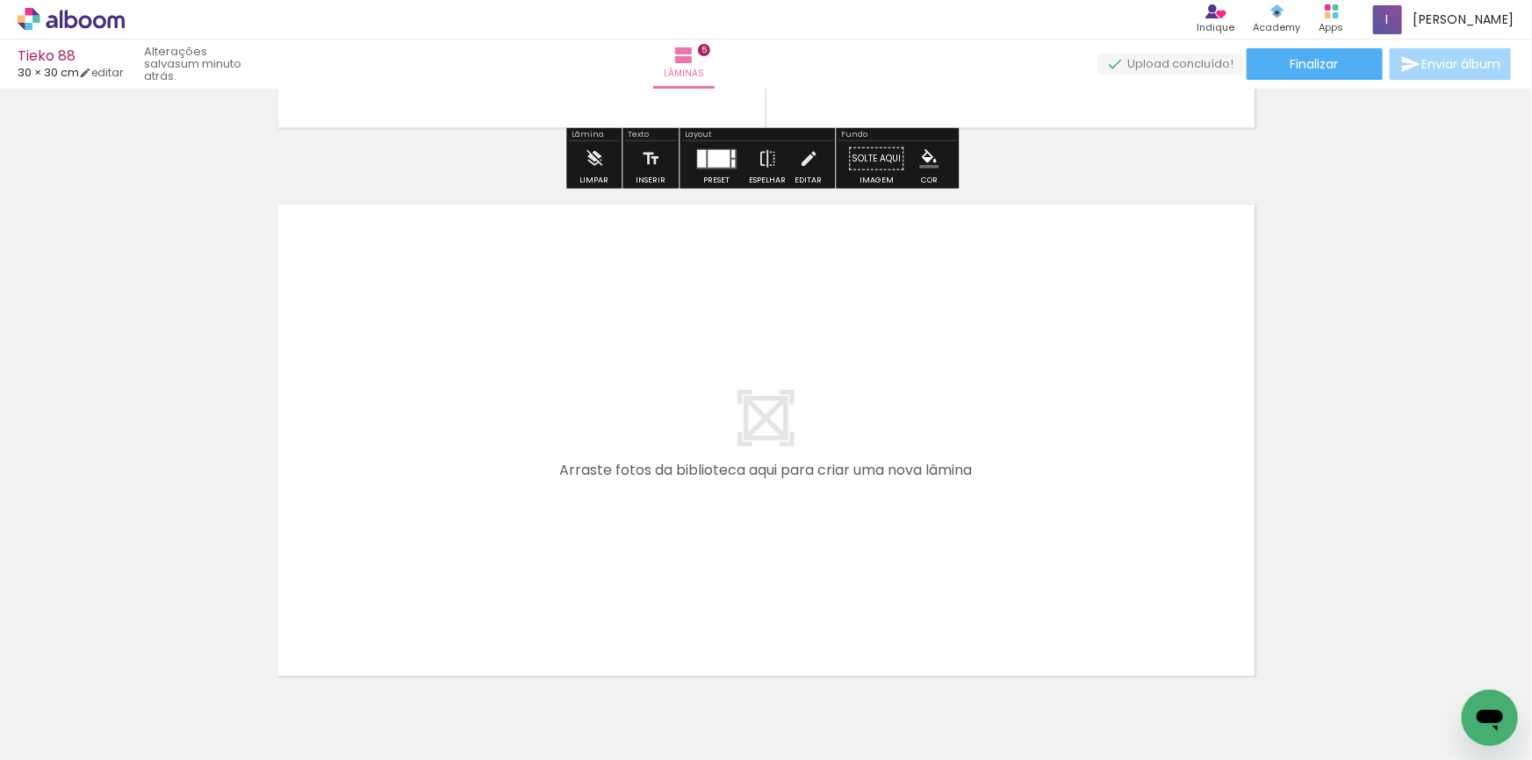
scroll to position [2731, 0]
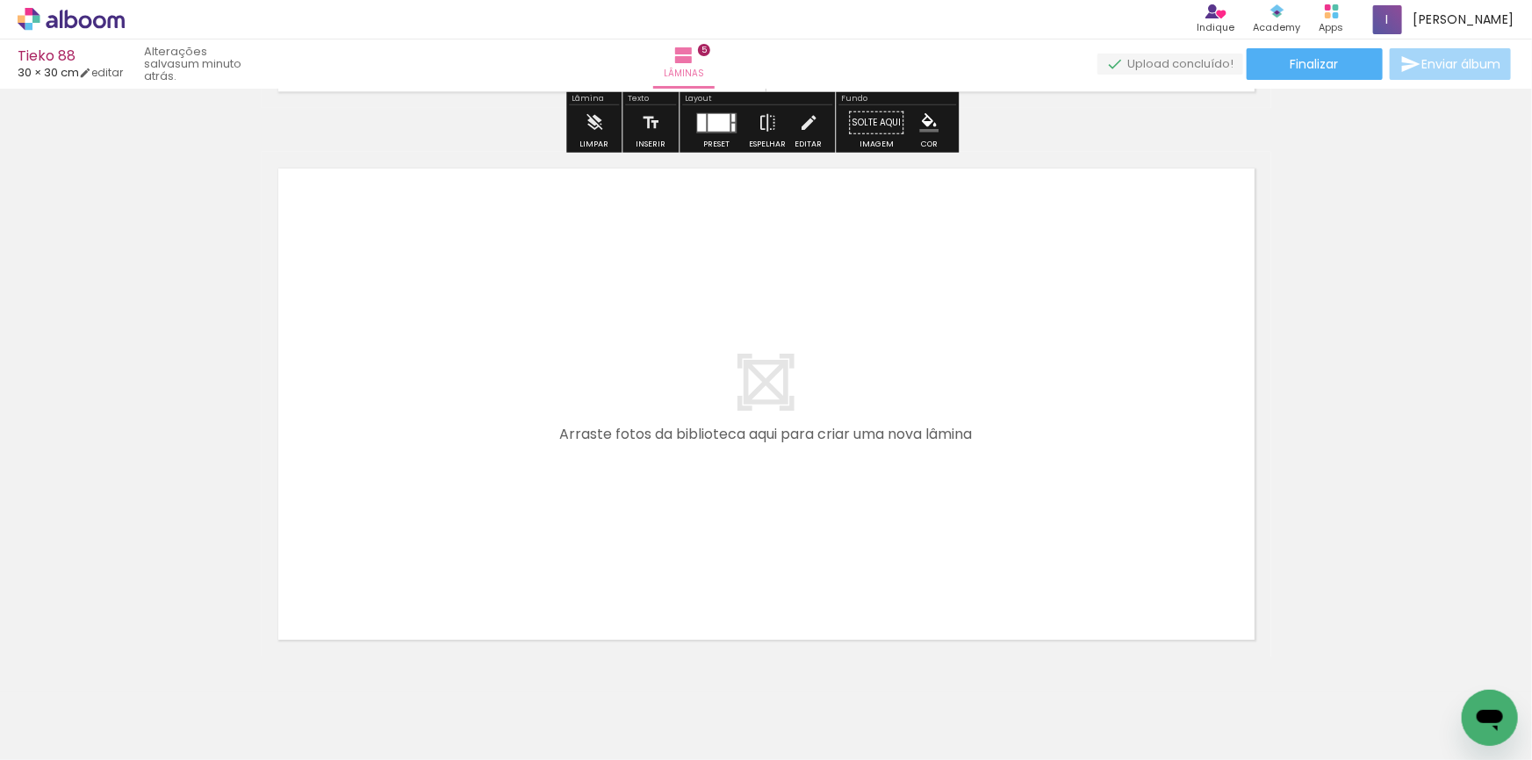
drag, startPoint x: 492, startPoint y: 690, endPoint x: 555, endPoint y: 444, distance: 253.8
click at [555, 444] on quentale-workspace at bounding box center [766, 380] width 1532 height 760
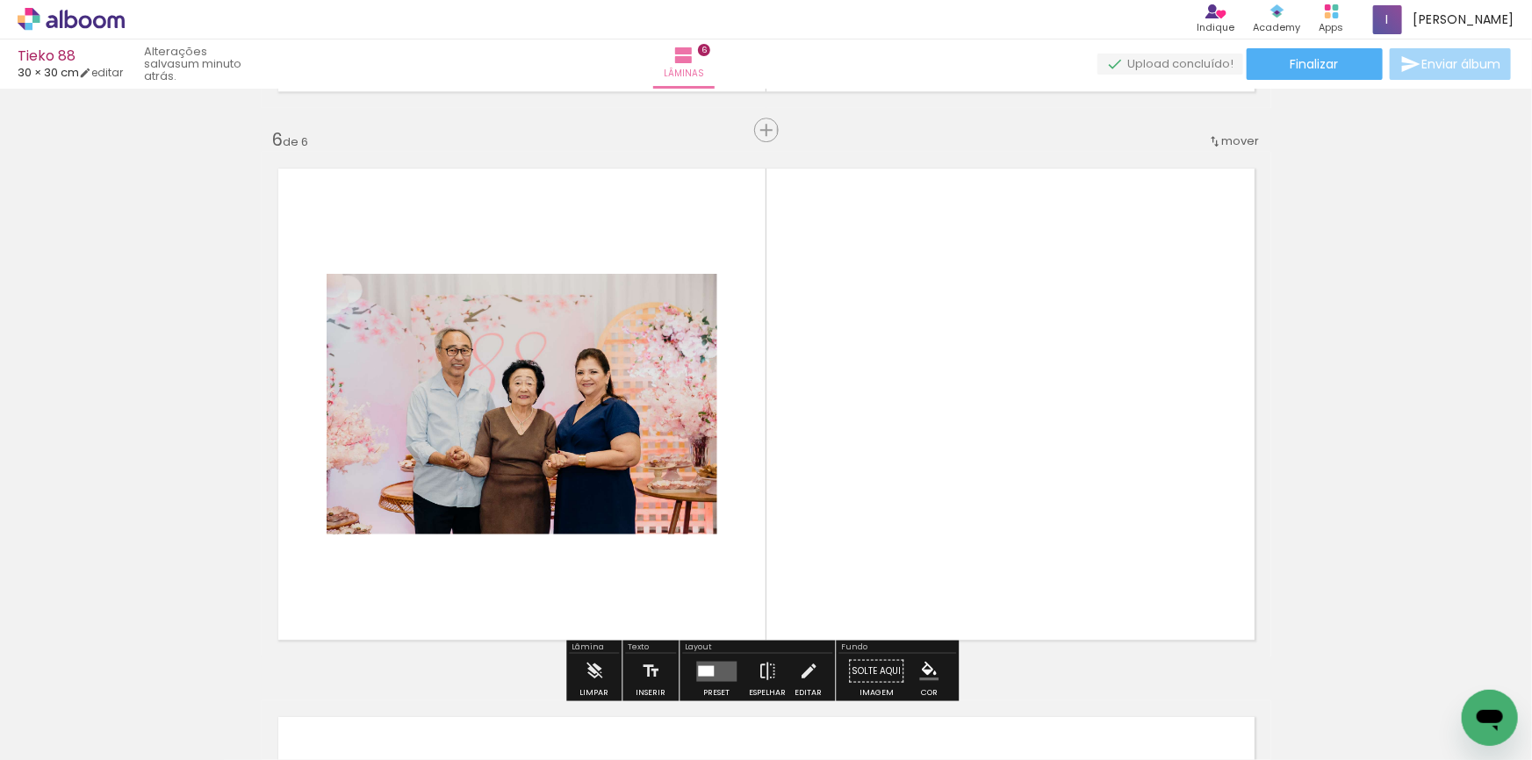
scroll to position [2766, 0]
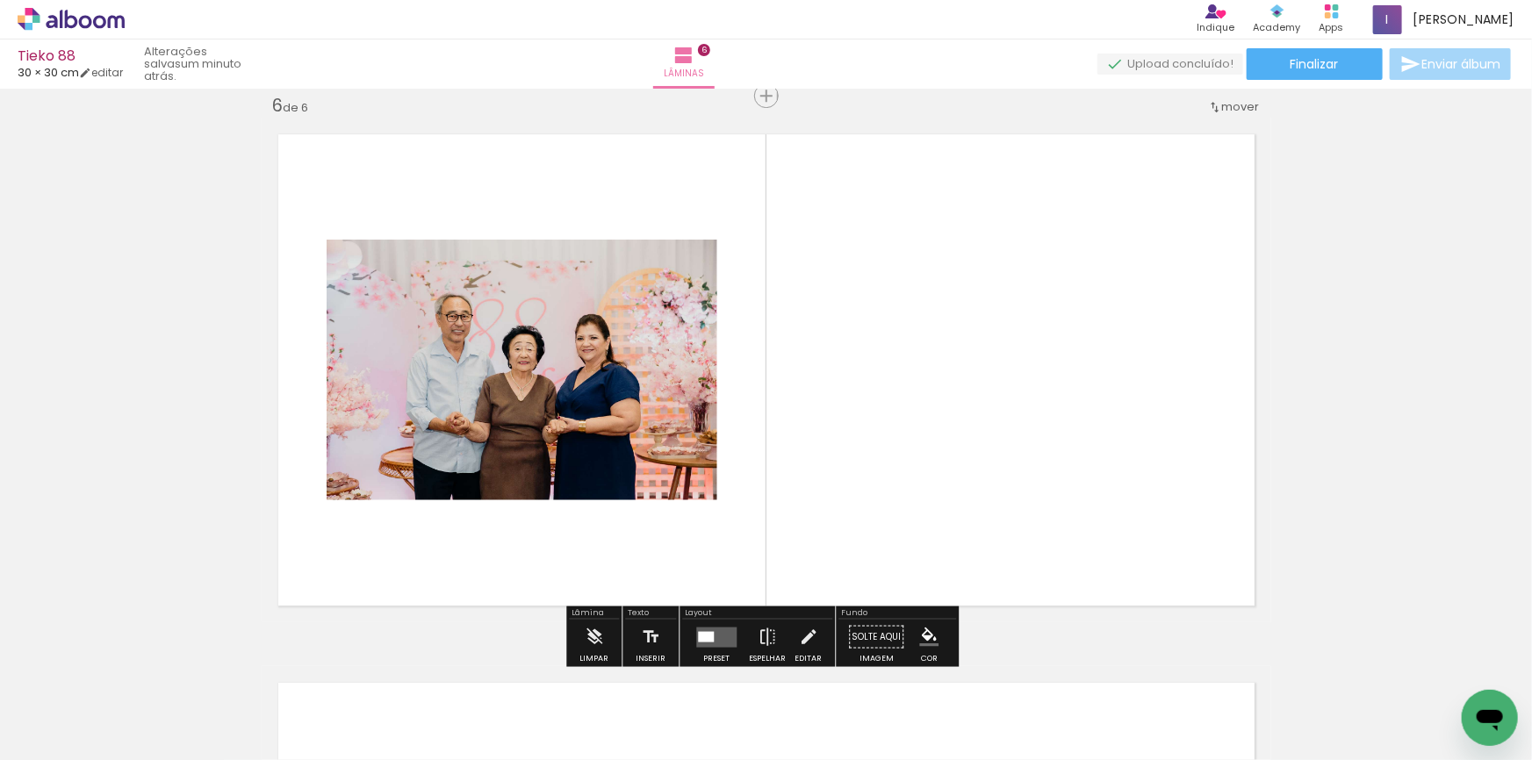
drag, startPoint x: 192, startPoint y: 694, endPoint x: 525, endPoint y: 532, distance: 370.3
click at [837, 421] on quentale-workspace at bounding box center [766, 380] width 1532 height 760
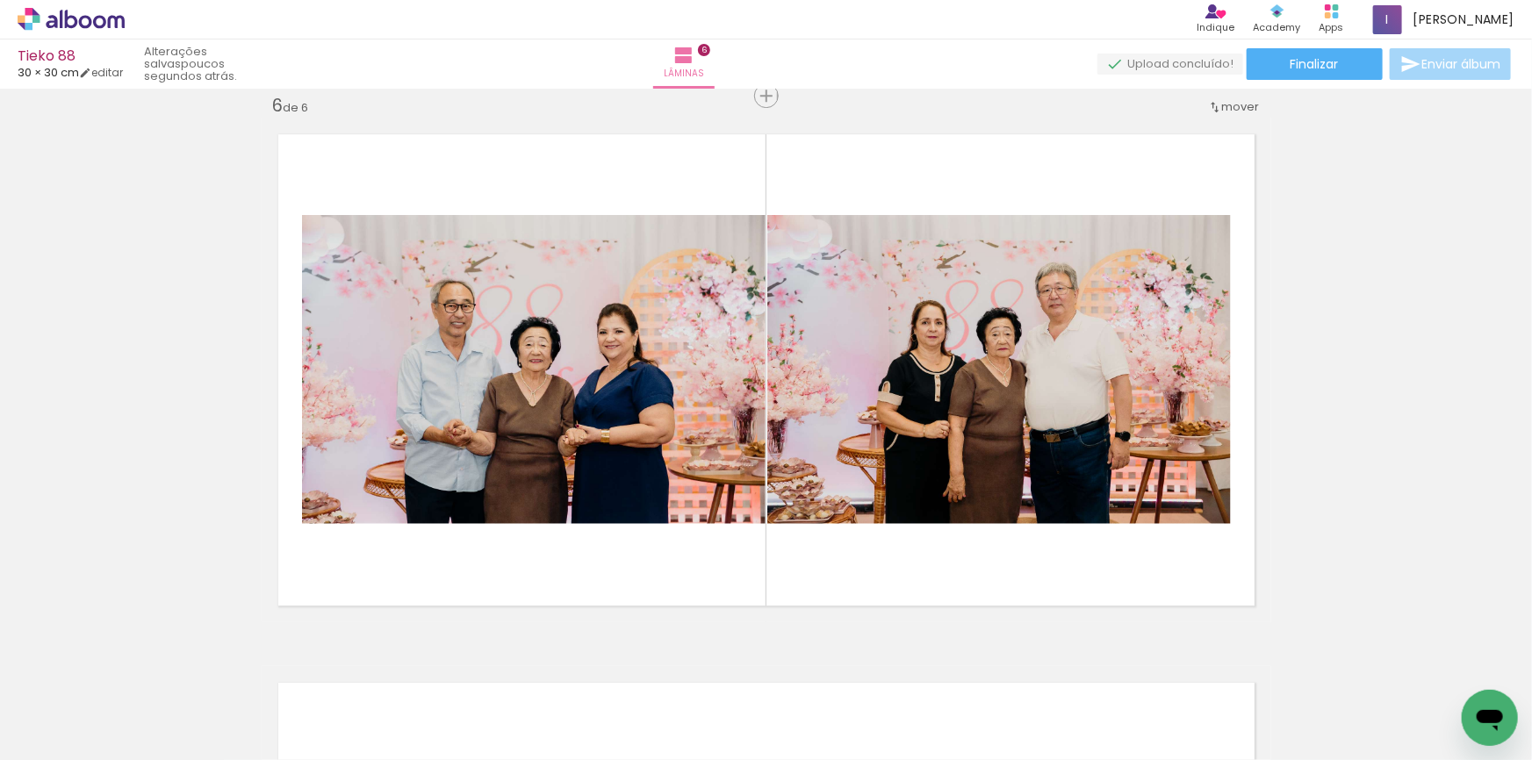
scroll to position [0, 3462]
drag, startPoint x: 878, startPoint y: 711, endPoint x: 1011, endPoint y: 474, distance: 271.6
click at [1011, 474] on quentale-workspace at bounding box center [766, 380] width 1532 height 760
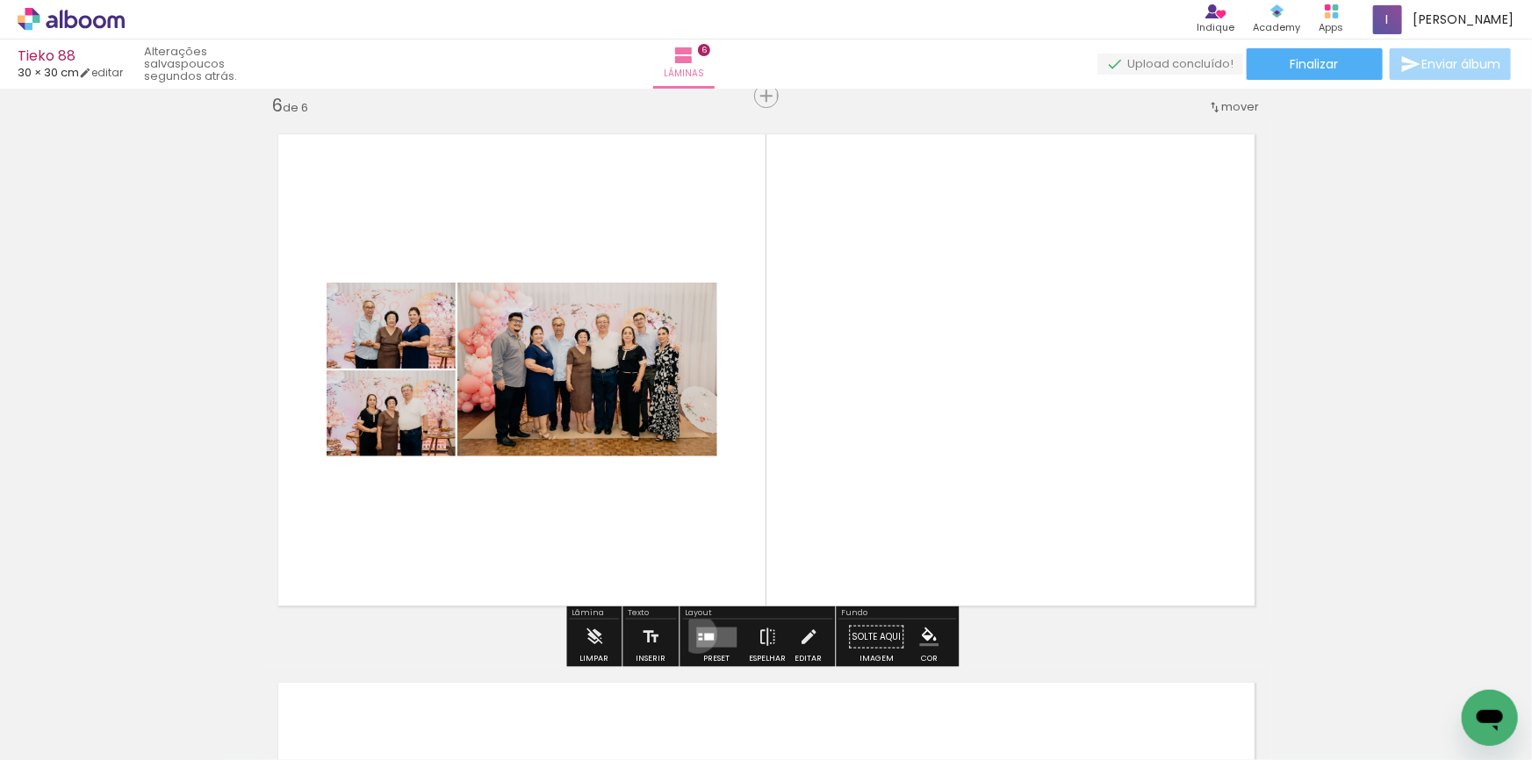
click at [698, 634] on div at bounding box center [700, 634] width 4 height 3
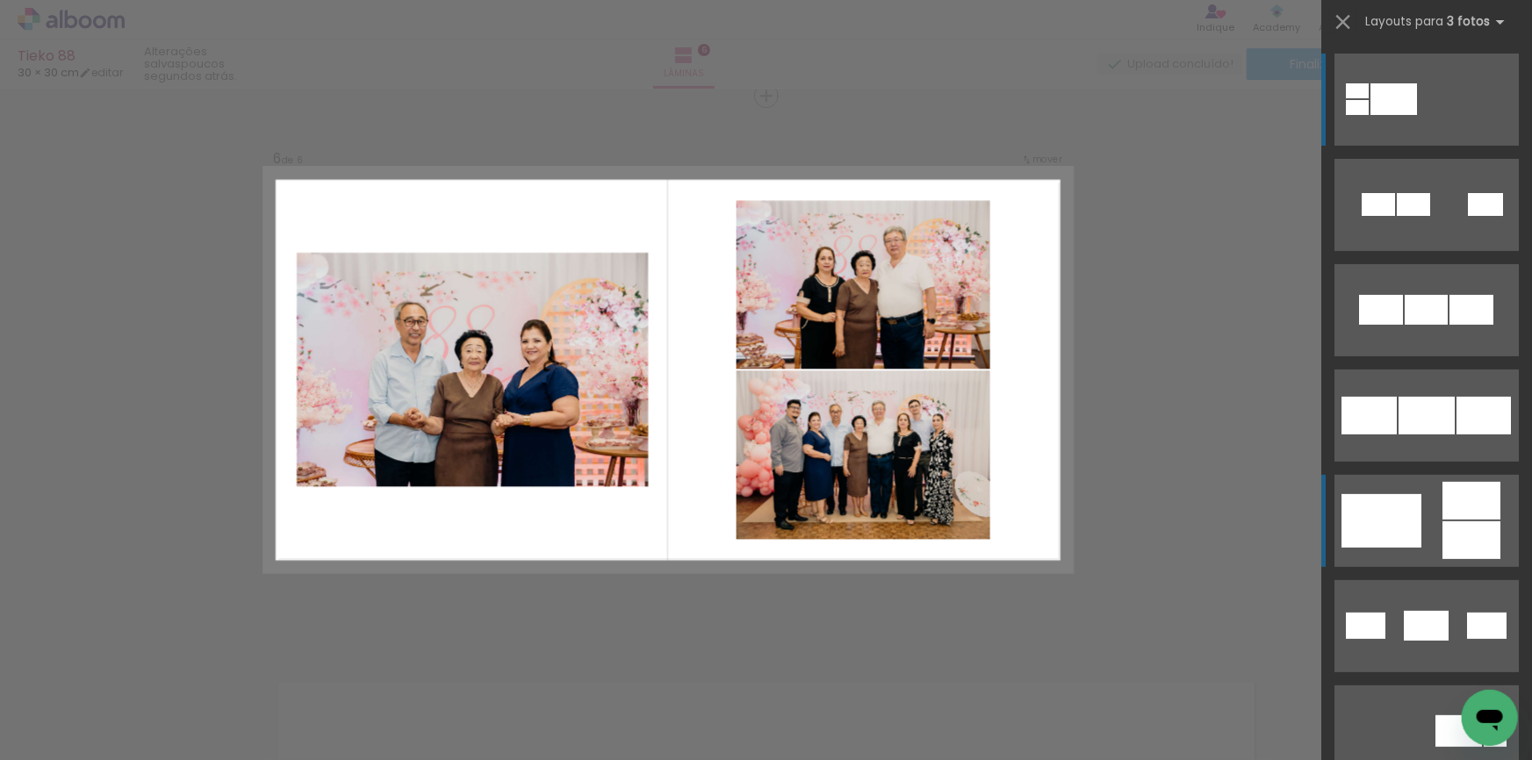
scroll to position [212, 0]
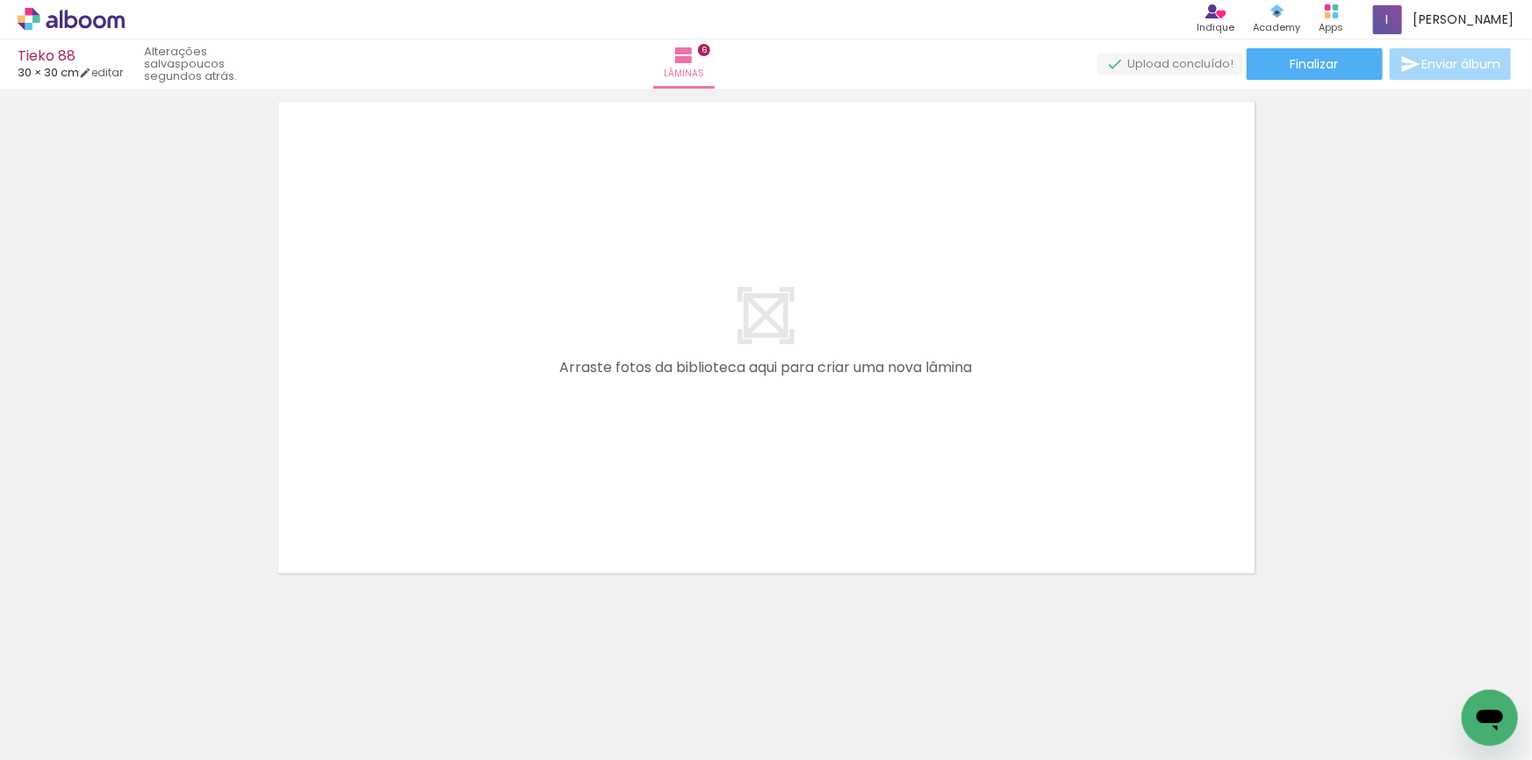
scroll to position [0, 3489]
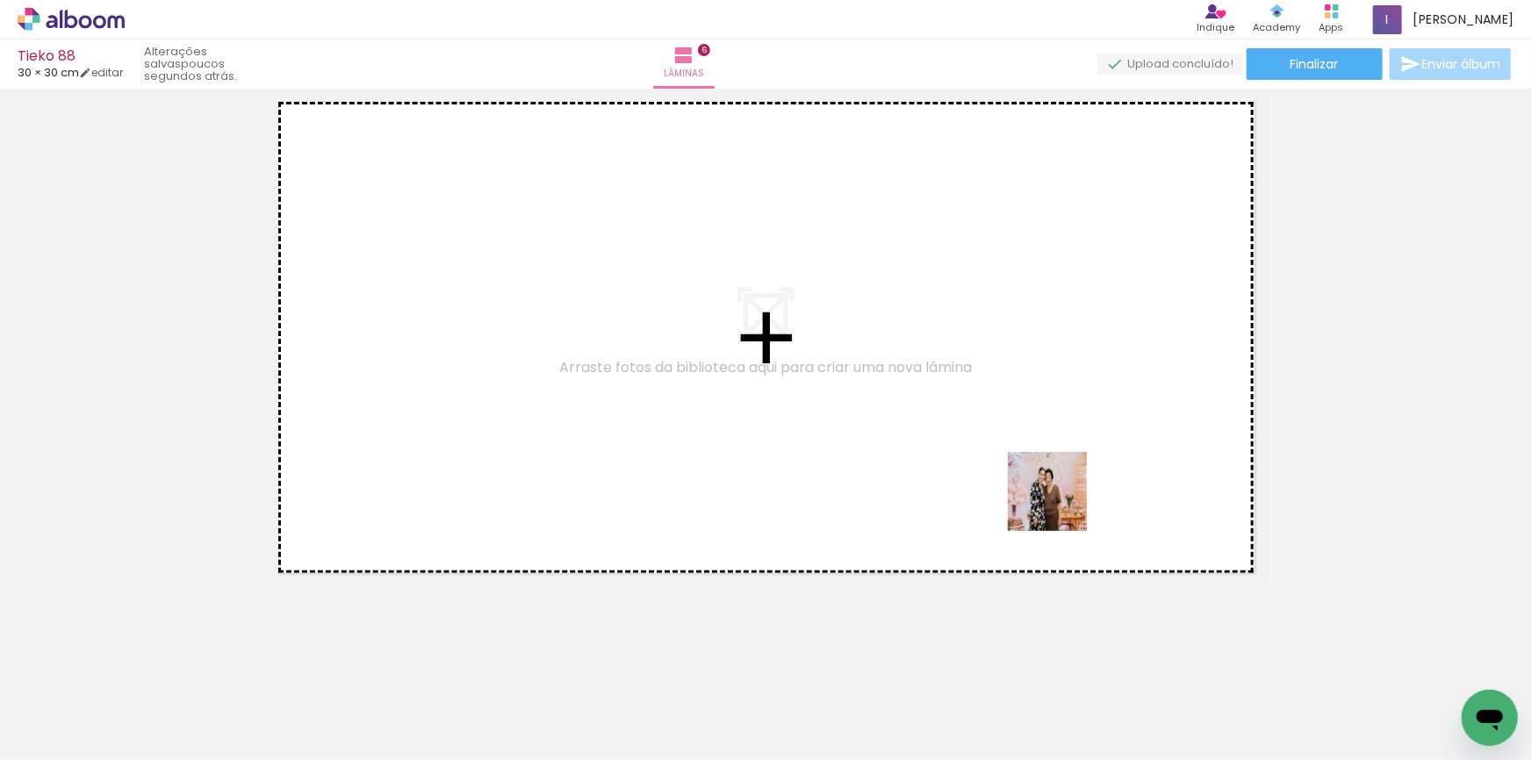
drag, startPoint x: 1123, startPoint y: 583, endPoint x: 975, endPoint y: 432, distance: 211.1
click at [981, 425] on quentale-workspace at bounding box center [766, 380] width 1532 height 760
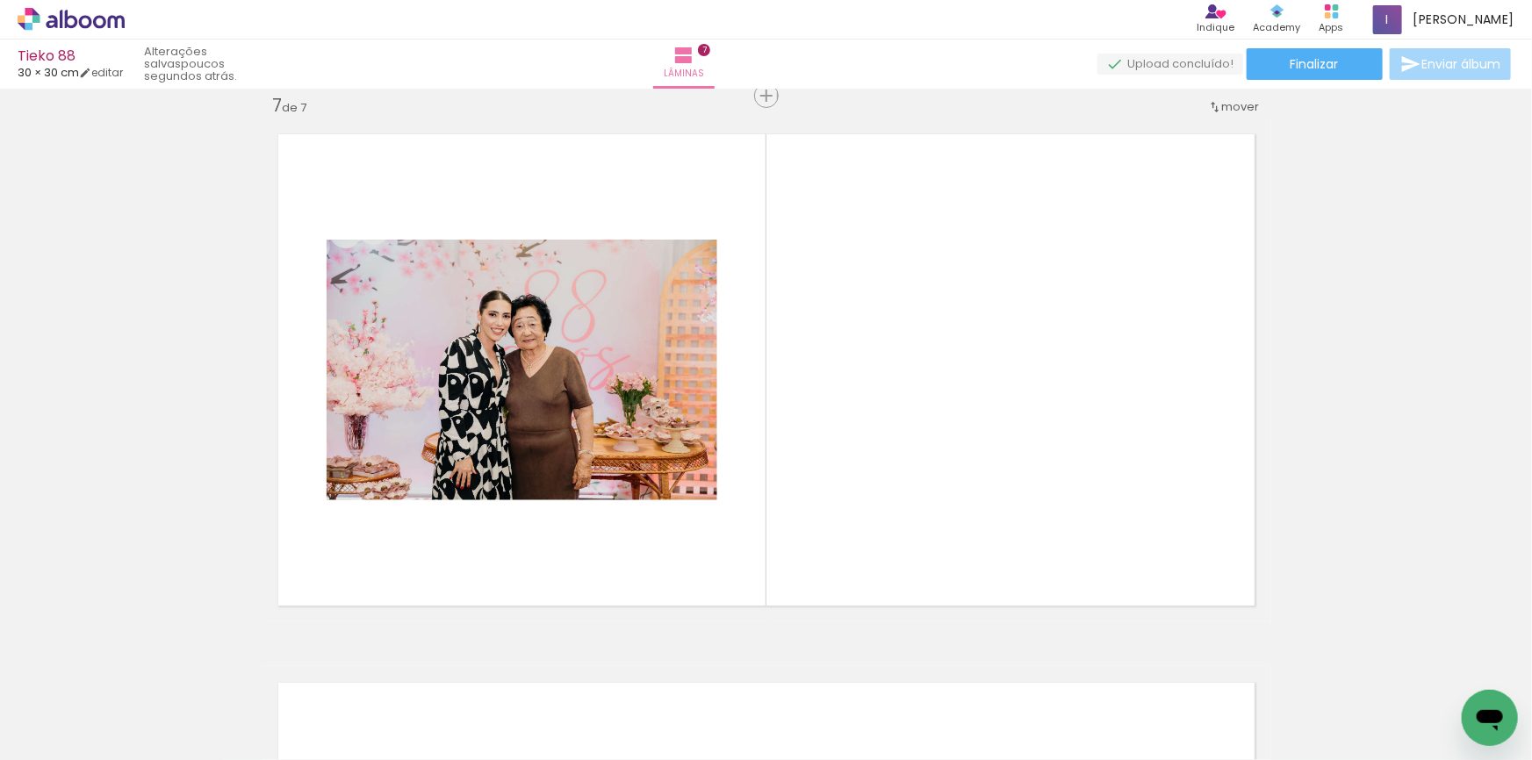
scroll to position [0, 3319]
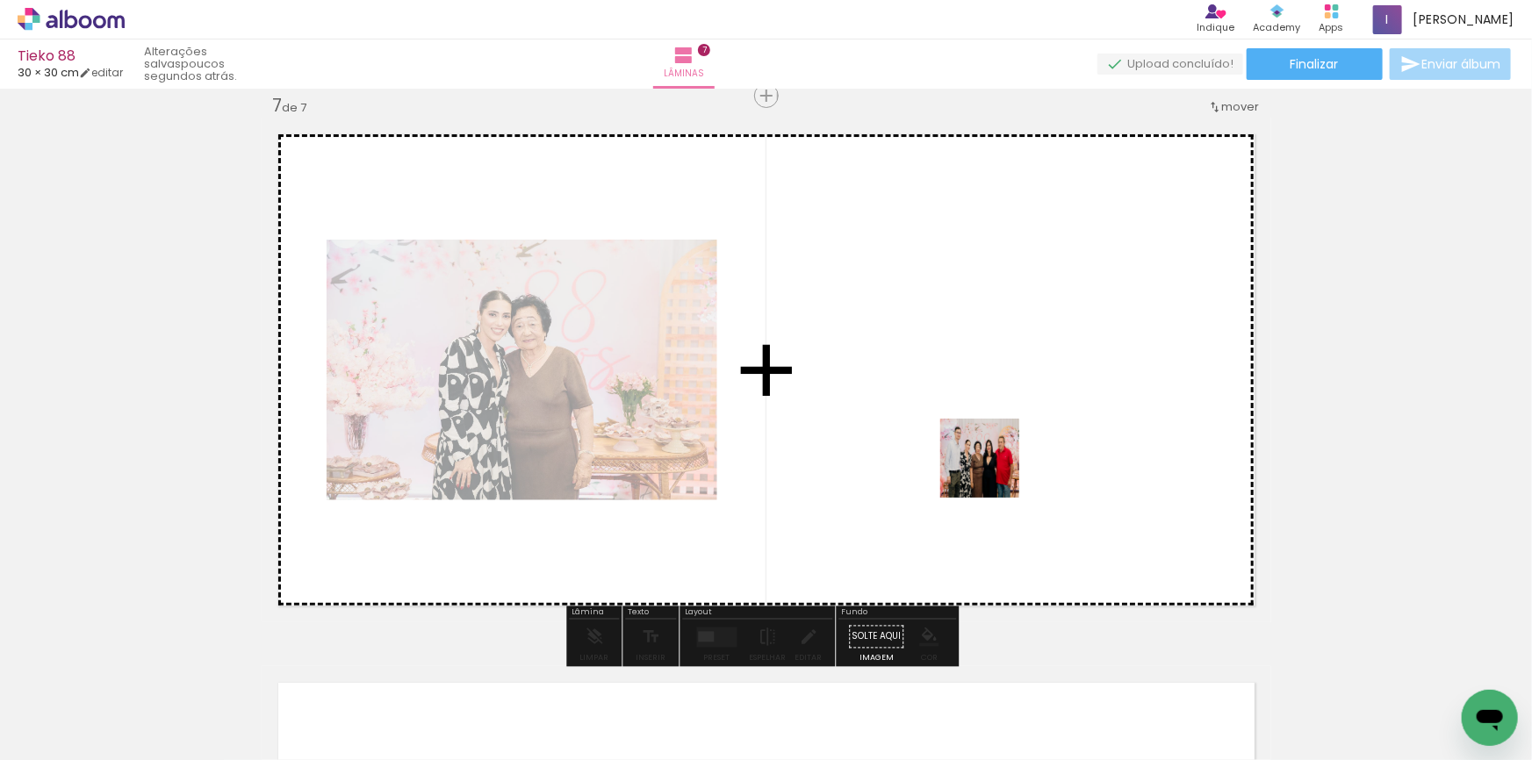
drag, startPoint x: 996, startPoint y: 700, endPoint x: 999, endPoint y: 428, distance: 272.2
click at [999, 428] on quentale-workspace at bounding box center [766, 380] width 1532 height 760
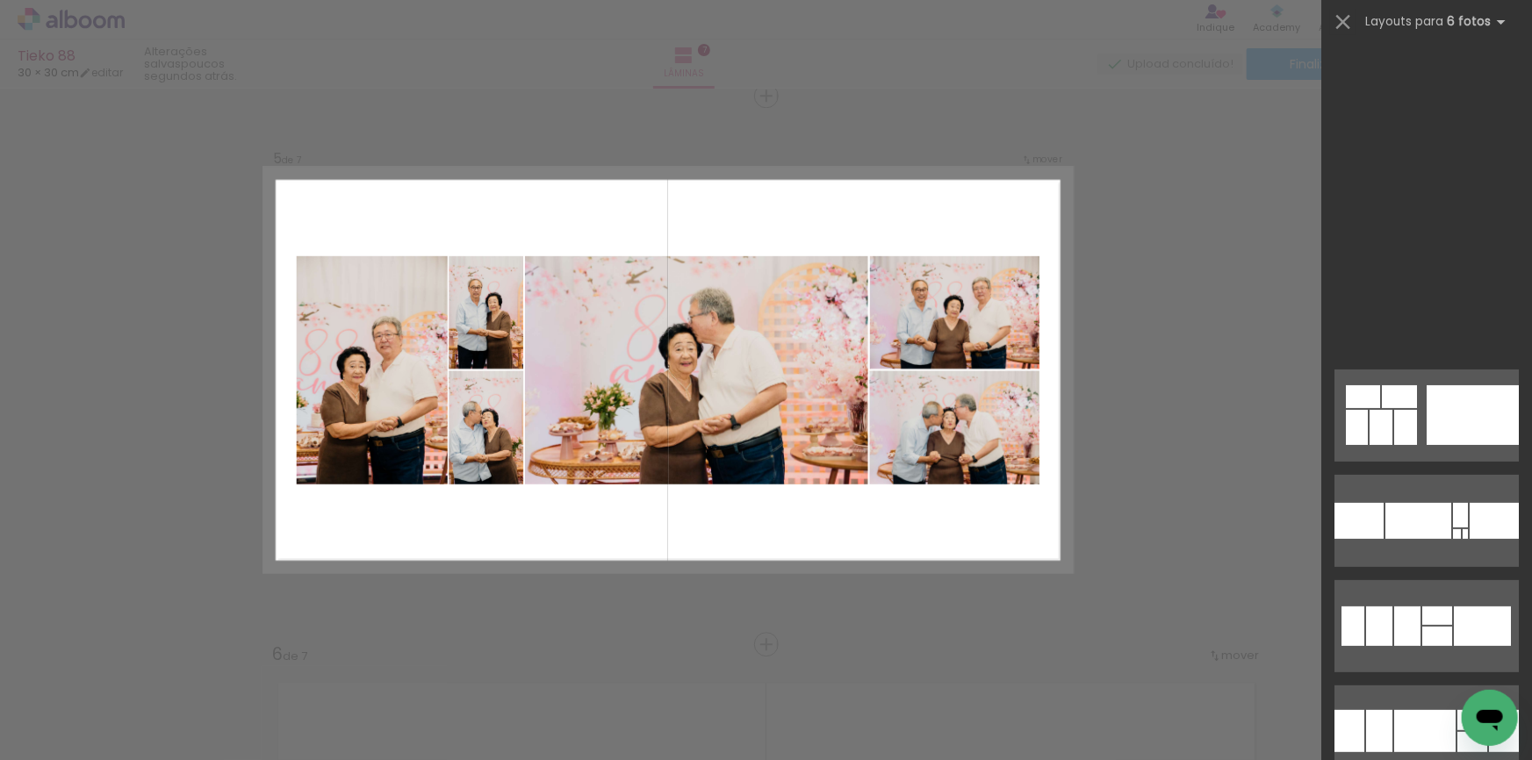
scroll to position [0, 455]
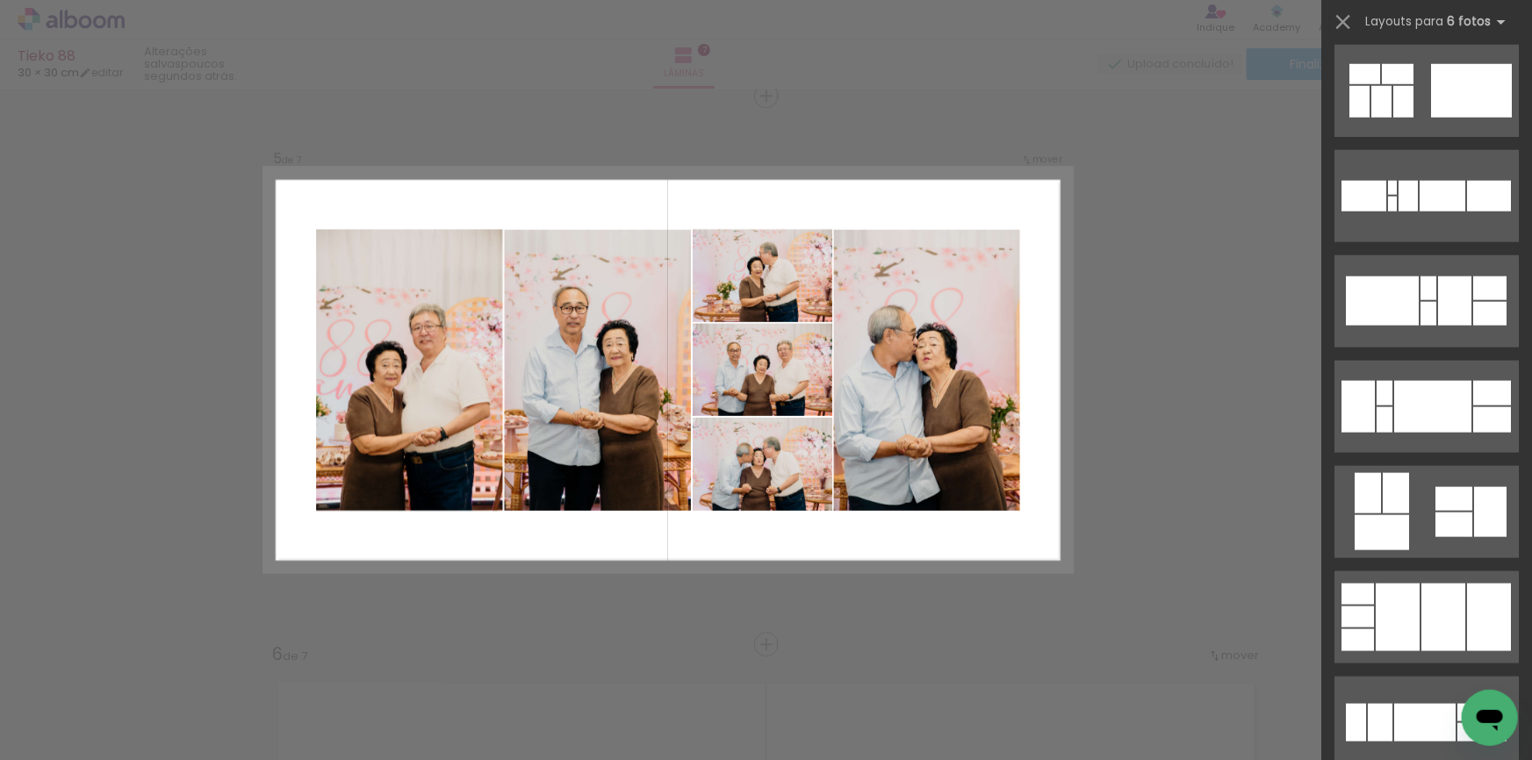
click at [1141, 550] on div "Confirmar Cancelar" at bounding box center [766, 88] width 1532 height 4432
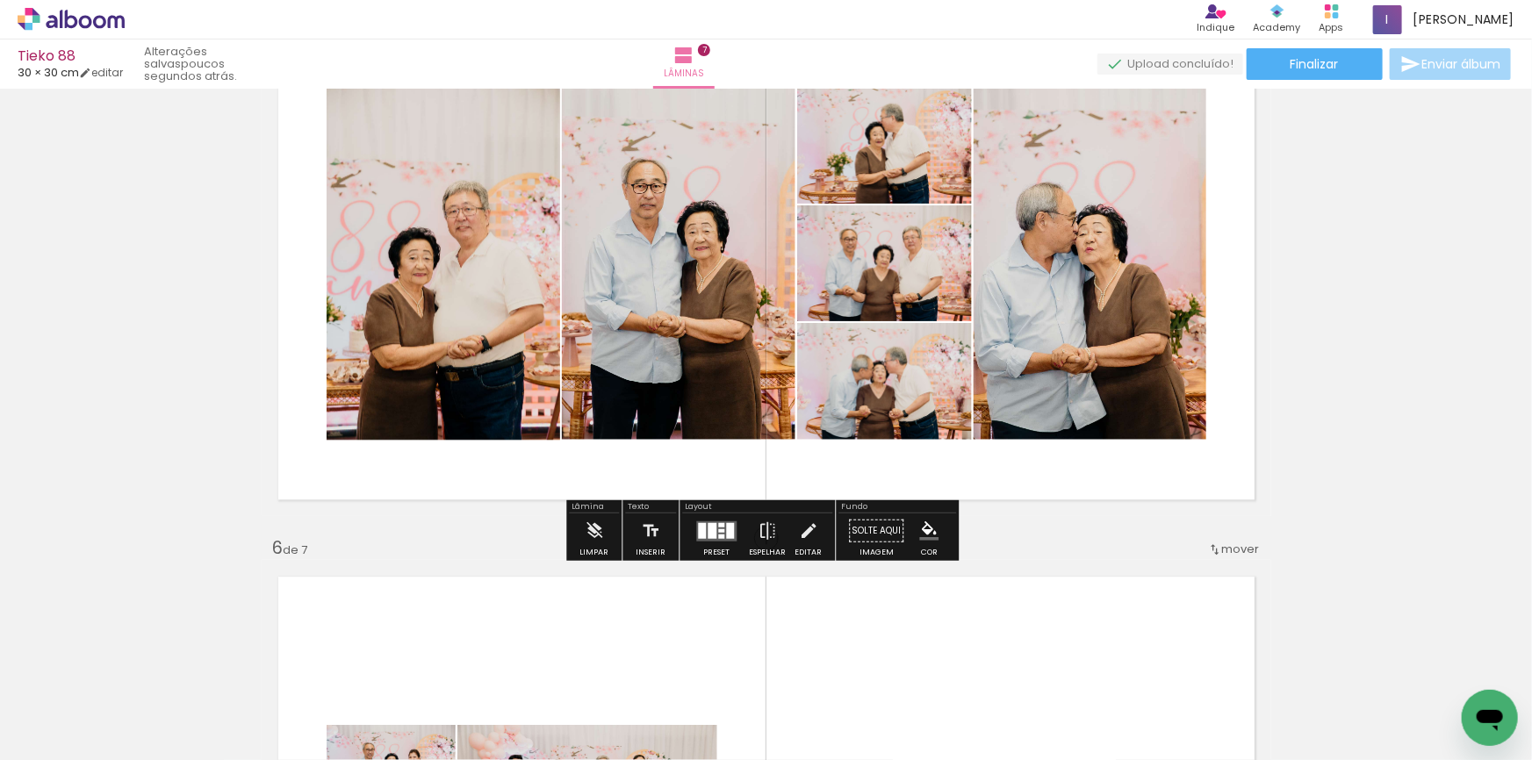
scroll to position [2643, 0]
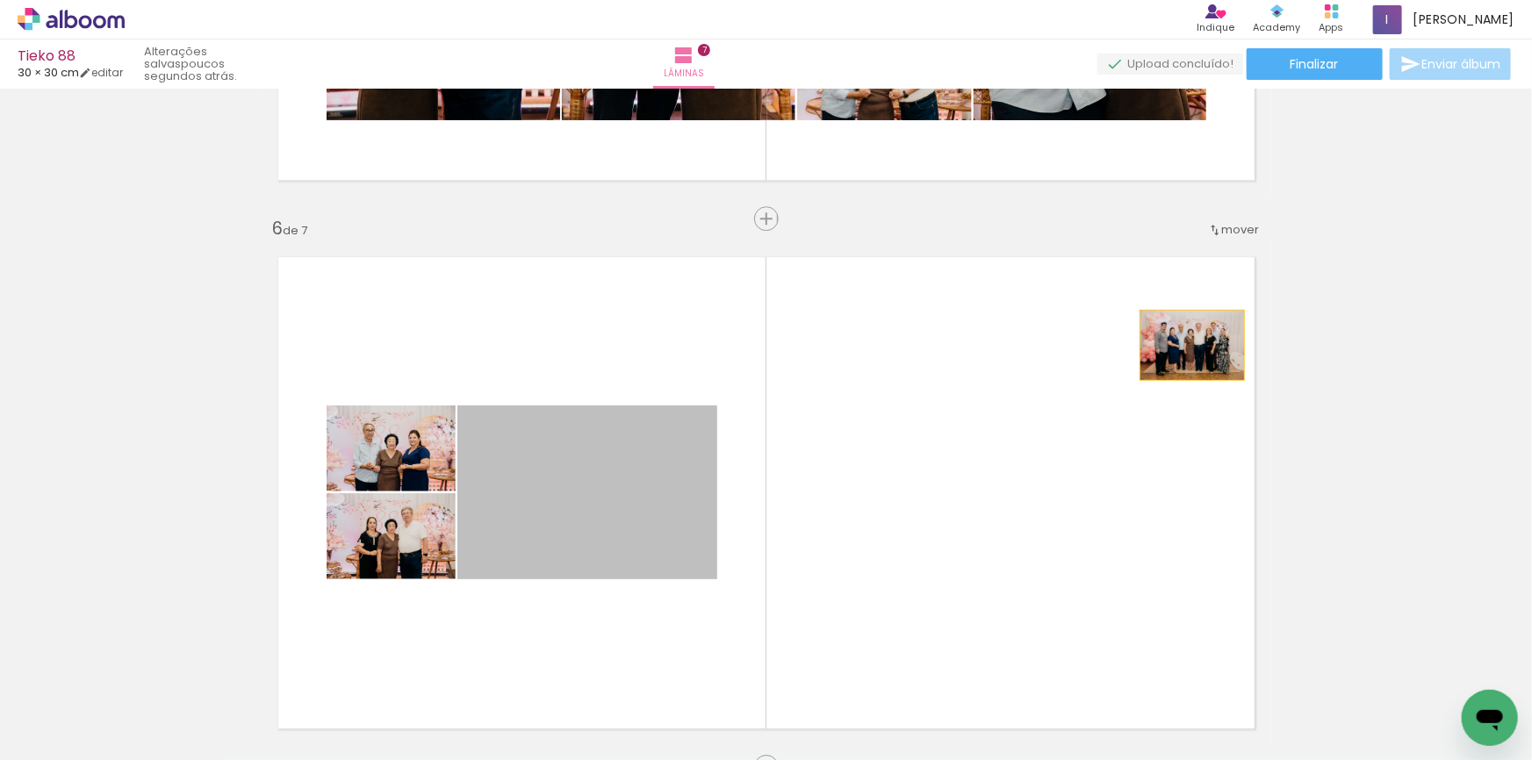
drag, startPoint x: 564, startPoint y: 505, endPoint x: 316, endPoint y: 425, distance: 260.2
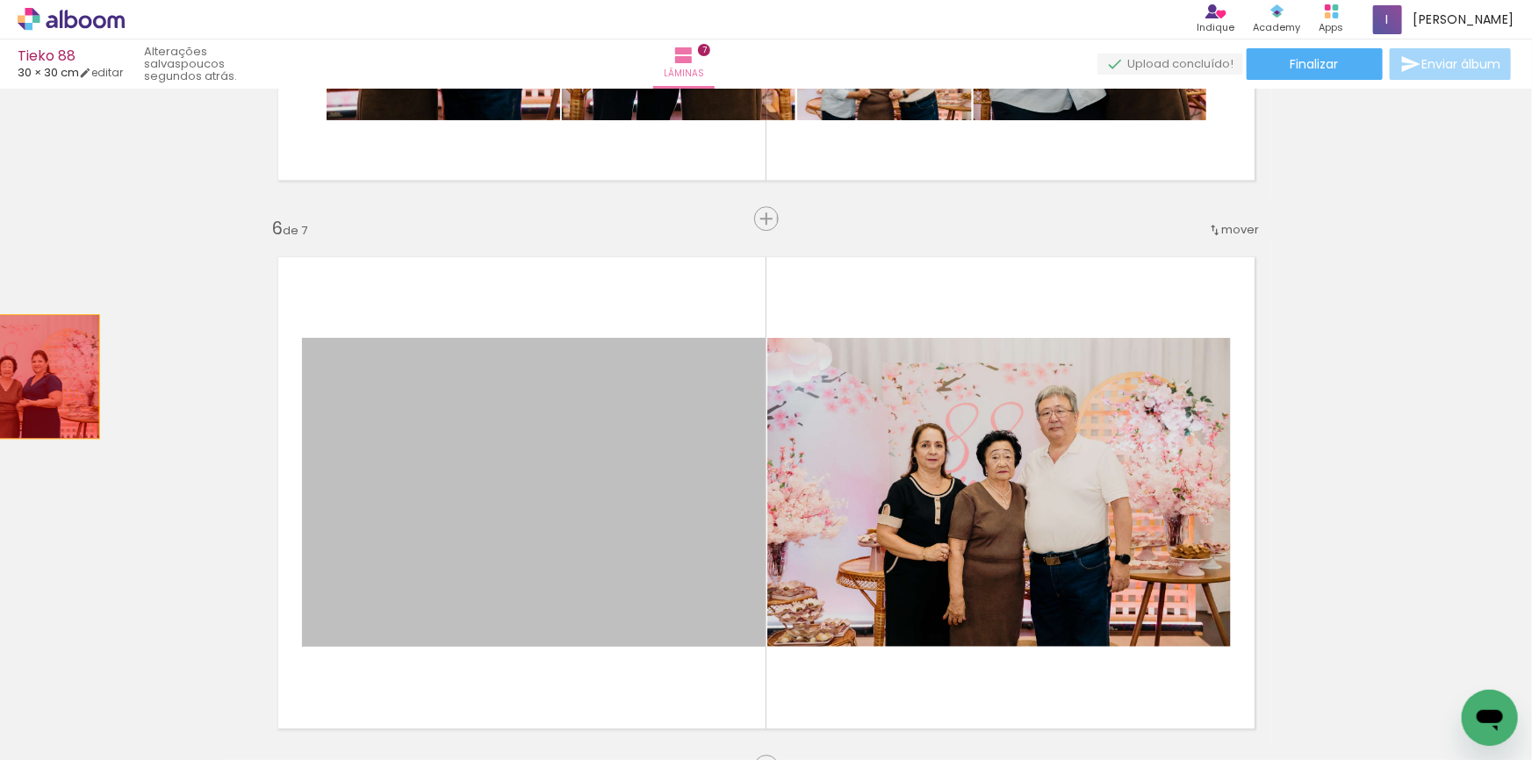
drag, startPoint x: 486, startPoint y: 465, endPoint x: 0, endPoint y: 377, distance: 493.5
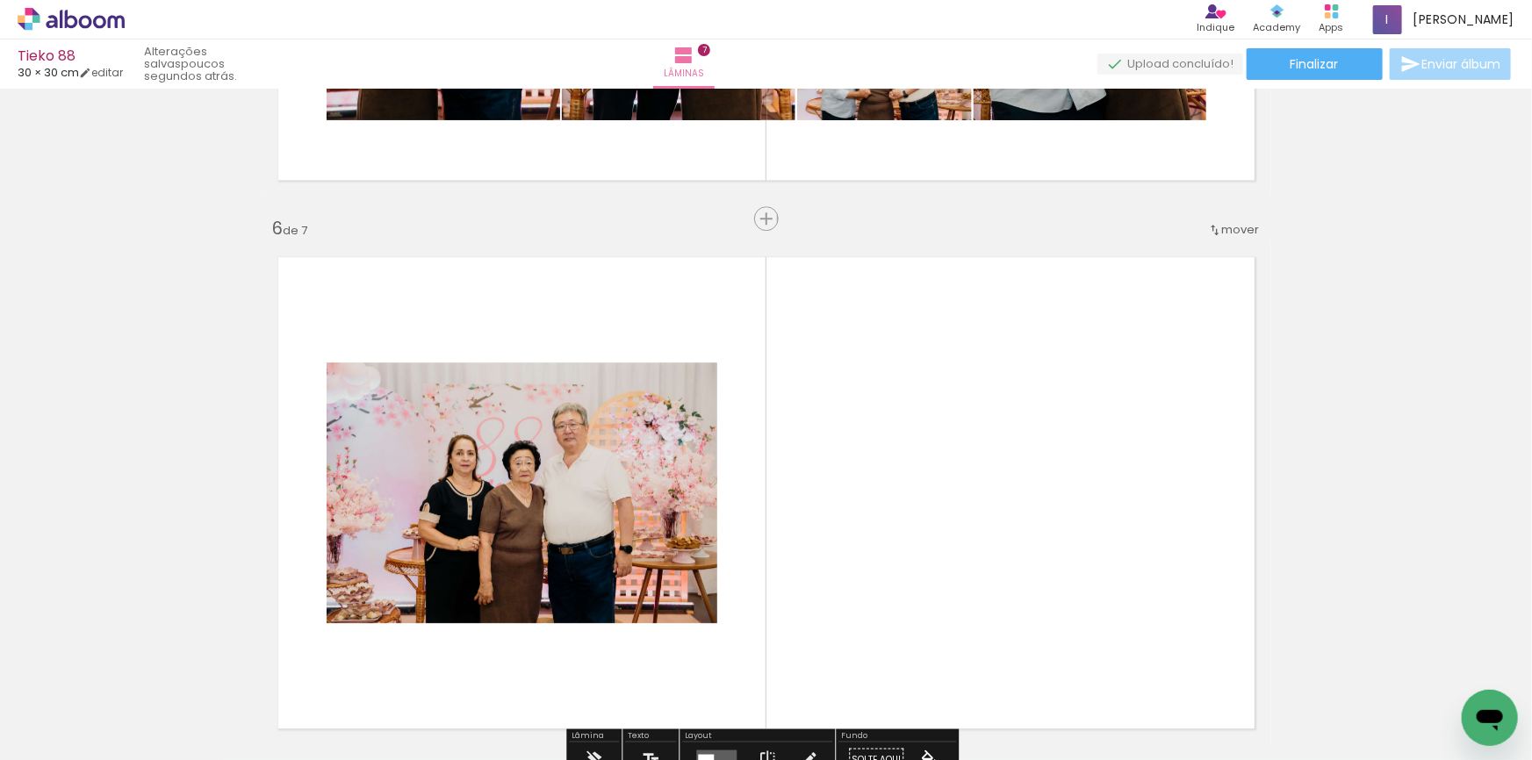
drag, startPoint x: 114, startPoint y: 404, endPoint x: 97, endPoint y: 403, distance: 16.7
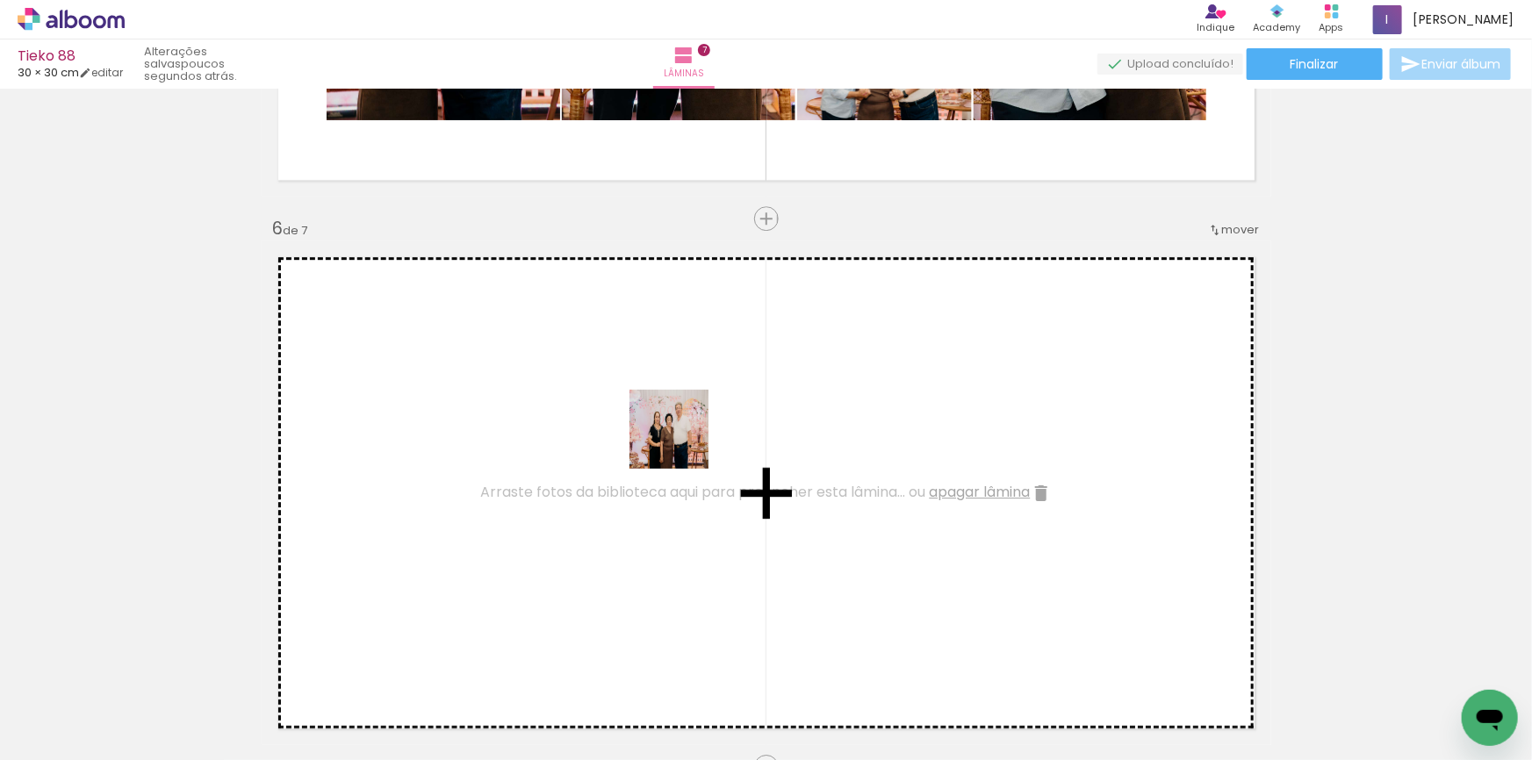
drag, startPoint x: 718, startPoint y: 686, endPoint x: 682, endPoint y: 442, distance: 245.8
click at [682, 442] on quentale-workspace at bounding box center [766, 380] width 1532 height 760
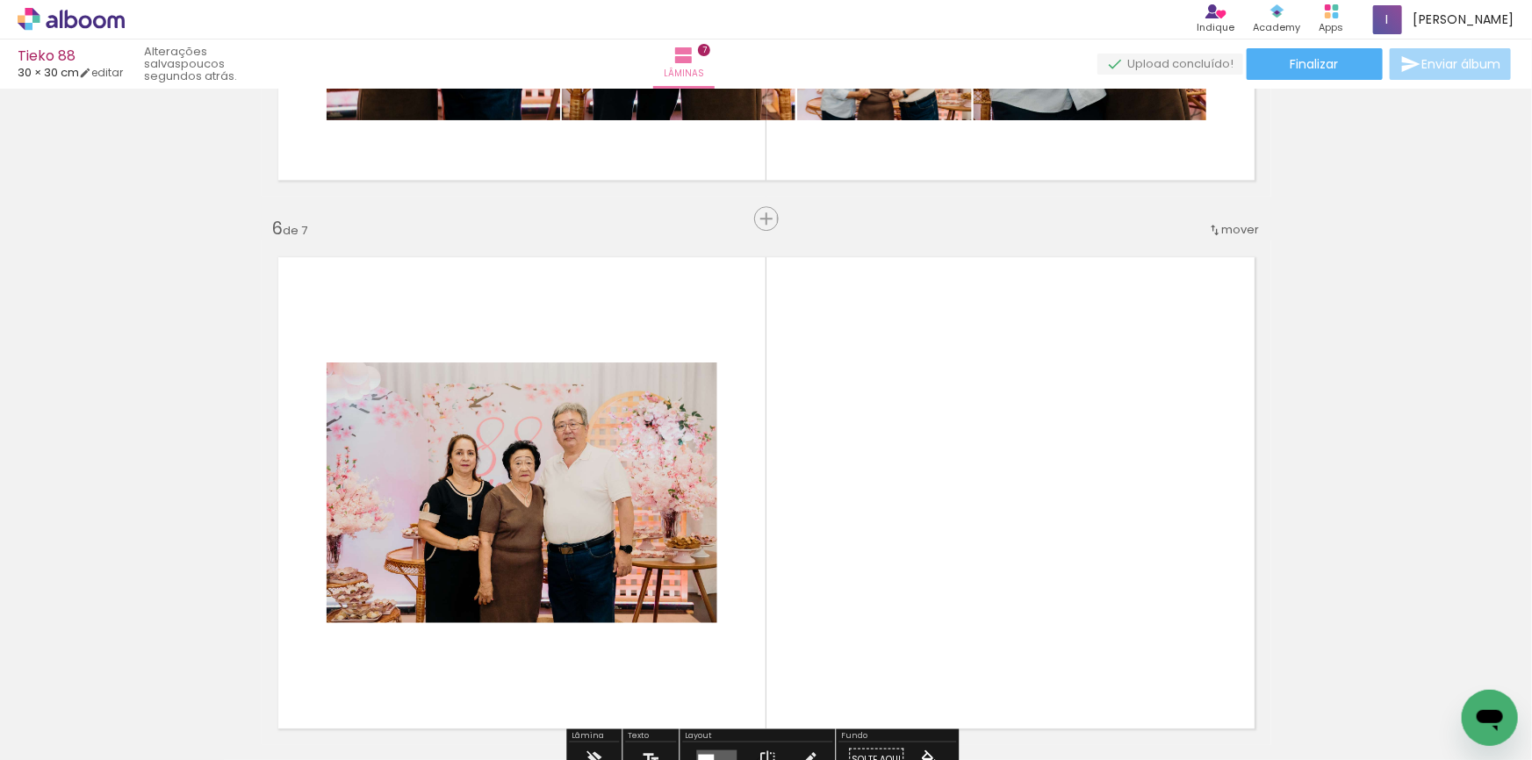
click at [80, 725] on input "Não utilizadas" at bounding box center [49, 721] width 67 height 15
click at [0, 0] on slot "Todas as fotos" at bounding box center [0, 0] width 0 height 0
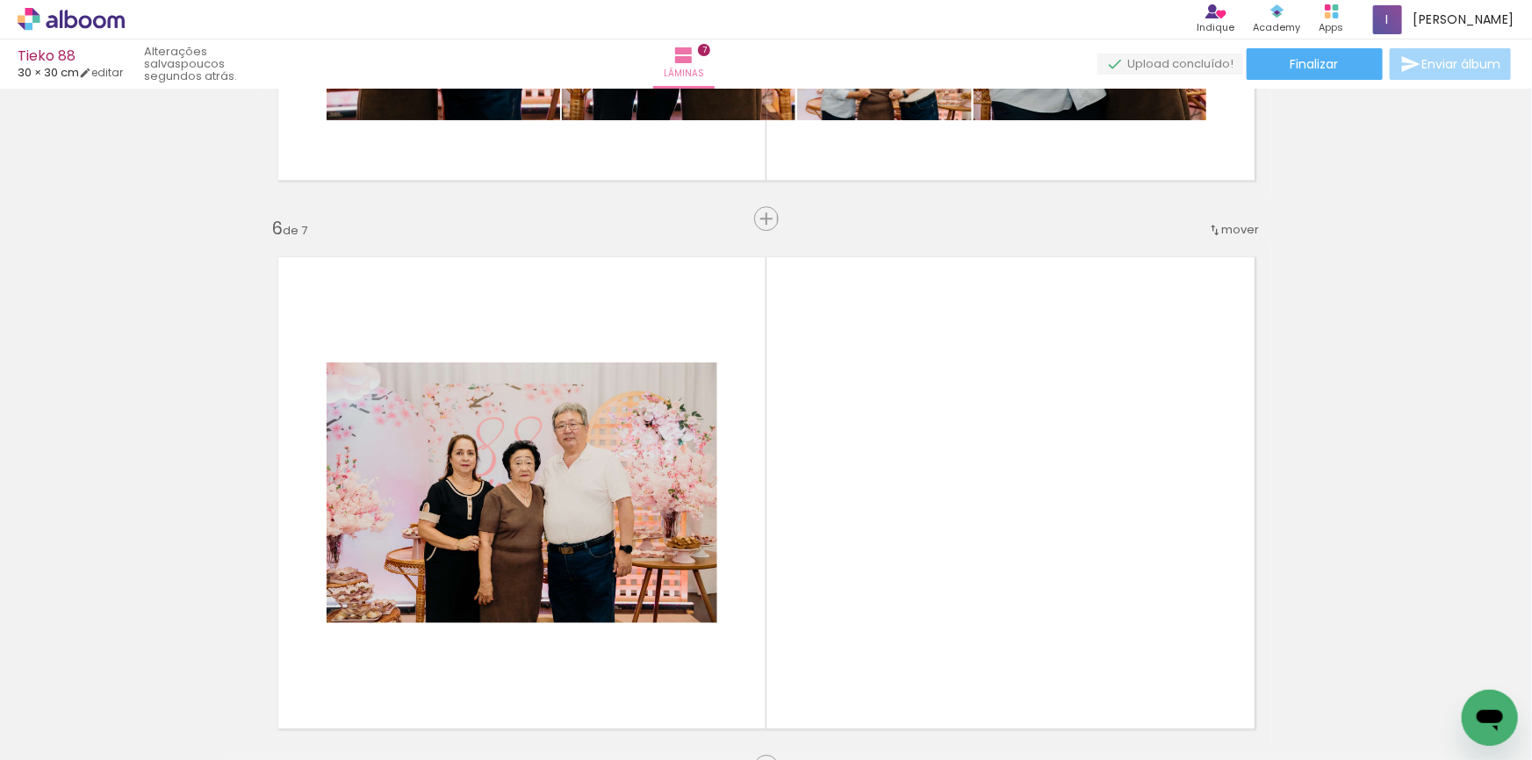
scroll to position [0, 2017]
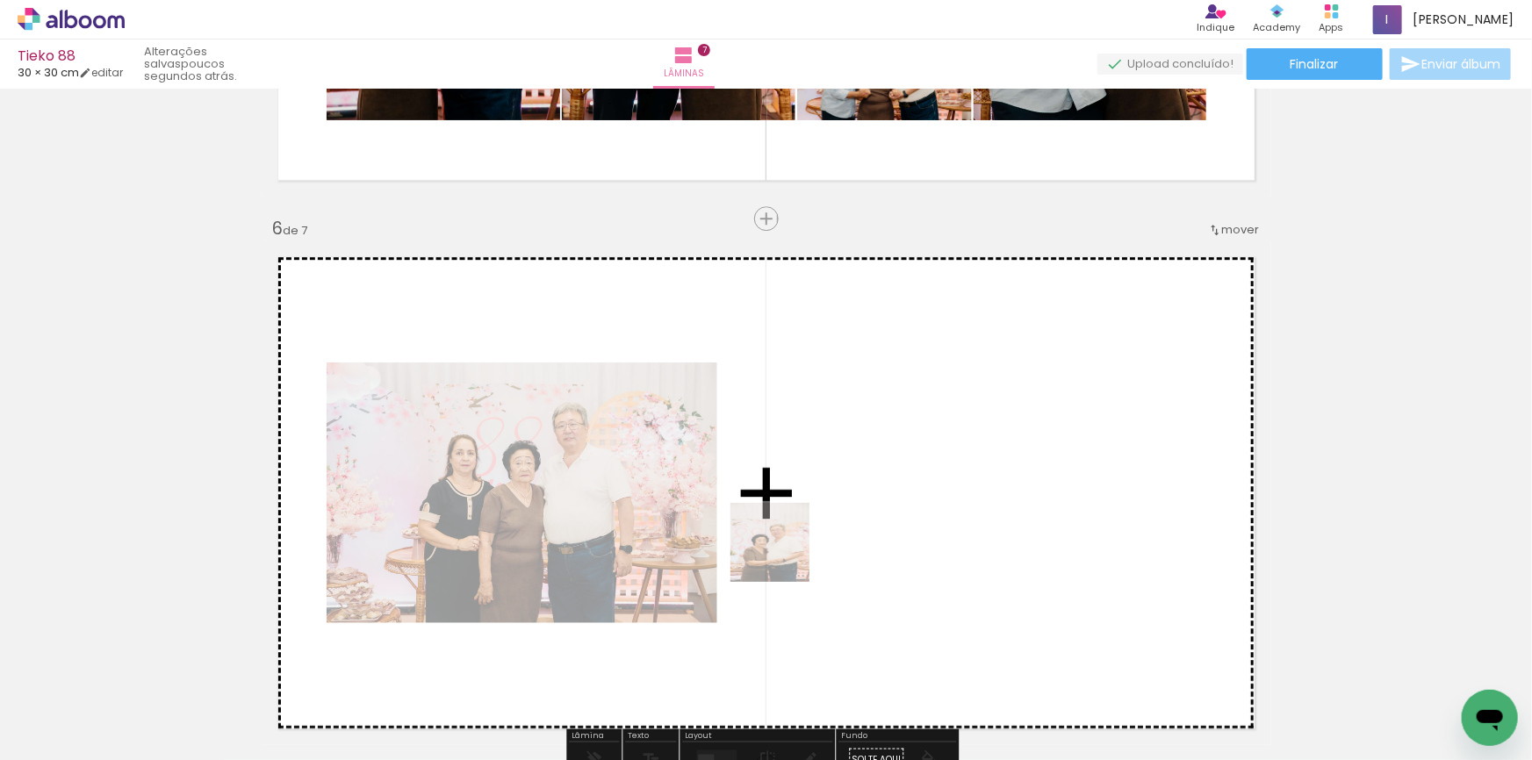
drag, startPoint x: 622, startPoint y: 723, endPoint x: 858, endPoint y: 517, distance: 313.0
click at [858, 517] on quentale-workspace at bounding box center [766, 380] width 1532 height 760
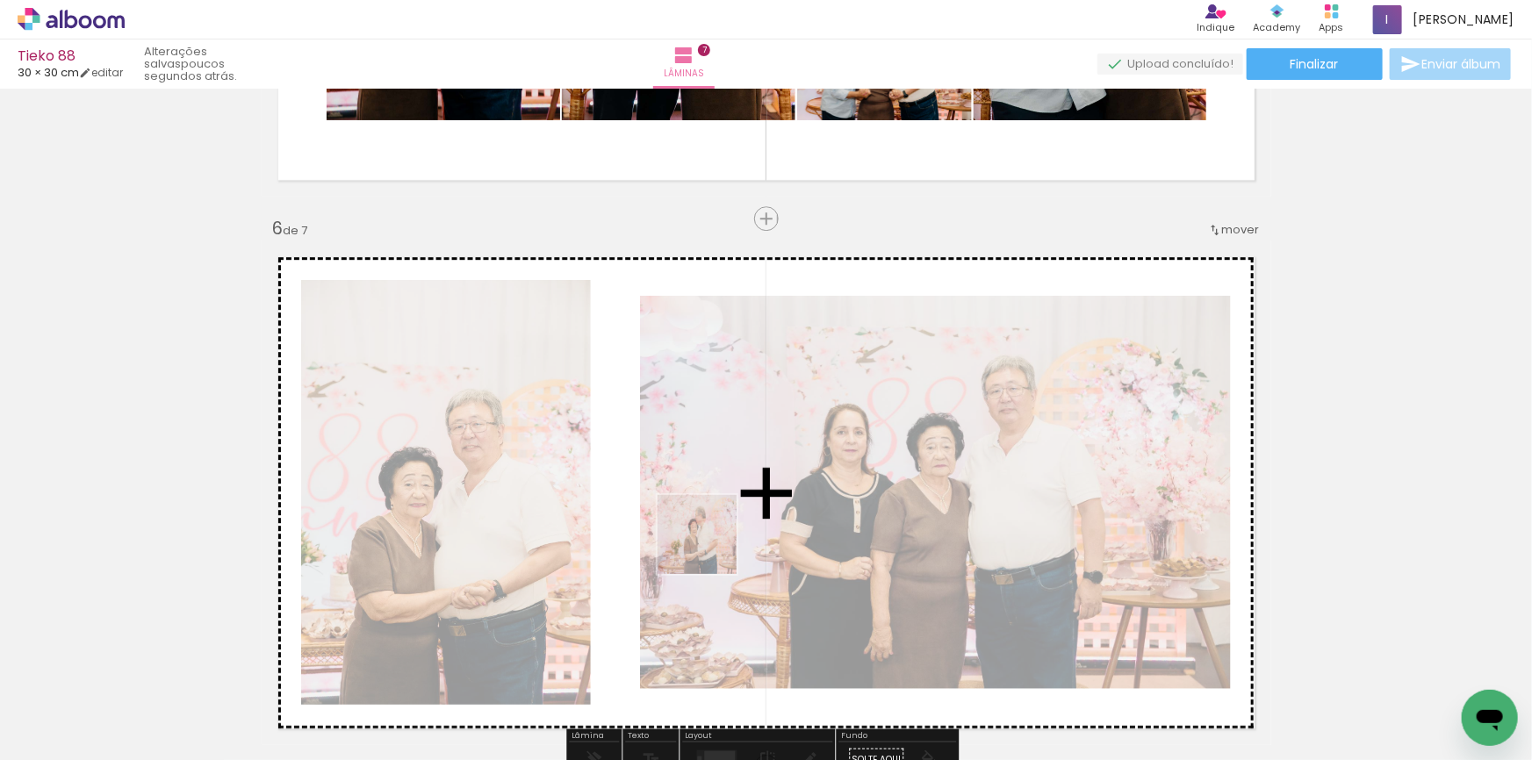
drag, startPoint x: 714, startPoint y: 702, endPoint x: 709, endPoint y: 544, distance: 158.1
click at [709, 544] on quentale-workspace at bounding box center [766, 380] width 1532 height 760
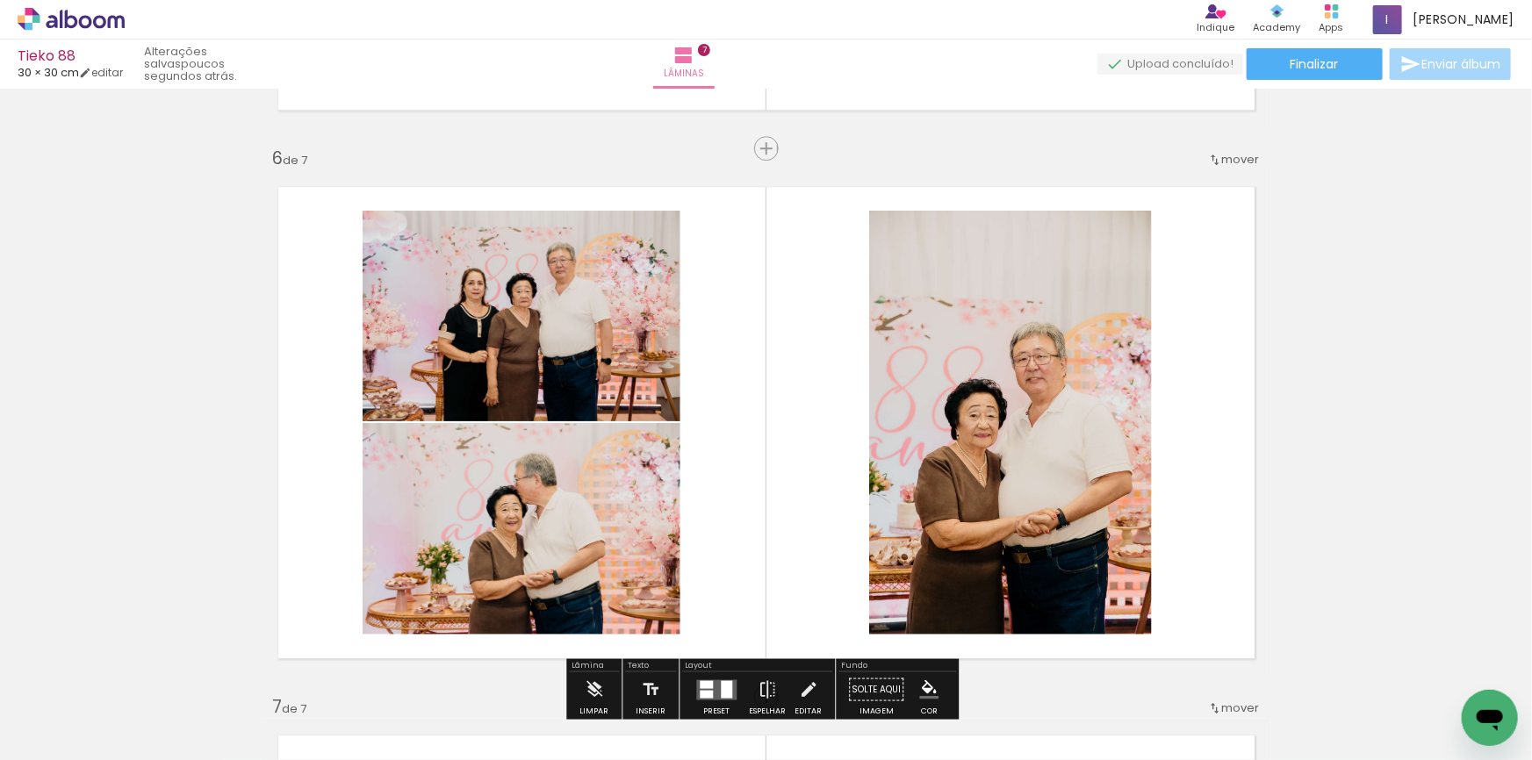
scroll to position [2749, 0]
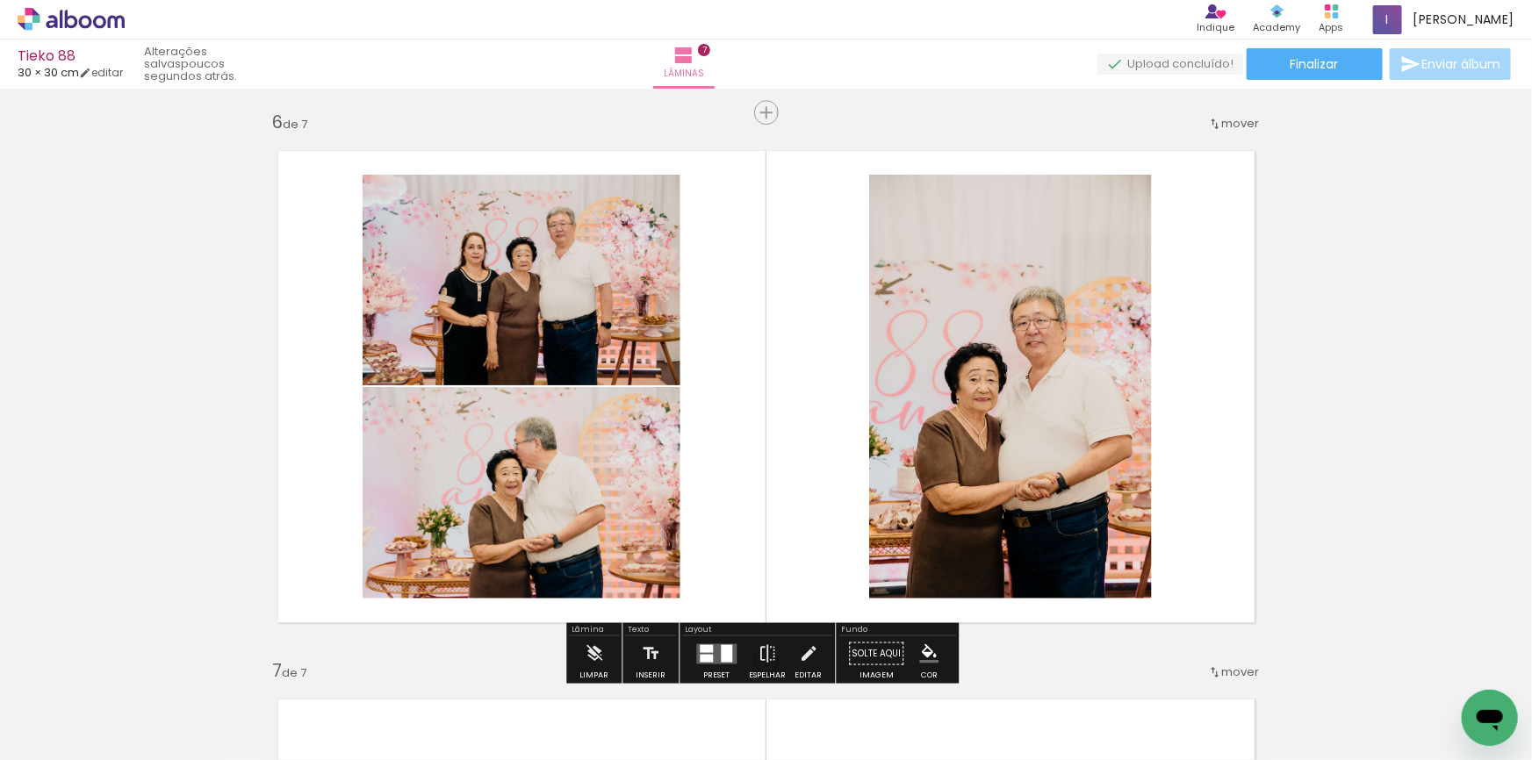
click at [717, 644] on quentale-layouter at bounding box center [716, 654] width 40 height 20
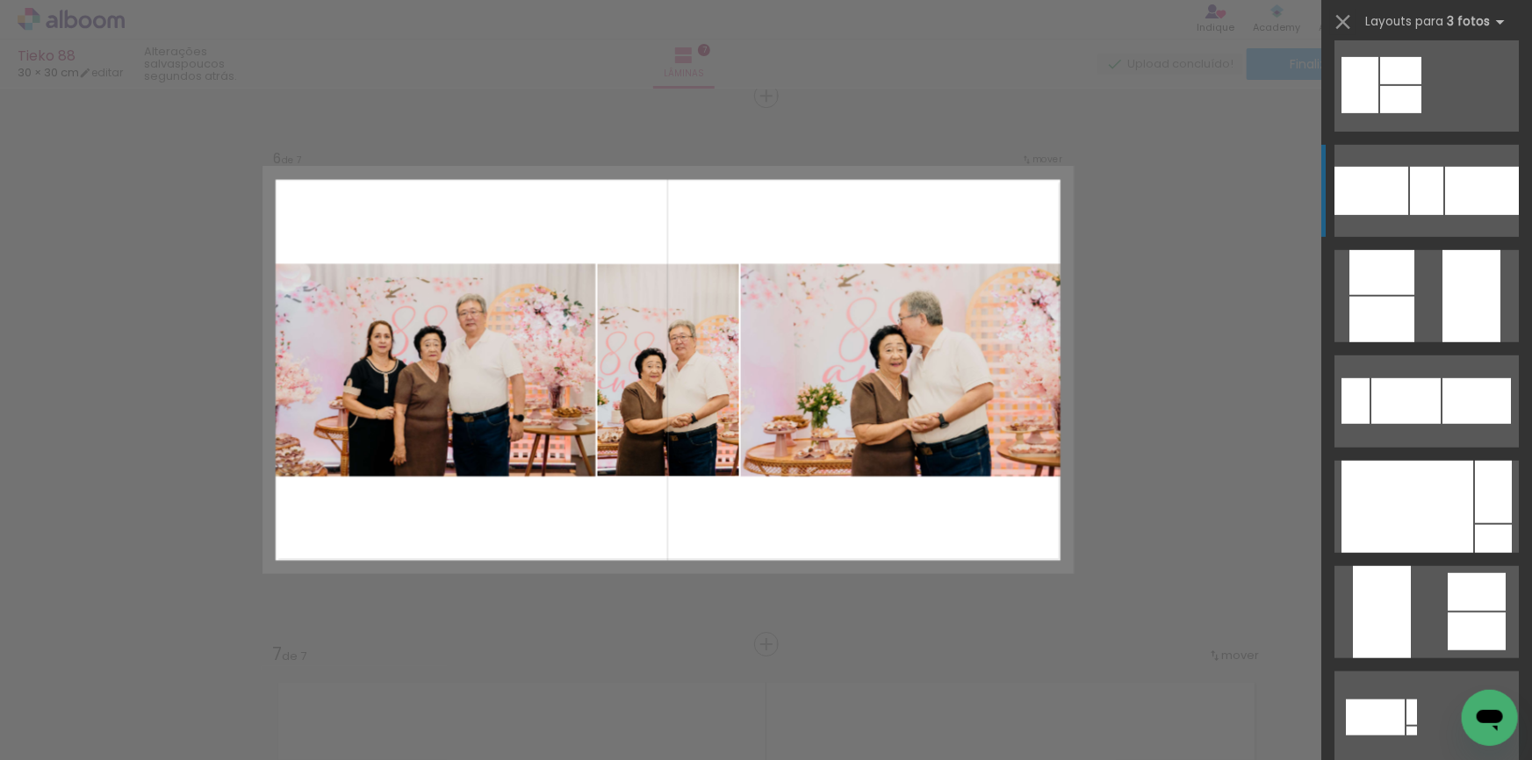
scroll to position [531, 0]
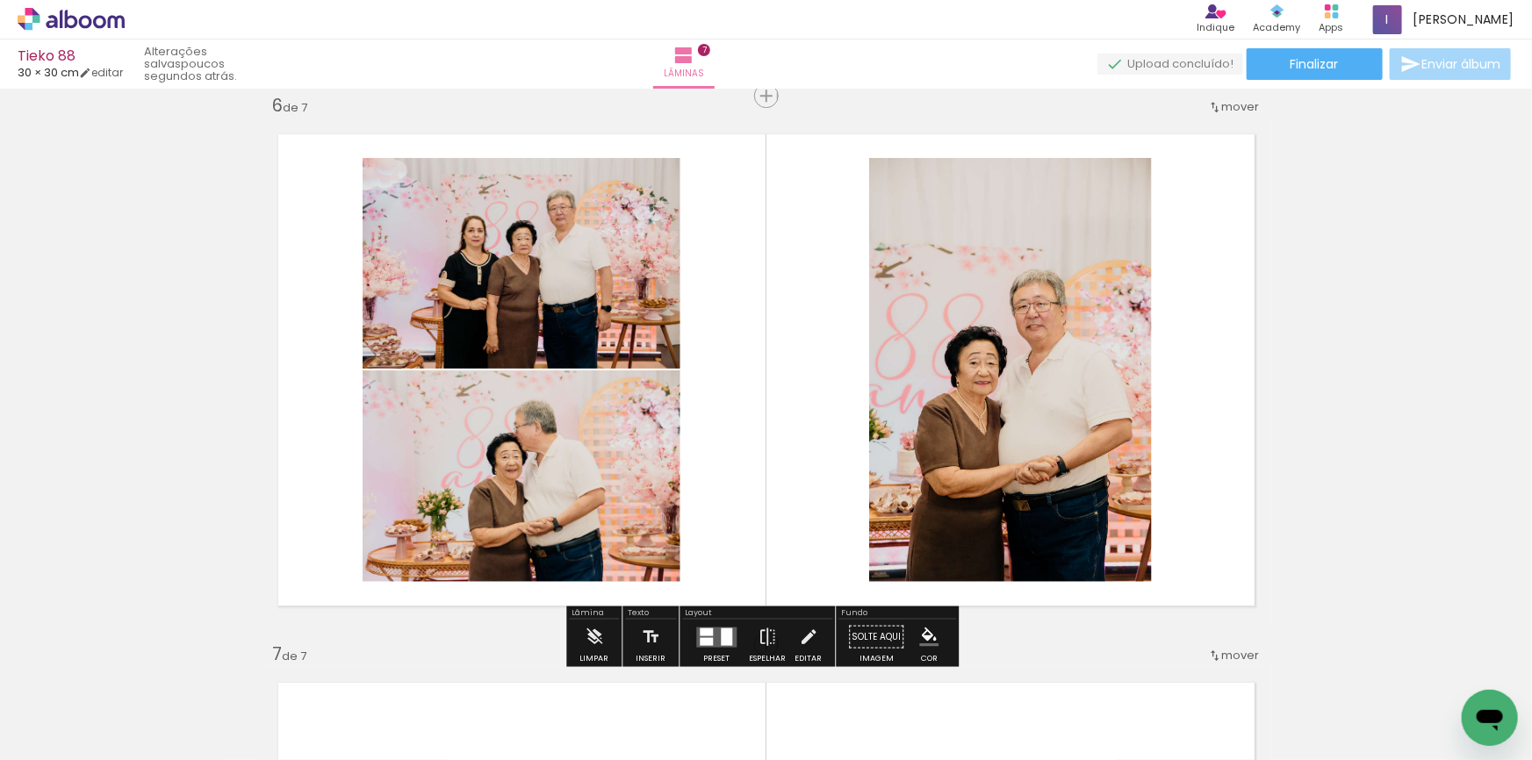
drag, startPoint x: 537, startPoint y: 276, endPoint x: 310, endPoint y: 320, distance: 231.6
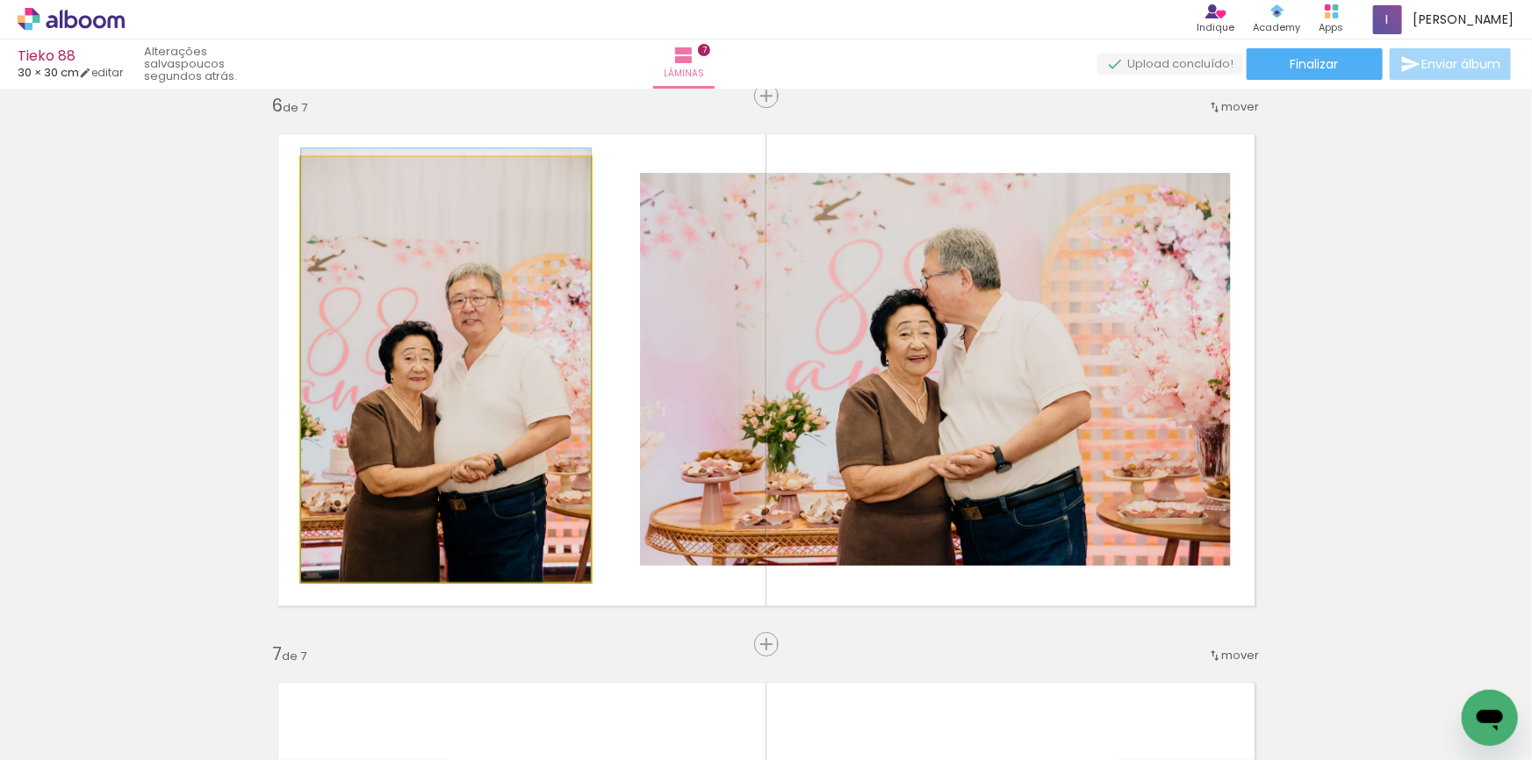
drag, startPoint x: 474, startPoint y: 320, endPoint x: 447, endPoint y: 369, distance: 55.4
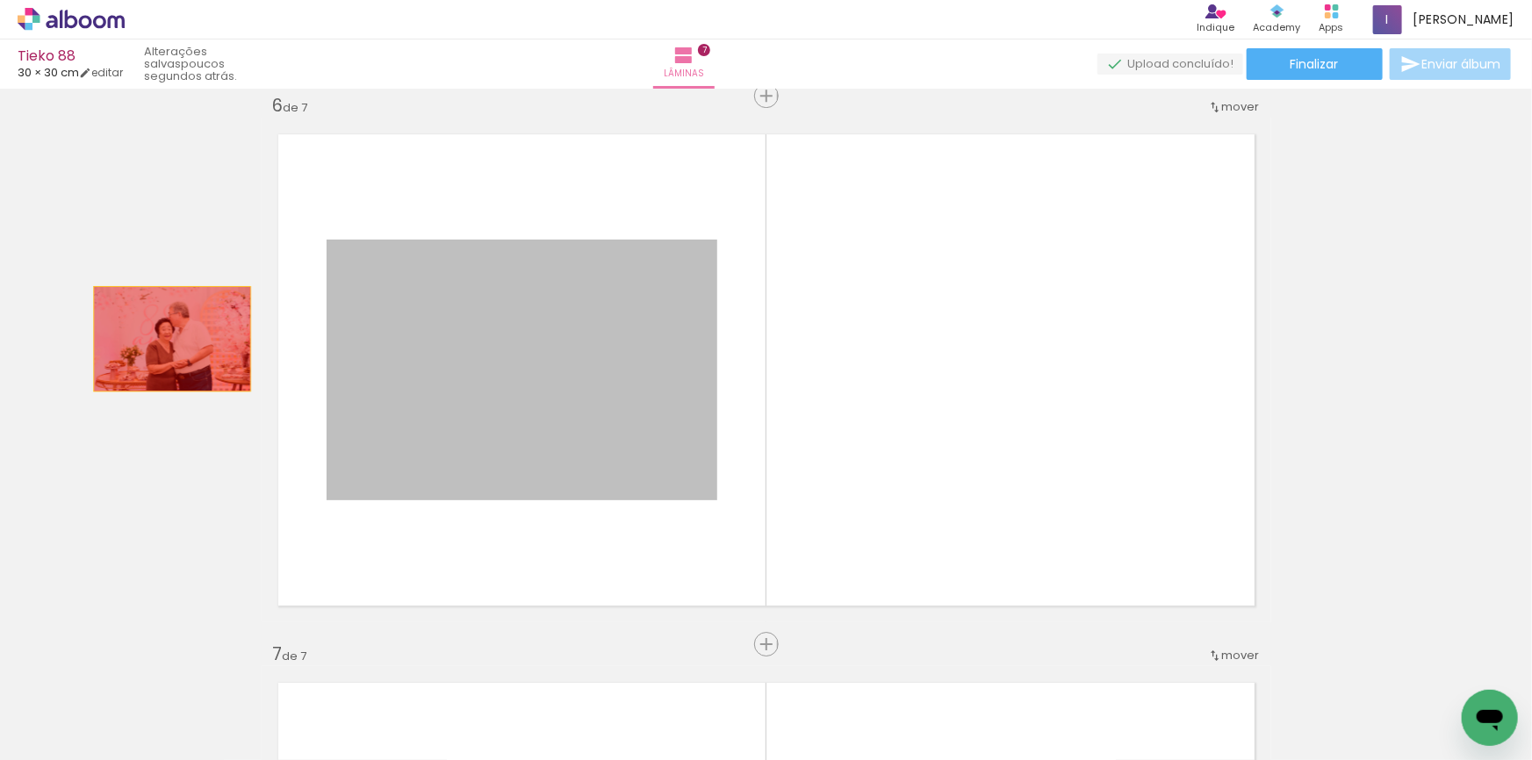
drag, startPoint x: 500, startPoint y: 368, endPoint x: 112, endPoint y: 342, distance: 388.1
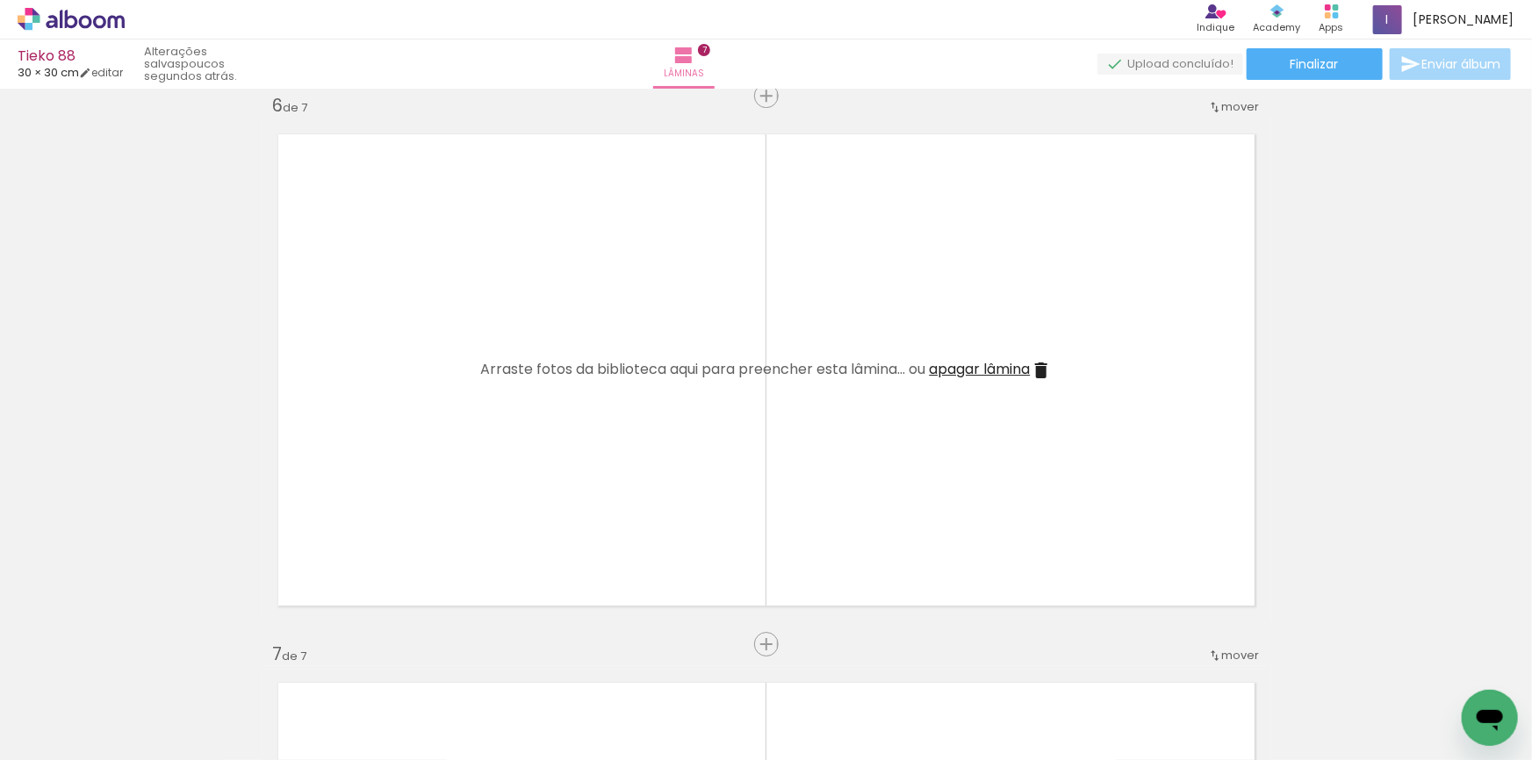
click at [83, 707] on input "Todas as fotos" at bounding box center [49, 707] width 67 height 15
click at [90, 694] on paper-item "Não utilizadas" at bounding box center [56, 701] width 90 height 15
type input "Não utilizadas"
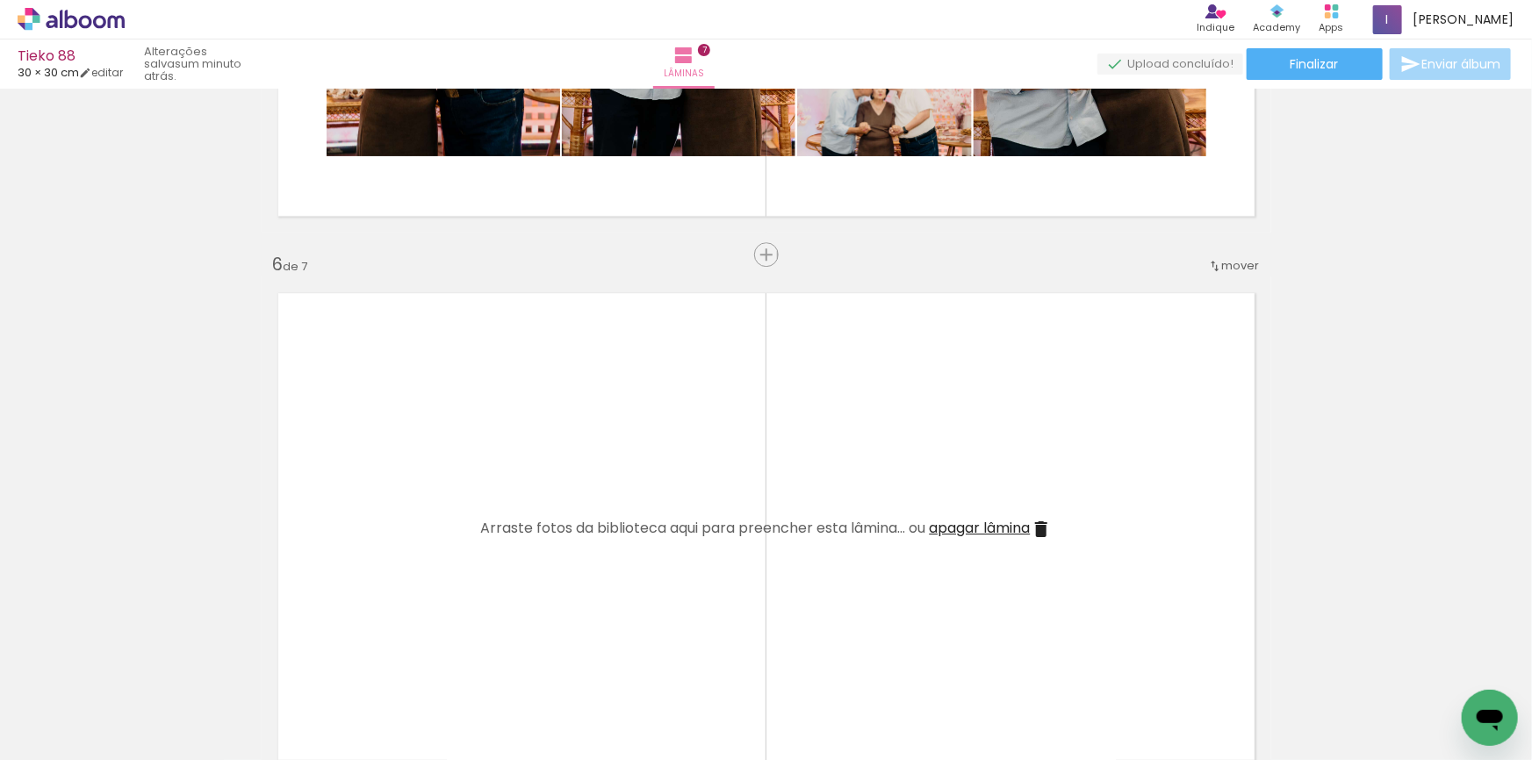
scroll to position [2446, 0]
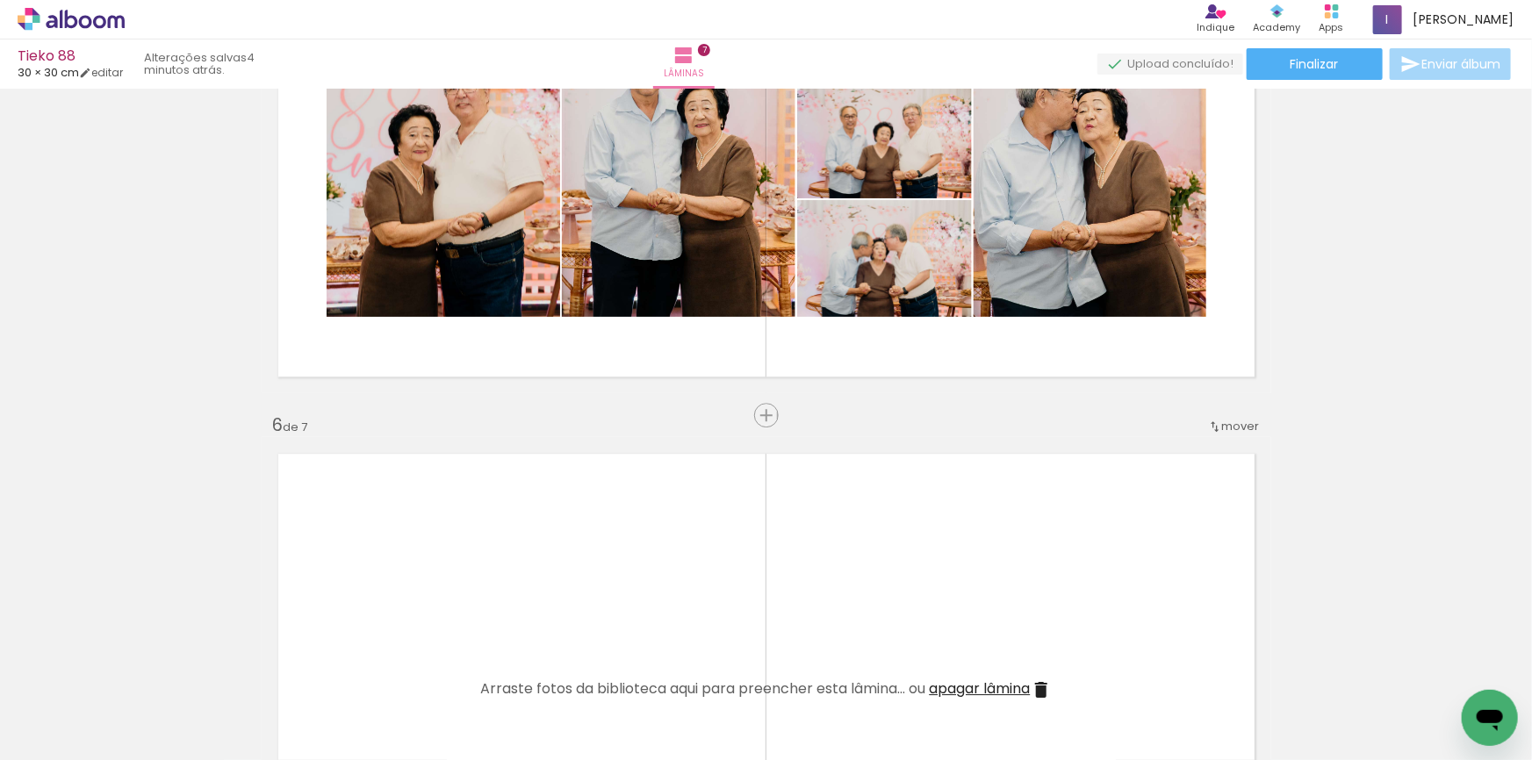
scroll to position [0, 1047]
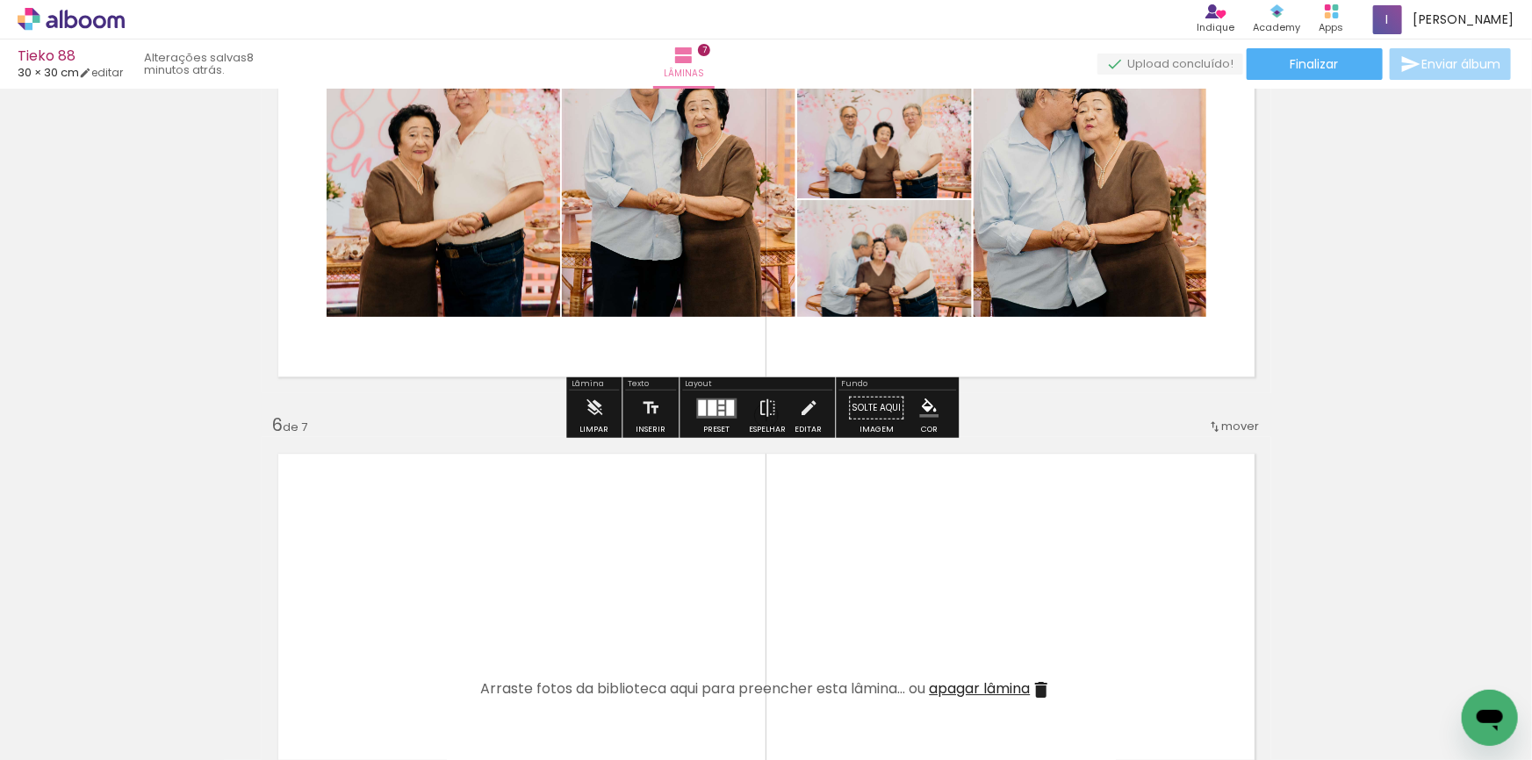
click at [1090, 162] on quentale-photo at bounding box center [1090, 141] width 233 height 352
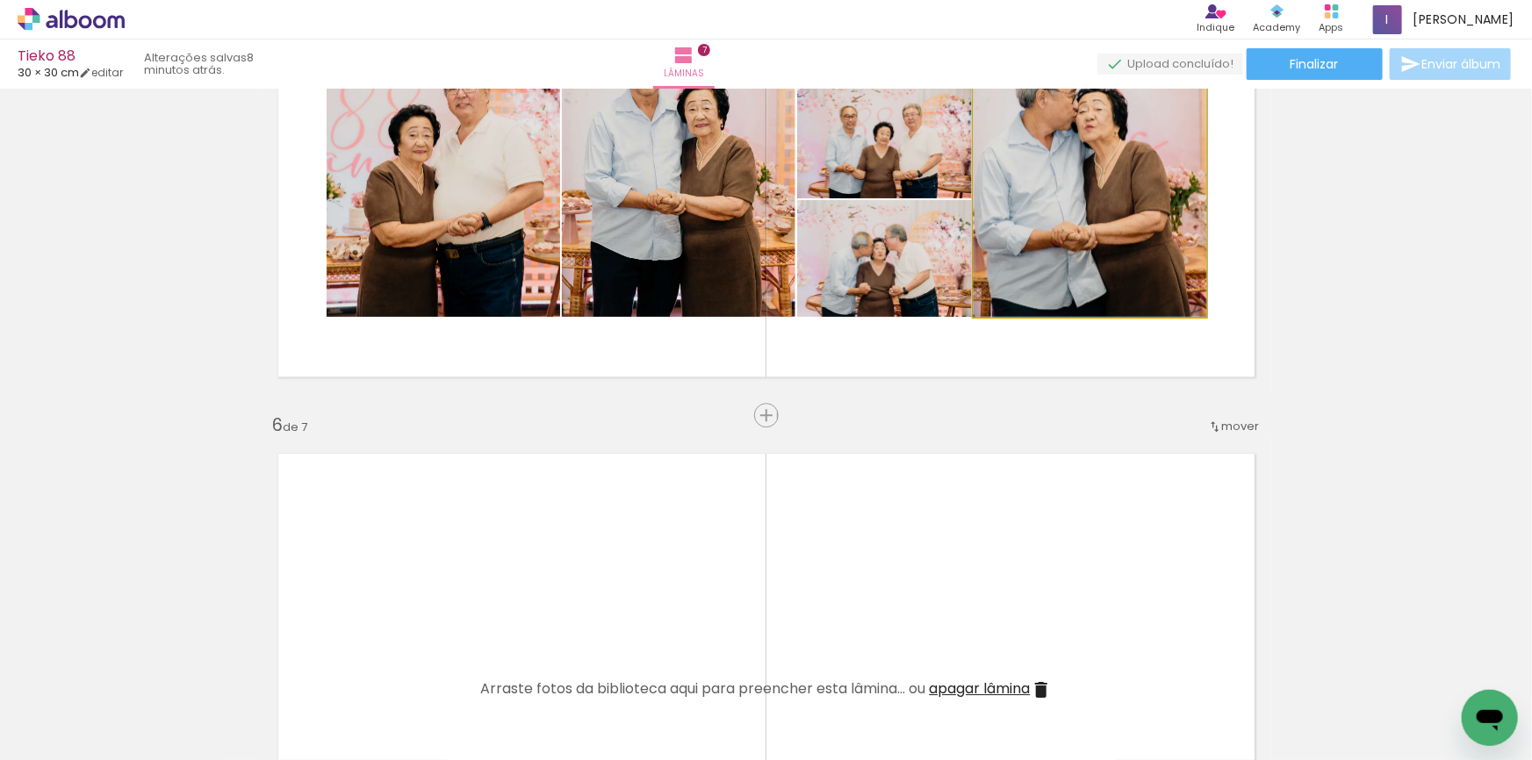
click at [1075, 176] on quentale-photo at bounding box center [1090, 141] width 233 height 352
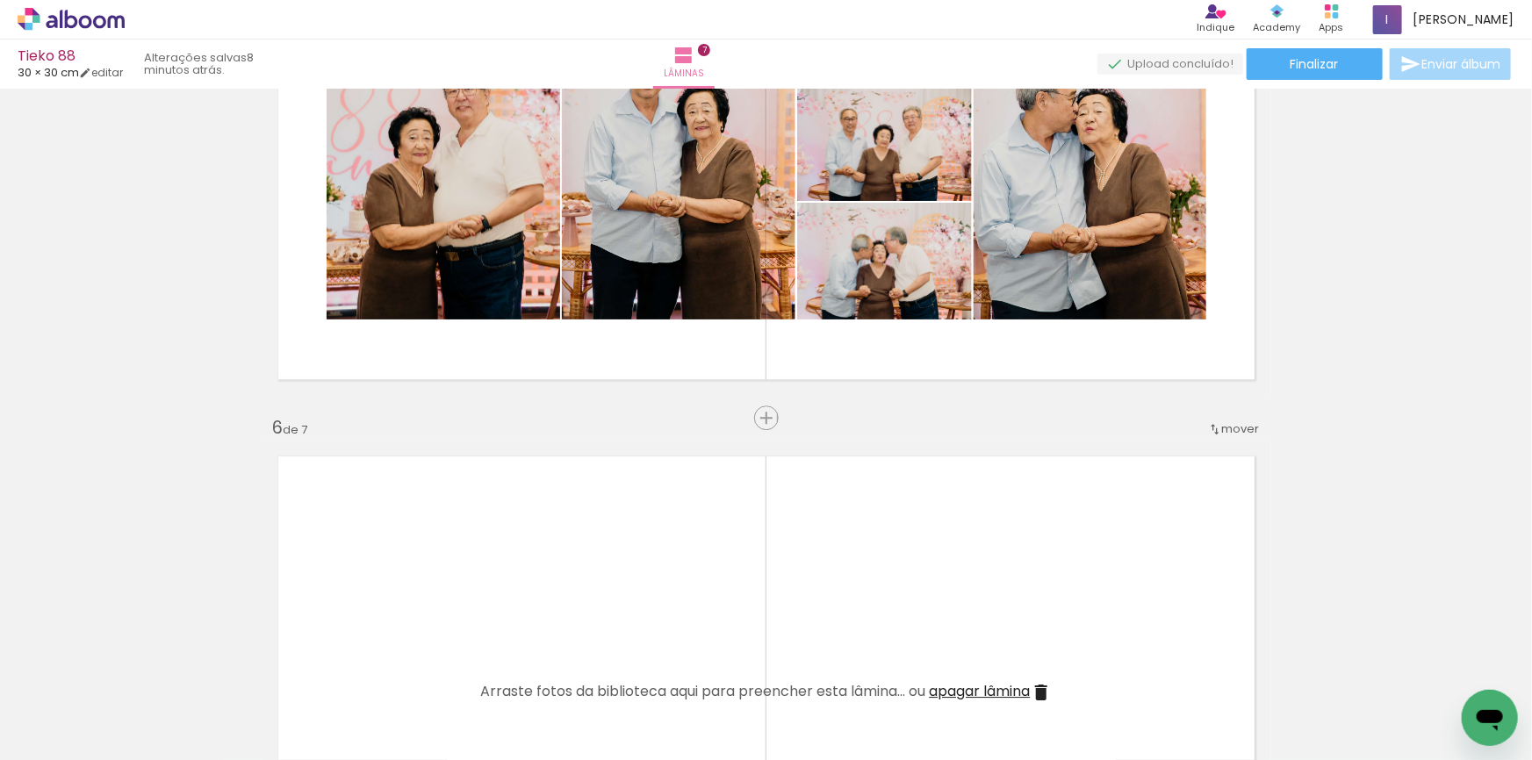
scroll to position [2446, 0]
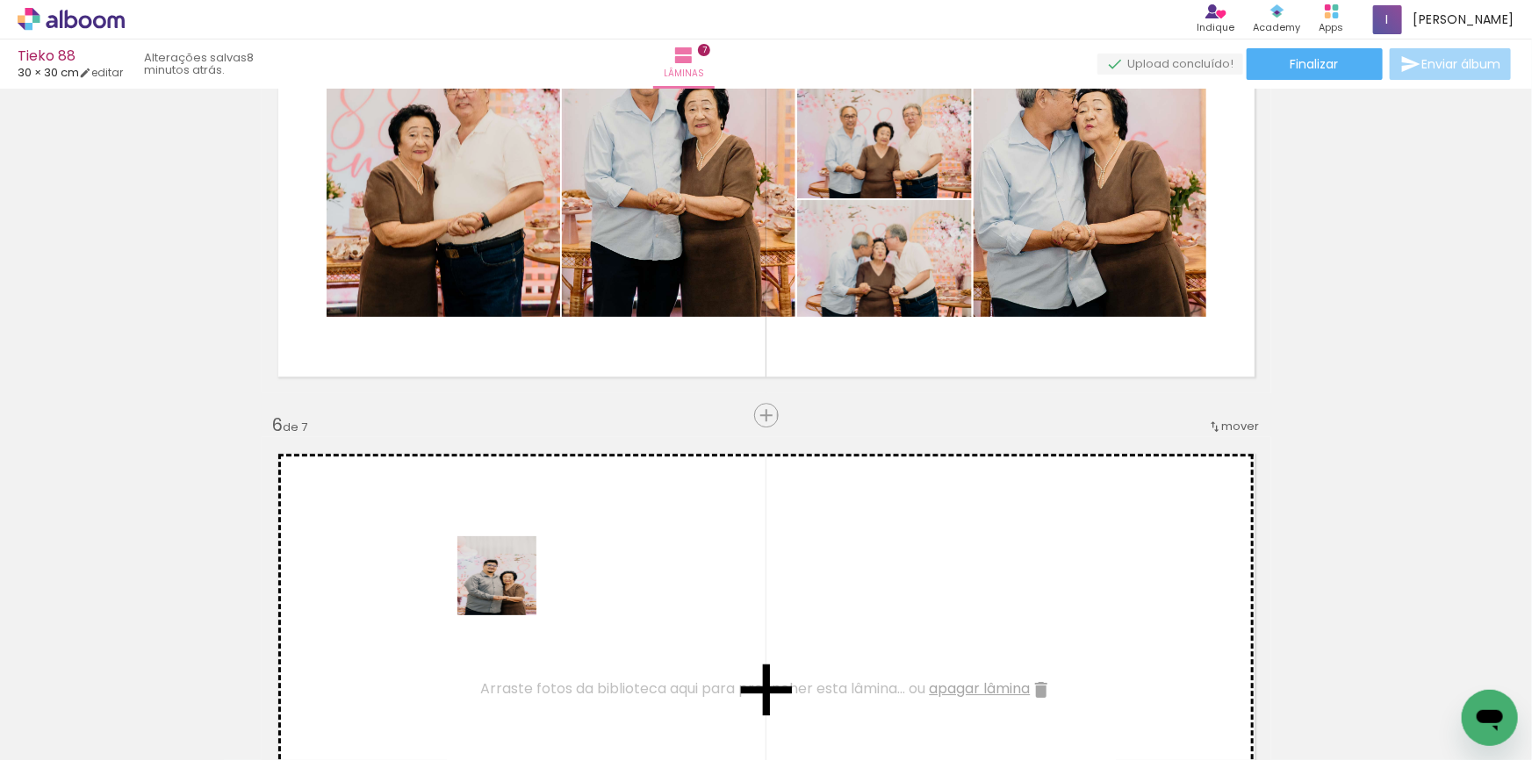
drag, startPoint x: 420, startPoint y: 687, endPoint x: 510, endPoint y: 589, distance: 132.9
click at [510, 589] on quentale-workspace at bounding box center [766, 380] width 1532 height 760
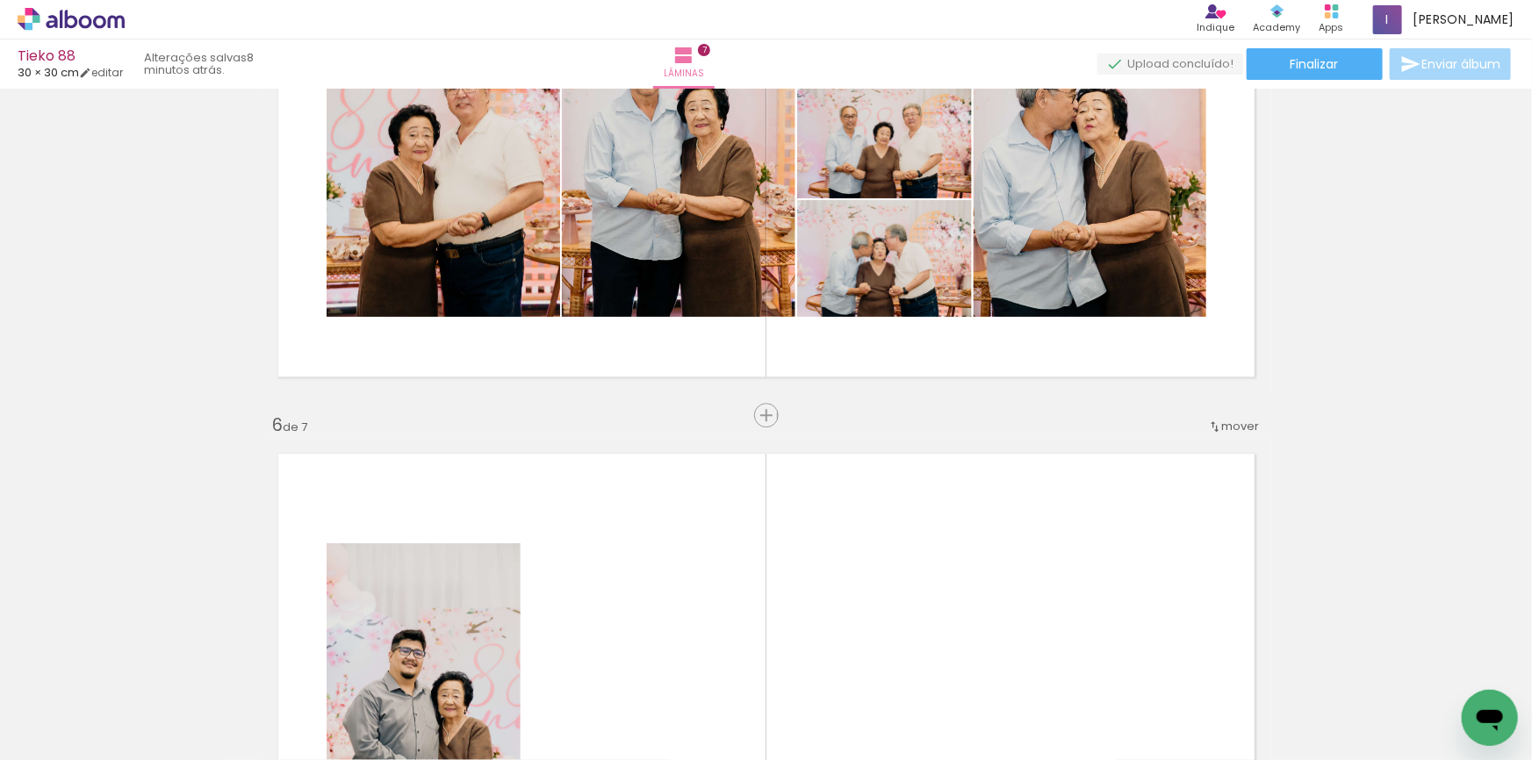
drag, startPoint x: 410, startPoint y: 709, endPoint x: 492, endPoint y: 647, distance: 102.7
click at [624, 563] on quentale-workspace at bounding box center [766, 380] width 1532 height 760
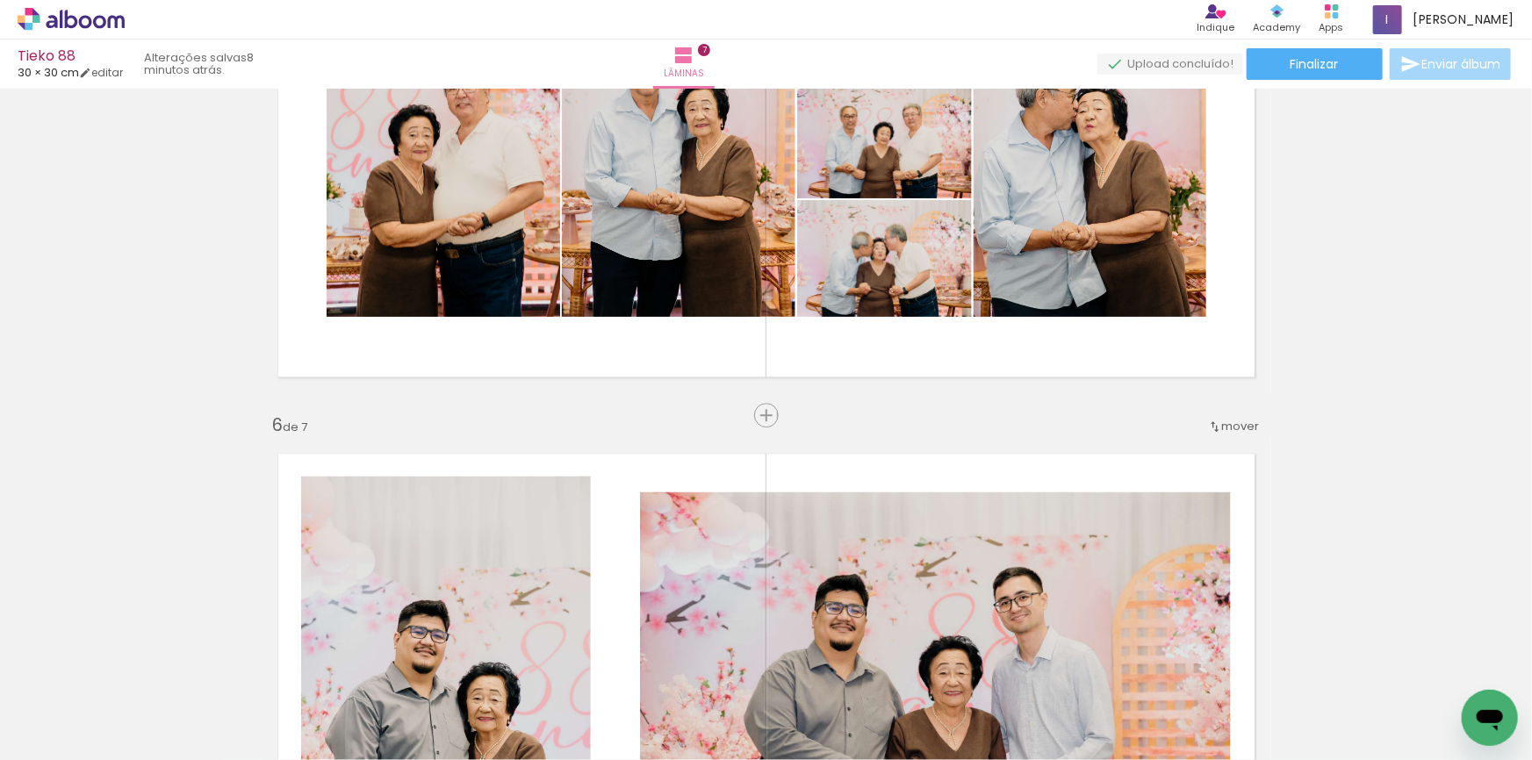
drag, startPoint x: 315, startPoint y: 704, endPoint x: 568, endPoint y: 564, distance: 289.3
click at [567, 565] on quentale-workspace at bounding box center [766, 380] width 1532 height 760
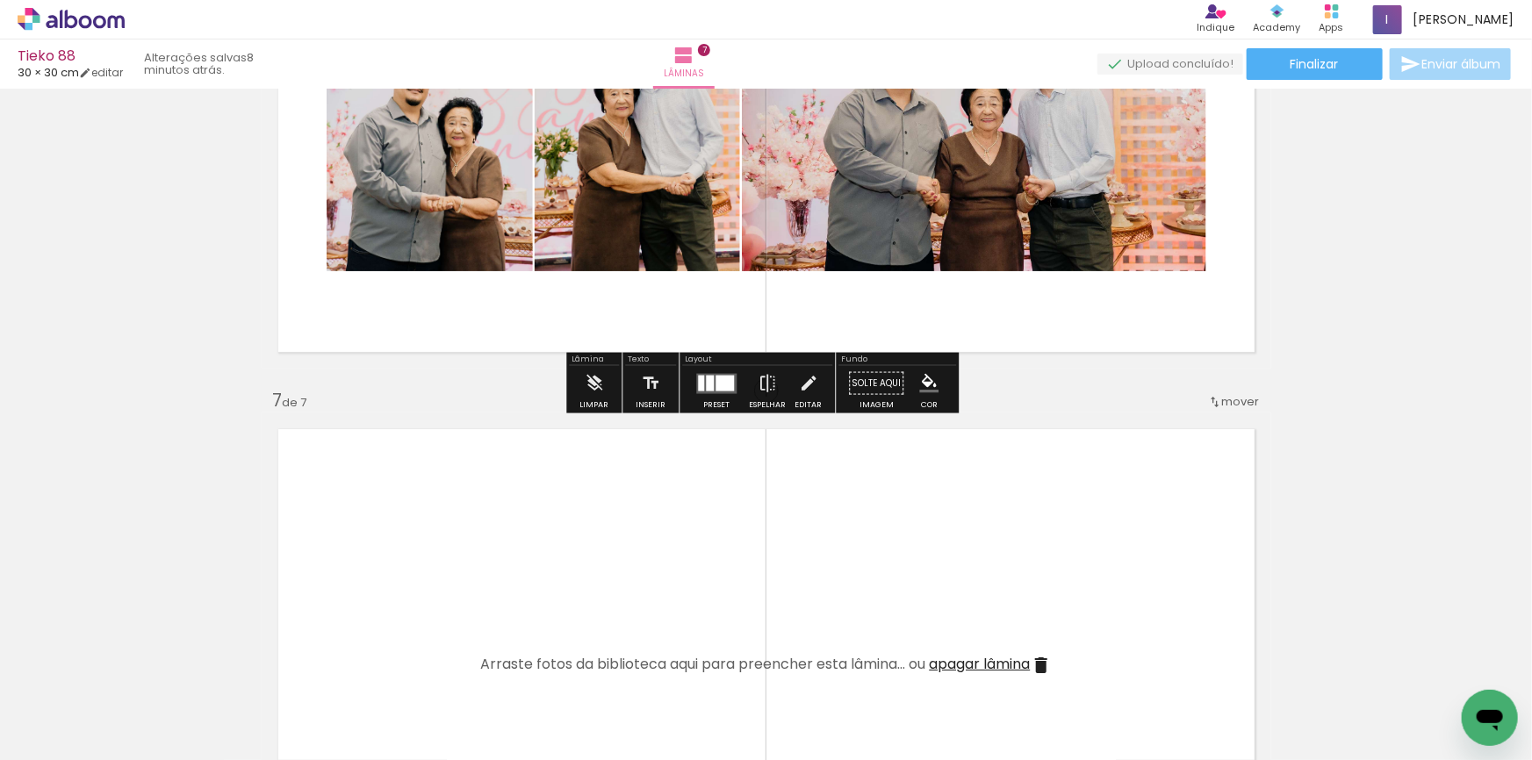
scroll to position [3084, 0]
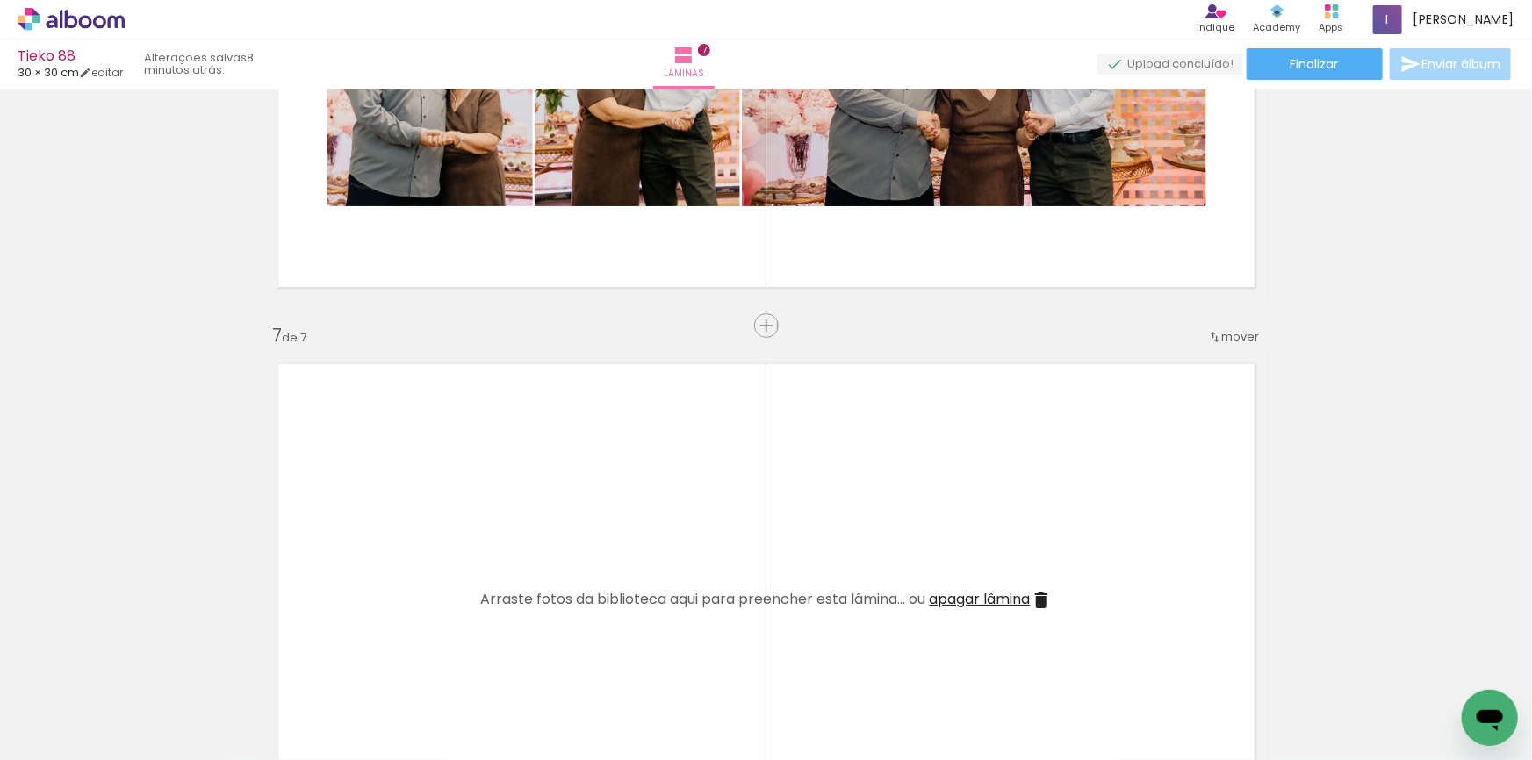
drag, startPoint x: 544, startPoint y: 709, endPoint x: 623, endPoint y: 507, distance: 217.7
click at [623, 507] on quentale-workspace at bounding box center [766, 380] width 1532 height 760
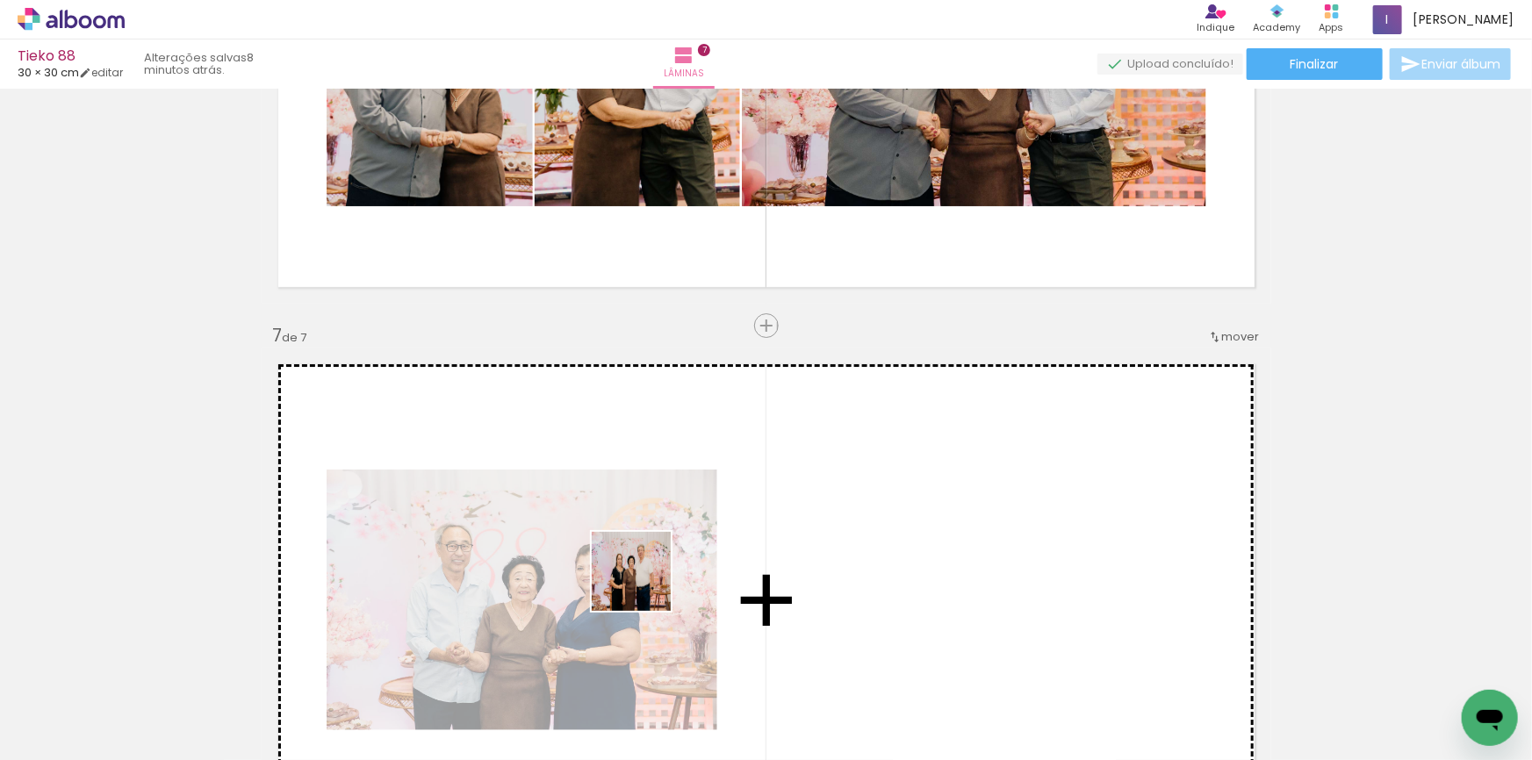
drag, startPoint x: 457, startPoint y: 696, endPoint x: 615, endPoint y: 606, distance: 182.1
click at [683, 572] on quentale-workspace at bounding box center [766, 380] width 1532 height 760
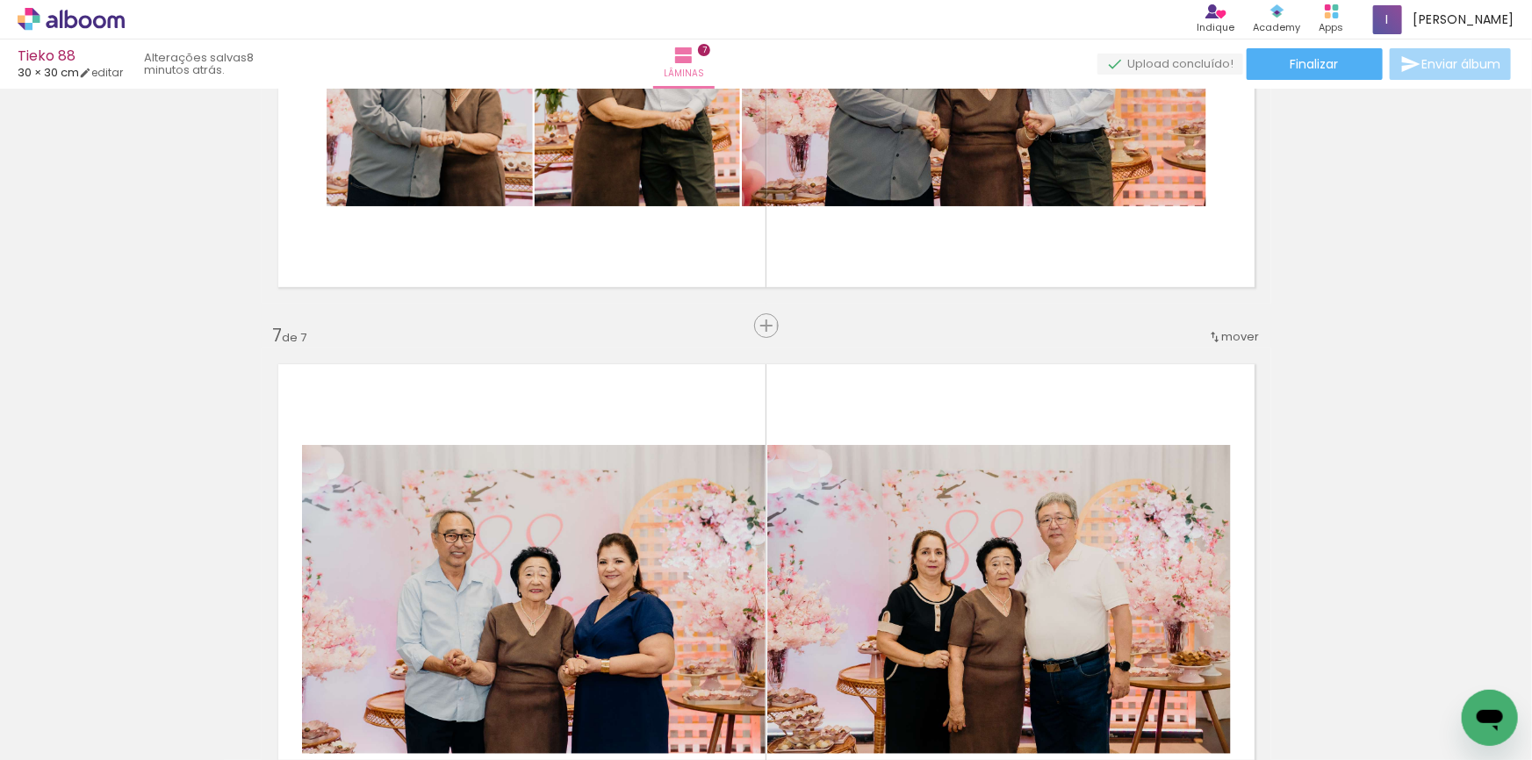
drag, startPoint x: 568, startPoint y: 708, endPoint x: 679, endPoint y: 511, distance: 225.6
click at [677, 514] on quentale-workspace at bounding box center [766, 380] width 1532 height 760
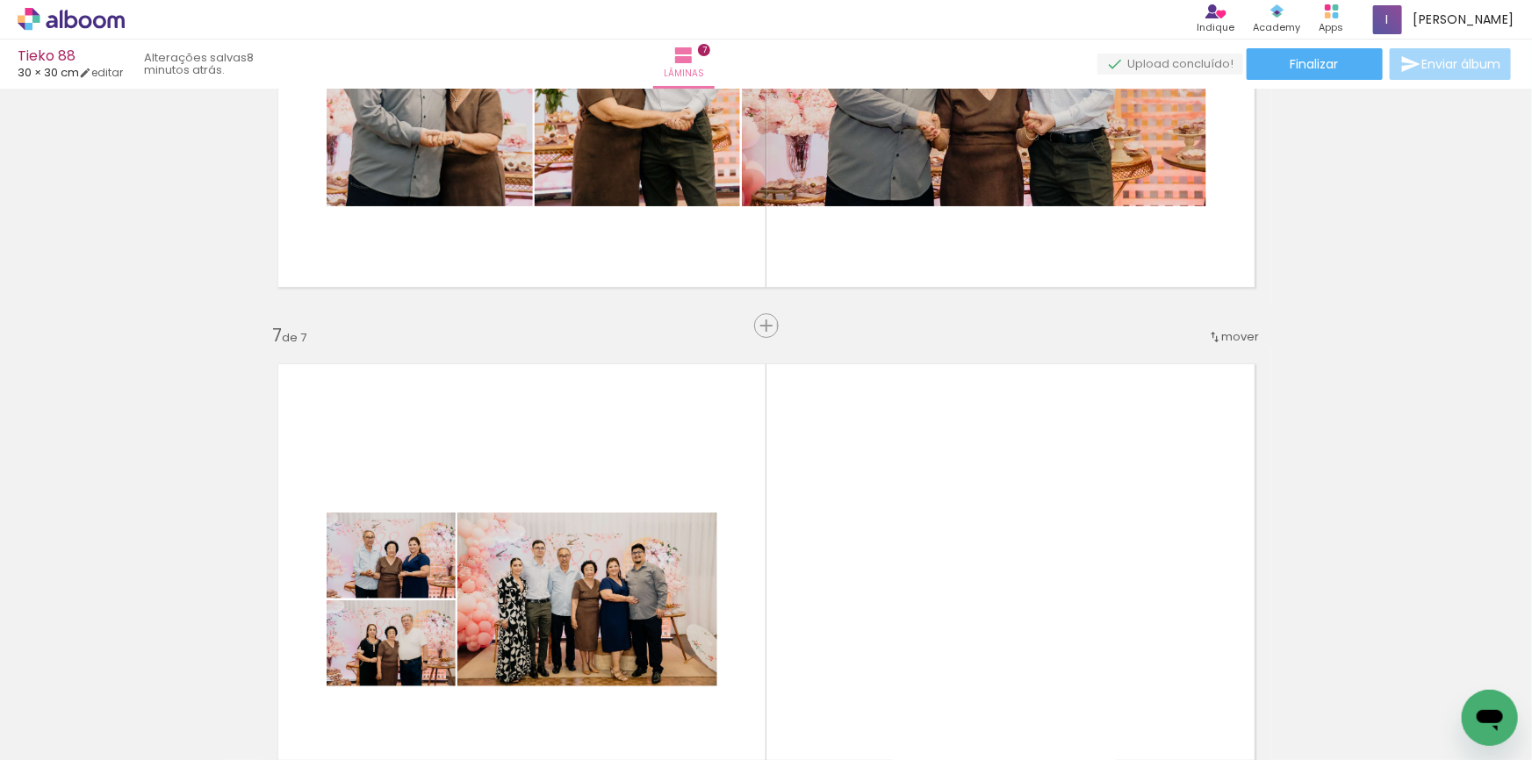
scroll to position [0, 2658]
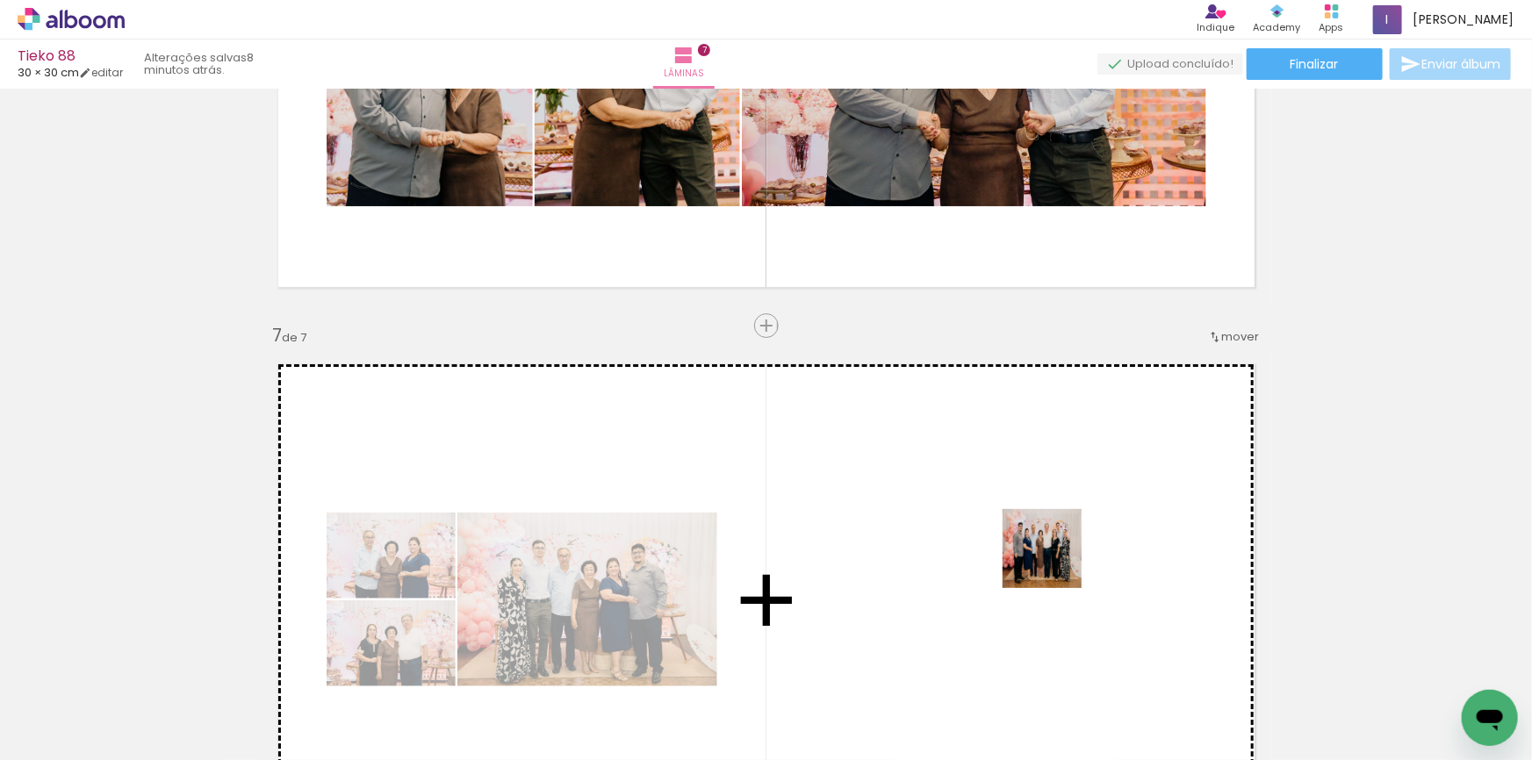
drag, startPoint x: 1063, startPoint y: 715, endPoint x: 763, endPoint y: 544, distance: 345.2
click at [1054, 544] on quentale-workspace at bounding box center [766, 380] width 1532 height 760
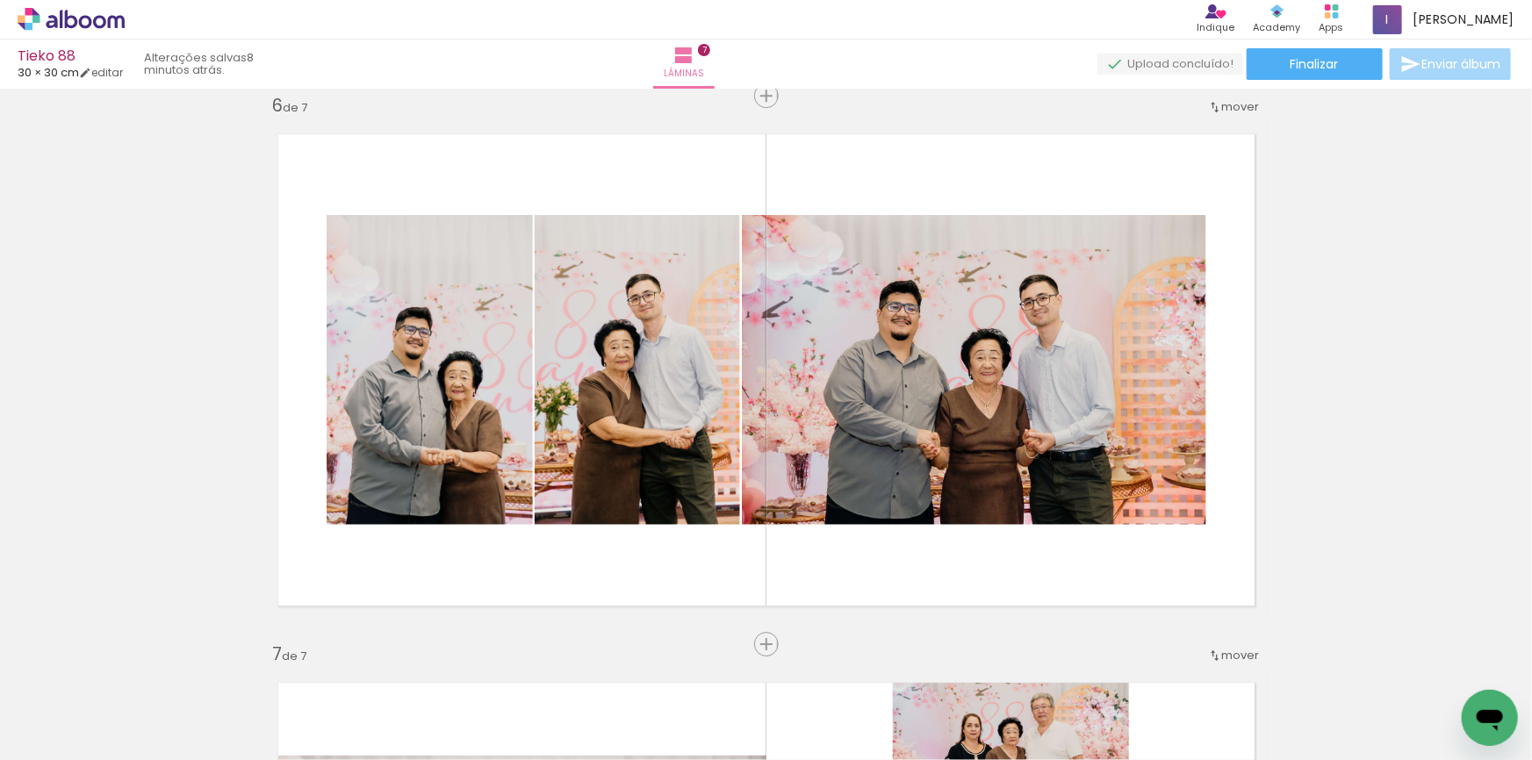
scroll to position [2766, 0]
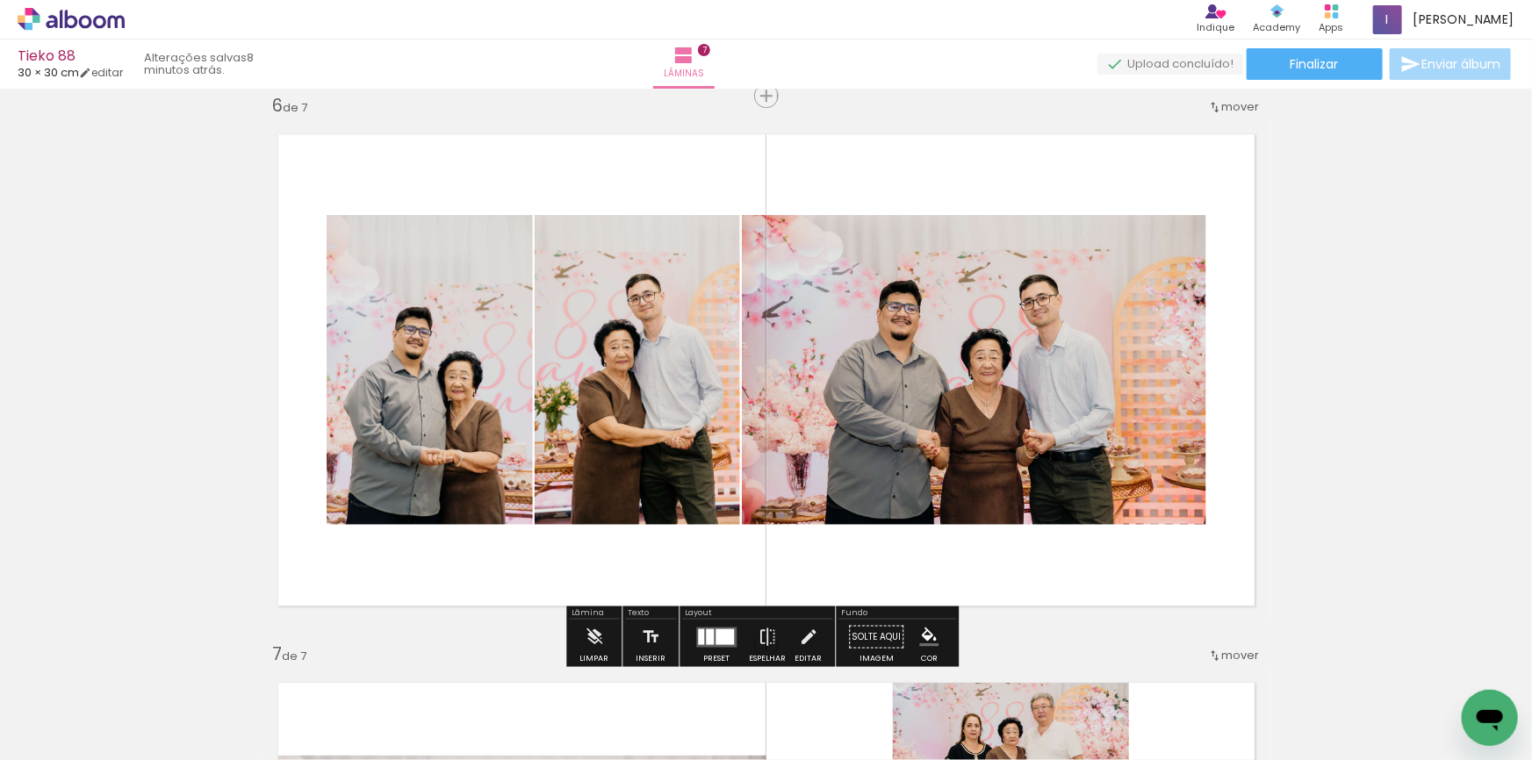
click at [719, 631] on div at bounding box center [725, 637] width 18 height 16
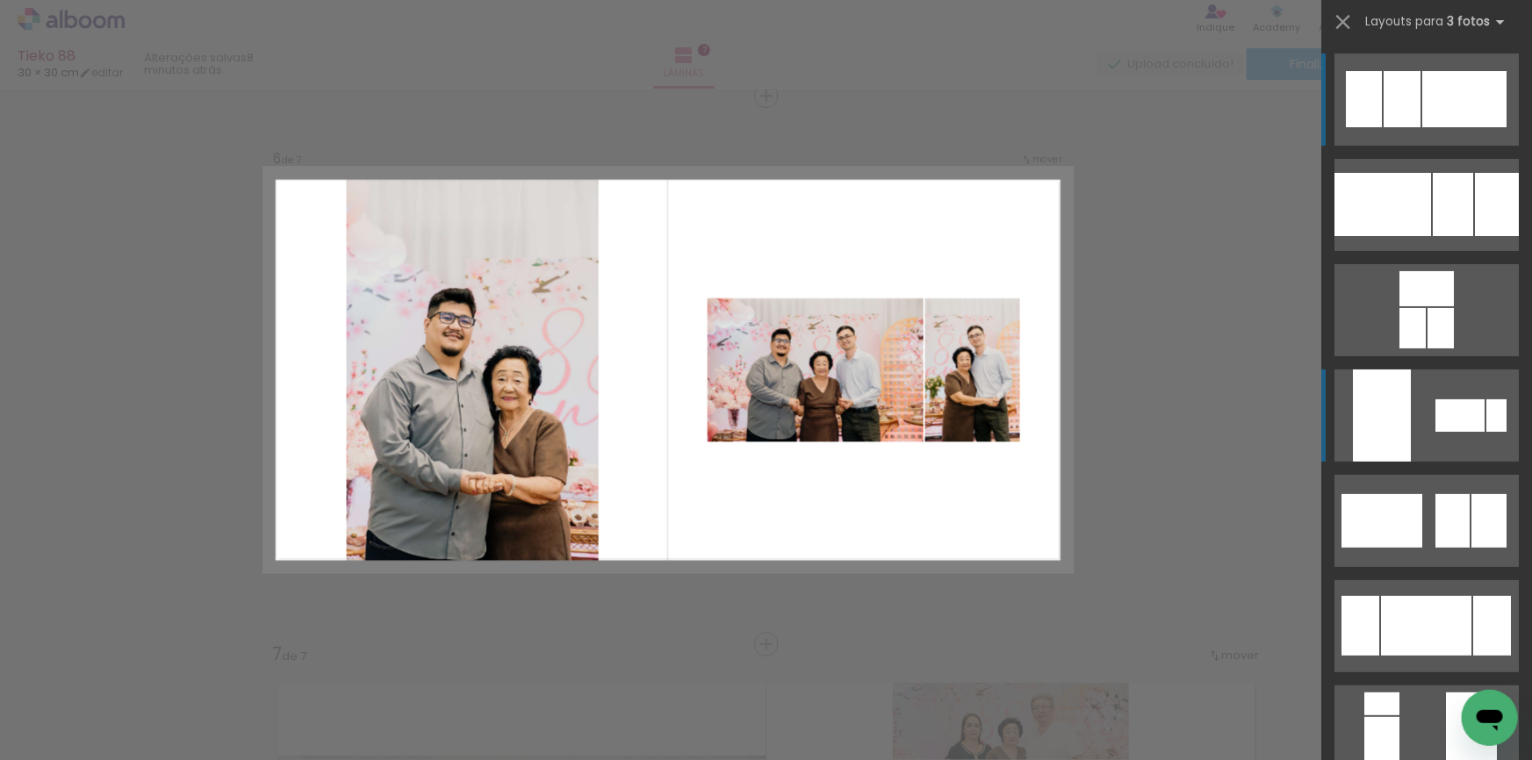
scroll to position [106, 0]
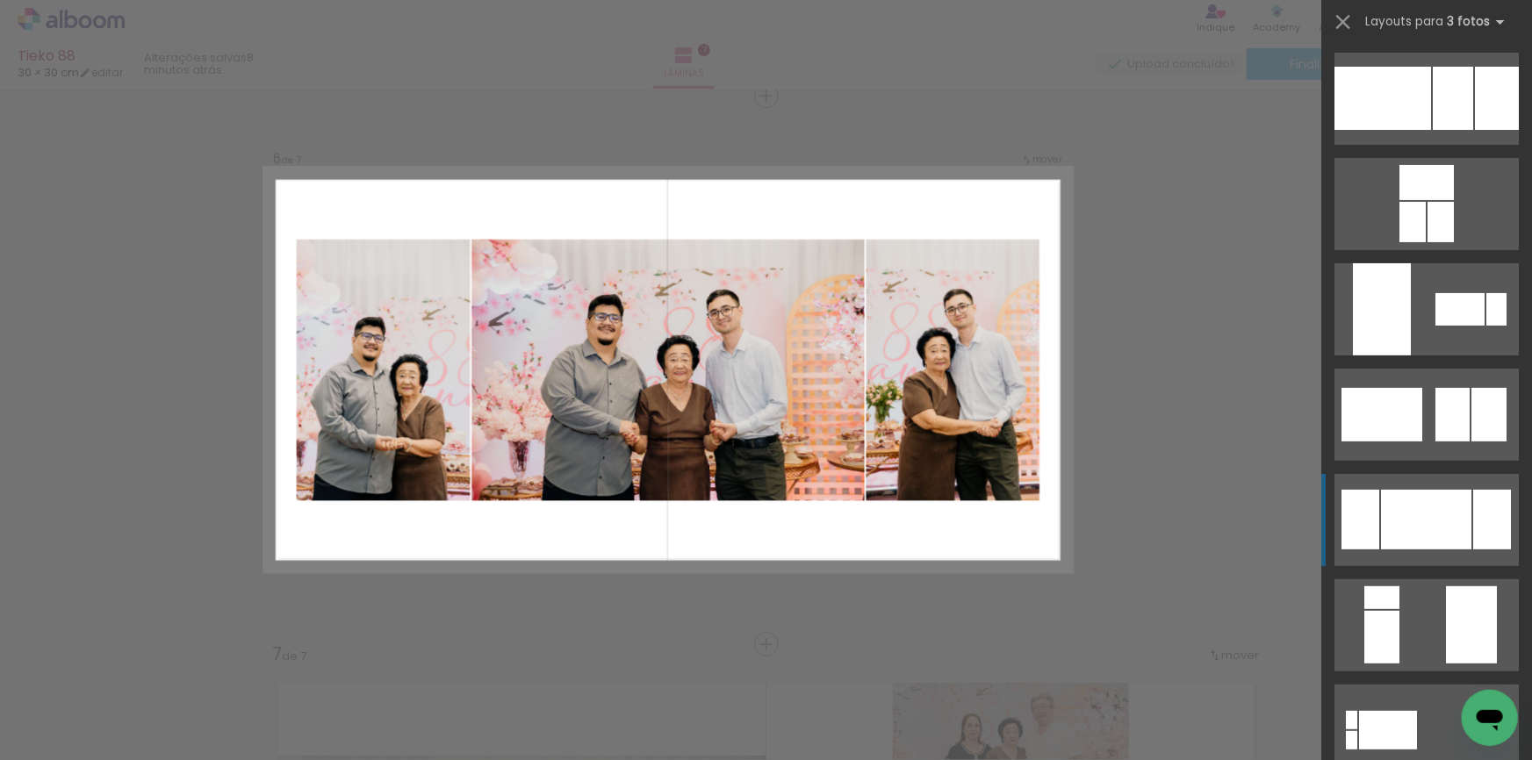
click at [1428, 526] on div at bounding box center [1426, 520] width 90 height 60
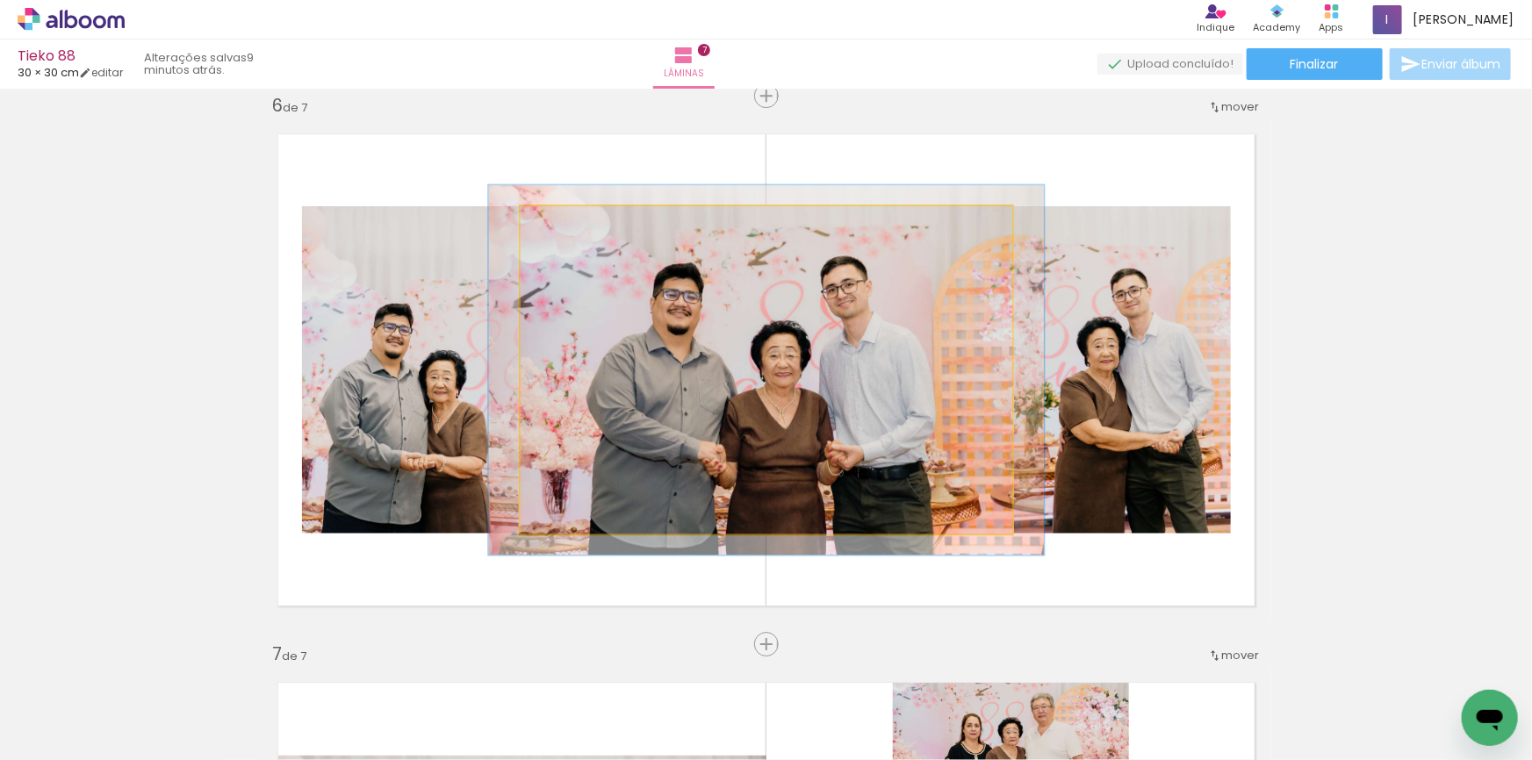
type paper-slider "113"
click at [562, 219] on div at bounding box center [570, 225] width 16 height 16
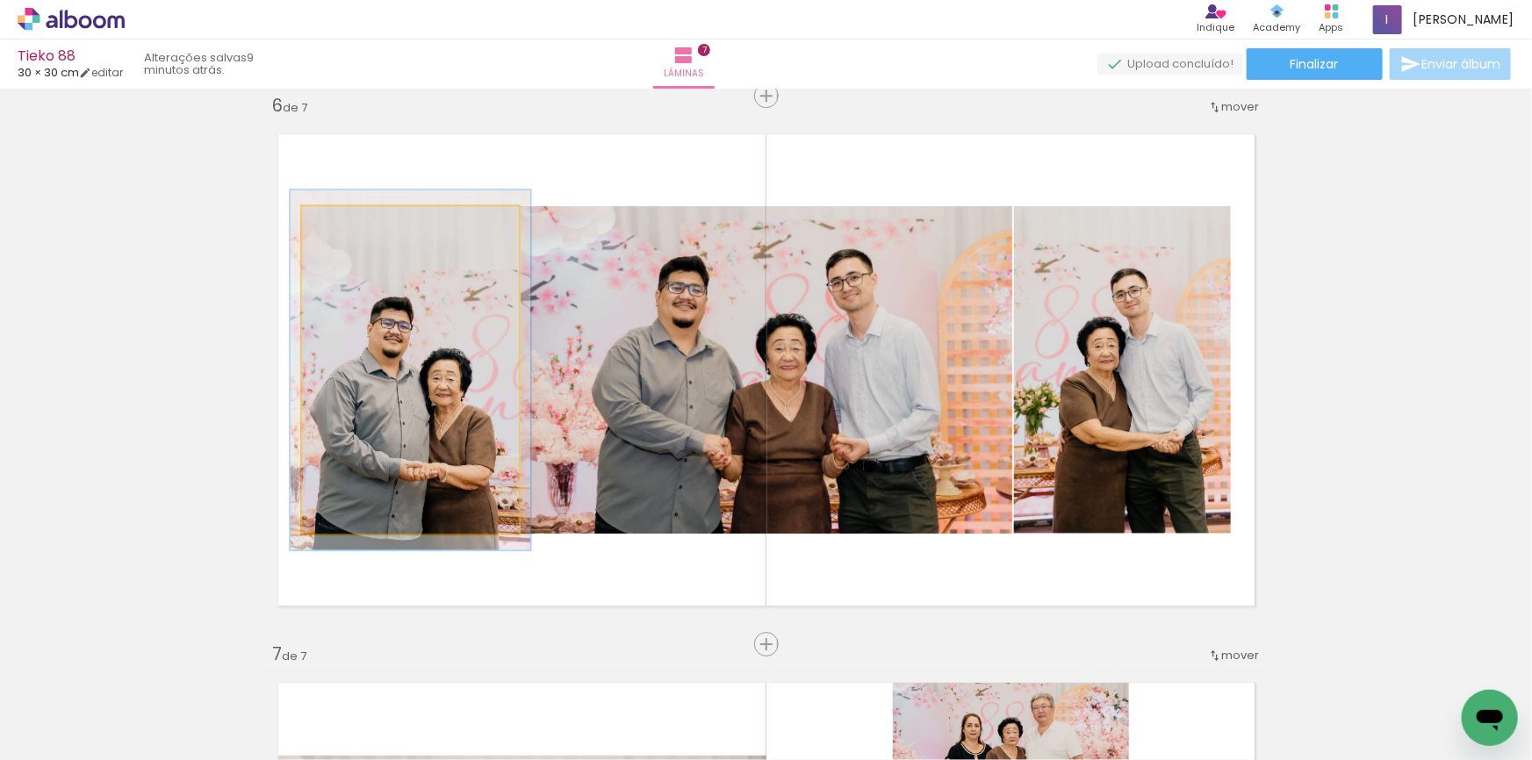
drag, startPoint x: 340, startPoint y: 229, endPoint x: 391, endPoint y: 347, distance: 128.2
type paper-slider "108"
click at [340, 229] on div at bounding box center [349, 225] width 28 height 28
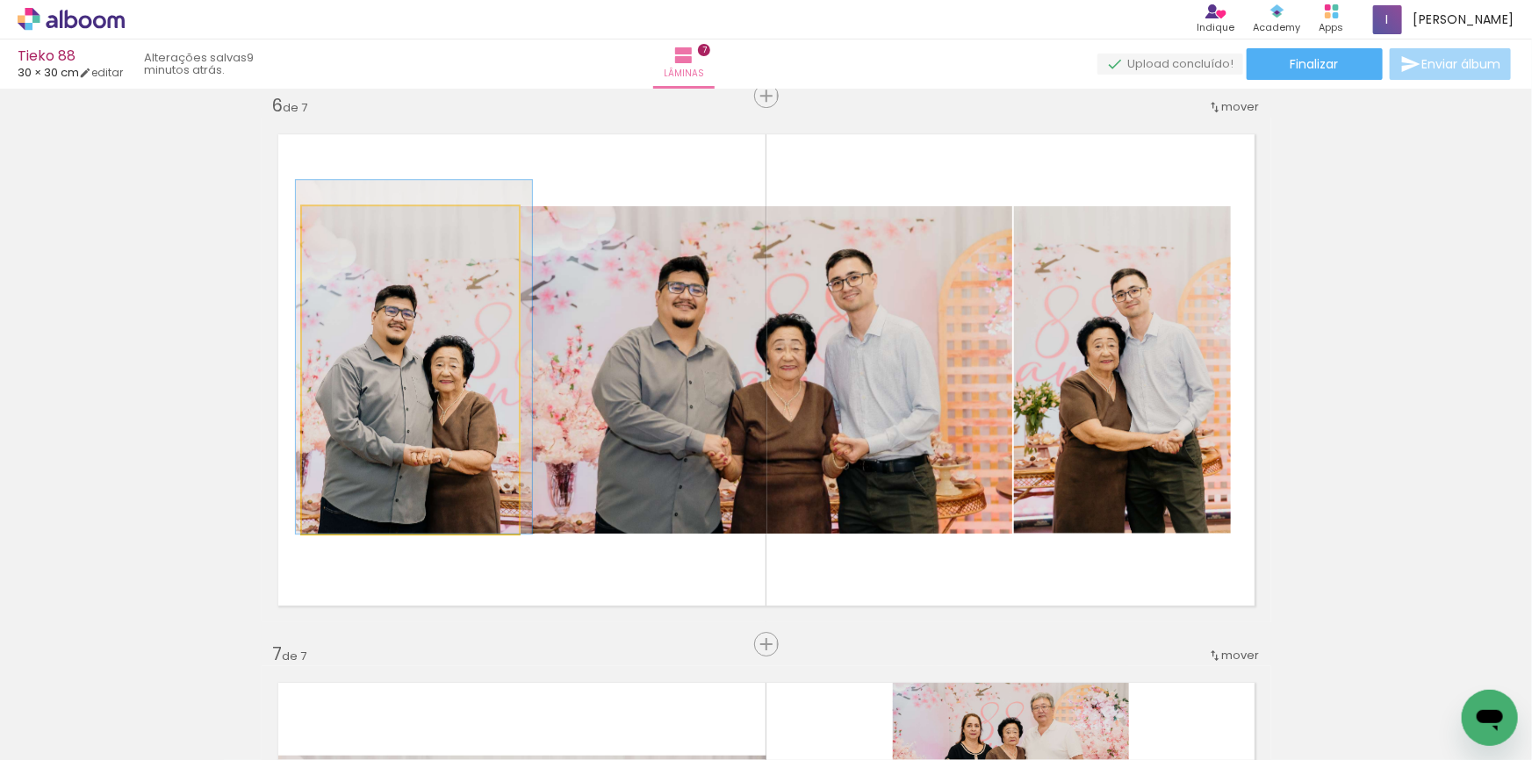
drag, startPoint x: 410, startPoint y: 368, endPoint x: 414, endPoint y: 326, distance: 42.3
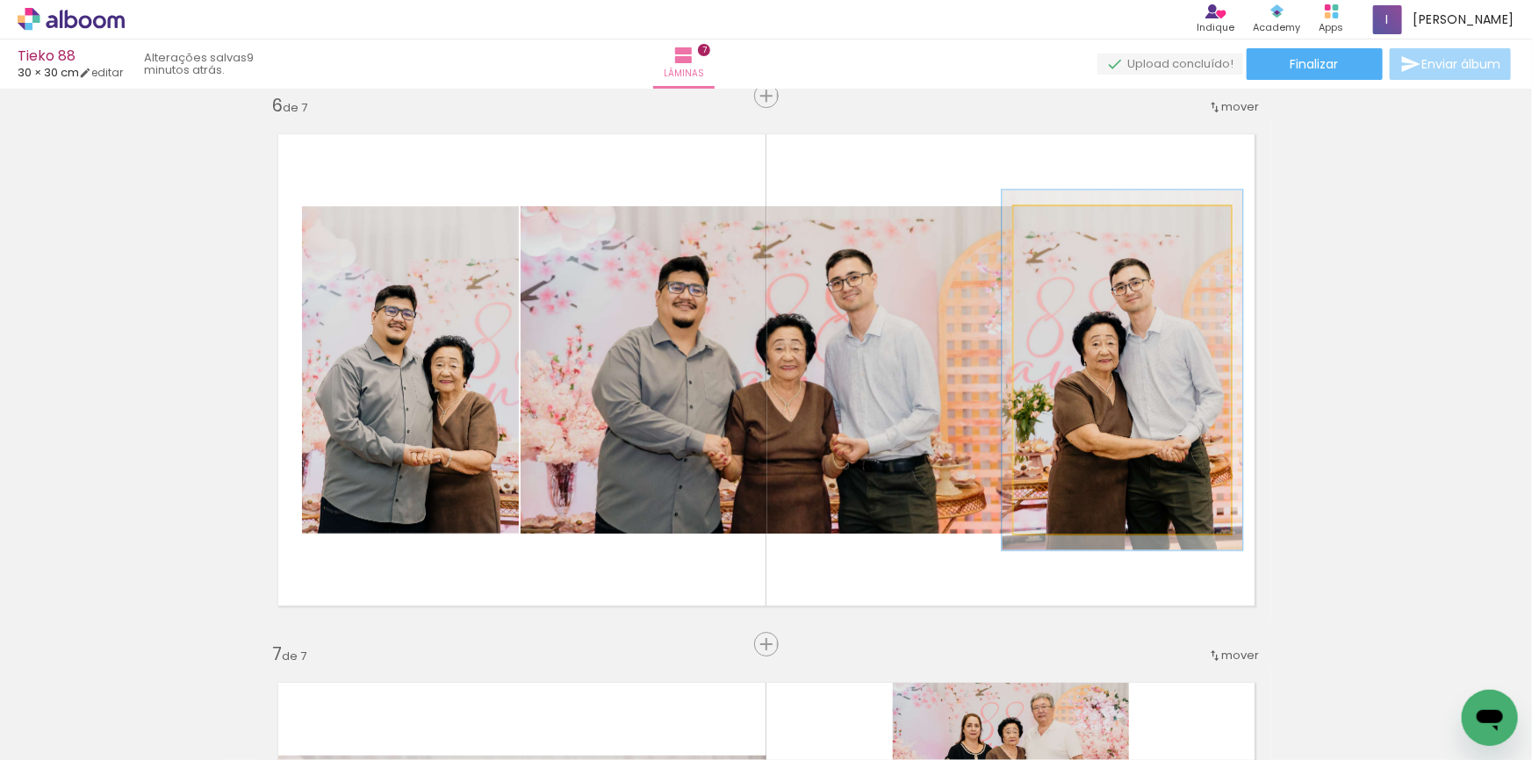
type paper-slider "110"
click at [1060, 226] on div at bounding box center [1062, 225] width 16 height 16
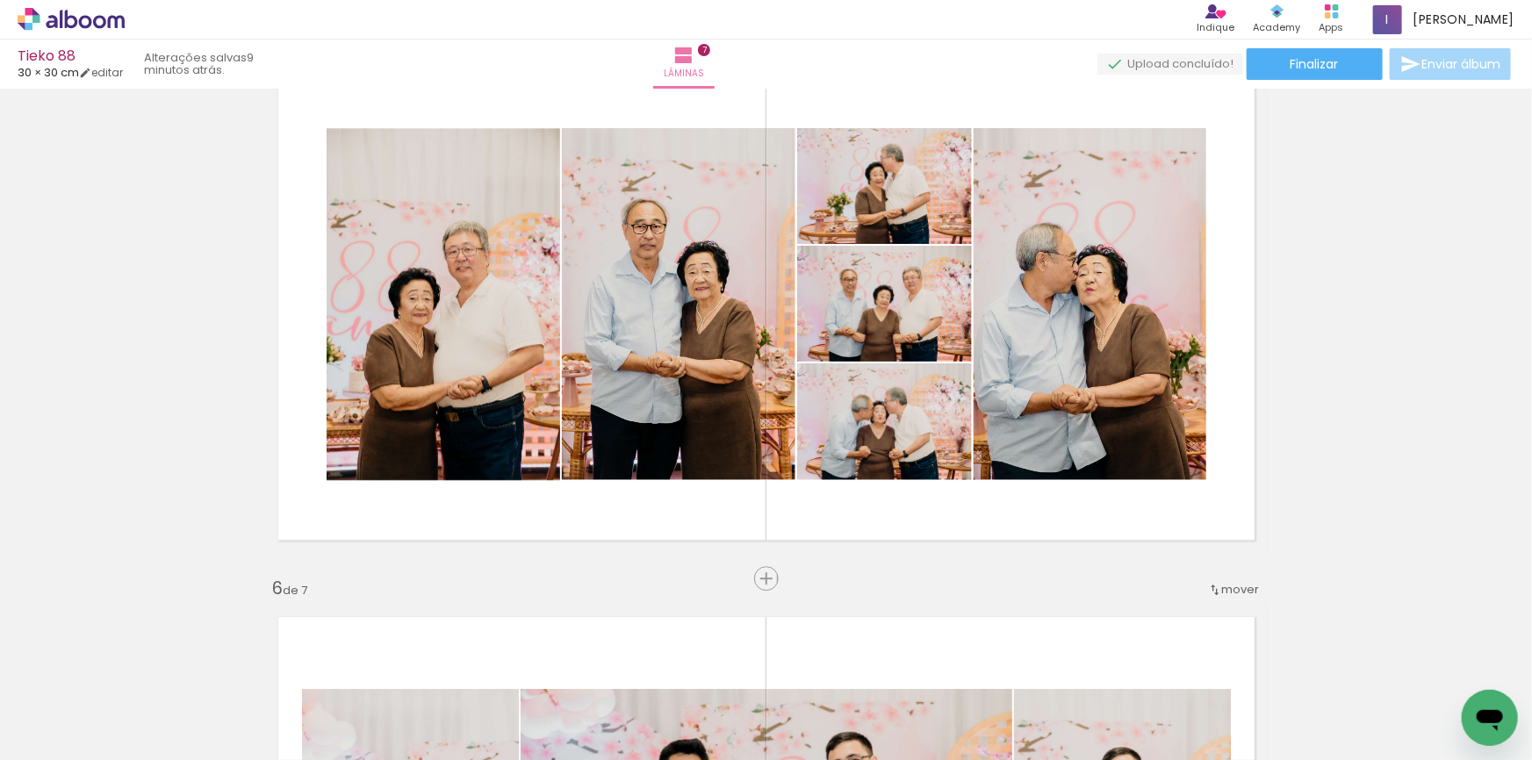
scroll to position [2233, 0]
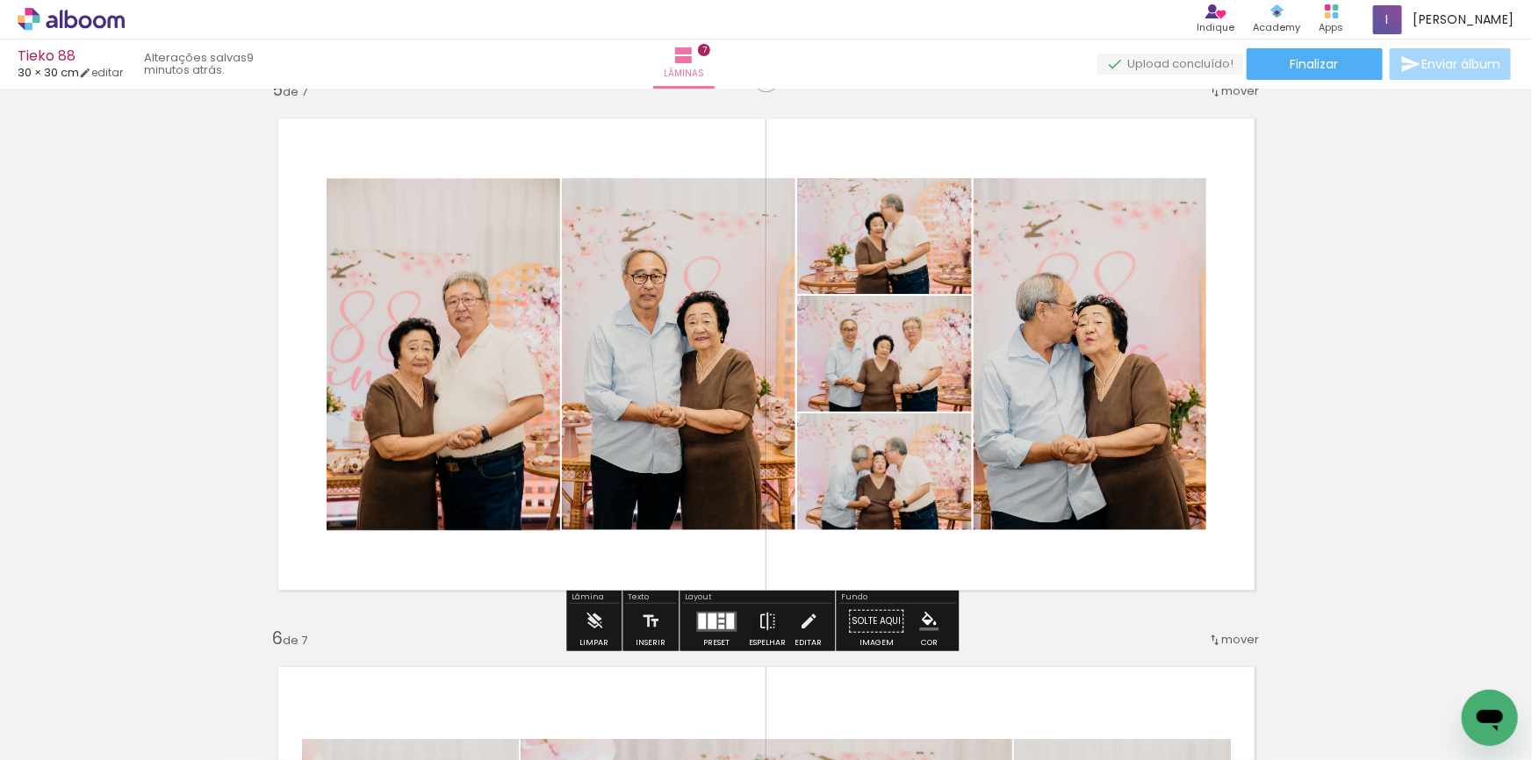
drag, startPoint x: 1205, startPoint y: 342, endPoint x: 774, endPoint y: 543, distance: 474.9
click at [1388, 343] on div "Inserir lâmina 1 de 7 Inserir lâmina 2 de 7 Inserir lâmina 3 de 7 Inserir lâmin…" at bounding box center [766, 57] width 1532 height 4391
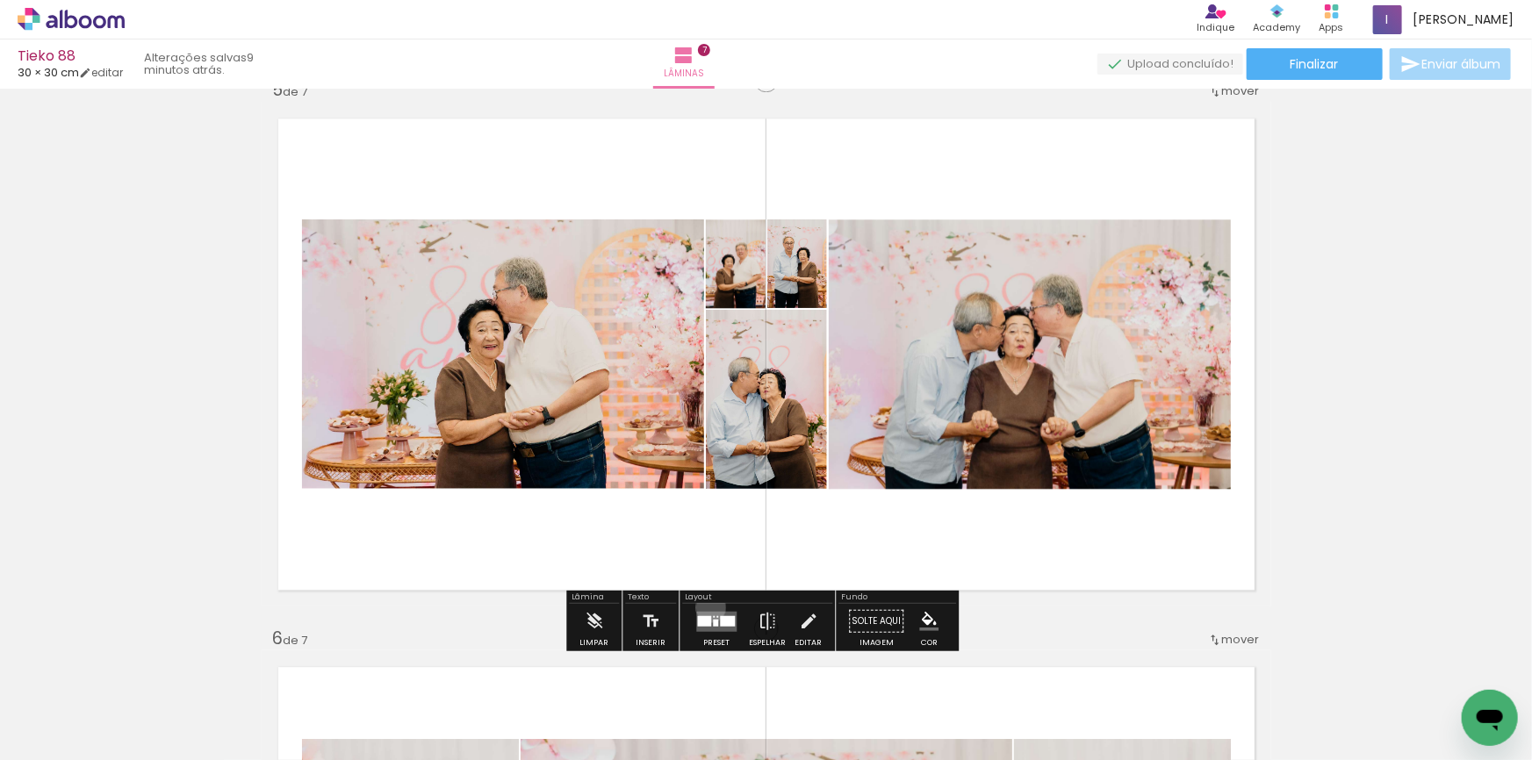
click at [707, 607] on div at bounding box center [716, 621] width 47 height 35
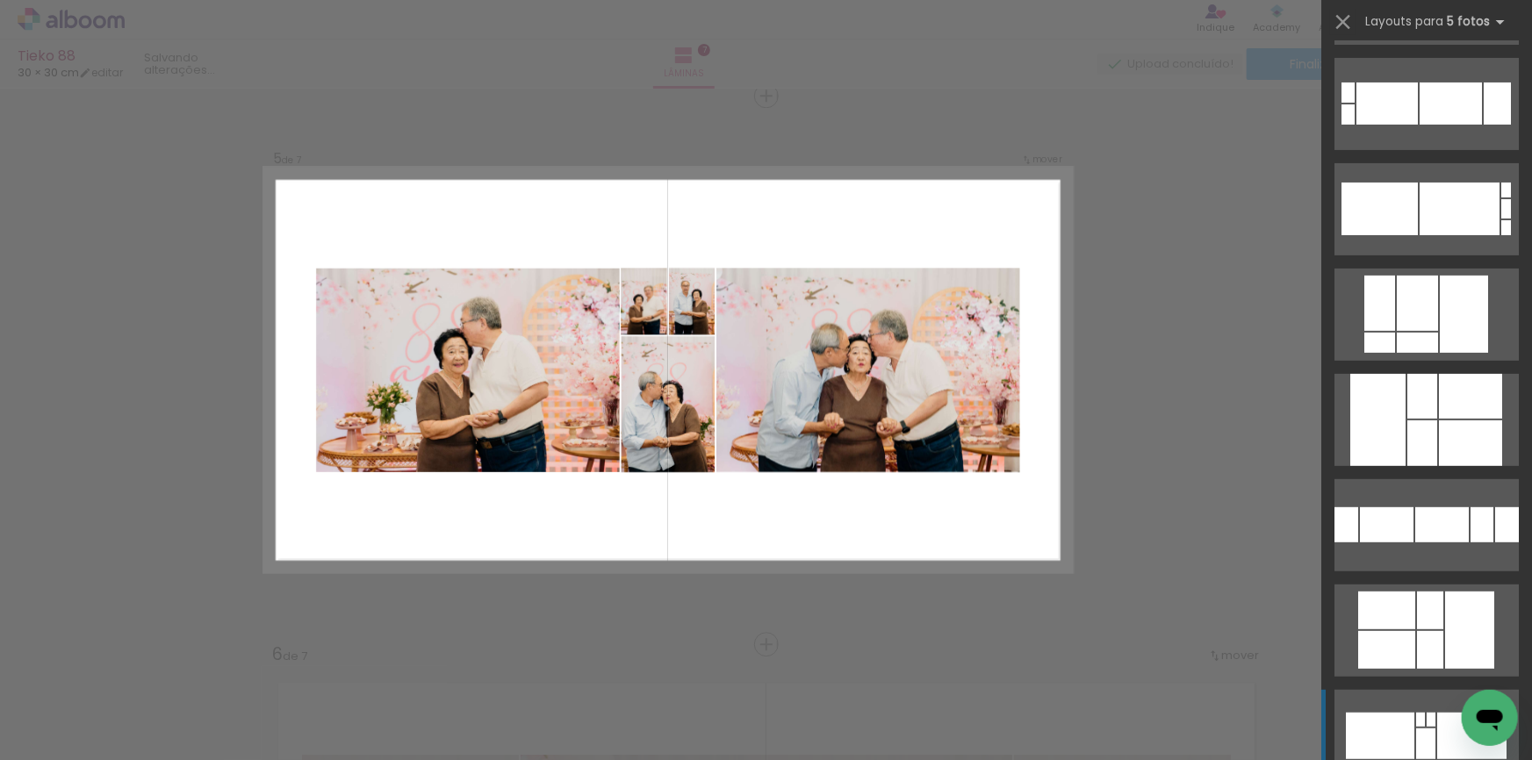
scroll to position [319, 0]
